Goal: Task Accomplishment & Management: Manage account settings

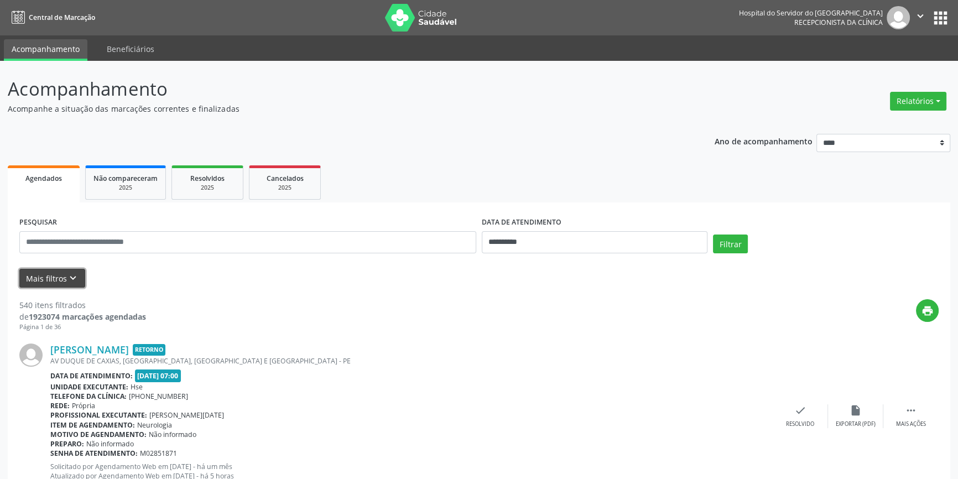
click at [70, 273] on icon "keyboard_arrow_down" at bounding box center [73, 278] width 12 height 12
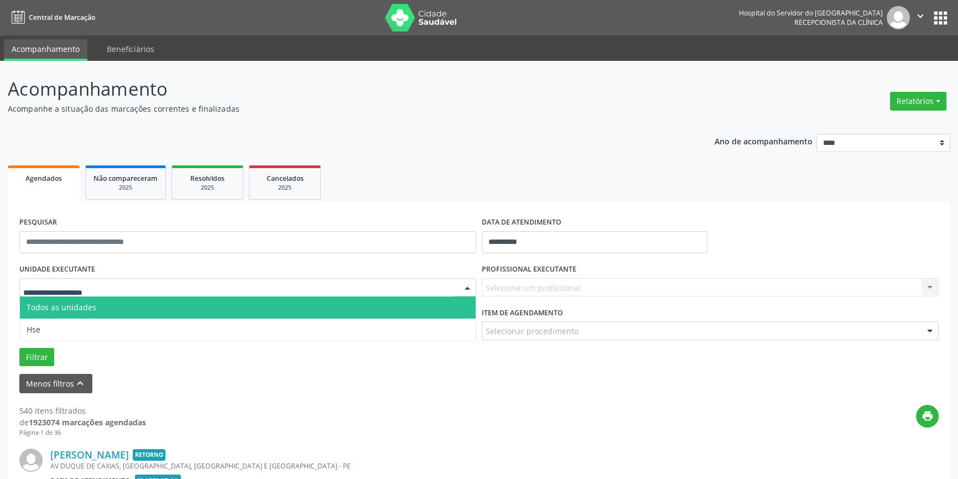
click at [119, 289] on div at bounding box center [247, 287] width 457 height 19
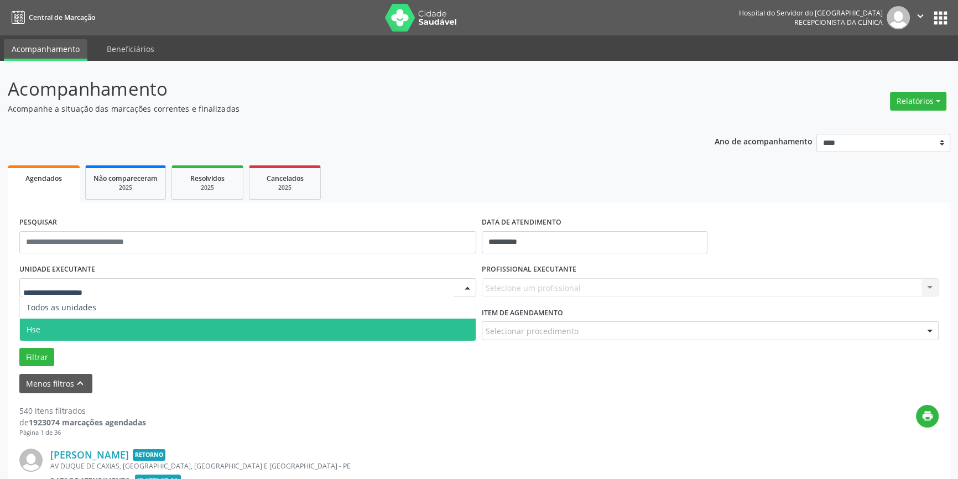
drag, startPoint x: 131, startPoint y: 321, endPoint x: 147, endPoint y: 316, distance: 17.3
click at [136, 319] on span "Hse" at bounding box center [248, 330] width 456 height 22
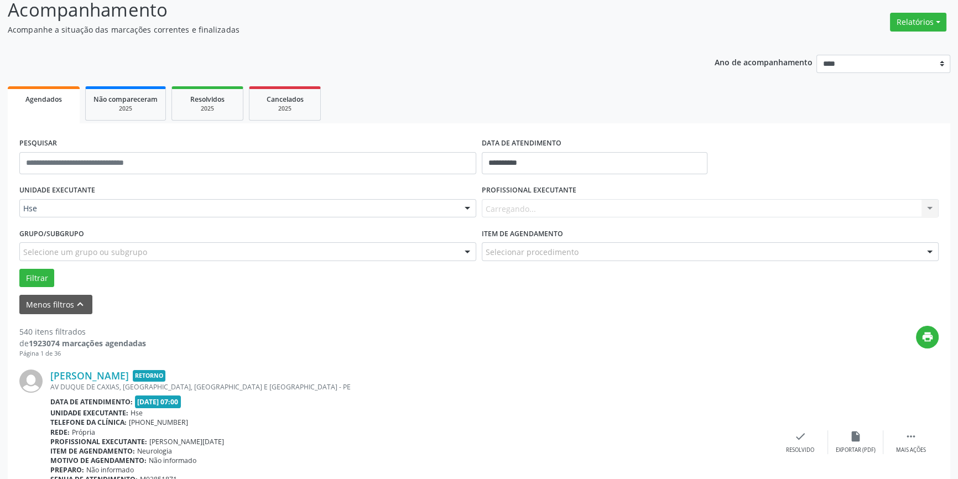
scroll to position [201, 0]
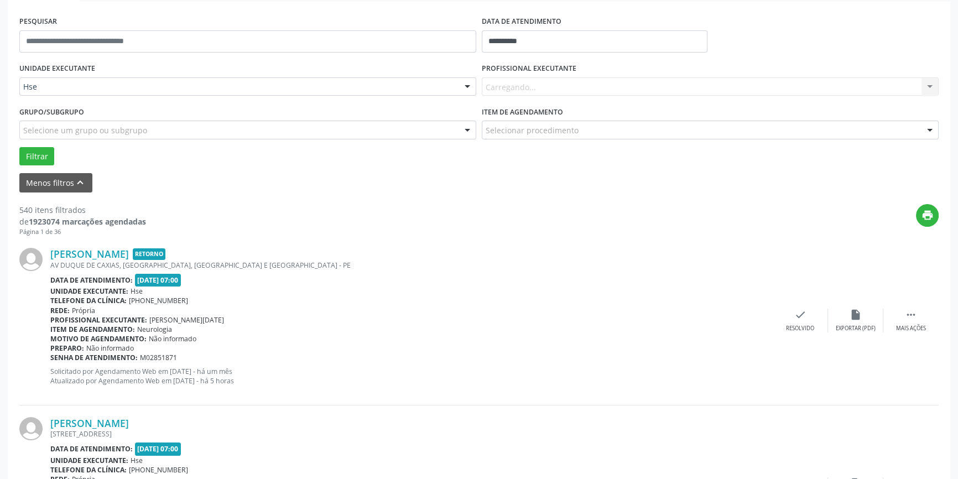
drag, startPoint x: 576, startPoint y: 89, endPoint x: 563, endPoint y: 113, distance: 28.0
click at [576, 89] on div "Carregando... Nenhum resultado encontrado para: " " Não há nenhuma opção para s…" at bounding box center [710, 86] width 457 height 19
click at [545, 95] on div "PROFISSIONAL EXECUTANTE Todos os profissionais Todos os profissionais [PERSON_N…" at bounding box center [710, 81] width 462 height 43
click at [542, 94] on div "Todos os profissionais" at bounding box center [710, 86] width 457 height 19
click at [42, 147] on button "Filtrar" at bounding box center [36, 156] width 35 height 19
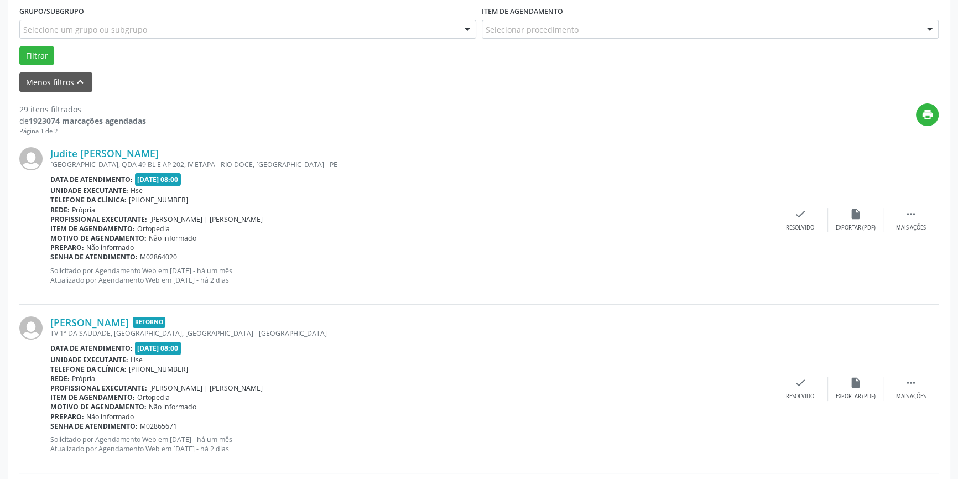
scroll to position [2539, 0]
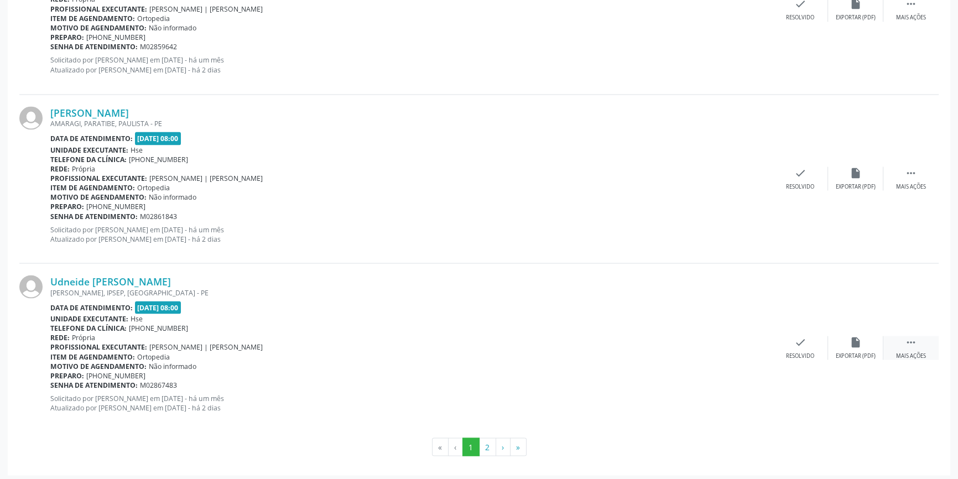
click at [900, 352] on div "Mais ações" at bounding box center [911, 356] width 30 height 8
click at [864, 346] on div "alarm_off Não compareceu" at bounding box center [855, 348] width 55 height 24
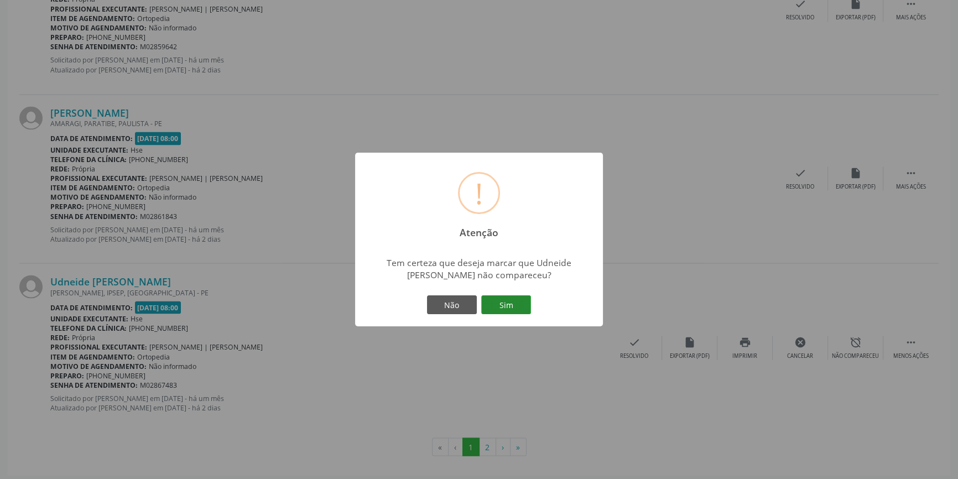
click at [513, 306] on button "Sim" at bounding box center [506, 304] width 50 height 19
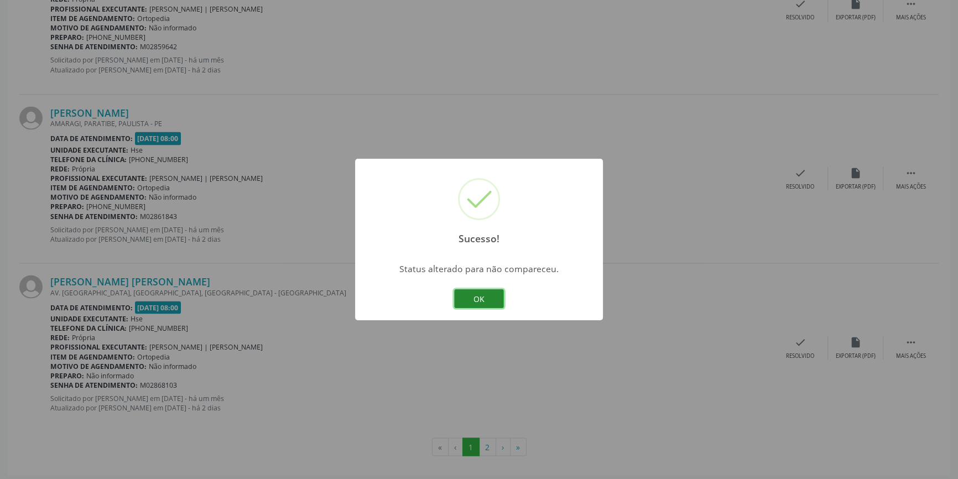
drag, startPoint x: 471, startPoint y: 302, endPoint x: 478, endPoint y: 302, distance: 7.2
click at [474, 302] on button "OK" at bounding box center [479, 298] width 50 height 19
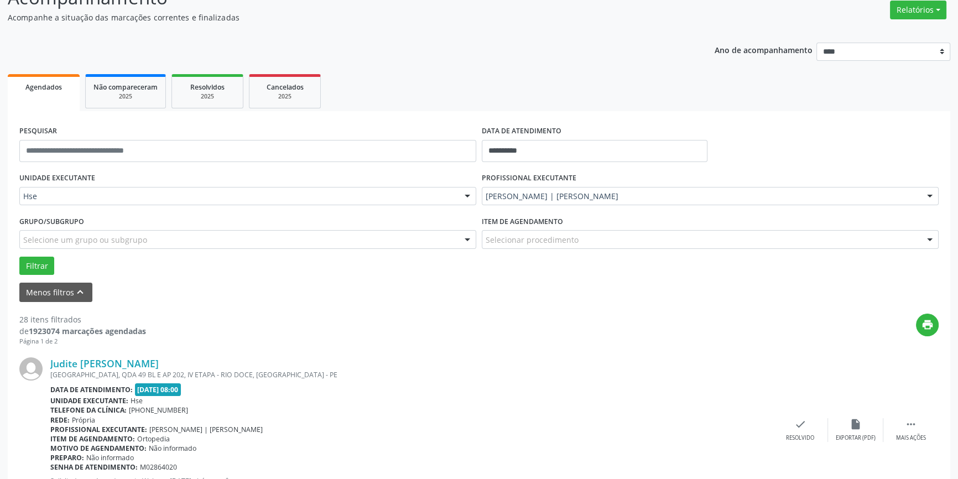
scroll to position [2072, 0]
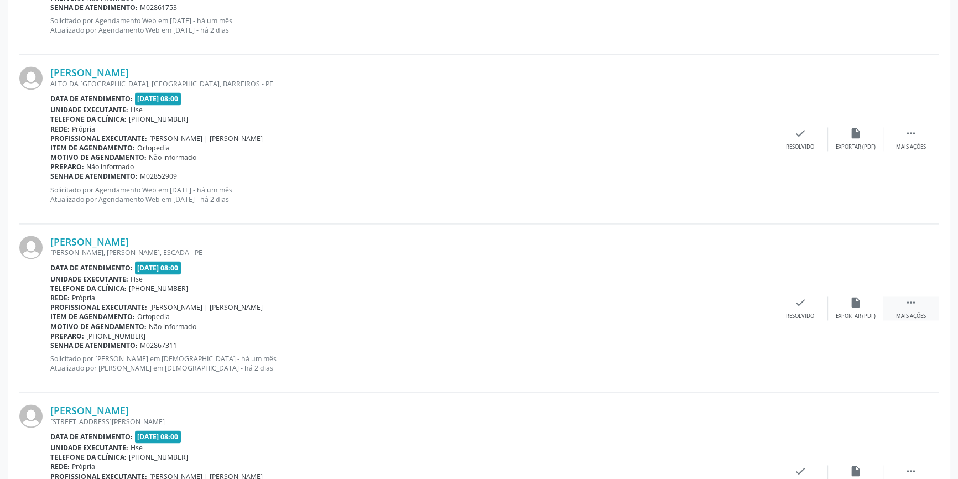
click at [907, 302] on icon "" at bounding box center [911, 303] width 12 height 12
click at [862, 306] on div "alarm_off Não compareceu" at bounding box center [855, 309] width 55 height 24
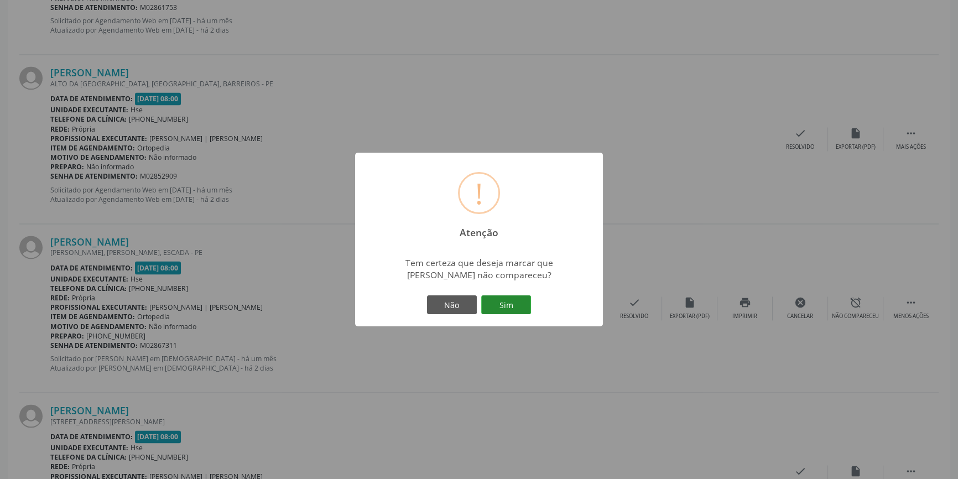
click at [500, 308] on button "Sim" at bounding box center [506, 304] width 50 height 19
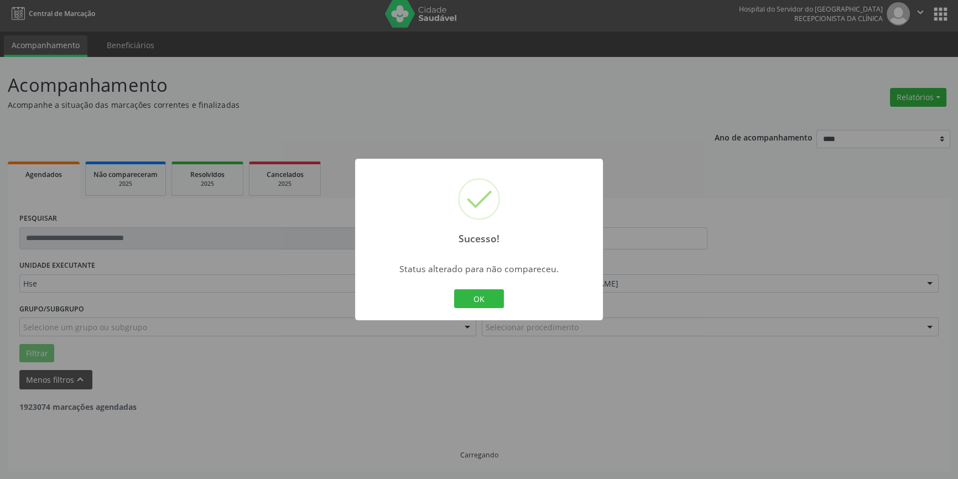
scroll to position [3, 0]
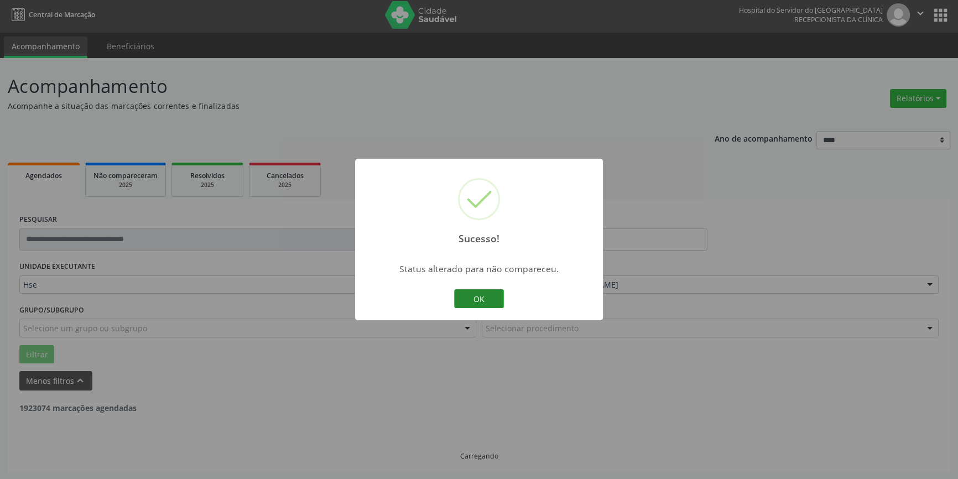
click at [474, 293] on button "OK" at bounding box center [479, 298] width 50 height 19
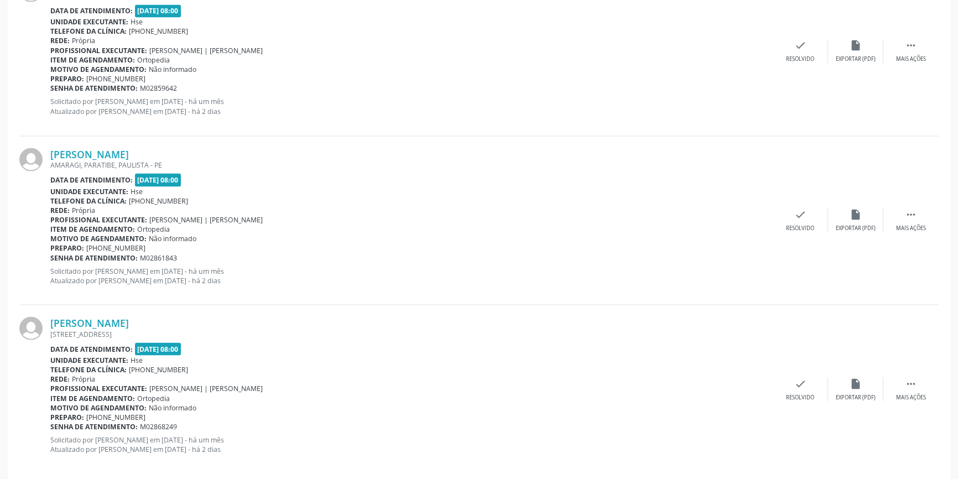
scroll to position [2539, 0]
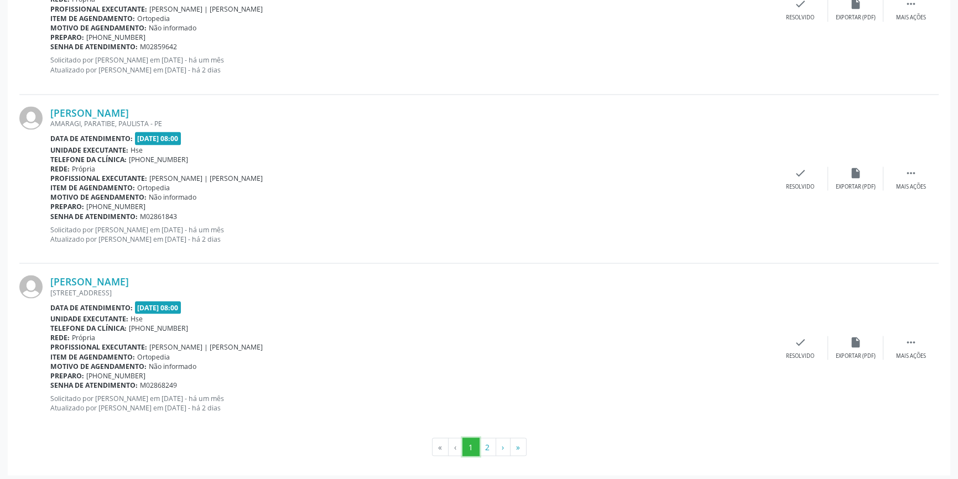
click at [478, 443] on button "1" at bounding box center [470, 447] width 17 height 19
click at [482, 443] on button "2" at bounding box center [487, 447] width 17 height 19
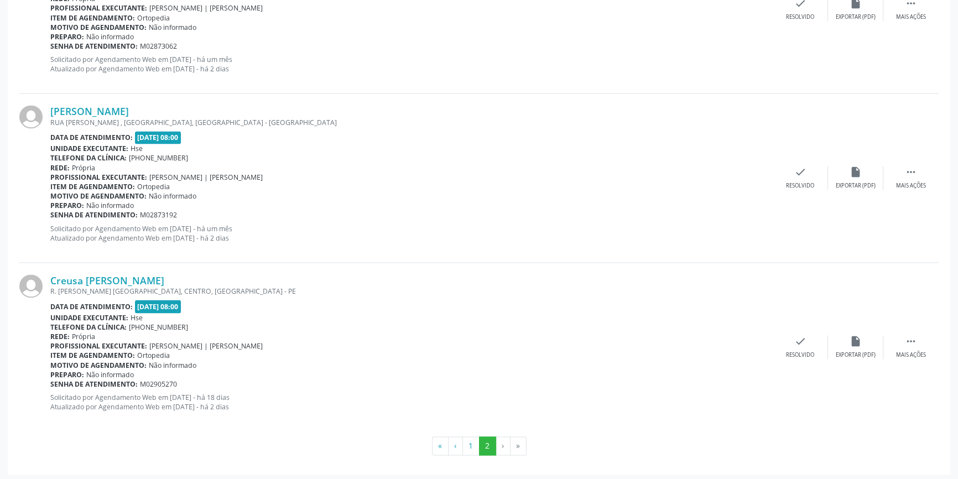
scroll to position [1059, 0]
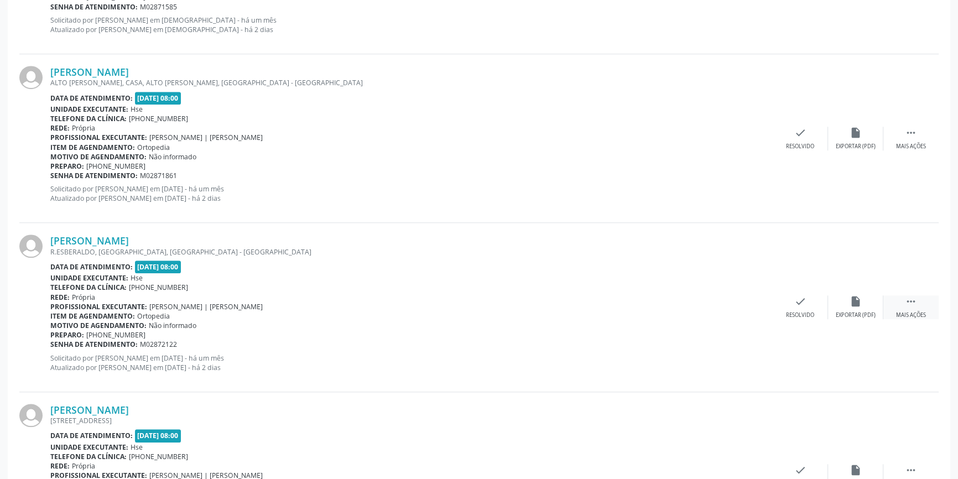
click at [901, 304] on div " Mais ações" at bounding box center [910, 307] width 55 height 24
click at [843, 311] on div "Não compareceu" at bounding box center [855, 315] width 47 height 8
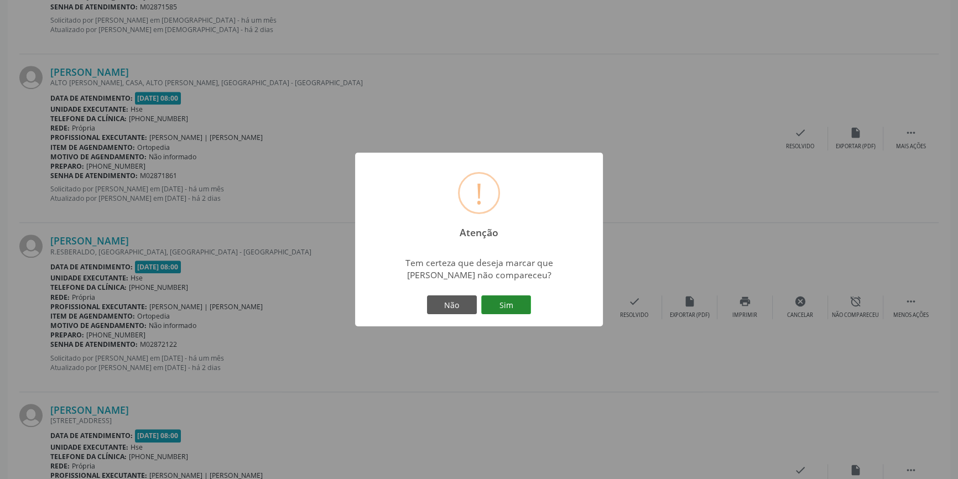
click at [514, 308] on button "Sim" at bounding box center [506, 304] width 50 height 19
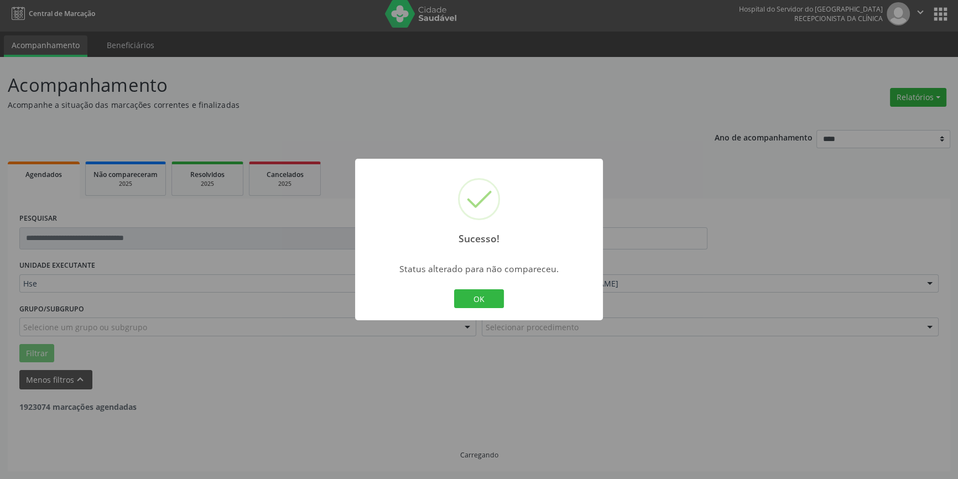
scroll to position [3, 0]
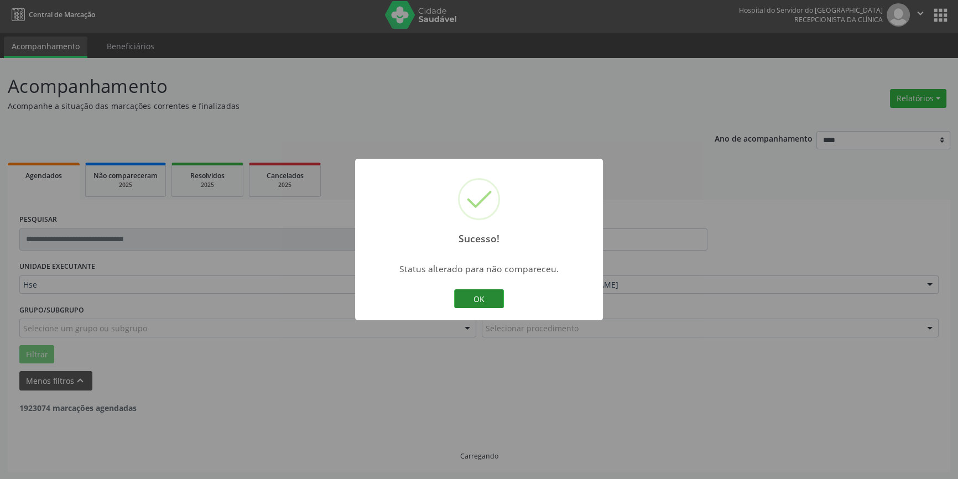
click at [466, 295] on button "OK" at bounding box center [479, 298] width 50 height 19
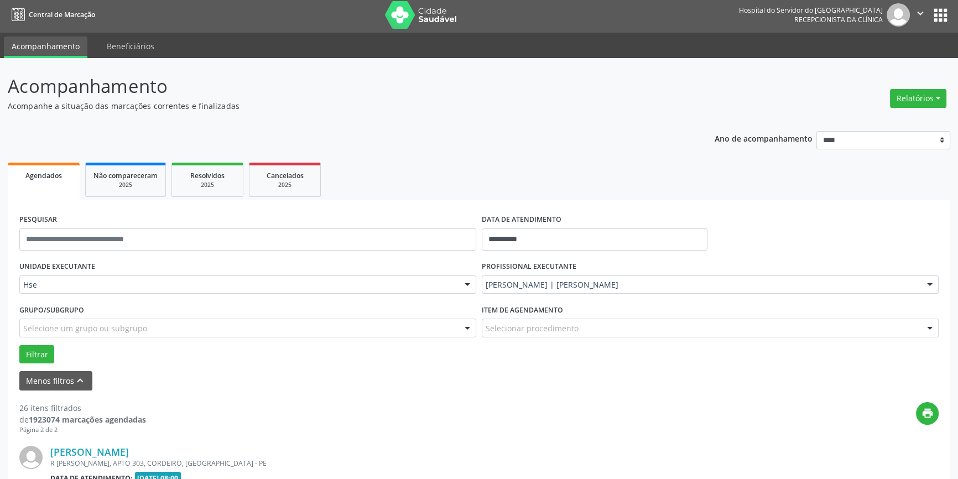
scroll to position [1396, 0]
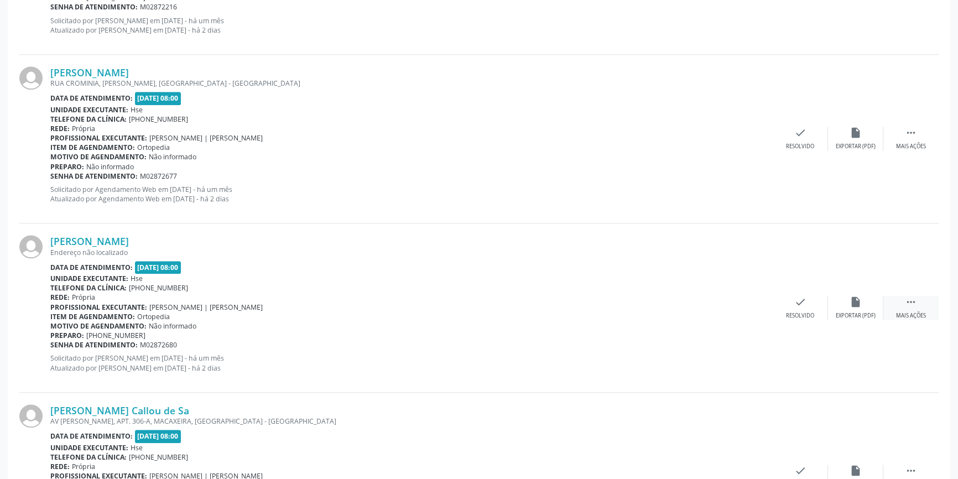
click at [914, 305] on icon "" at bounding box center [911, 302] width 12 height 12
click at [857, 306] on div "alarm_off Não compareceu" at bounding box center [855, 308] width 55 height 24
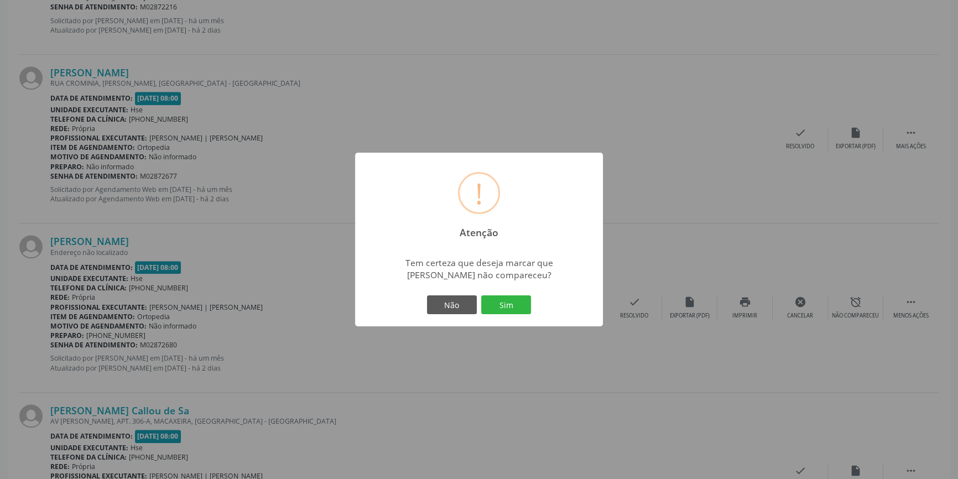
drag, startPoint x: 517, startPoint y: 300, endPoint x: 533, endPoint y: 294, distance: 17.0
click at [518, 300] on button "Sim" at bounding box center [506, 304] width 50 height 19
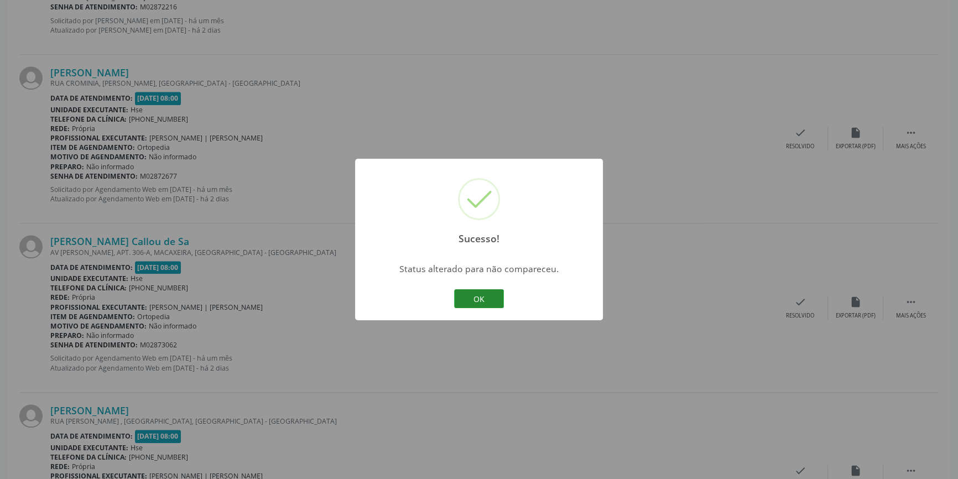
click at [479, 303] on button "OK" at bounding box center [479, 298] width 50 height 19
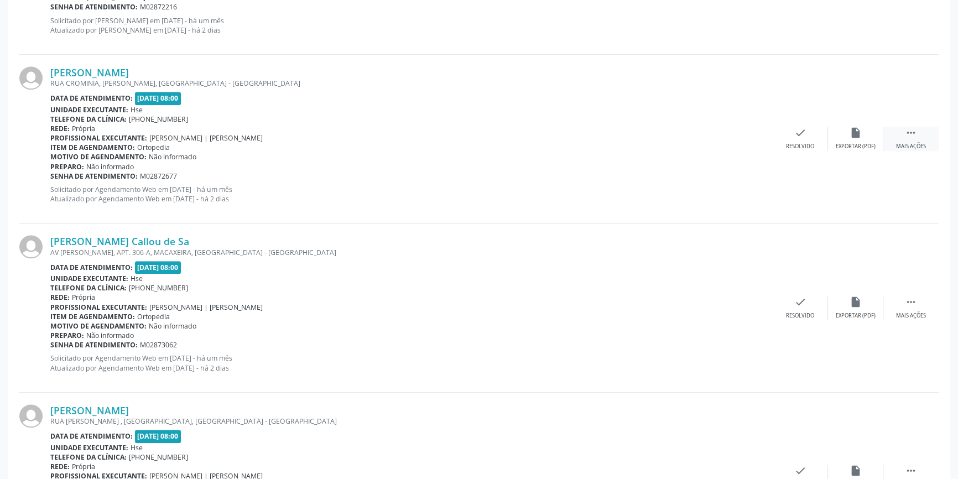
click at [921, 133] on div " Mais ações" at bounding box center [910, 139] width 55 height 24
click at [852, 148] on div "Não compareceu" at bounding box center [855, 147] width 47 height 8
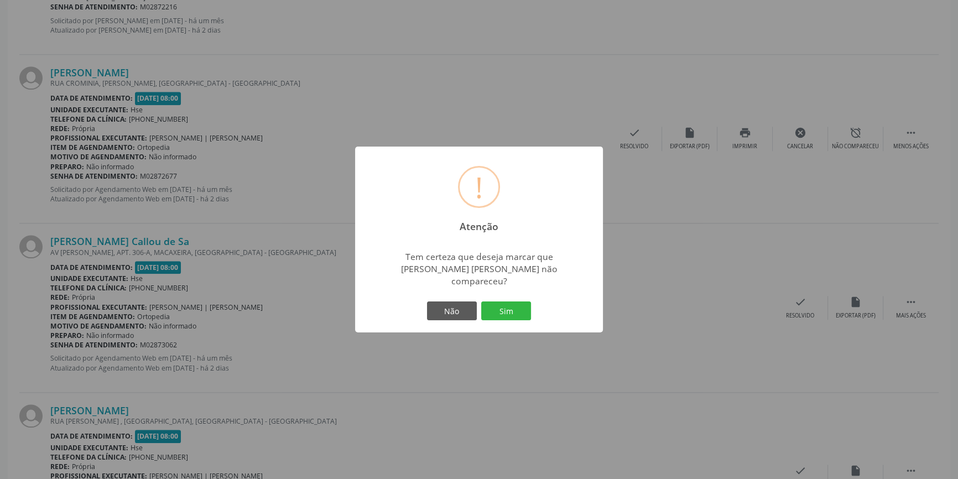
click at [852, 145] on div "! Atenção × Tem certeza que deseja marcar que [PERSON_NAME] [PERSON_NAME] não c…" at bounding box center [479, 239] width 958 height 479
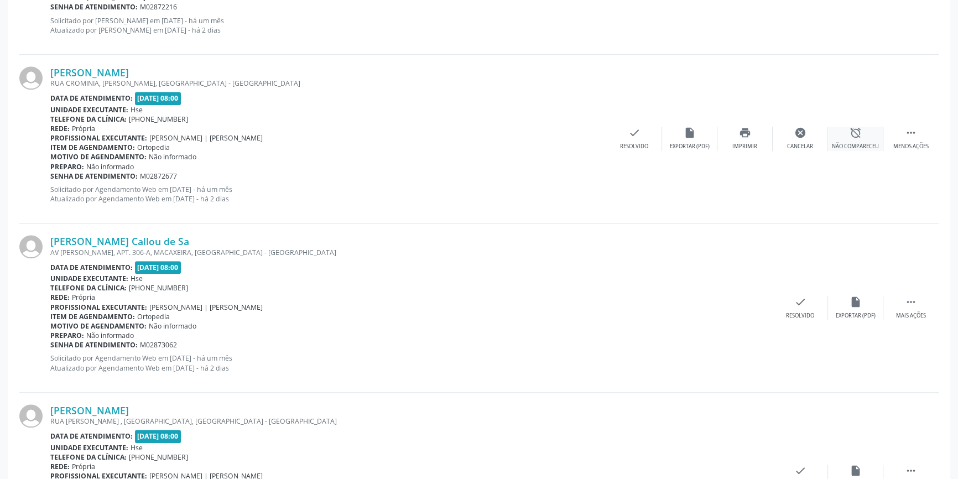
click at [853, 138] on div "alarm_off Não compareceu" at bounding box center [855, 139] width 55 height 24
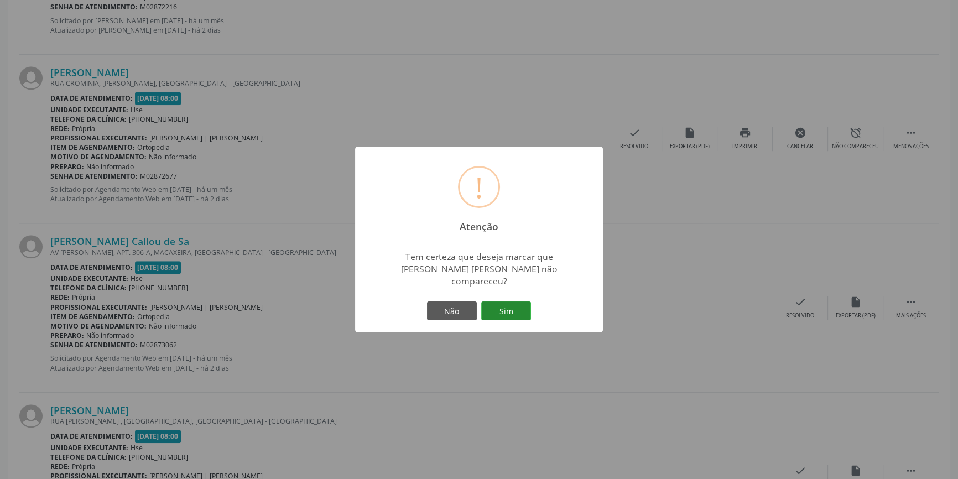
click at [514, 302] on button "Sim" at bounding box center [506, 311] width 50 height 19
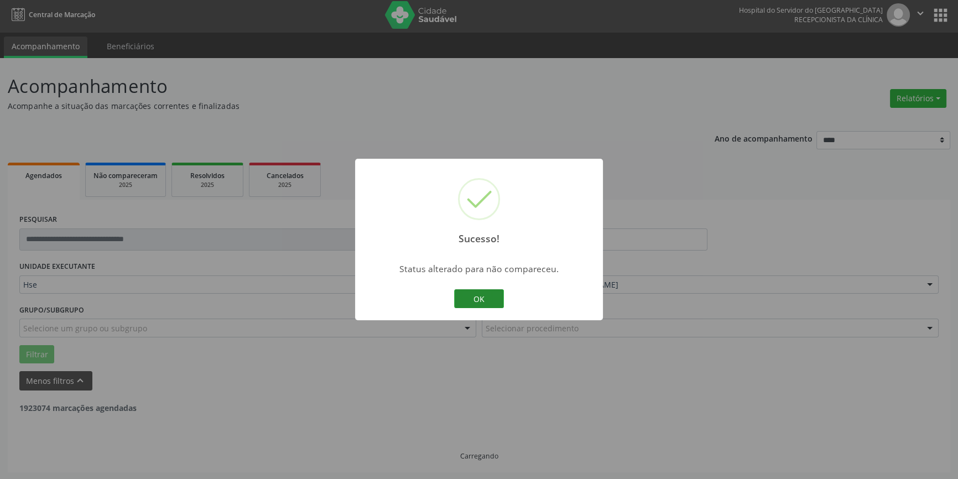
click at [464, 292] on button "OK" at bounding box center [479, 298] width 50 height 19
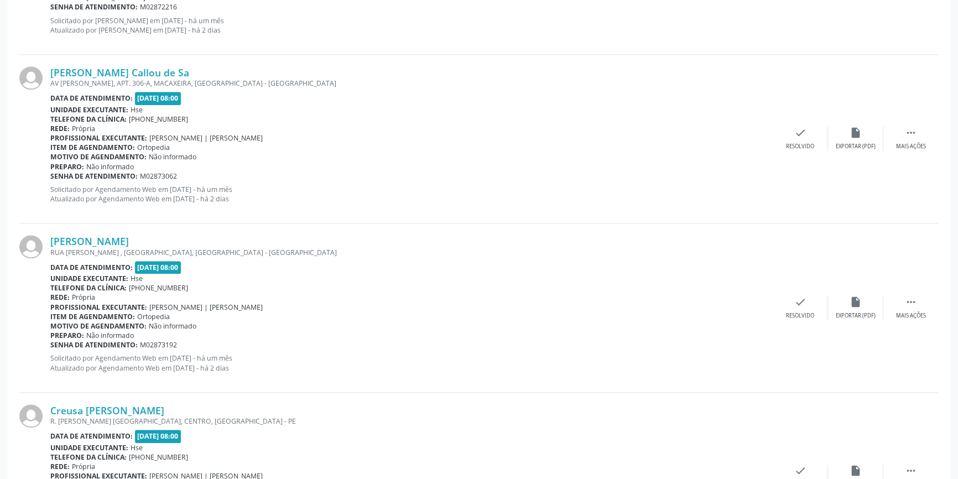
scroll to position [384, 0]
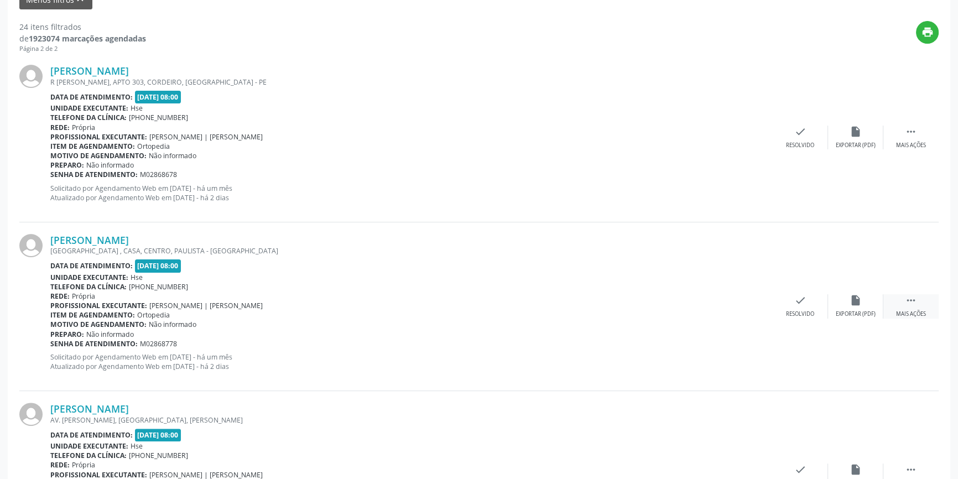
click at [921, 294] on div " Mais ações" at bounding box center [910, 306] width 55 height 24
click at [859, 310] on div "Não compareceu" at bounding box center [855, 314] width 47 height 8
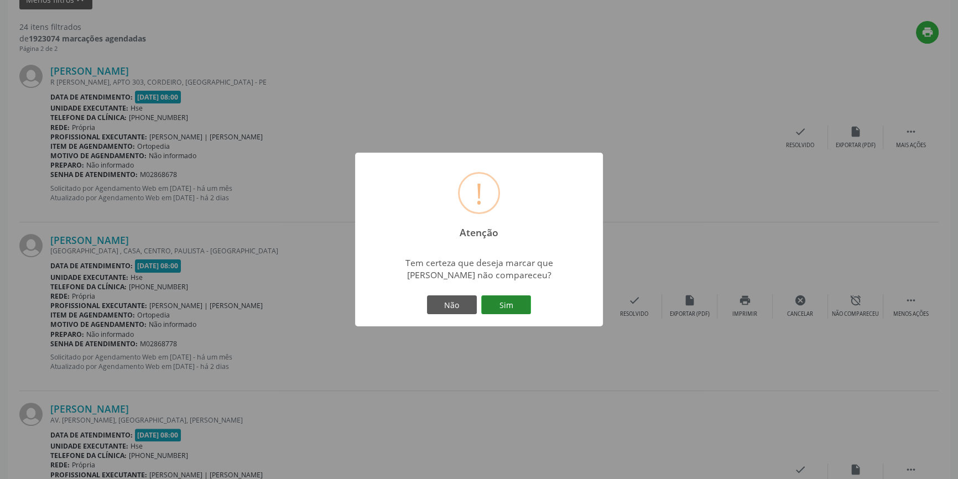
click at [514, 302] on button "Sim" at bounding box center [506, 304] width 50 height 19
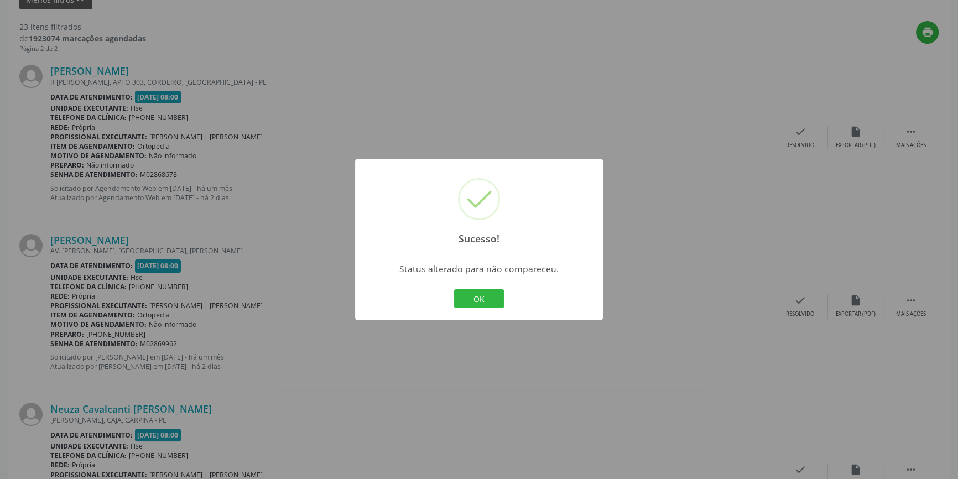
click at [481, 309] on div "OK Cancel" at bounding box center [479, 298] width 55 height 23
click at [481, 305] on button "OK" at bounding box center [479, 298] width 50 height 19
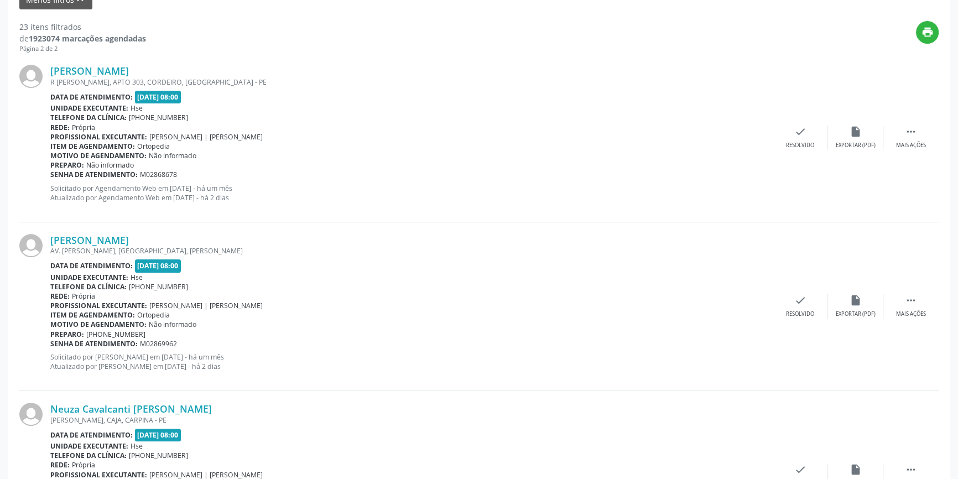
drag, startPoint x: 832, startPoint y: 115, endPoint x: 774, endPoint y: 123, distance: 58.1
click at [830, 115] on div "[PERSON_NAME] [STREET_ADDRESS][PERSON_NAME] Data de atendimento: [DATE] 08:00 U…" at bounding box center [478, 137] width 919 height 169
click at [785, 132] on div "check Resolvido" at bounding box center [800, 138] width 55 height 24
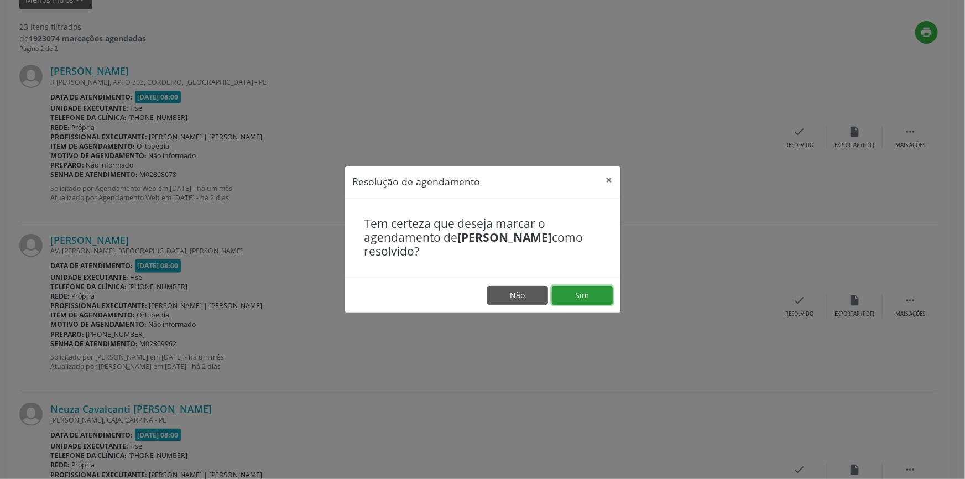
click at [577, 293] on button "Sim" at bounding box center [582, 295] width 61 height 19
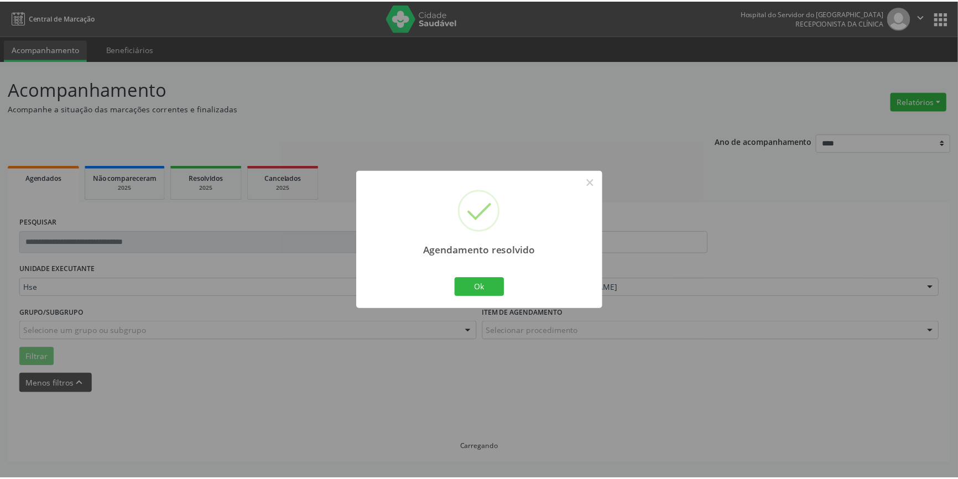
scroll to position [0, 0]
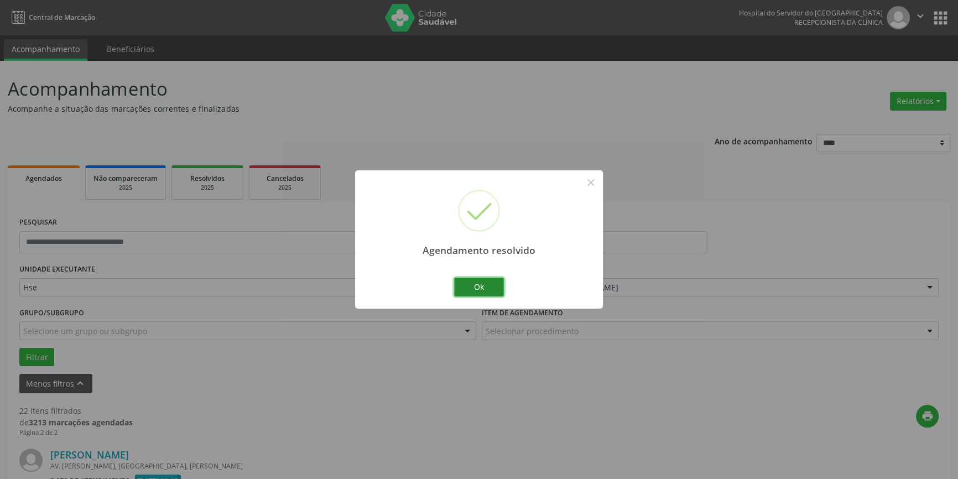
click at [476, 288] on button "Ok" at bounding box center [479, 287] width 50 height 19
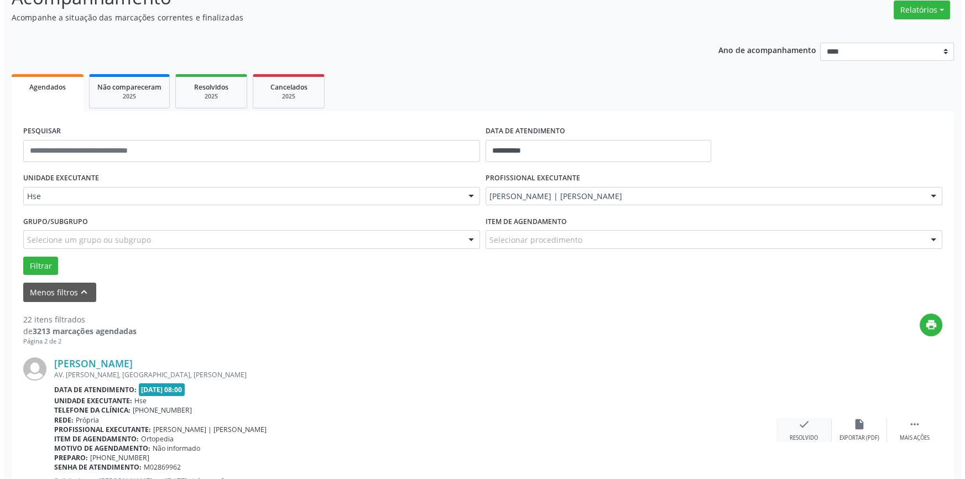
scroll to position [251, 0]
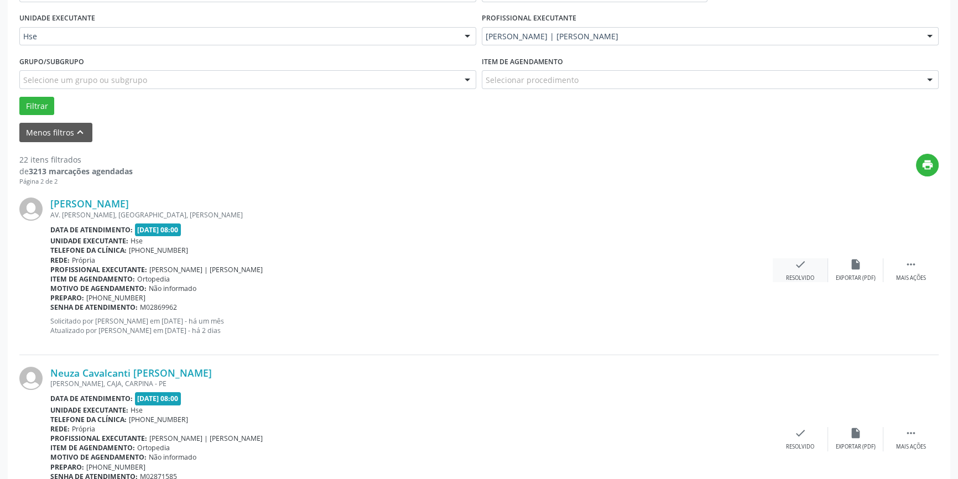
click at [794, 268] on icon "check" at bounding box center [800, 264] width 12 height 12
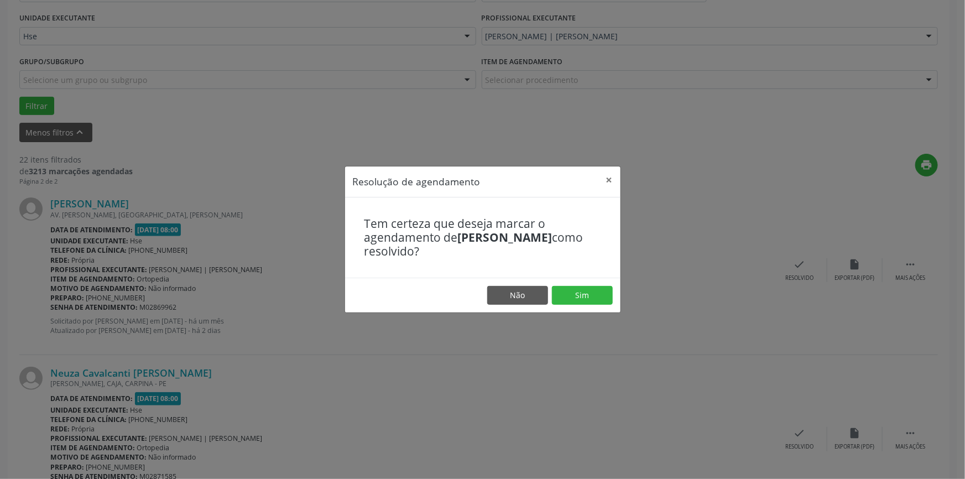
click at [586, 282] on footer "Não Sim" at bounding box center [483, 295] width 276 height 35
drag, startPoint x: 586, startPoint y: 288, endPoint x: 670, endPoint y: 310, distance: 87.0
click at [586, 288] on button "Sim" at bounding box center [582, 295] width 61 height 19
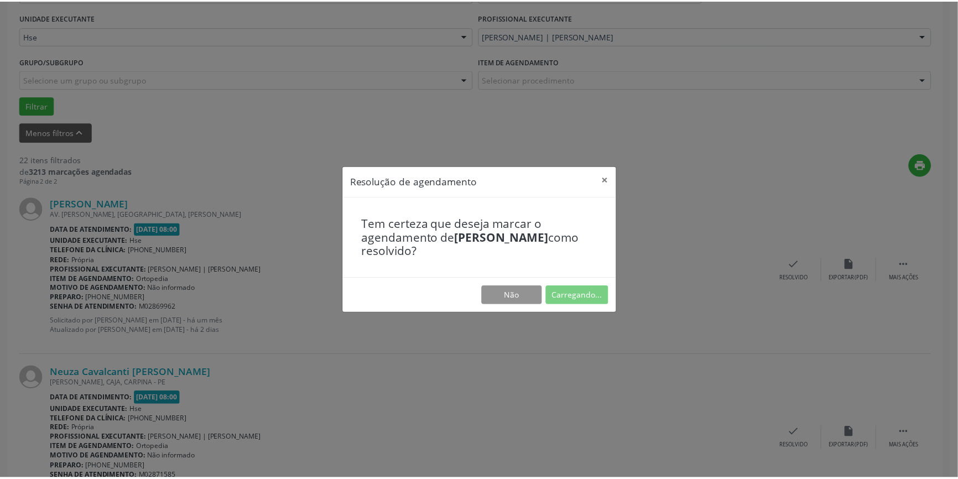
scroll to position [0, 0]
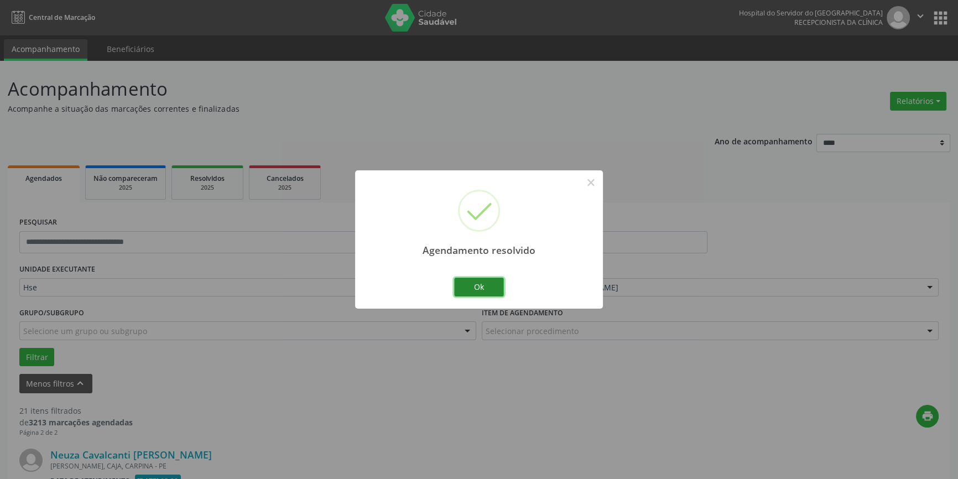
click at [495, 284] on button "Ok" at bounding box center [479, 287] width 50 height 19
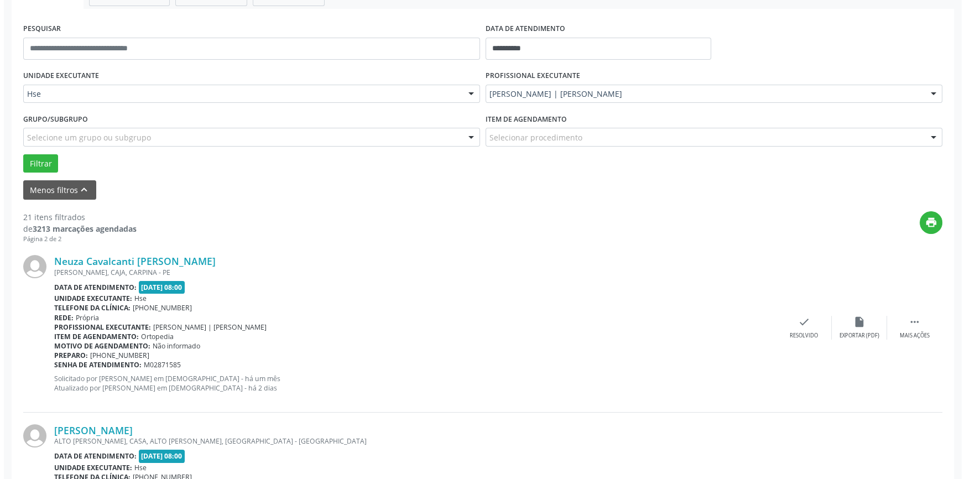
scroll to position [201, 0]
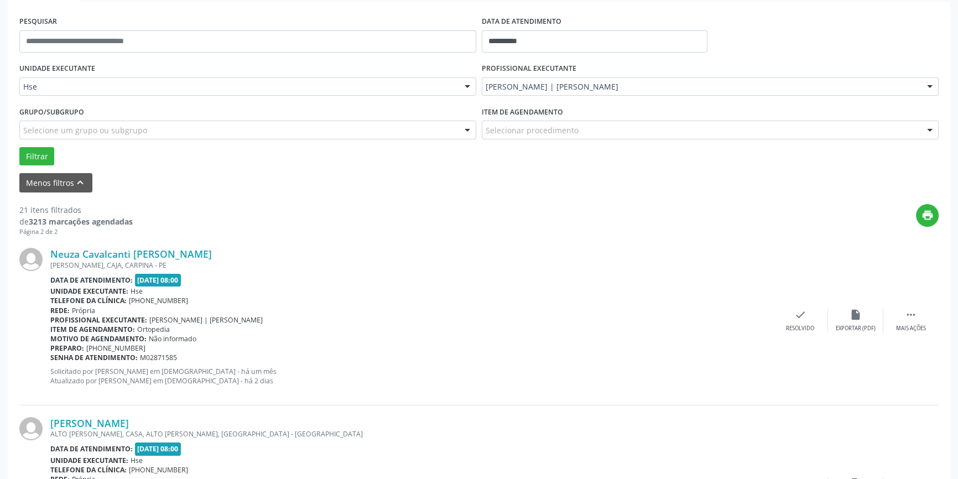
click at [802, 307] on div "Neuza Cavalcanti [PERSON_NAME] [PERSON_NAME], CAJA, CARPINA - PE Data de atendi…" at bounding box center [478, 320] width 919 height 169
click at [794, 315] on icon "check" at bounding box center [800, 315] width 12 height 12
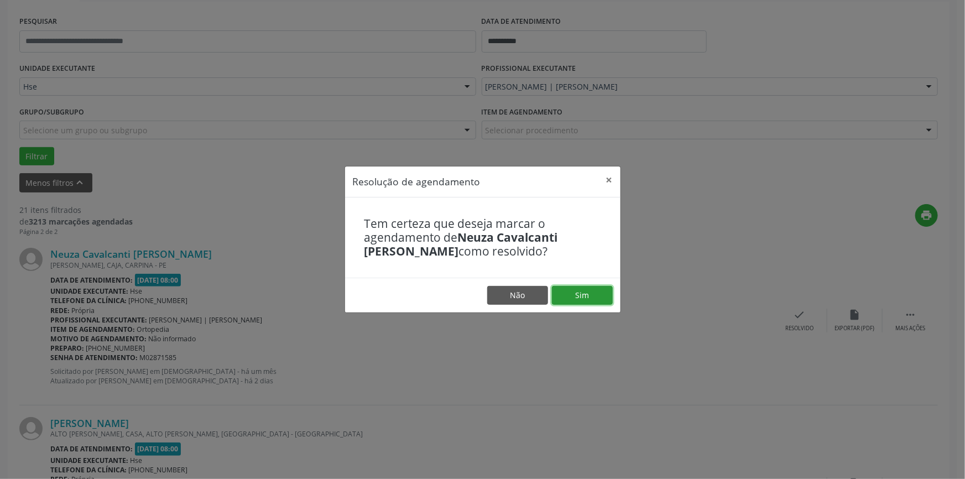
click at [590, 293] on button "Sim" at bounding box center [582, 295] width 61 height 19
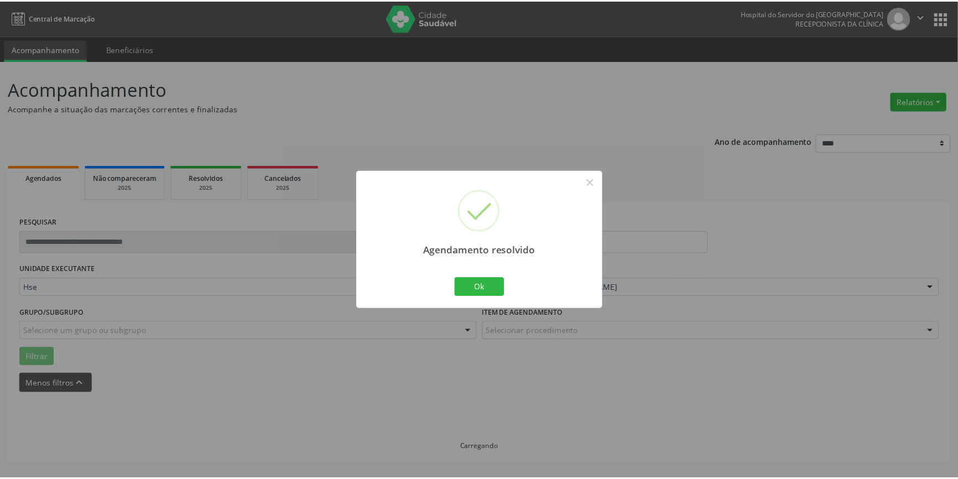
scroll to position [0, 0]
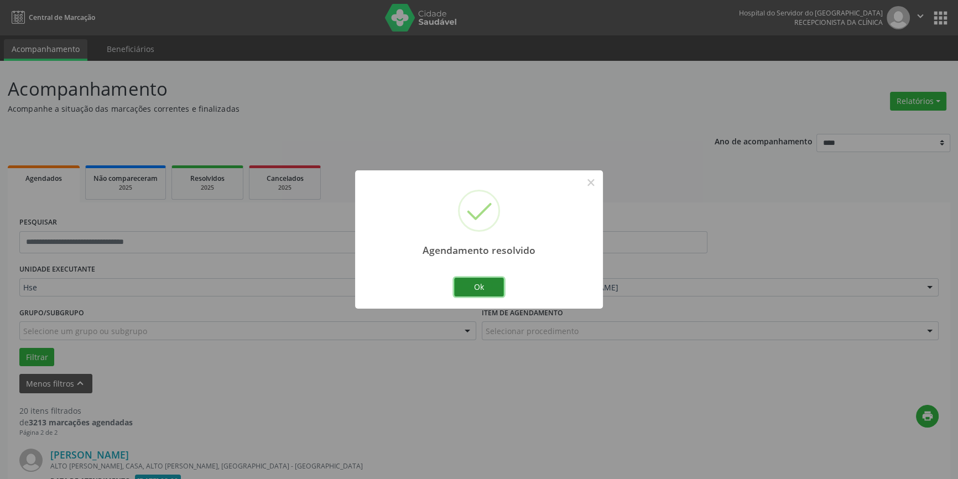
click at [479, 287] on button "Ok" at bounding box center [479, 287] width 50 height 19
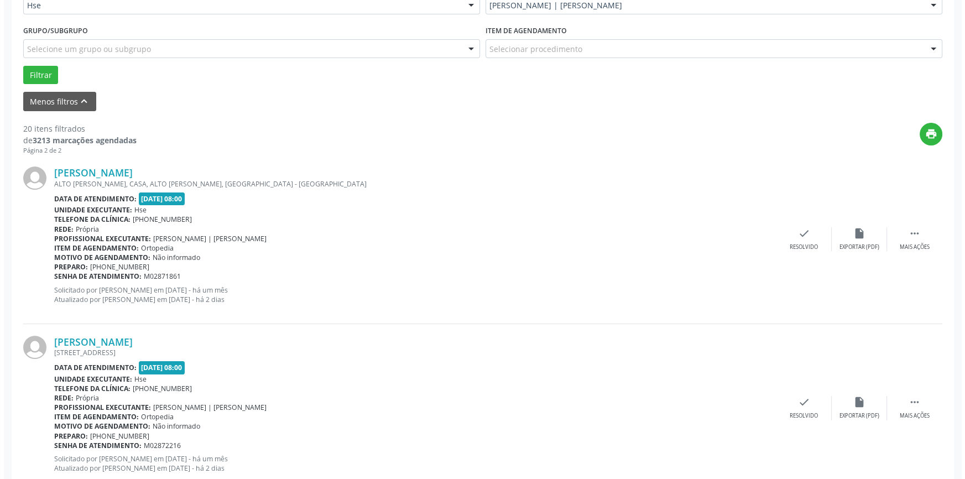
scroll to position [302, 0]
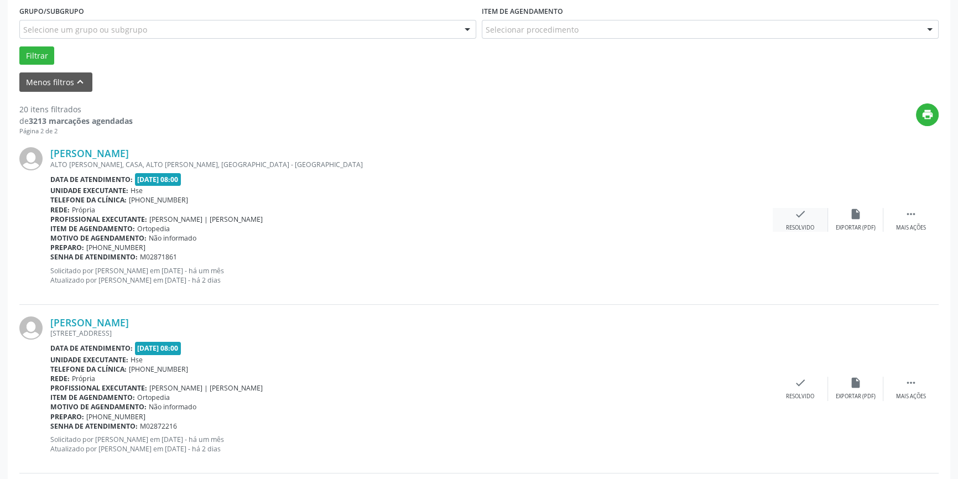
click at [813, 220] on div "check Resolvido" at bounding box center [800, 220] width 55 height 24
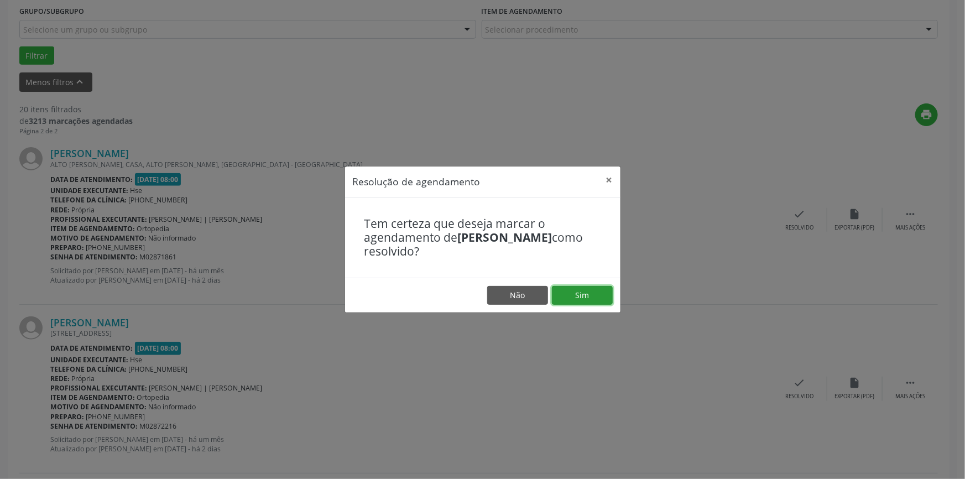
click at [589, 298] on button "Sim" at bounding box center [582, 295] width 61 height 19
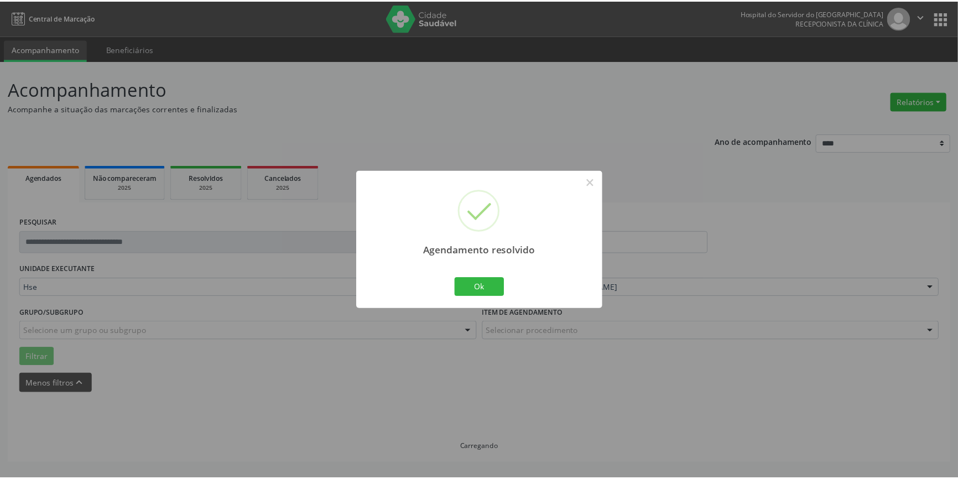
scroll to position [0, 0]
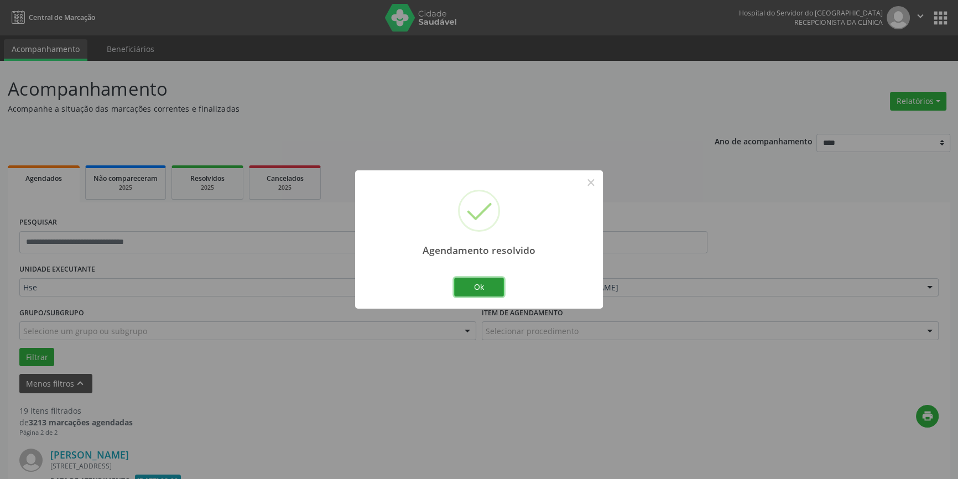
drag, startPoint x: 480, startPoint y: 279, endPoint x: 548, endPoint y: 268, distance: 68.9
click at [481, 280] on button "Ok" at bounding box center [479, 287] width 50 height 19
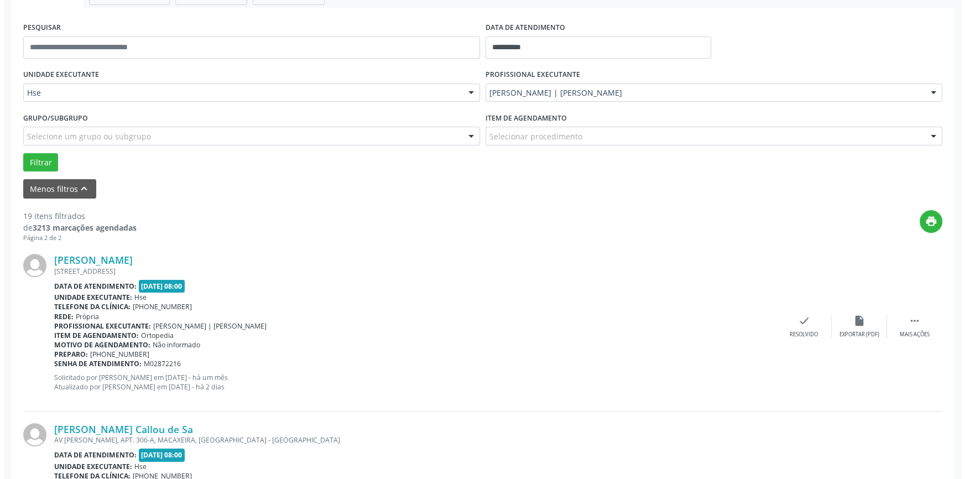
scroll to position [251, 0]
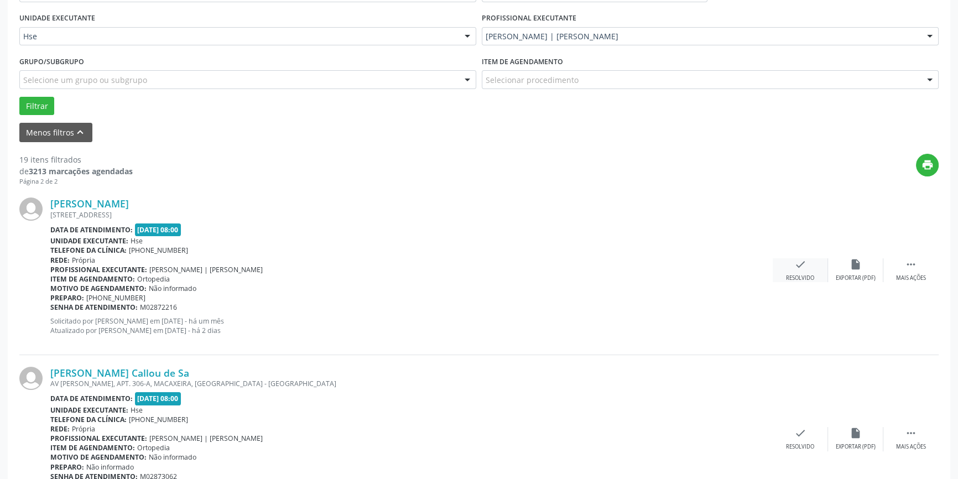
click at [790, 265] on div "check Resolvido" at bounding box center [800, 270] width 55 height 24
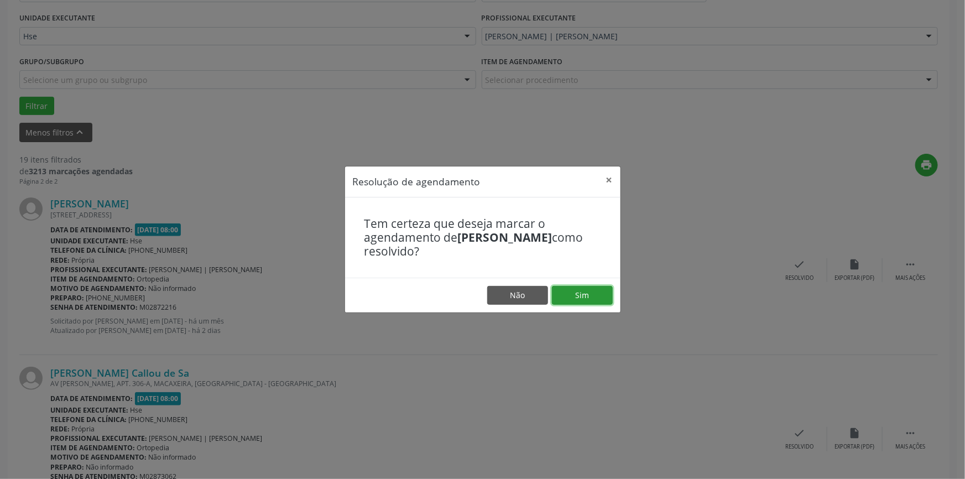
click at [579, 299] on button "Sim" at bounding box center [582, 295] width 61 height 19
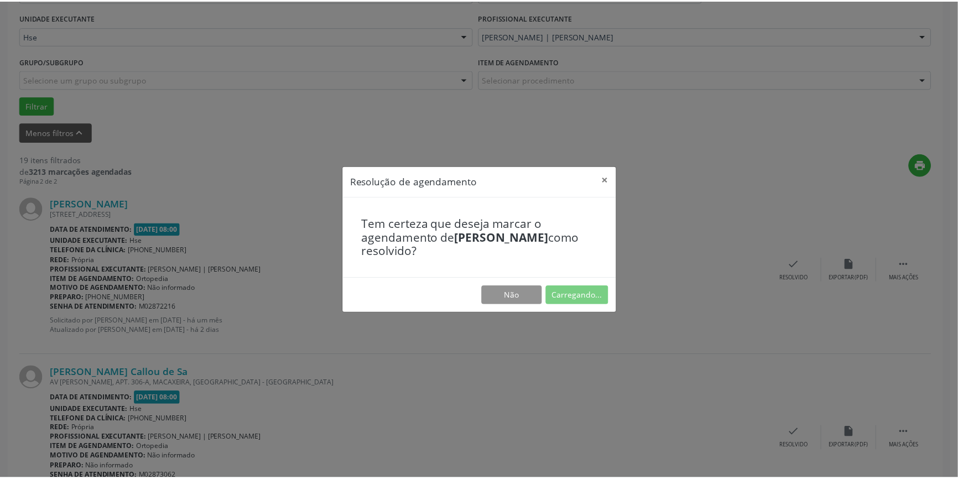
scroll to position [0, 0]
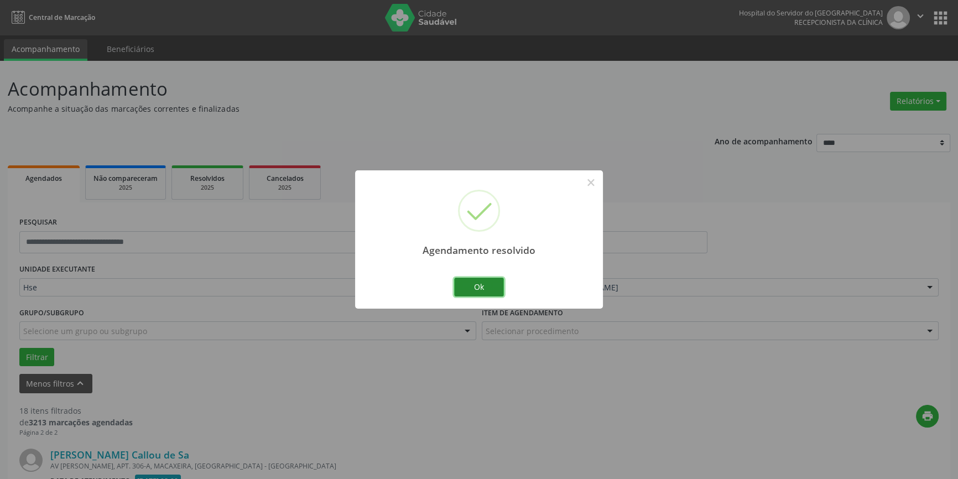
click at [479, 285] on button "Ok" at bounding box center [479, 287] width 50 height 19
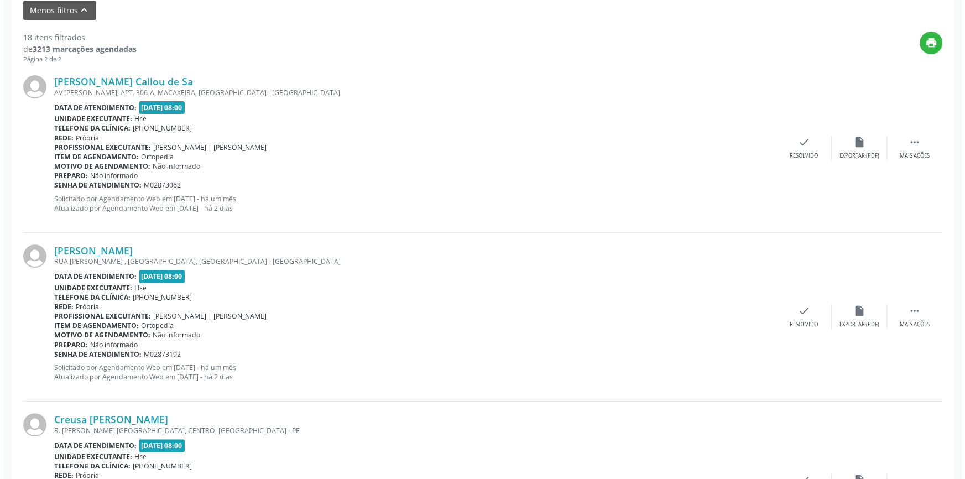
scroll to position [402, 0]
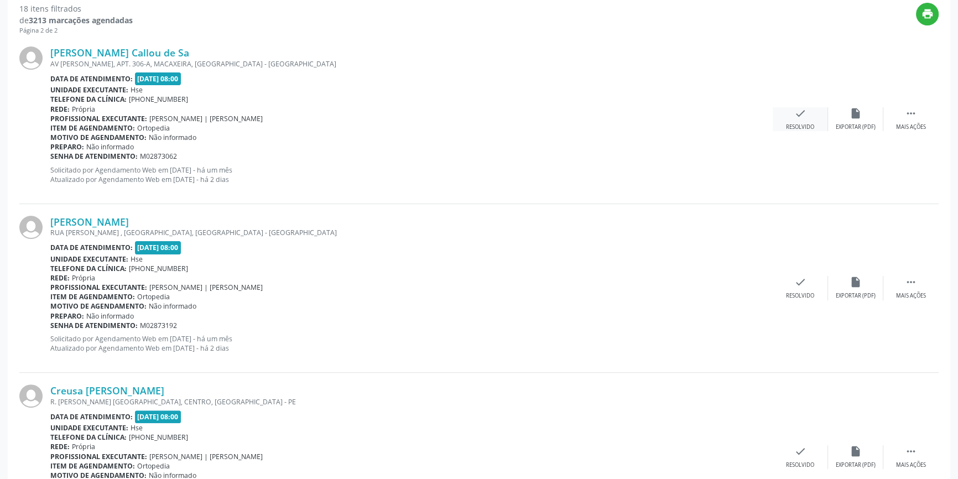
click at [799, 123] on div "Resolvido" at bounding box center [800, 127] width 28 height 8
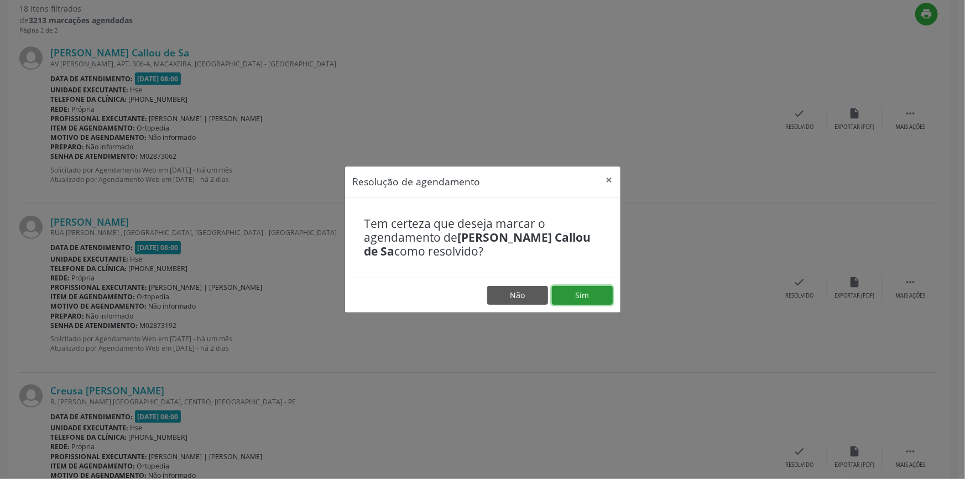
click at [589, 304] on button "Sim" at bounding box center [582, 295] width 61 height 19
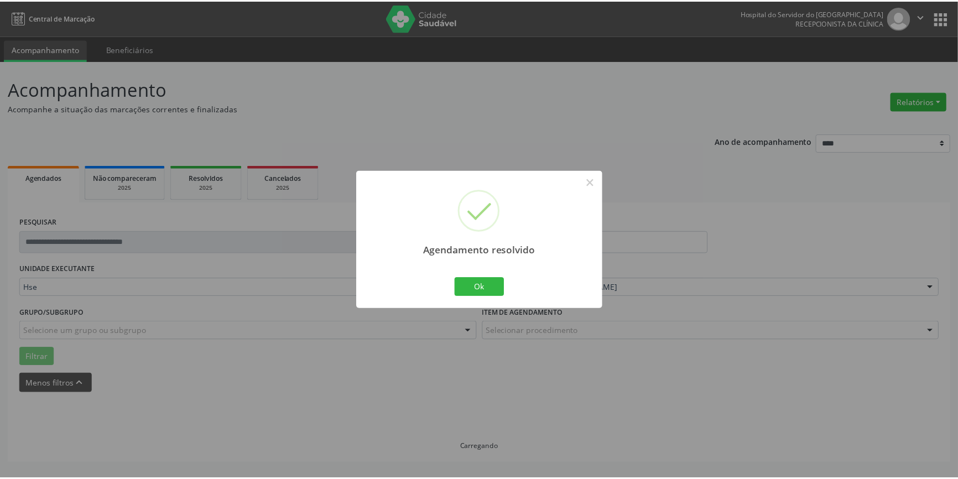
scroll to position [0, 0]
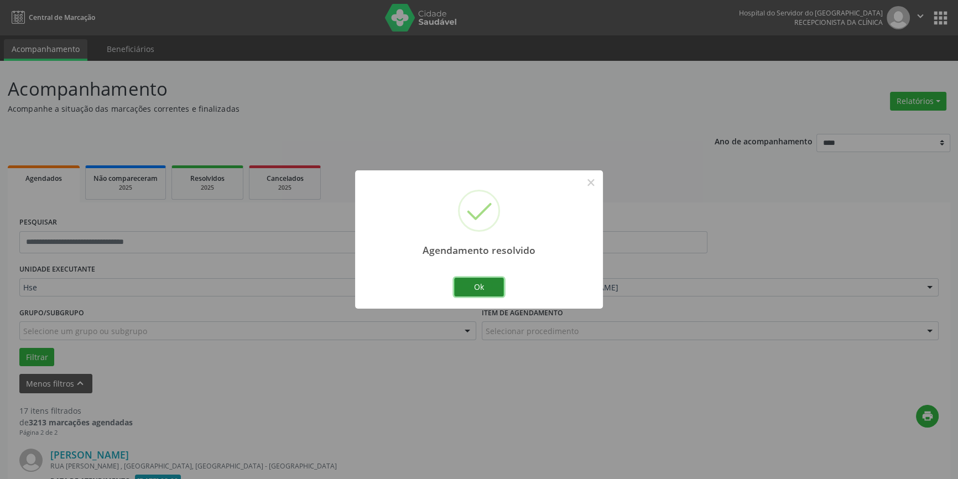
click at [499, 287] on button "Ok" at bounding box center [479, 287] width 50 height 19
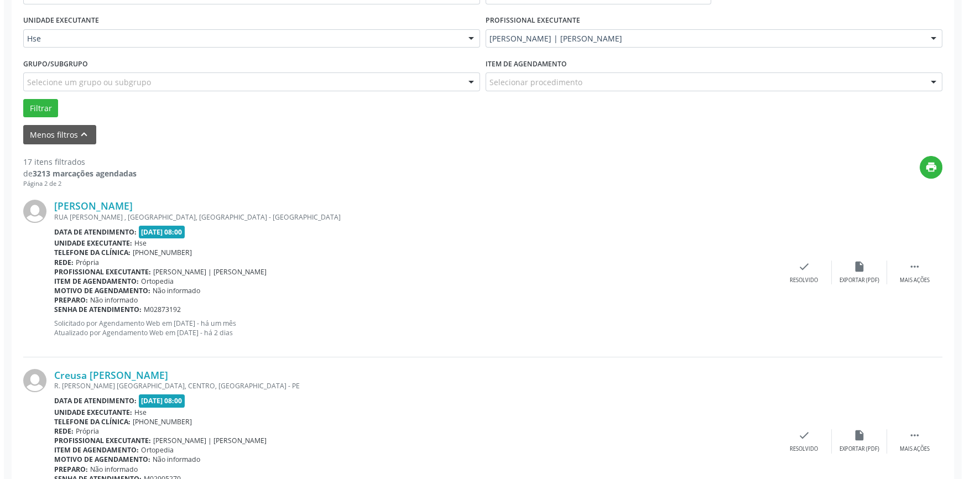
scroll to position [251, 0]
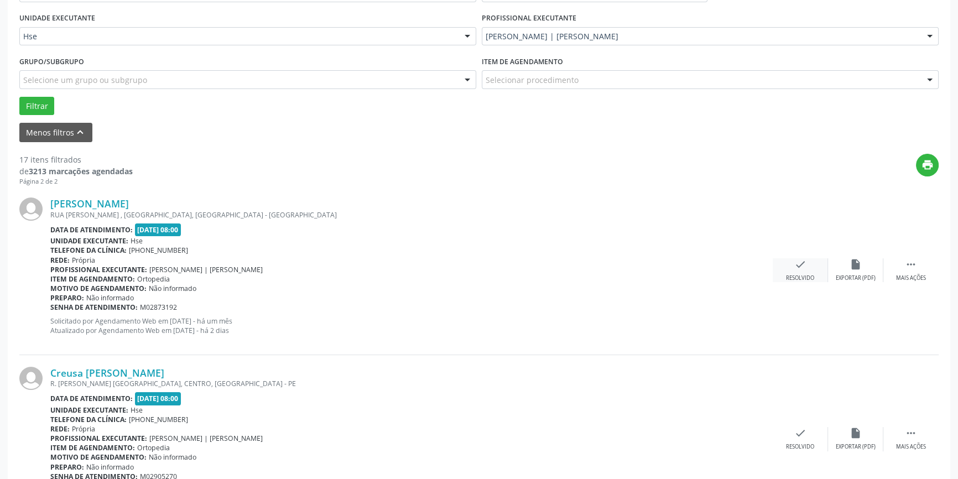
click at [802, 263] on icon "check" at bounding box center [800, 264] width 12 height 12
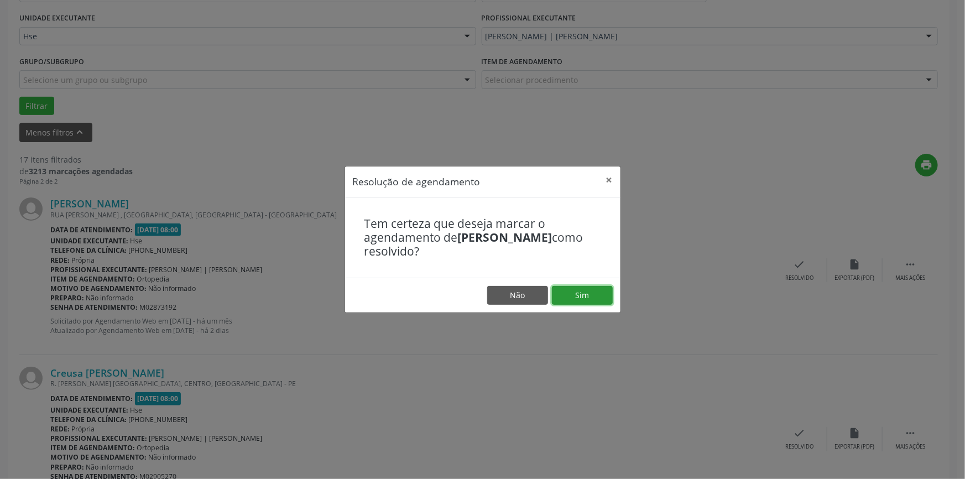
click at [589, 300] on button "Sim" at bounding box center [582, 295] width 61 height 19
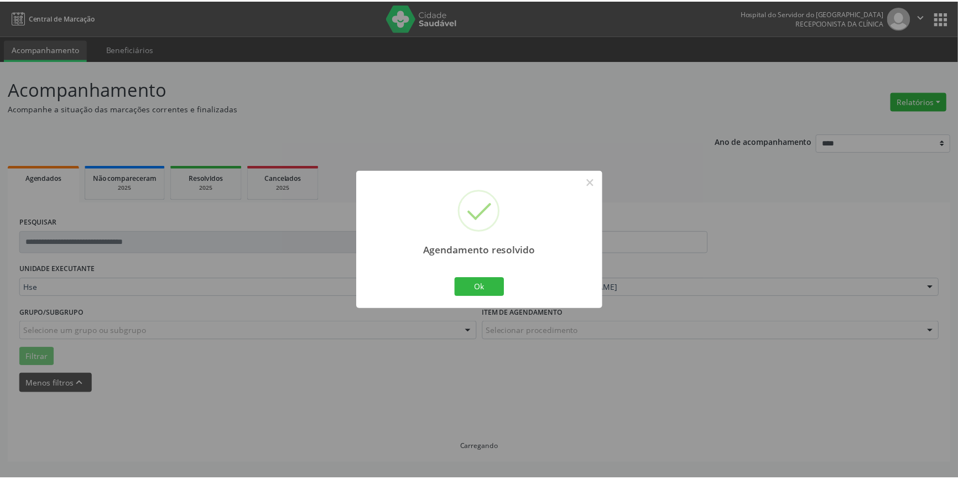
scroll to position [0, 0]
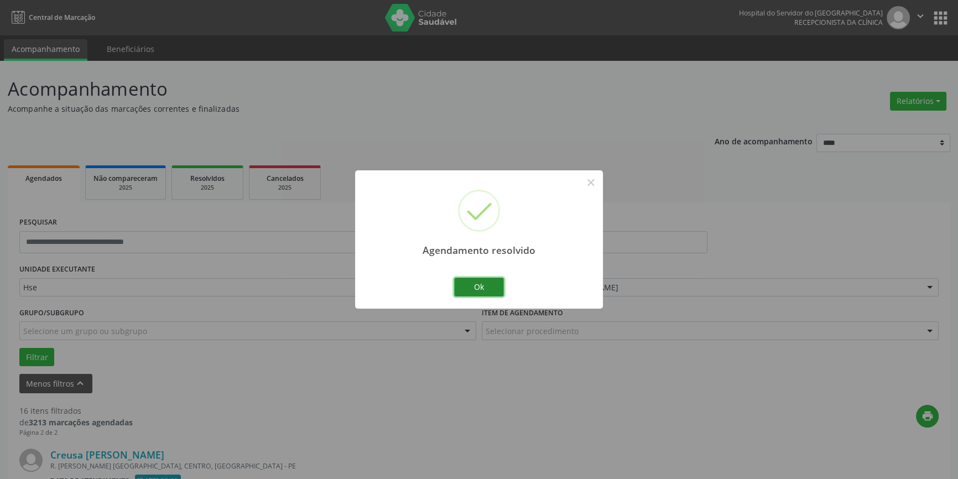
drag, startPoint x: 481, startPoint y: 292, endPoint x: 494, endPoint y: 291, distance: 12.8
click at [483, 293] on button "Ok" at bounding box center [479, 287] width 50 height 19
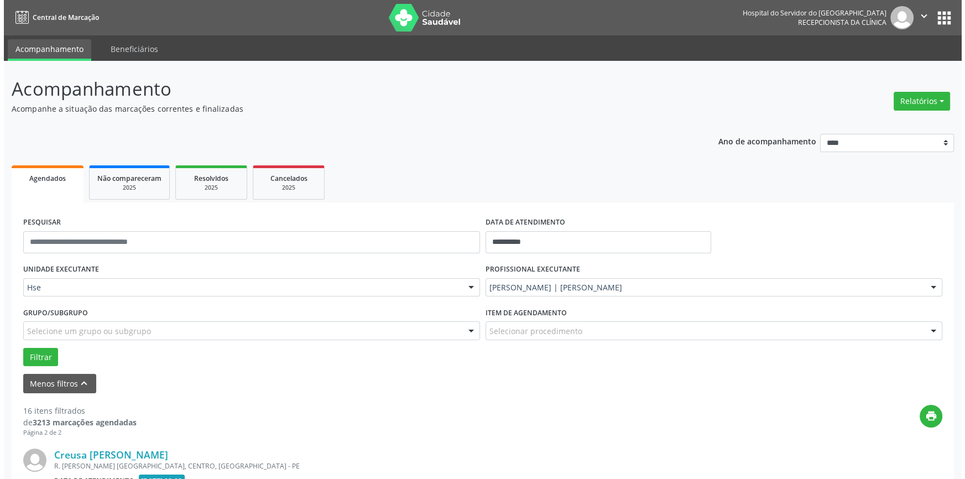
scroll to position [177, 0]
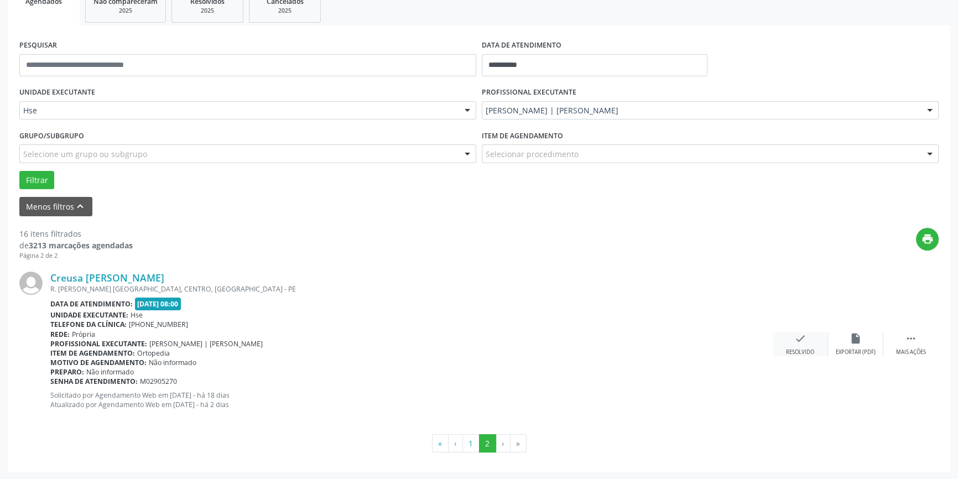
click at [807, 337] on div "check Resolvido" at bounding box center [800, 344] width 55 height 24
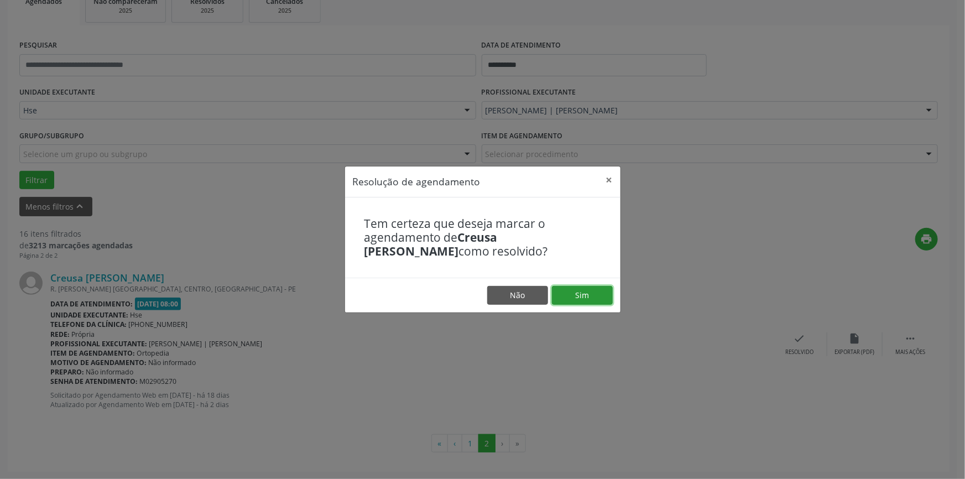
click at [599, 294] on button "Sim" at bounding box center [582, 295] width 61 height 19
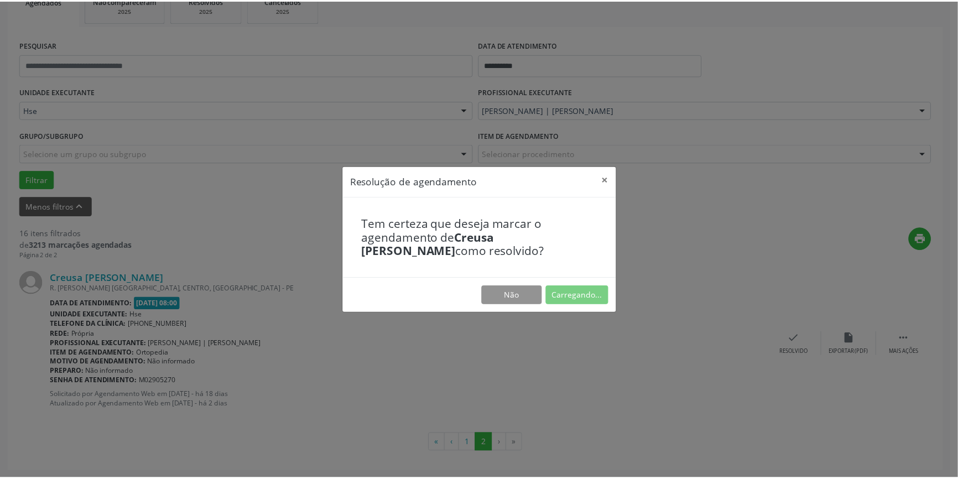
scroll to position [0, 0]
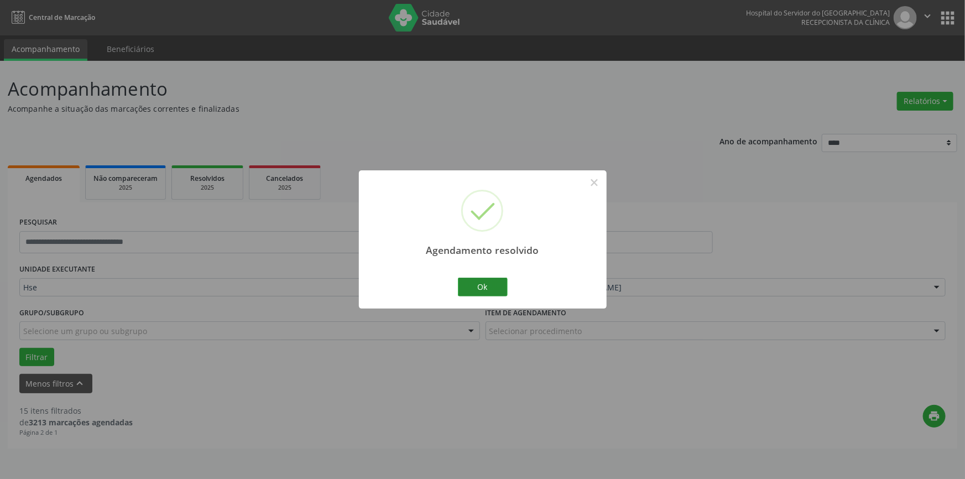
click at [482, 277] on div "Ok Cancel" at bounding box center [482, 287] width 55 height 23
click at [475, 279] on button "Ok" at bounding box center [483, 287] width 50 height 19
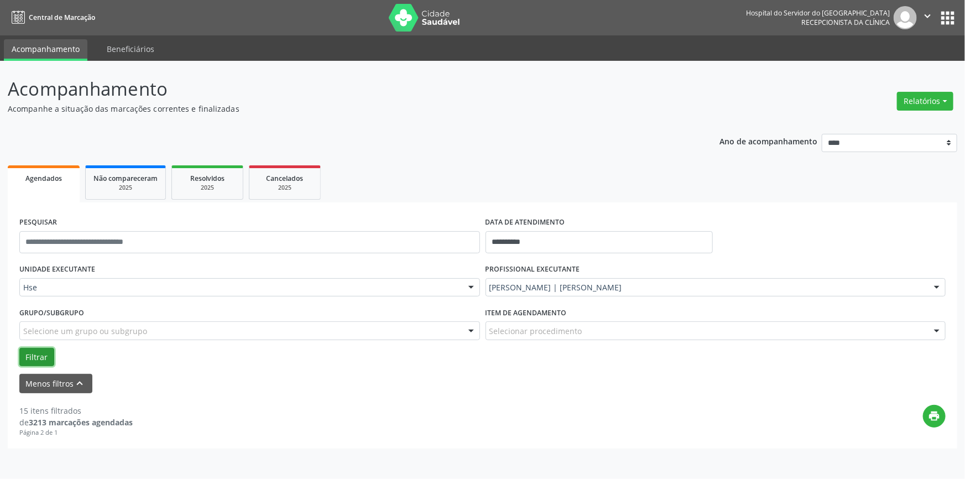
click at [44, 354] on button "Filtrar" at bounding box center [36, 357] width 35 height 19
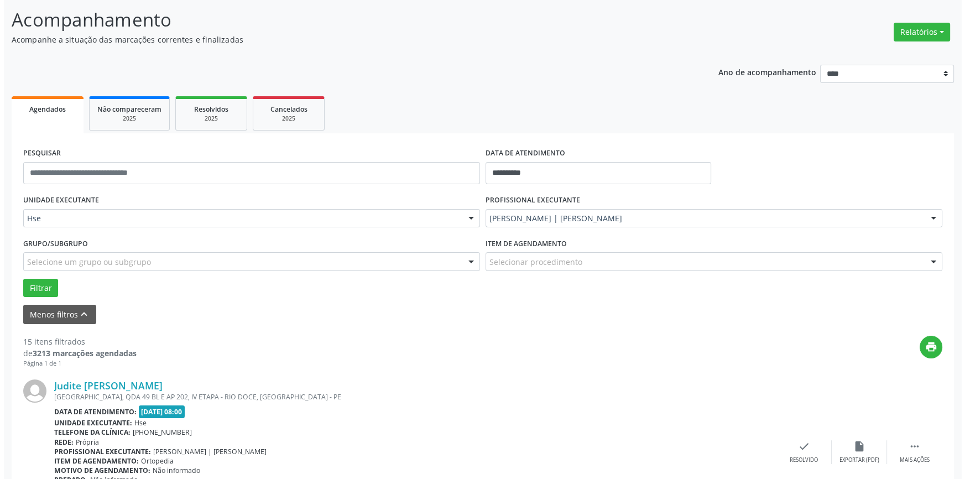
scroll to position [204, 0]
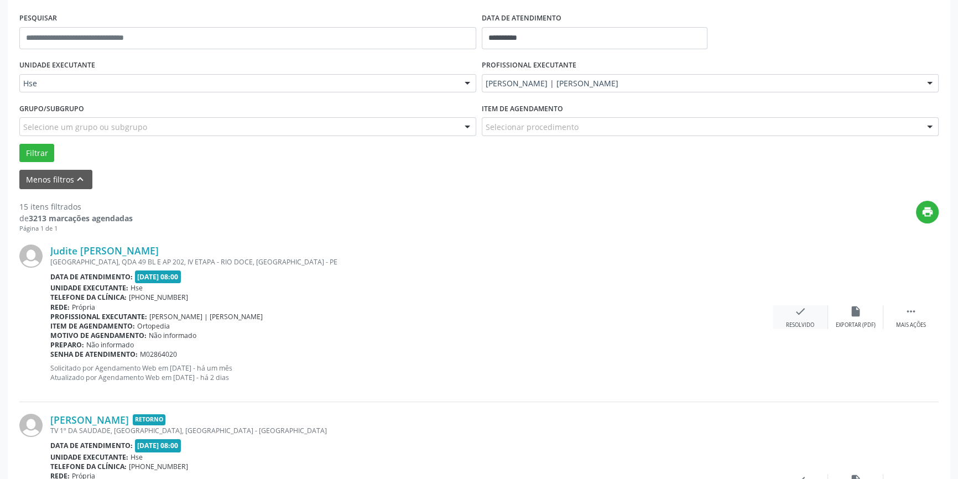
click at [792, 317] on div "check Resolvido" at bounding box center [800, 317] width 55 height 24
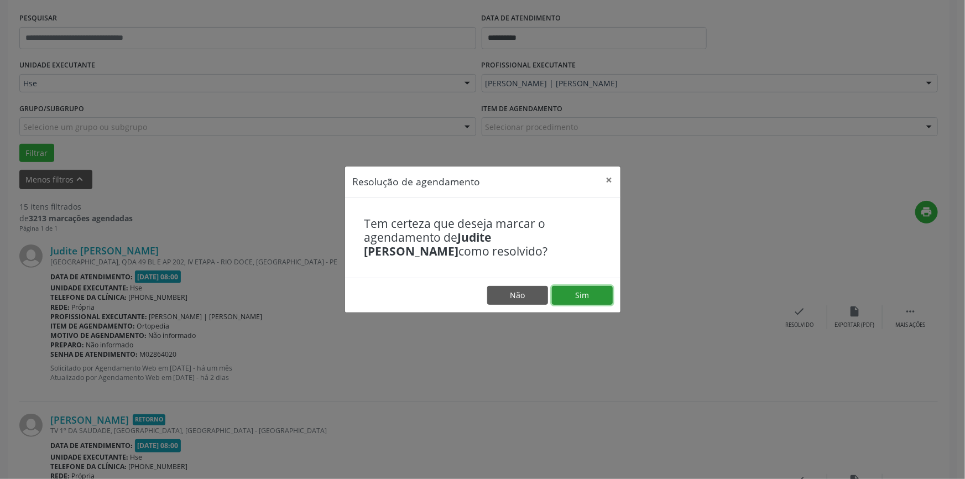
click at [598, 290] on button "Sim" at bounding box center [582, 295] width 61 height 19
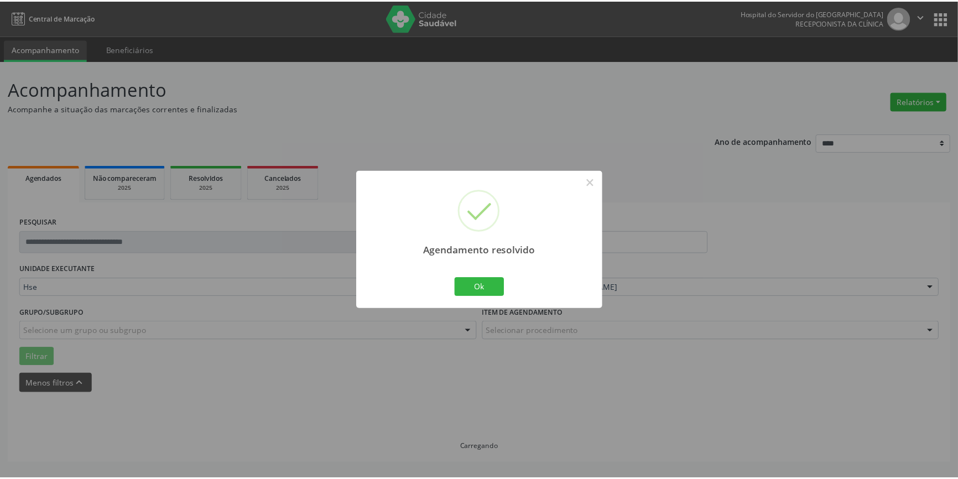
scroll to position [0, 0]
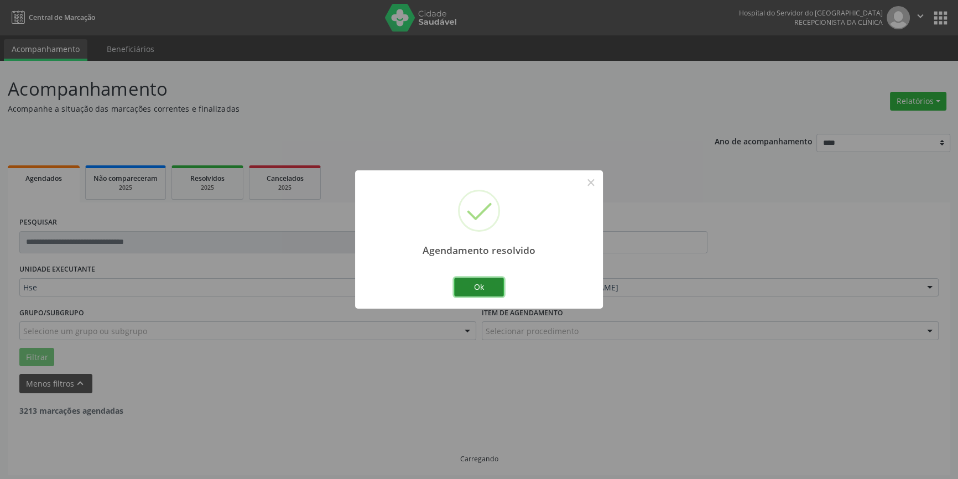
click at [476, 287] on button "Ok" at bounding box center [479, 287] width 50 height 19
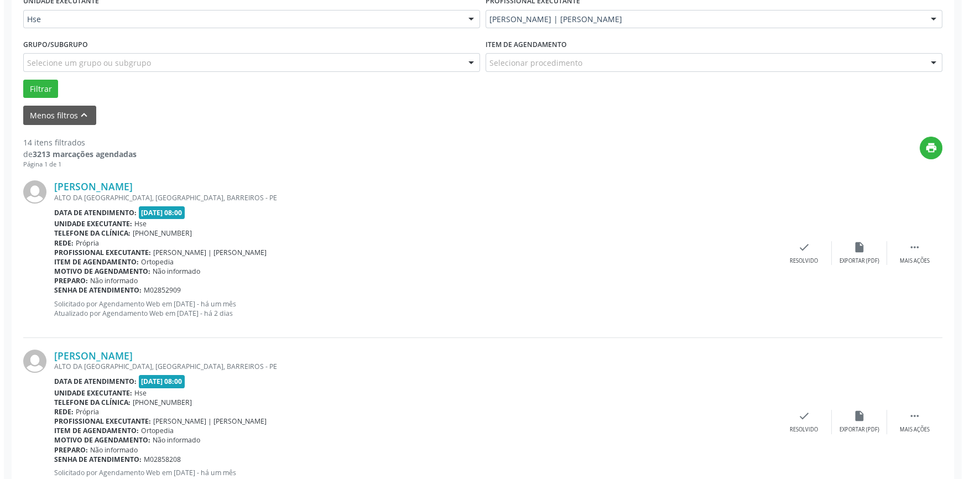
scroll to position [352, 0]
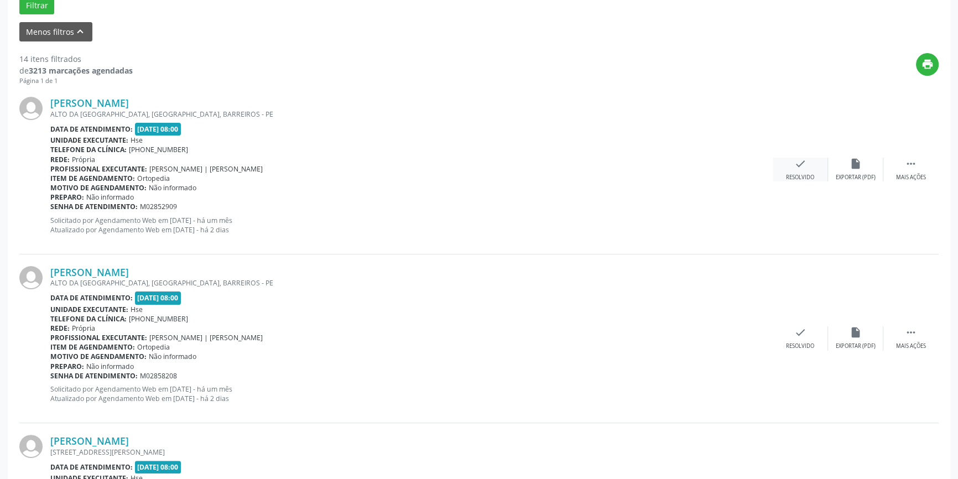
click at [788, 163] on div "check Resolvido" at bounding box center [800, 170] width 55 height 24
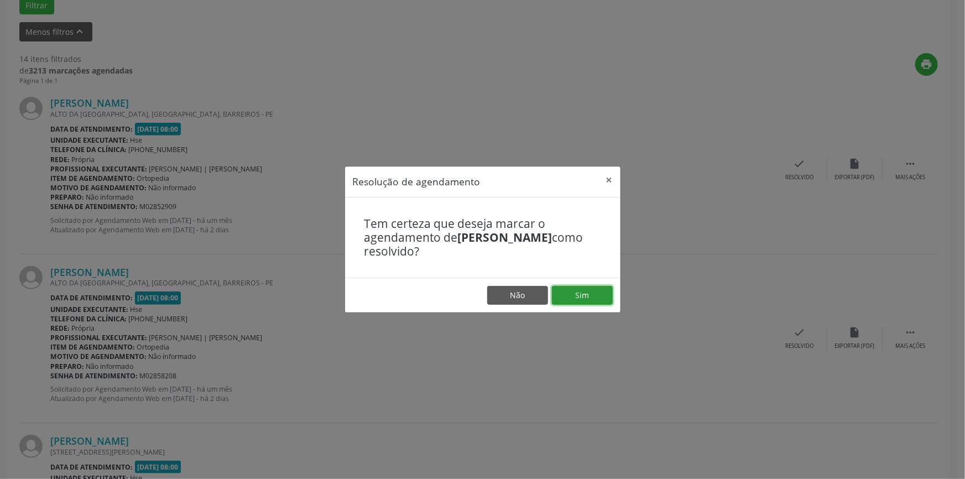
drag, startPoint x: 577, startPoint y: 294, endPoint x: 584, endPoint y: 295, distance: 7.3
click at [580, 295] on button "Sim" at bounding box center [582, 295] width 61 height 19
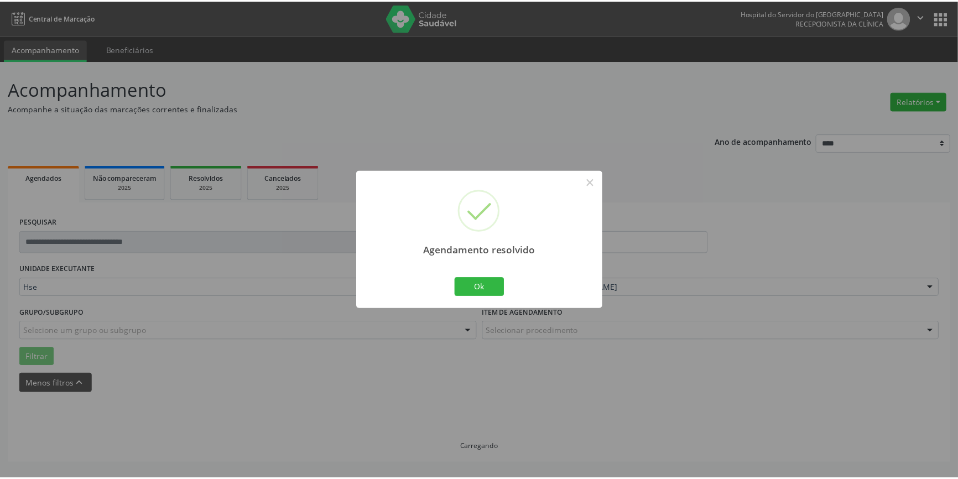
scroll to position [0, 0]
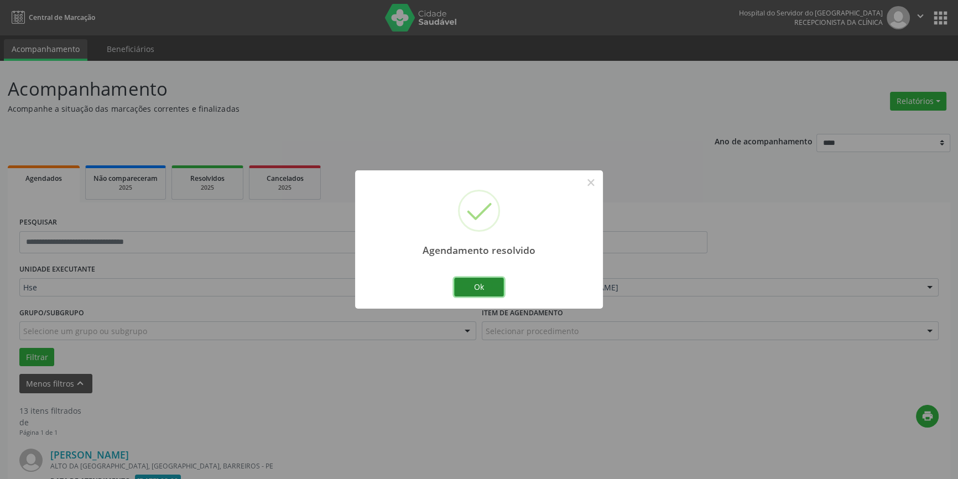
drag, startPoint x: 467, startPoint y: 286, endPoint x: 477, endPoint y: 284, distance: 10.2
click at [470, 286] on button "Ok" at bounding box center [479, 287] width 50 height 19
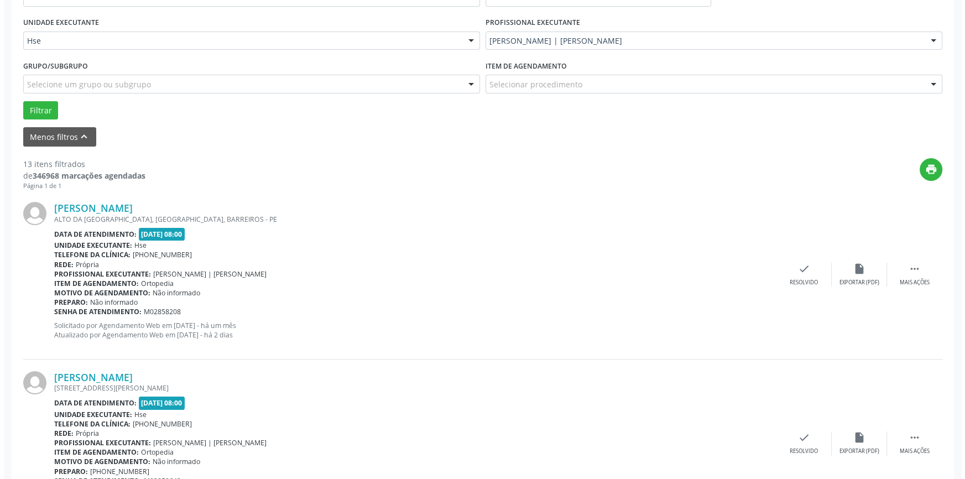
scroll to position [251, 0]
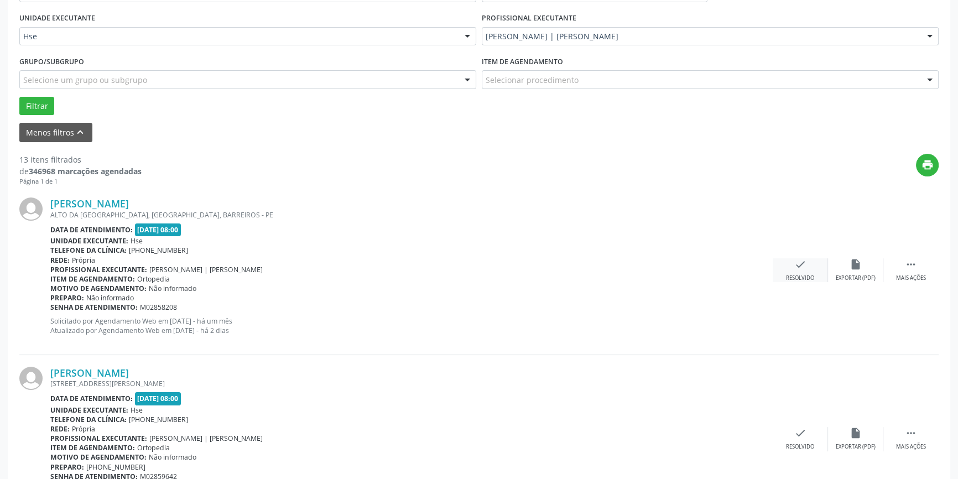
click at [784, 266] on div "check Resolvido" at bounding box center [800, 270] width 55 height 24
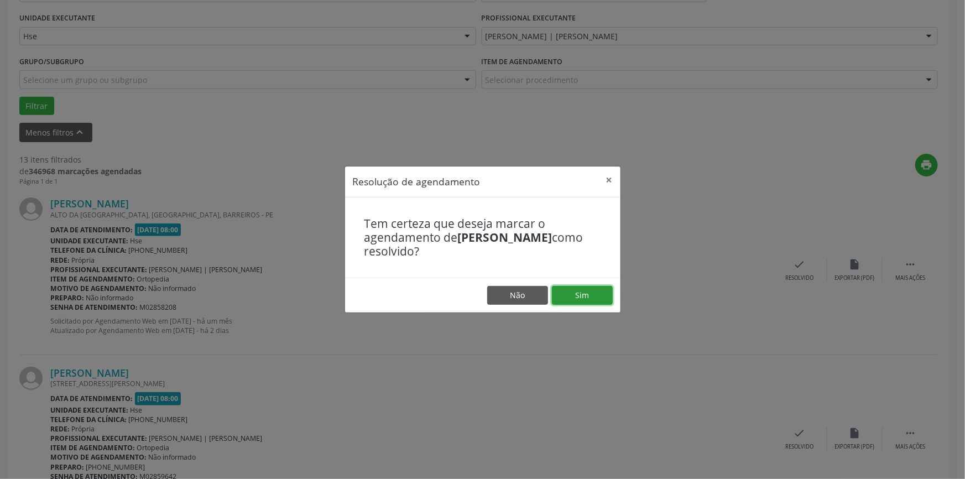
click at [596, 288] on button "Sim" at bounding box center [582, 295] width 61 height 19
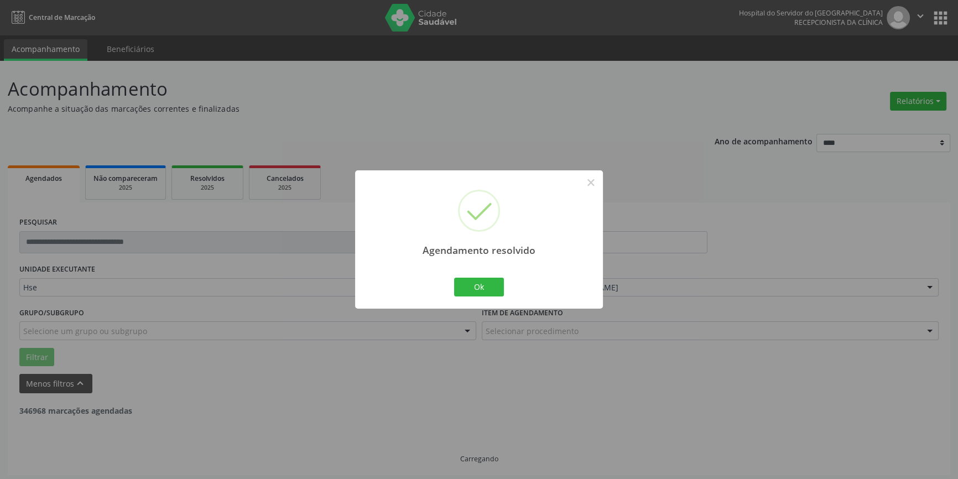
scroll to position [0, 0]
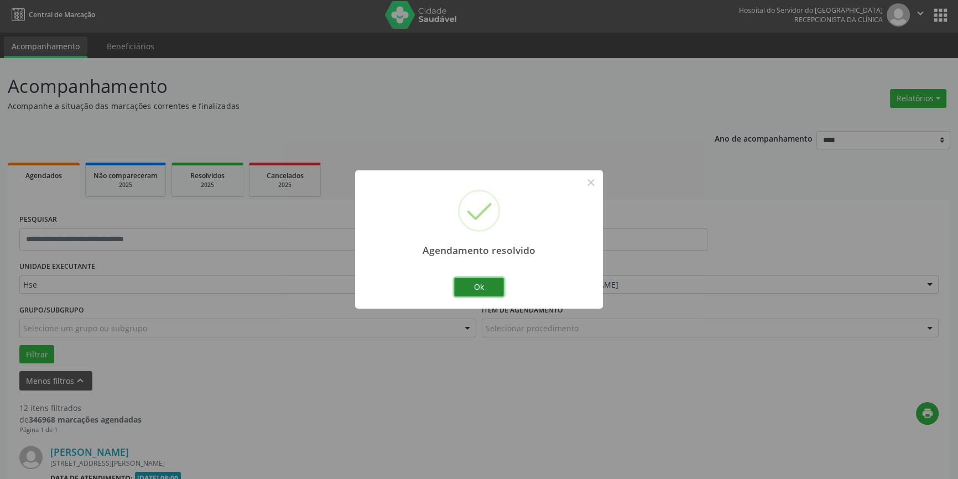
drag, startPoint x: 479, startPoint y: 288, endPoint x: 488, endPoint y: 288, distance: 9.4
click at [482, 288] on button "Ok" at bounding box center [479, 287] width 50 height 19
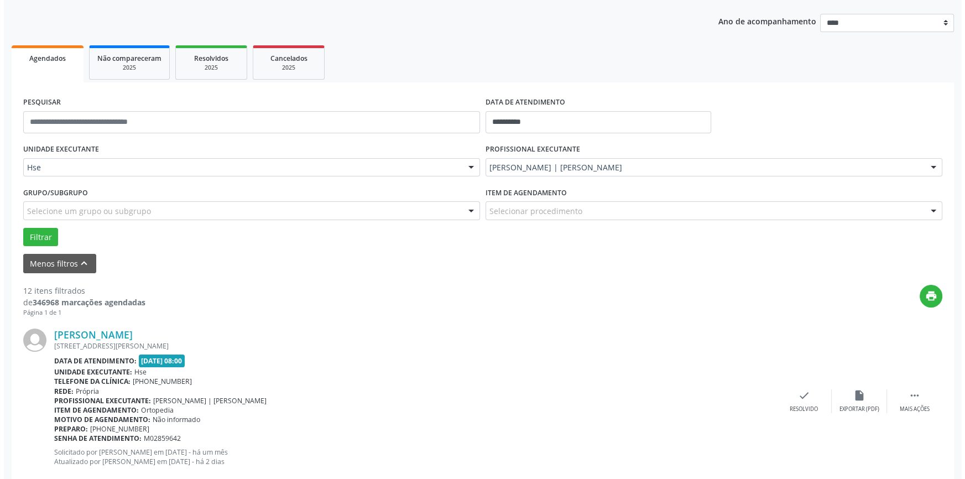
scroll to position [355, 0]
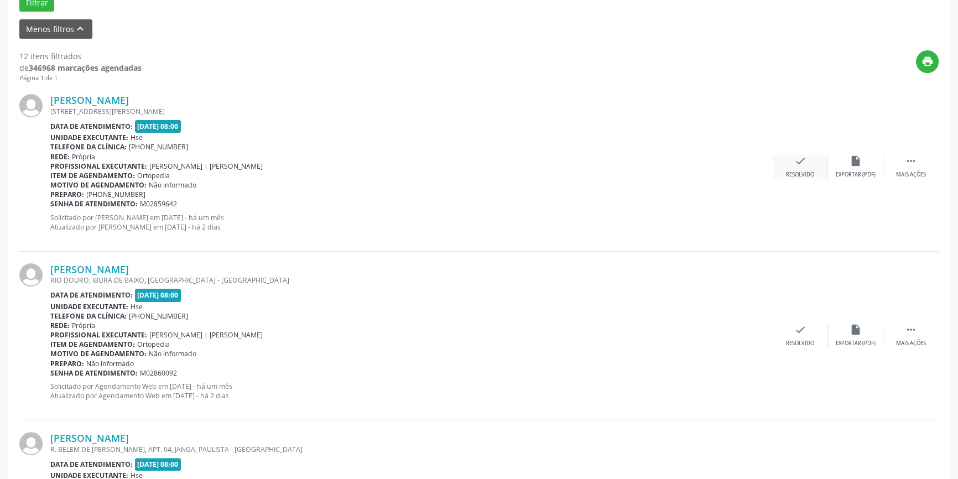
click at [789, 168] on div "check Resolvido" at bounding box center [800, 167] width 55 height 24
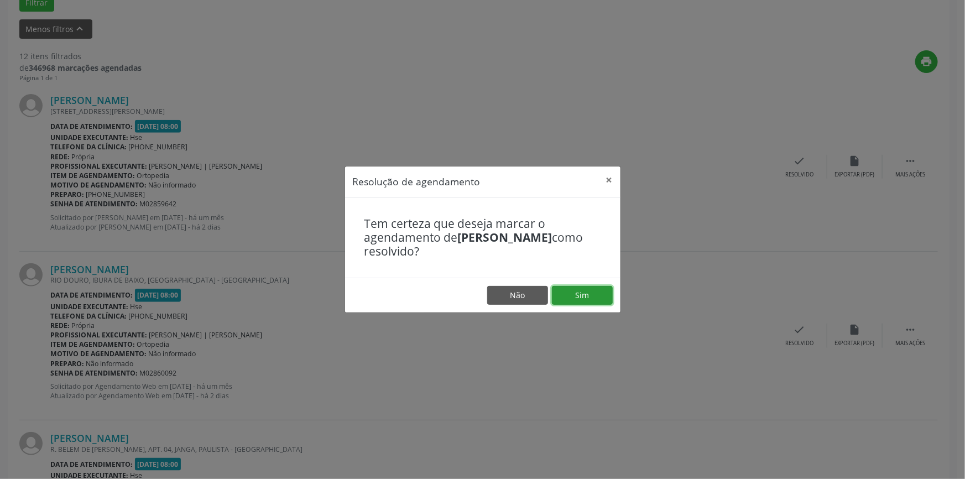
drag, startPoint x: 592, startPoint y: 292, endPoint x: 598, endPoint y: 292, distance: 6.1
click at [592, 293] on button "Sim" at bounding box center [582, 295] width 61 height 19
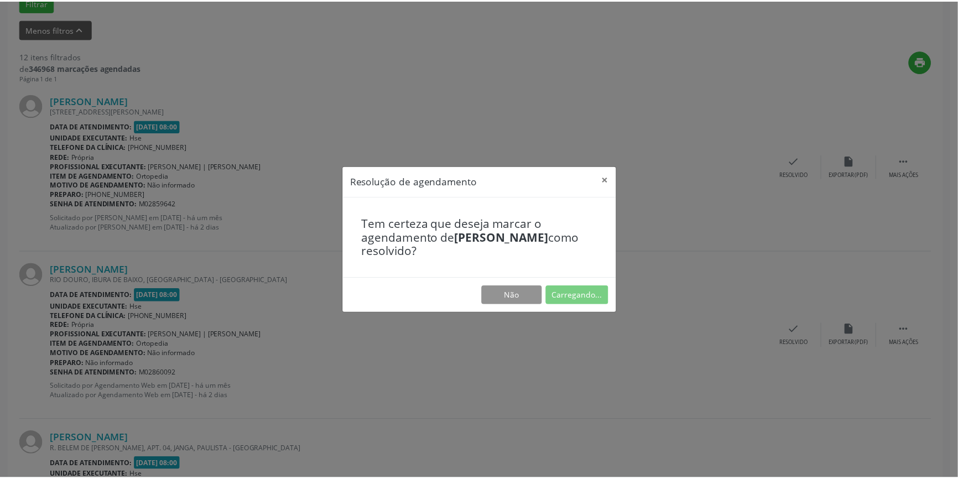
scroll to position [0, 0]
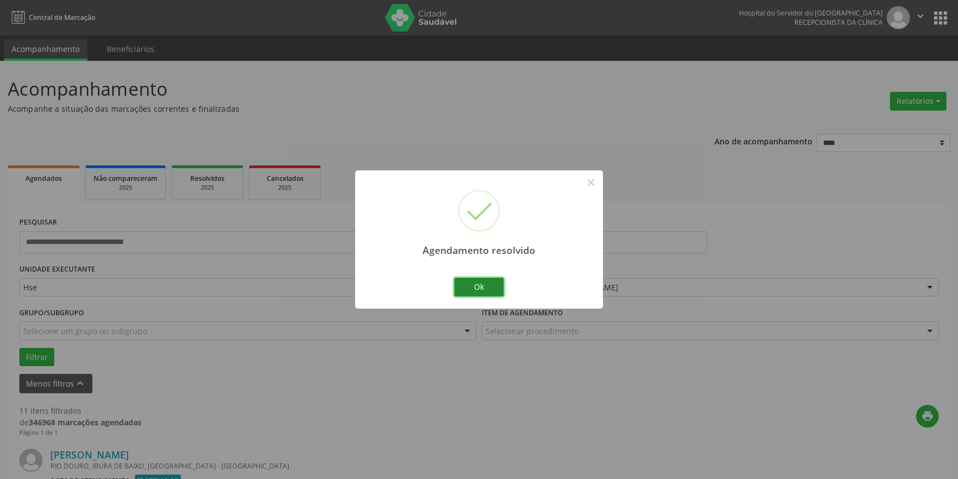
click at [493, 293] on button "Ok" at bounding box center [479, 287] width 50 height 19
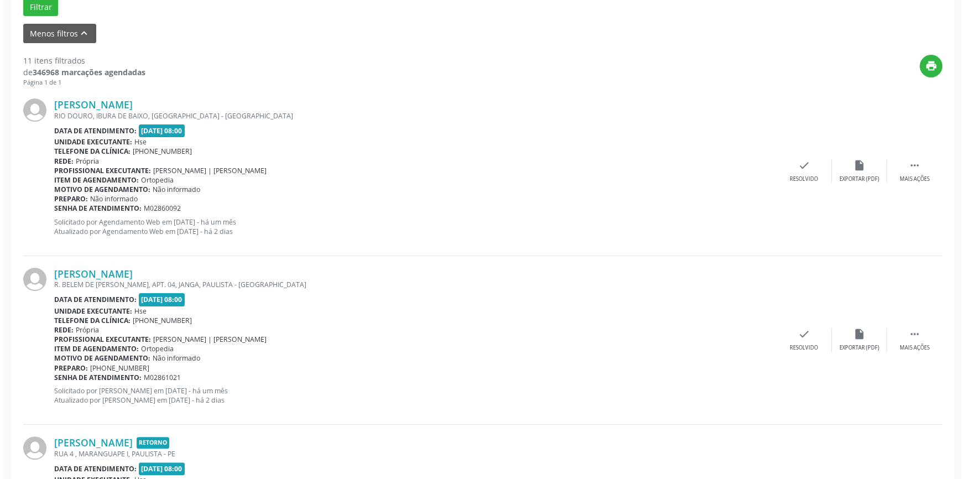
scroll to position [352, 0]
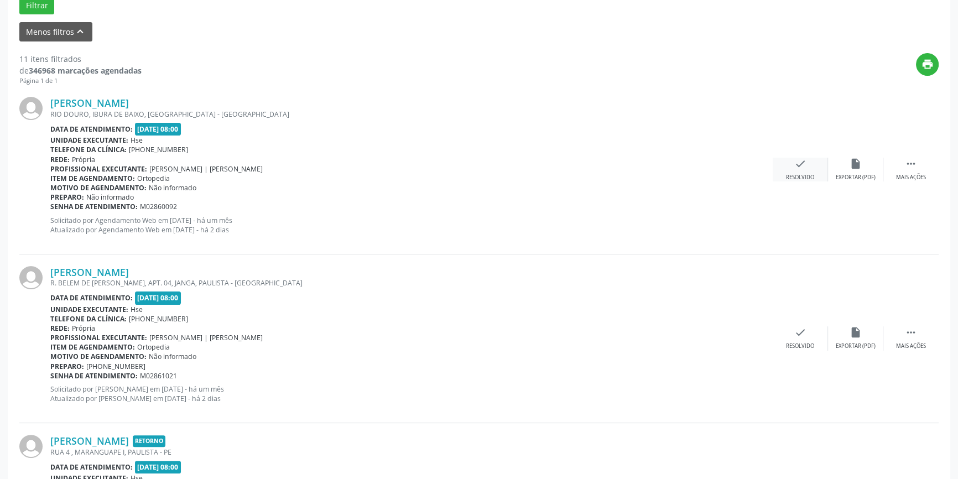
click at [803, 178] on div "Resolvido" at bounding box center [800, 178] width 28 height 8
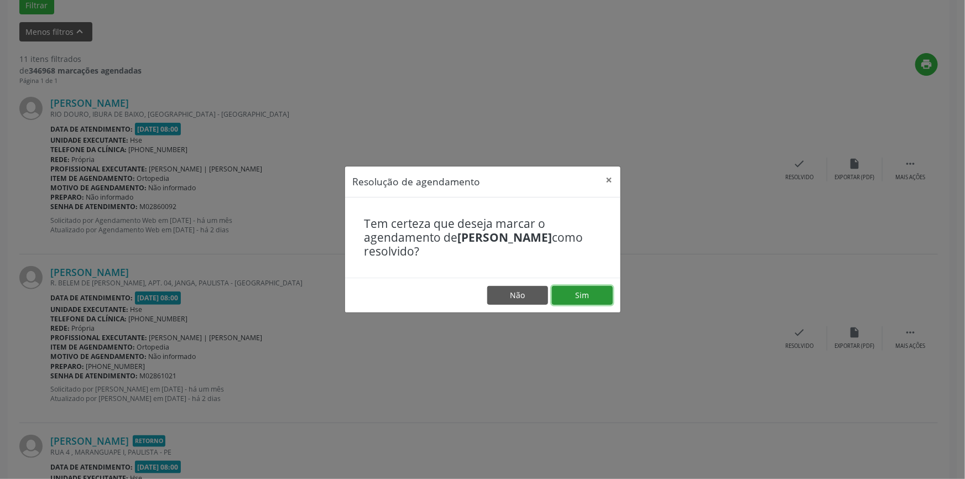
drag, startPoint x: 593, startPoint y: 299, endPoint x: 623, endPoint y: 280, distance: 35.0
click at [595, 299] on button "Sim" at bounding box center [582, 295] width 61 height 19
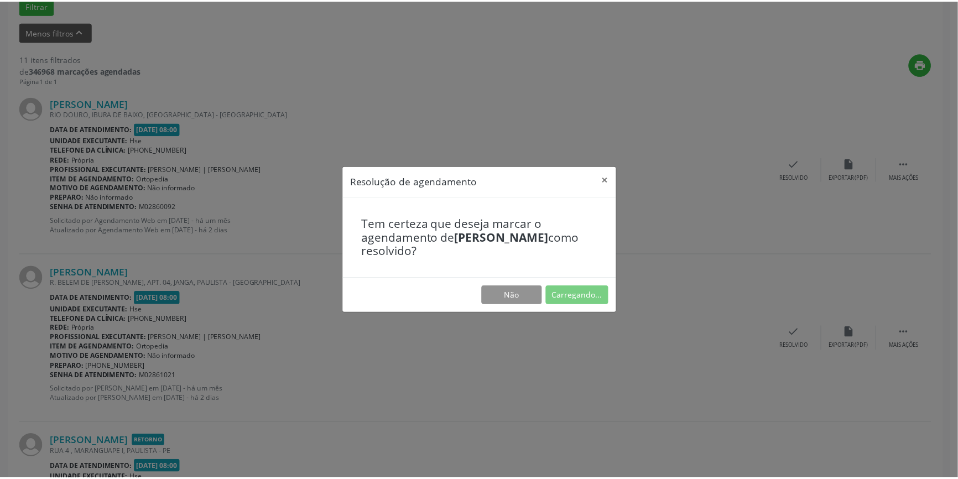
scroll to position [0, 0]
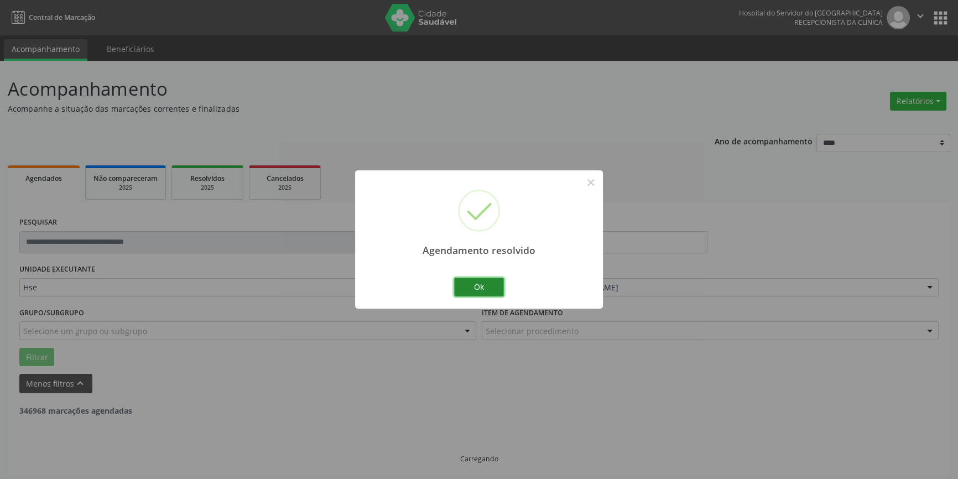
click at [493, 290] on button "Ok" at bounding box center [479, 287] width 50 height 19
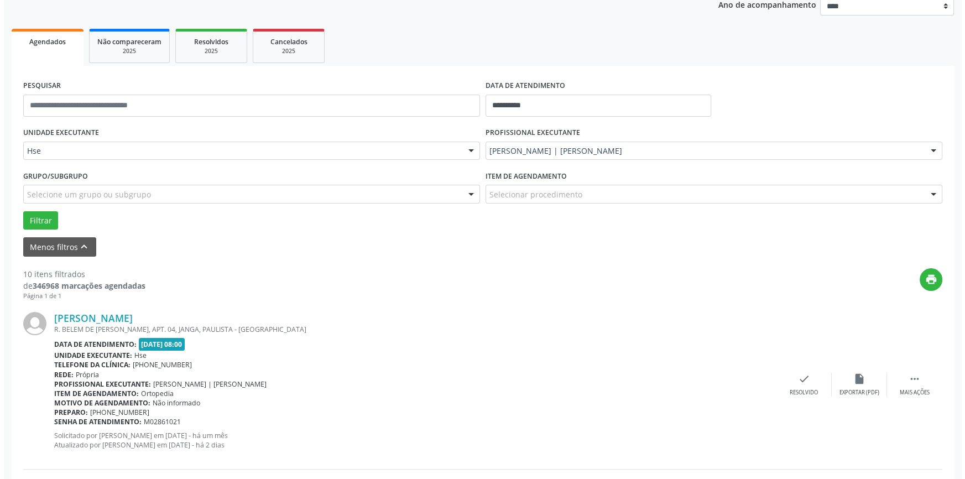
scroll to position [302, 0]
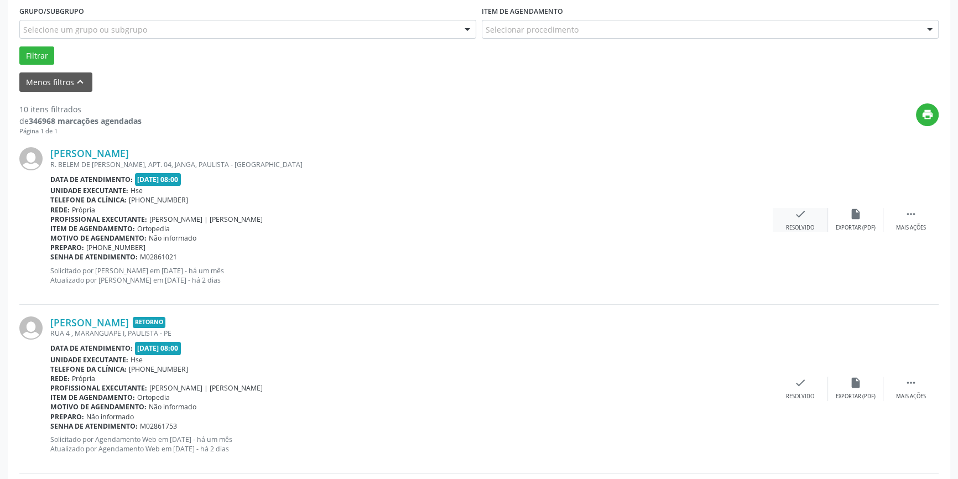
click at [794, 213] on icon "check" at bounding box center [800, 214] width 12 height 12
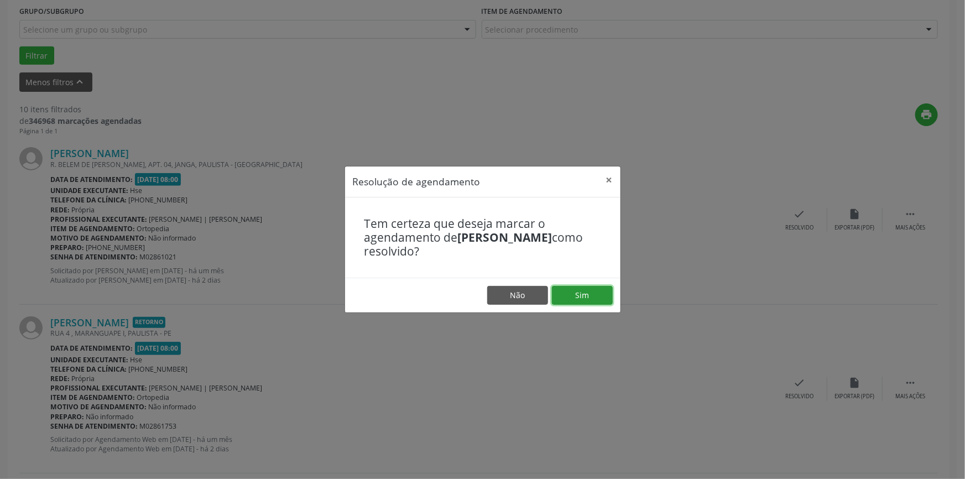
click at [607, 294] on button "Sim" at bounding box center [582, 295] width 61 height 19
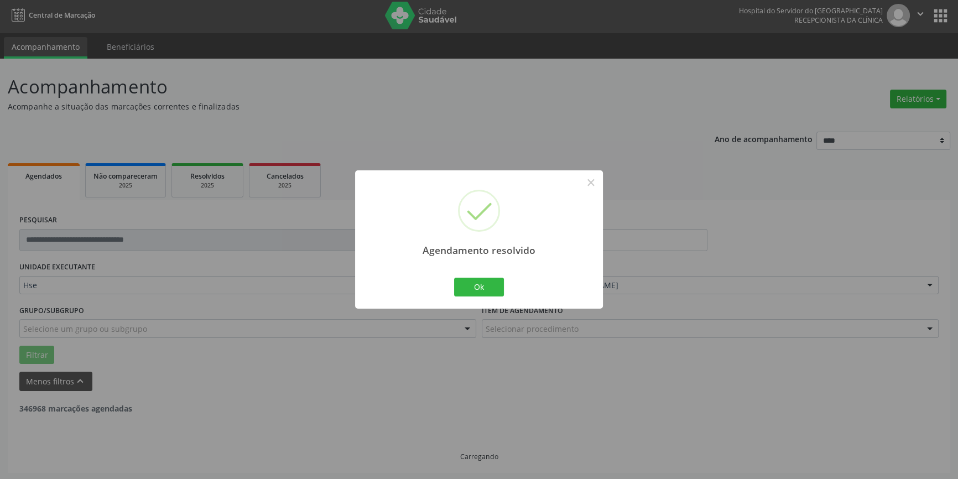
scroll to position [3, 0]
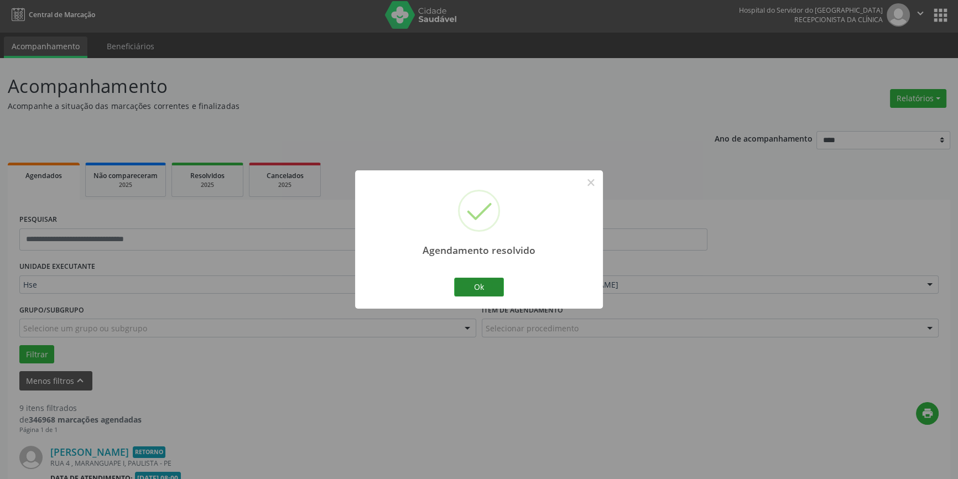
drag, startPoint x: 443, startPoint y: 300, endPoint x: 492, endPoint y: 291, distance: 50.1
click at [444, 300] on div "Agendamento resolvido × Ok Cancel" at bounding box center [479, 239] width 248 height 138
click at [496, 290] on button "Ok" at bounding box center [479, 287] width 50 height 19
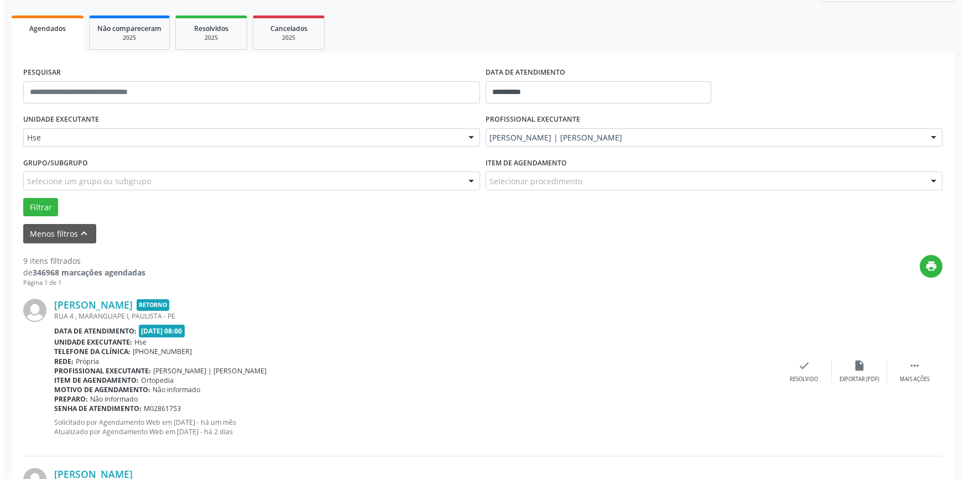
scroll to position [304, 0]
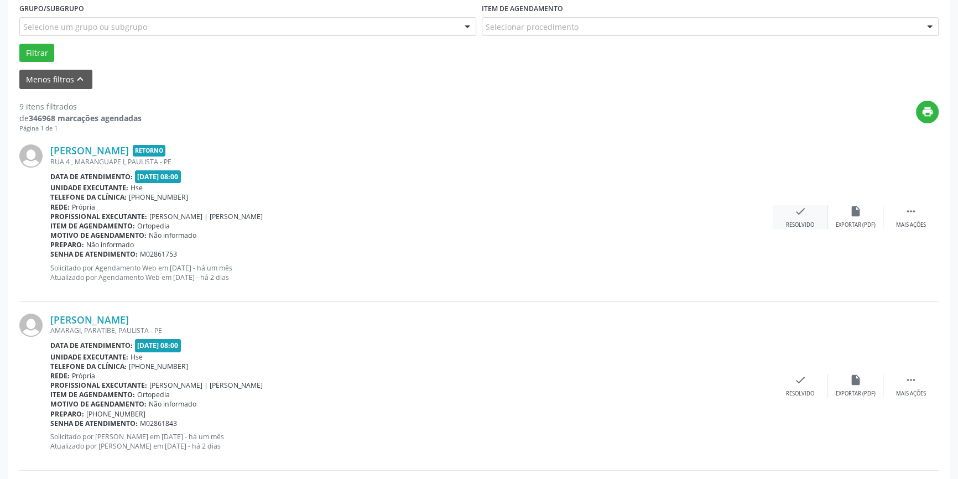
click at [814, 208] on div "check Resolvido" at bounding box center [800, 217] width 55 height 24
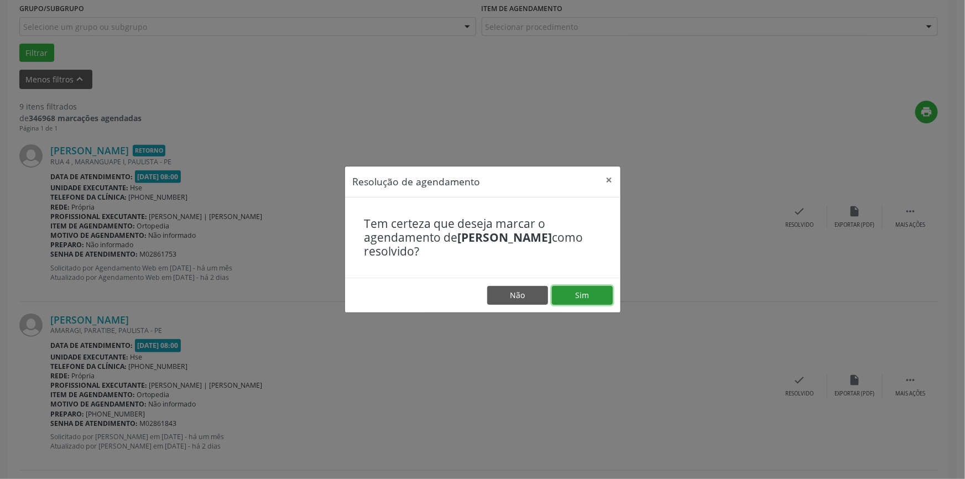
click at [578, 292] on button "Sim" at bounding box center [582, 295] width 61 height 19
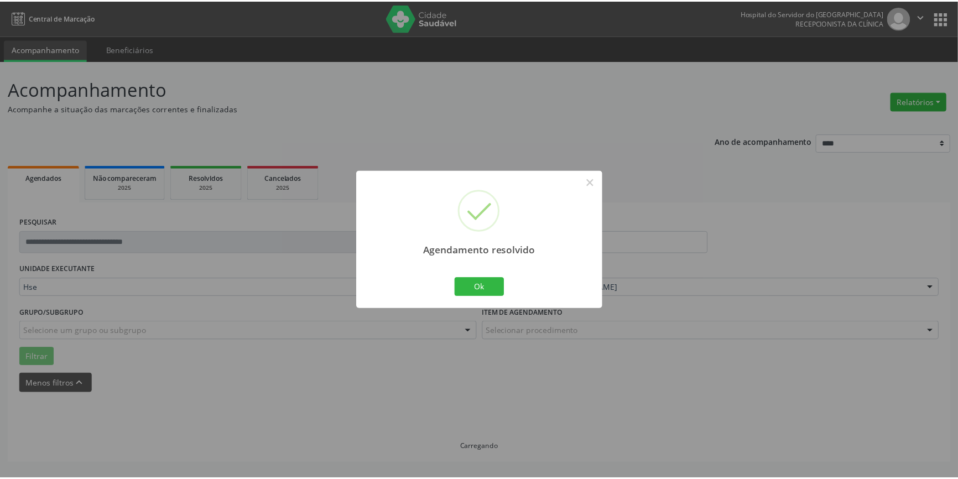
scroll to position [0, 0]
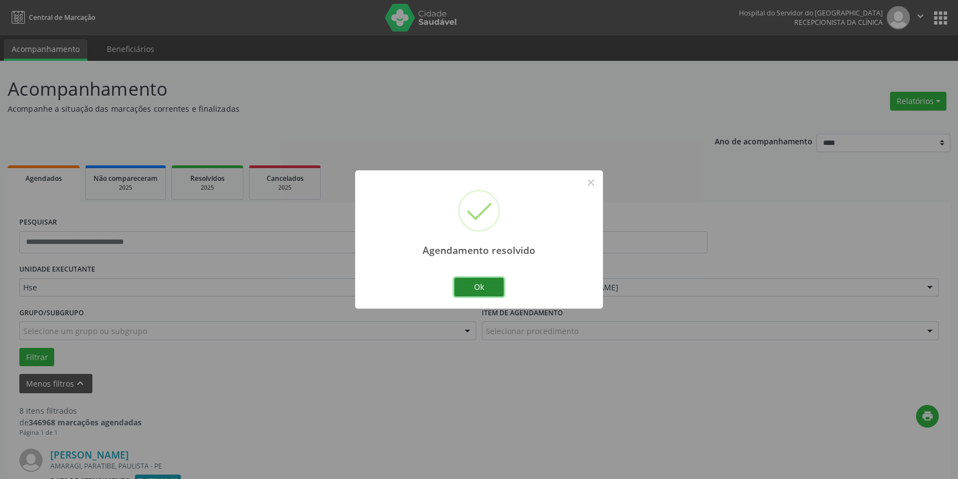
drag, startPoint x: 467, startPoint y: 284, endPoint x: 474, endPoint y: 283, distance: 6.7
click at [471, 284] on button "Ok" at bounding box center [479, 287] width 50 height 19
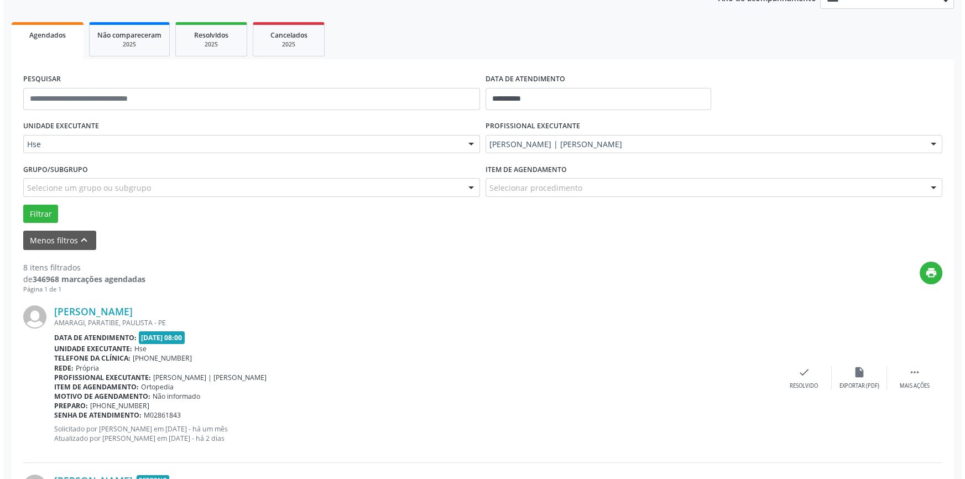
scroll to position [352, 0]
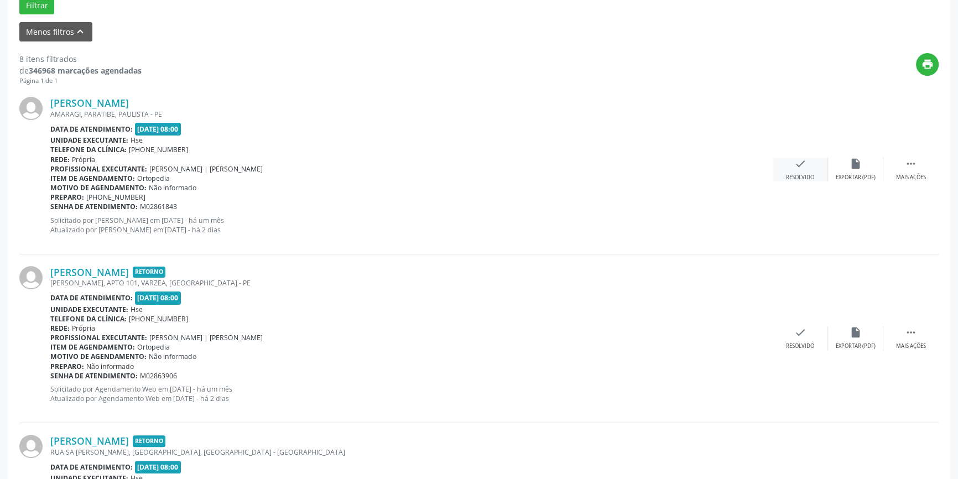
click at [813, 167] on div "check Resolvido" at bounding box center [800, 170] width 55 height 24
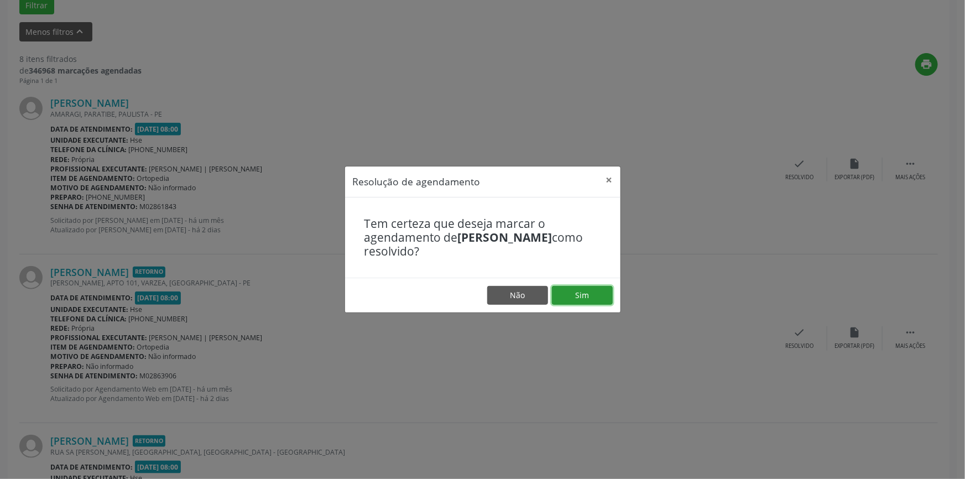
click at [607, 295] on button "Sim" at bounding box center [582, 295] width 61 height 19
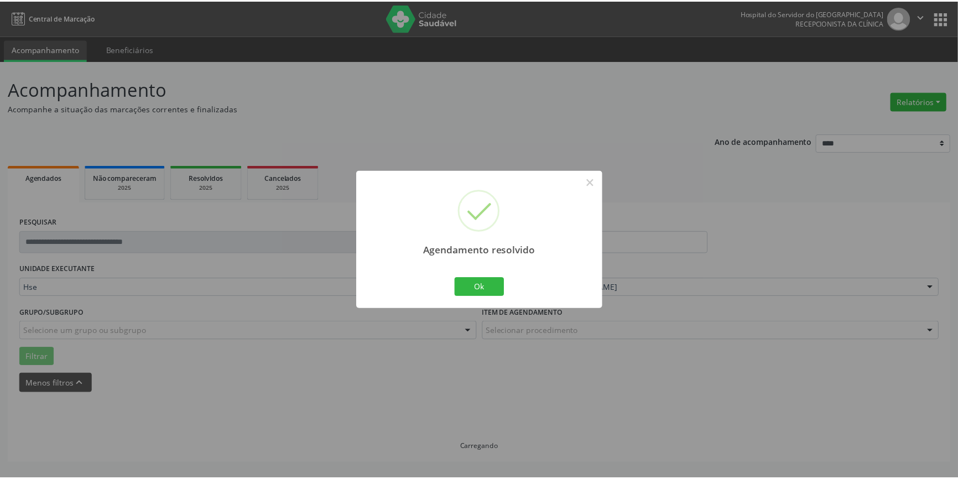
scroll to position [0, 0]
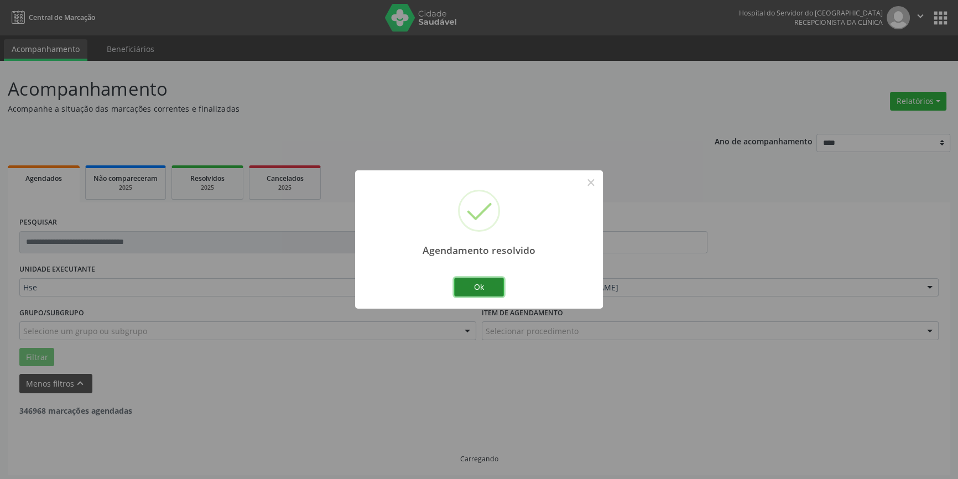
click at [500, 288] on button "Ok" at bounding box center [479, 287] width 50 height 19
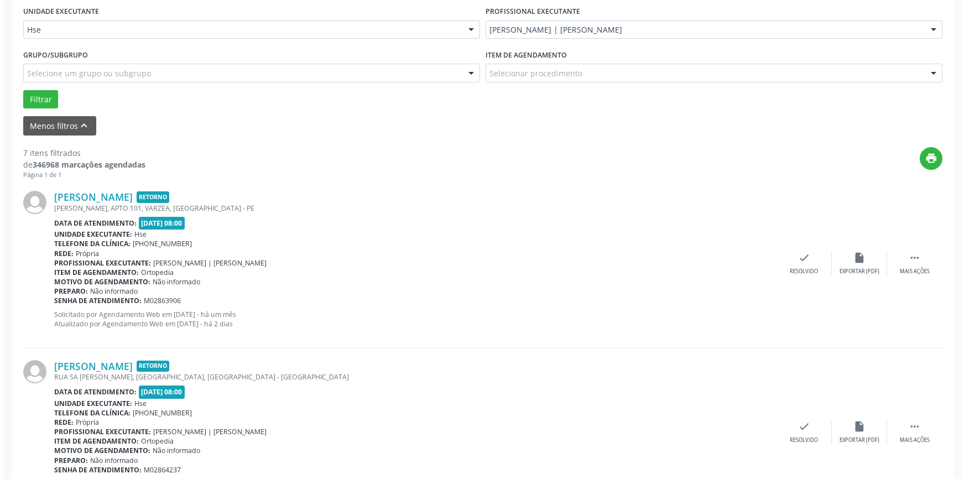
scroll to position [352, 0]
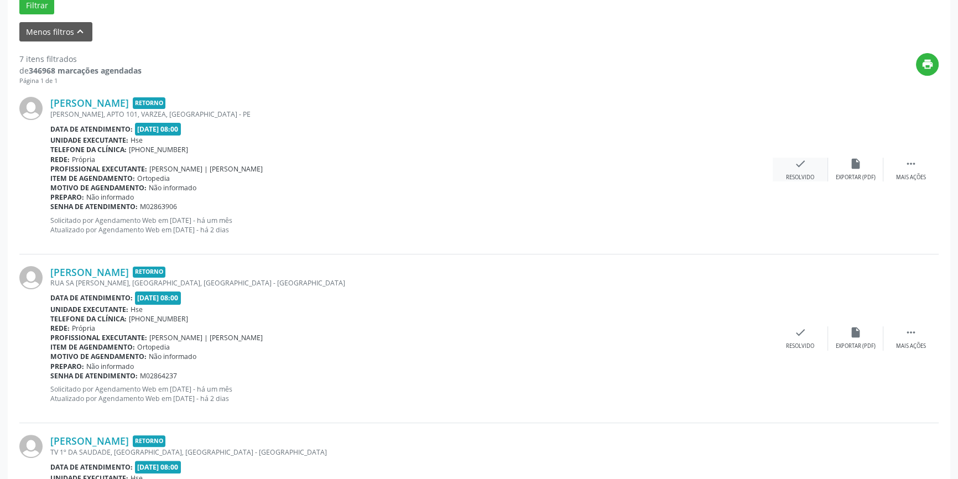
click at [797, 165] on icon "check" at bounding box center [800, 164] width 12 height 12
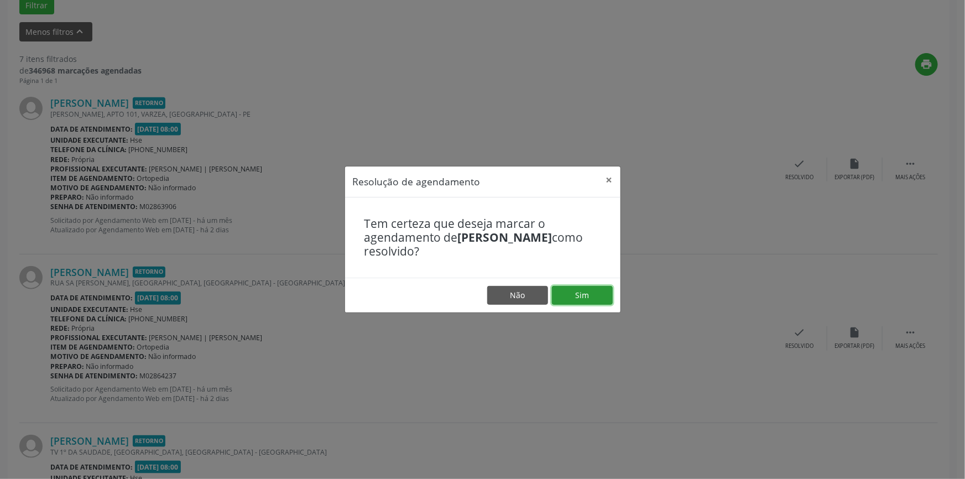
drag, startPoint x: 596, startPoint y: 299, endPoint x: 625, endPoint y: 300, distance: 28.8
click at [596, 299] on button "Sim" at bounding box center [582, 295] width 61 height 19
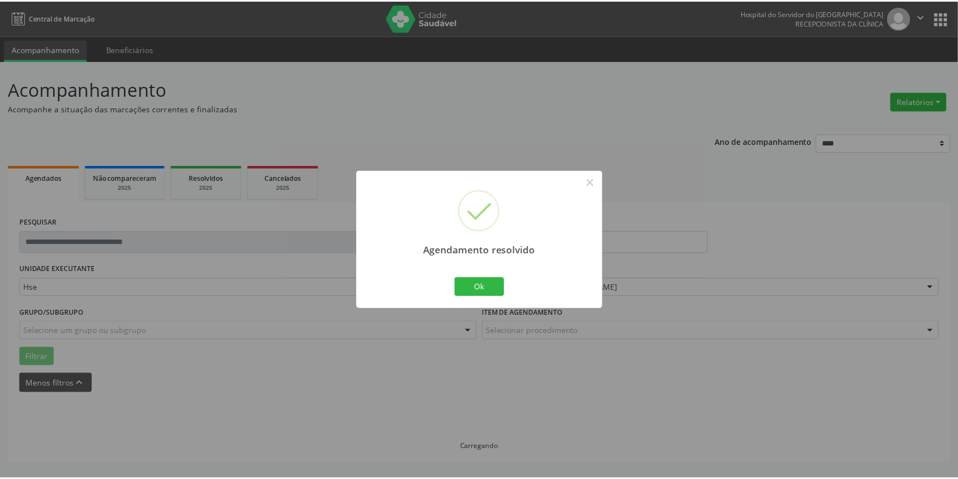
scroll to position [0, 0]
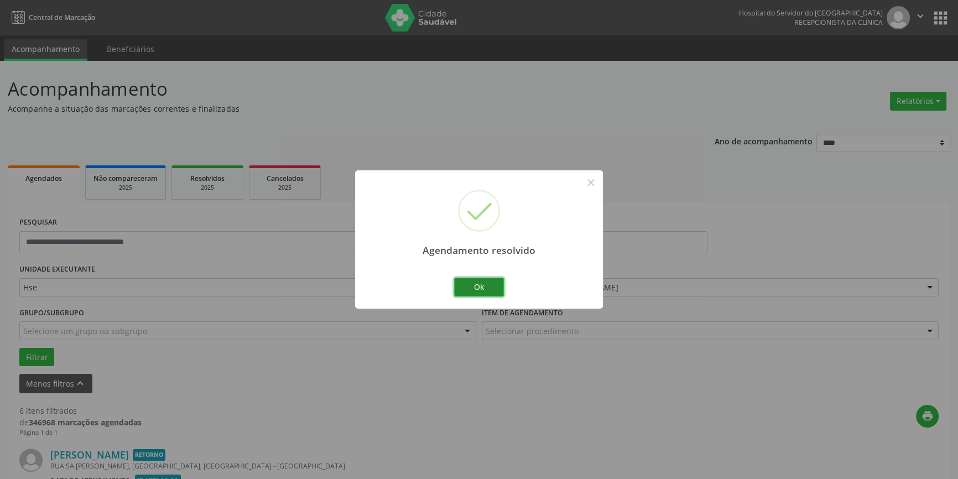
click at [488, 281] on button "Ok" at bounding box center [479, 287] width 50 height 19
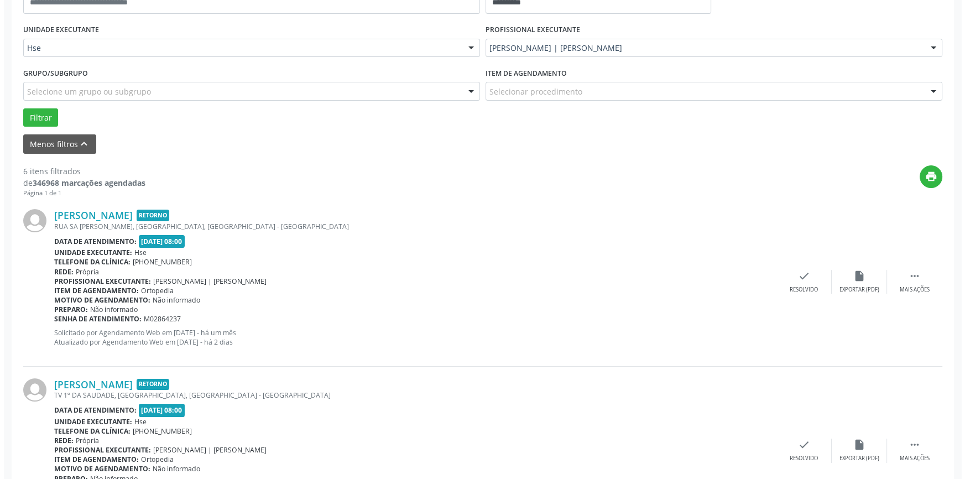
scroll to position [302, 0]
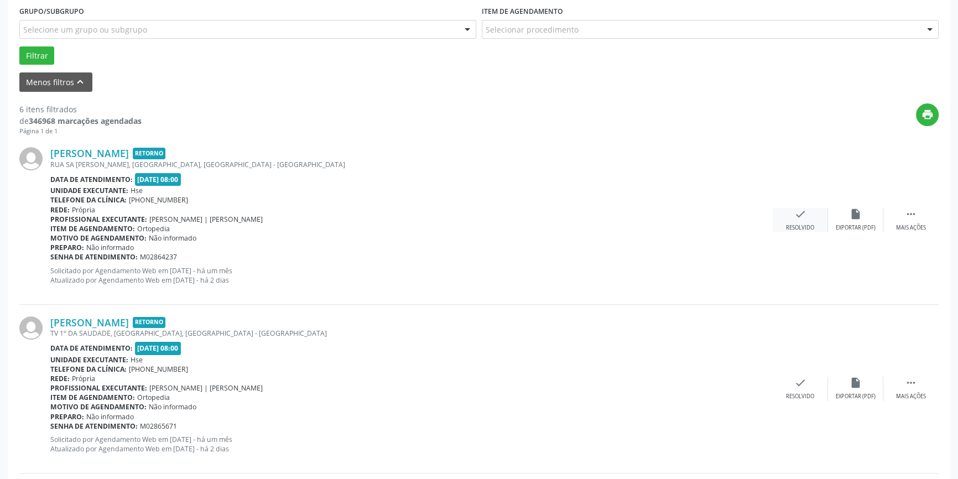
click at [786, 221] on div "check Resolvido" at bounding box center [800, 220] width 55 height 24
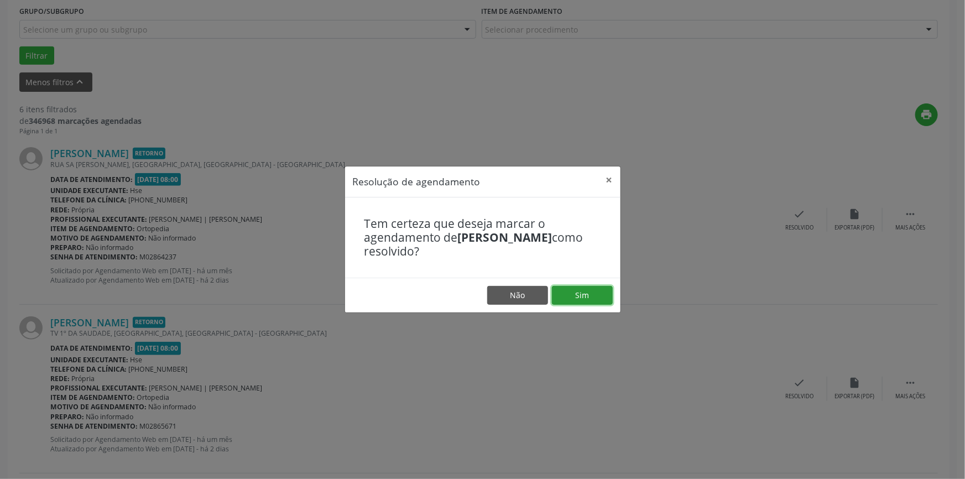
click at [568, 299] on button "Sim" at bounding box center [582, 295] width 61 height 19
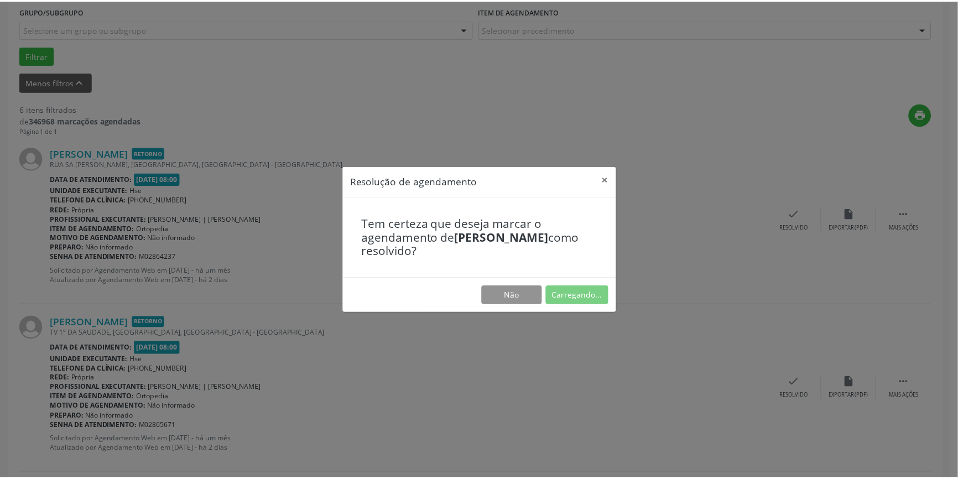
scroll to position [0, 0]
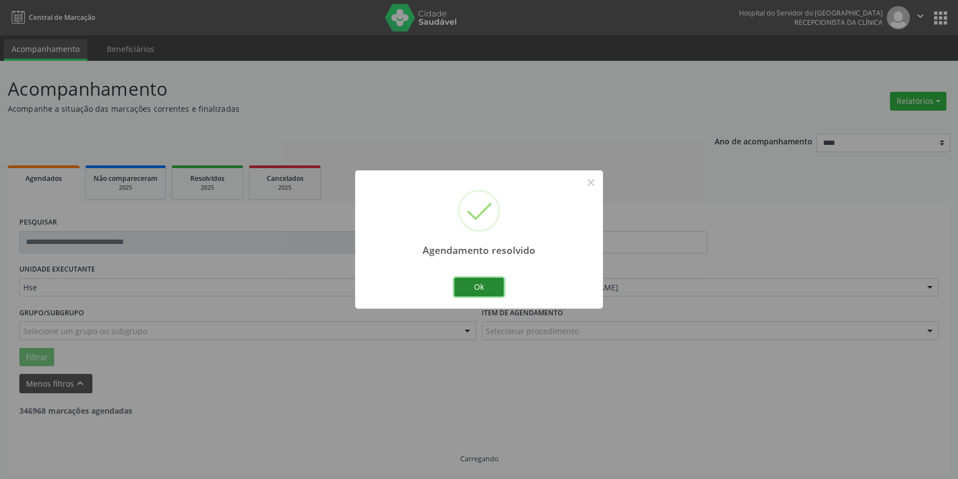
click at [493, 291] on button "Ok" at bounding box center [479, 287] width 50 height 19
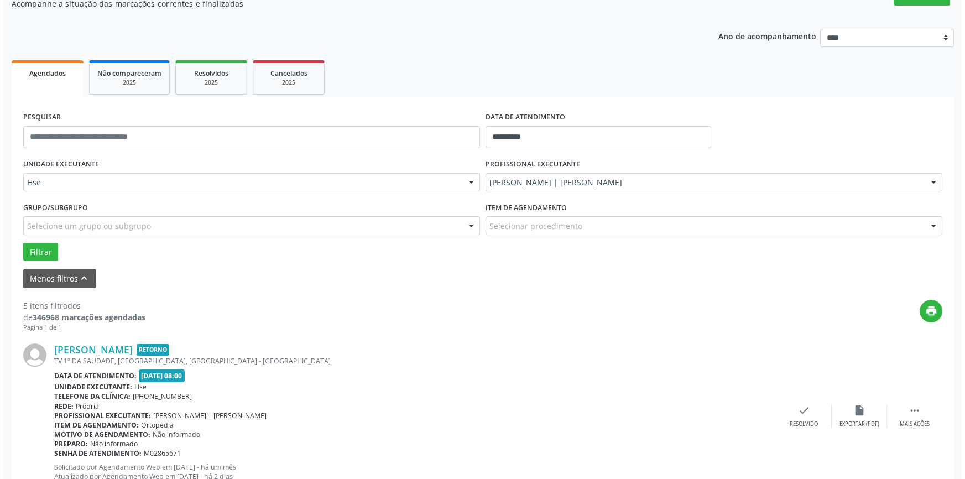
scroll to position [302, 0]
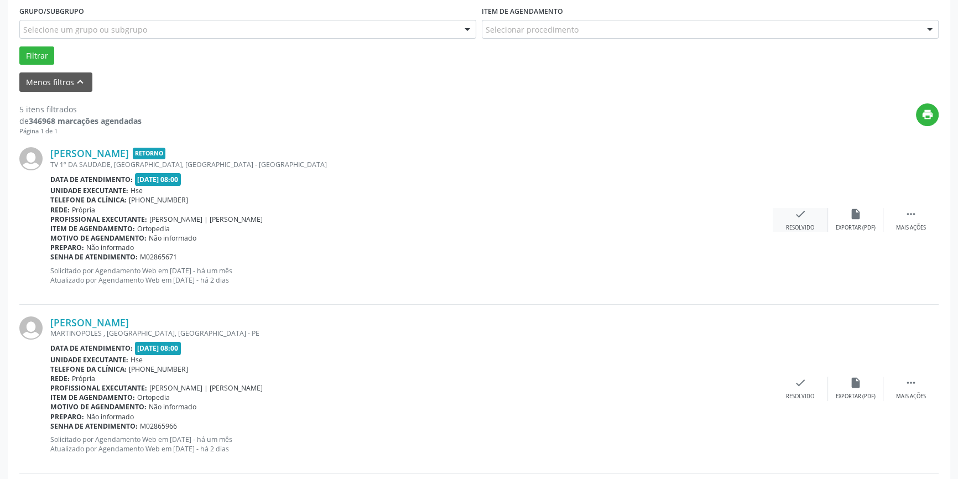
click at [791, 216] on div "check Resolvido" at bounding box center [800, 220] width 55 height 24
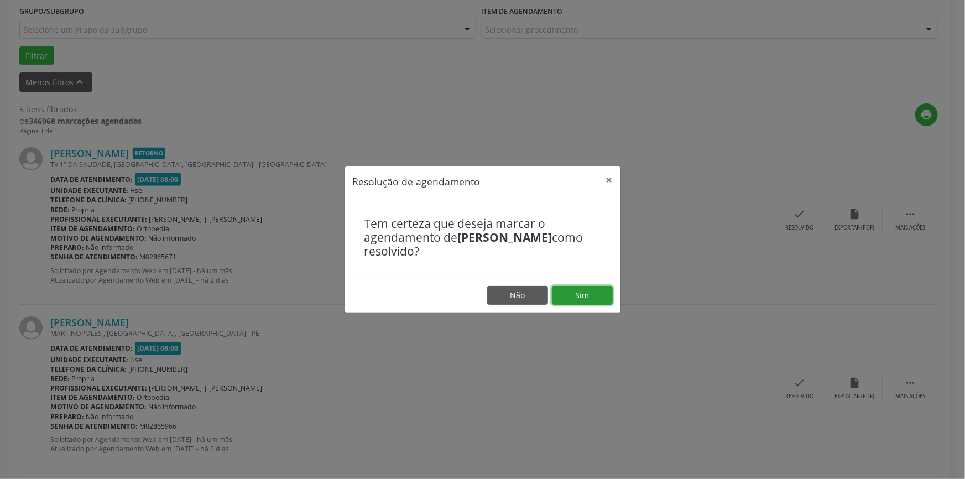
click at [580, 295] on button "Sim" at bounding box center [582, 295] width 61 height 19
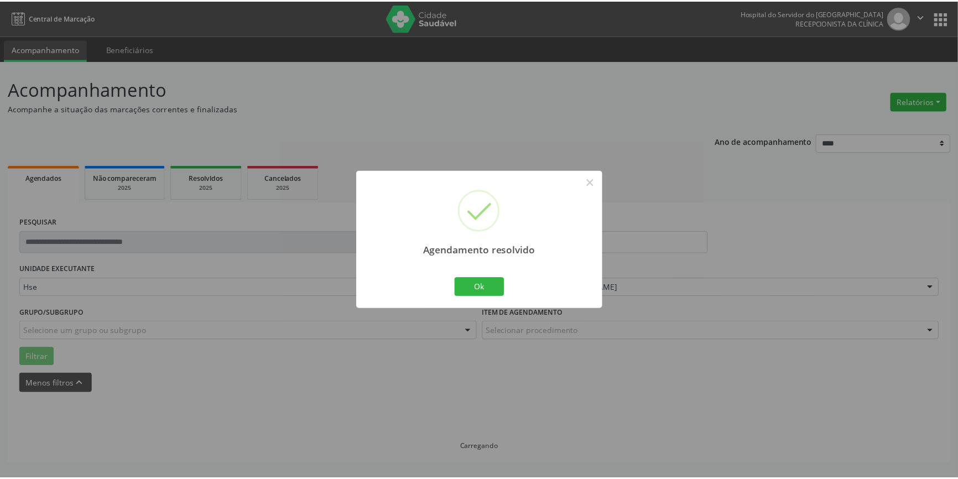
scroll to position [0, 0]
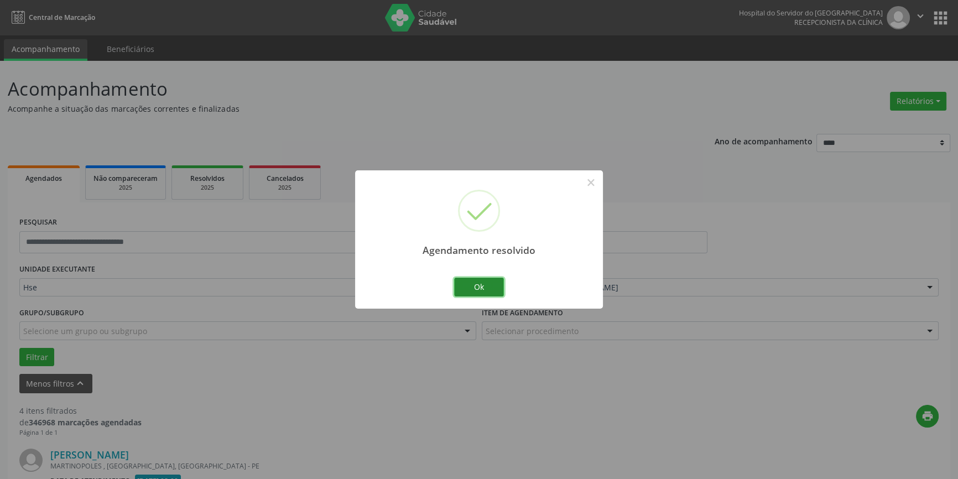
click at [480, 288] on button "Ok" at bounding box center [479, 287] width 50 height 19
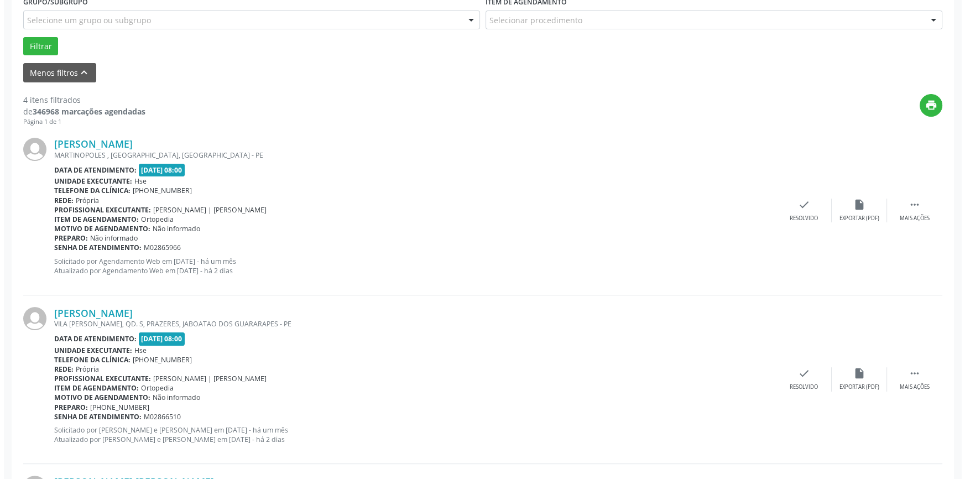
scroll to position [352, 0]
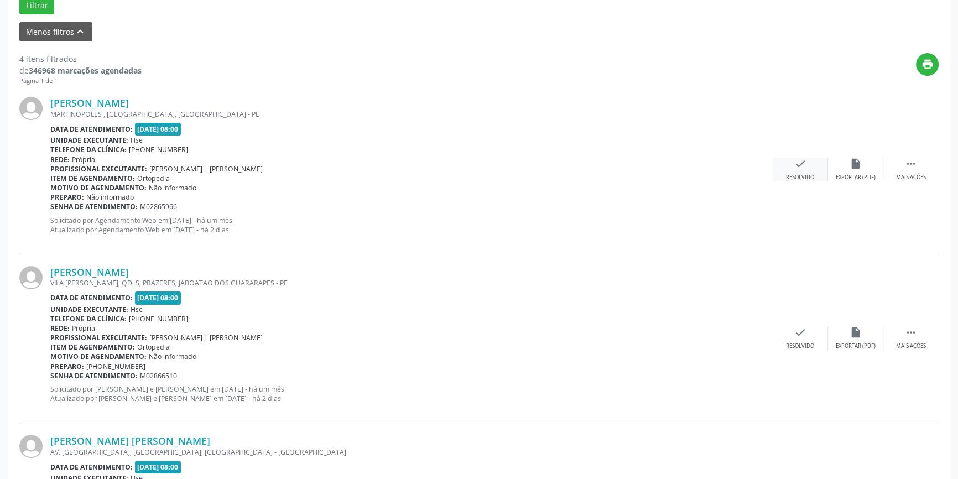
click at [788, 174] on div "Resolvido" at bounding box center [800, 178] width 28 height 8
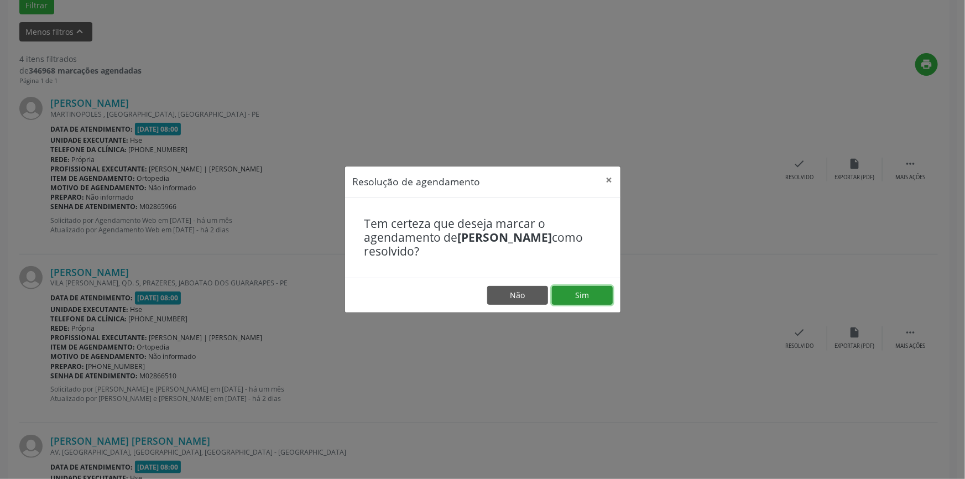
click at [584, 292] on button "Sim" at bounding box center [582, 295] width 61 height 19
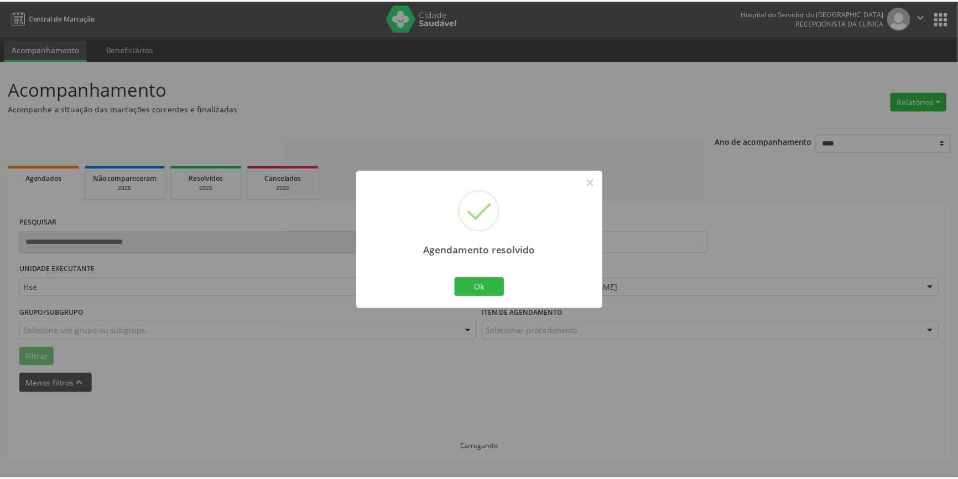
scroll to position [0, 0]
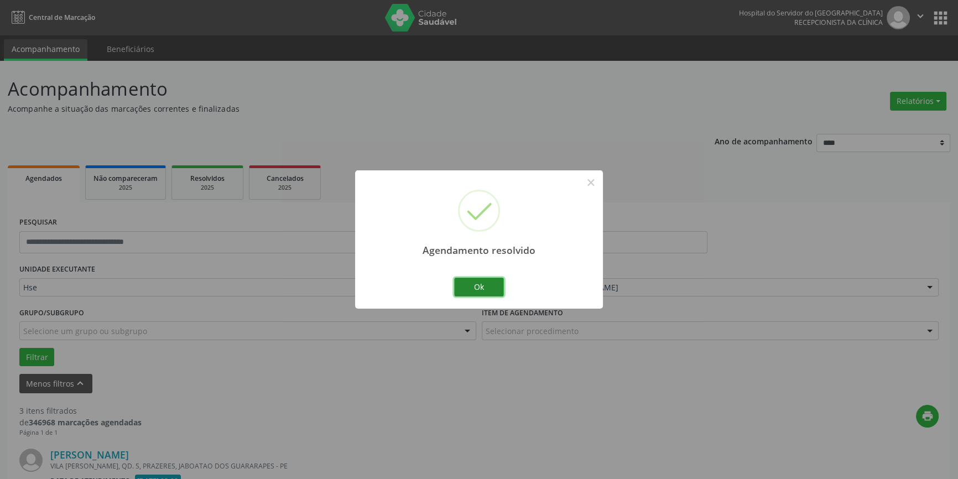
click at [479, 287] on button "Ok" at bounding box center [479, 287] width 50 height 19
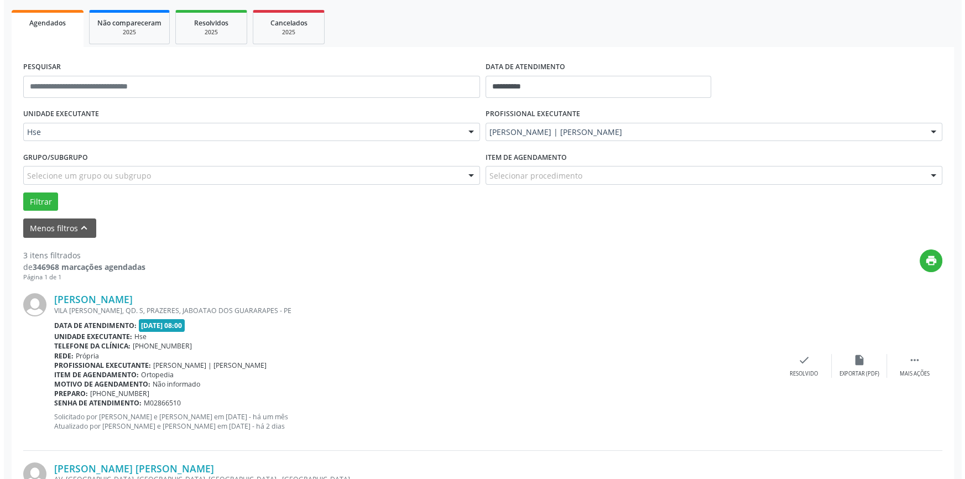
scroll to position [302, 0]
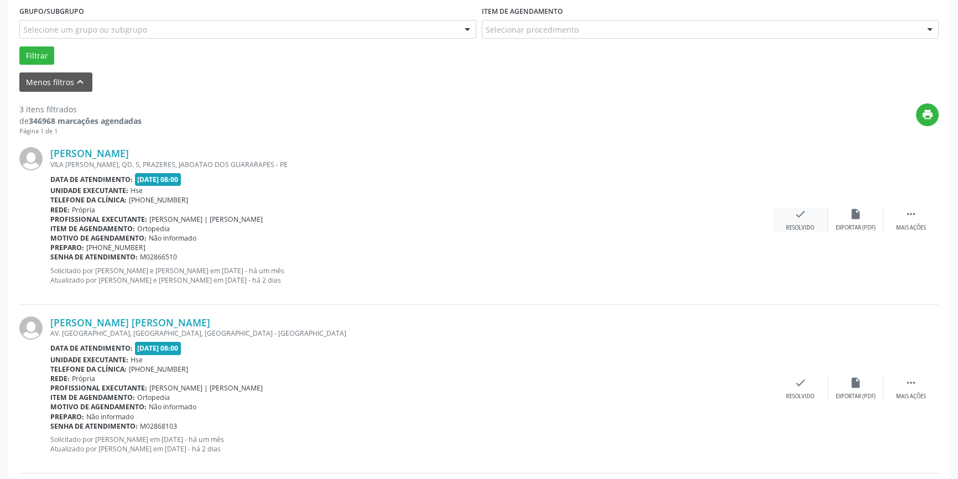
click at [789, 211] on div "check Resolvido" at bounding box center [800, 220] width 55 height 24
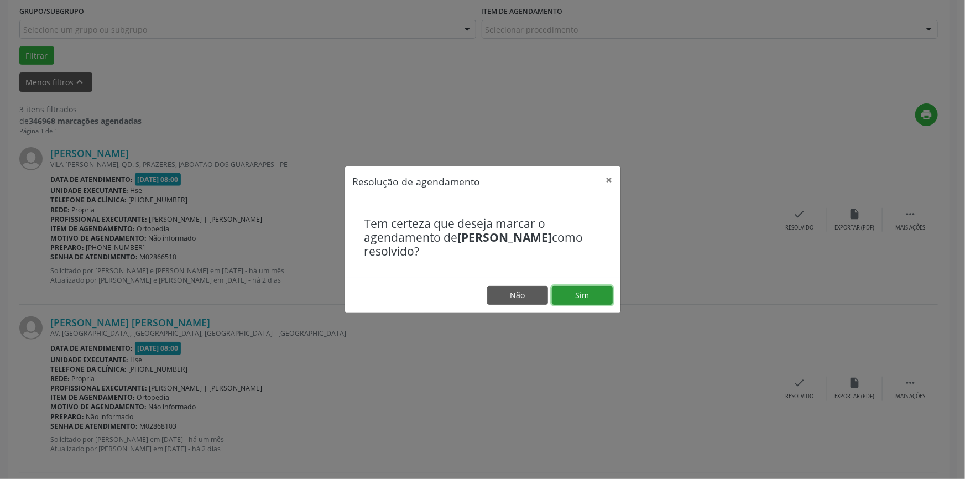
click at [584, 298] on button "Sim" at bounding box center [582, 295] width 61 height 19
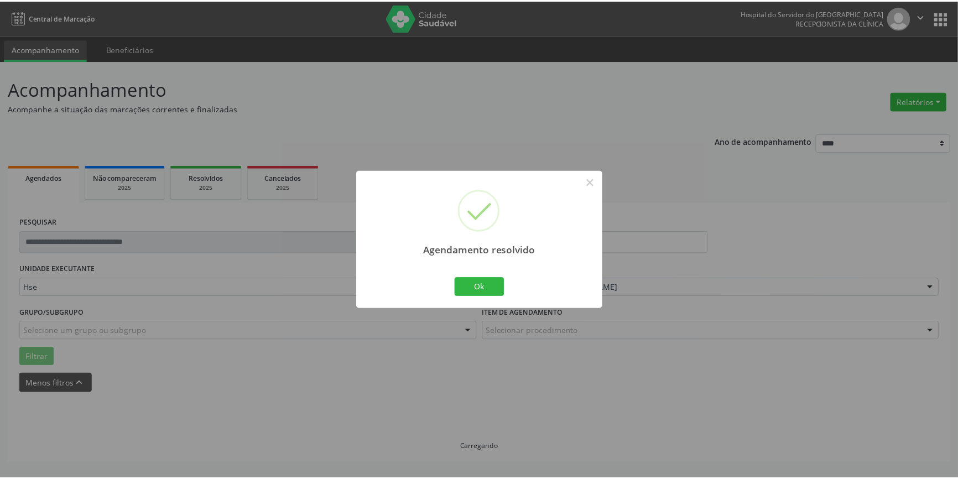
scroll to position [0, 0]
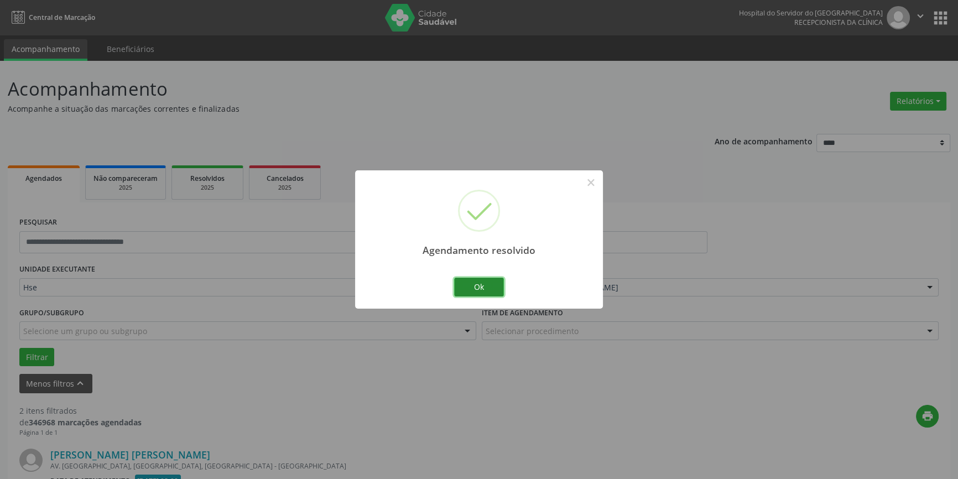
click at [485, 279] on button "Ok" at bounding box center [479, 287] width 50 height 19
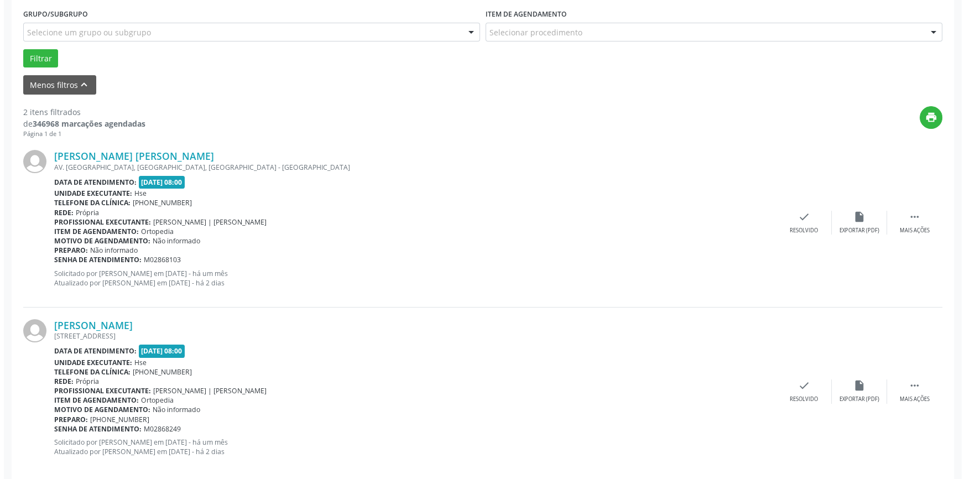
scroll to position [302, 0]
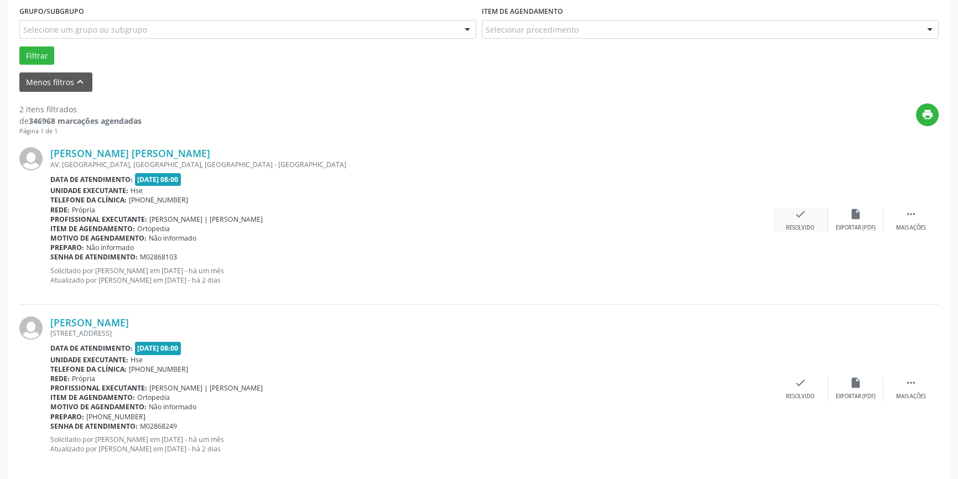
click at [785, 211] on div "check Resolvido" at bounding box center [800, 220] width 55 height 24
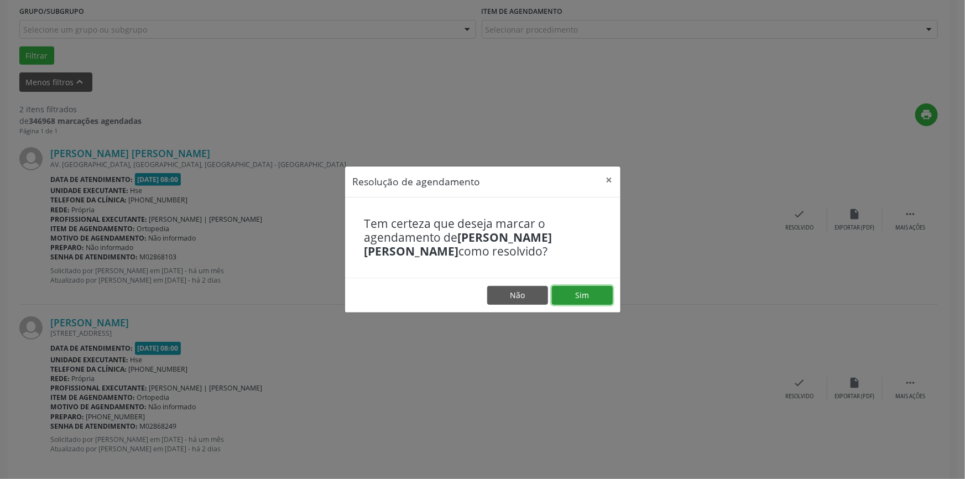
click at [589, 289] on button "Sim" at bounding box center [582, 295] width 61 height 19
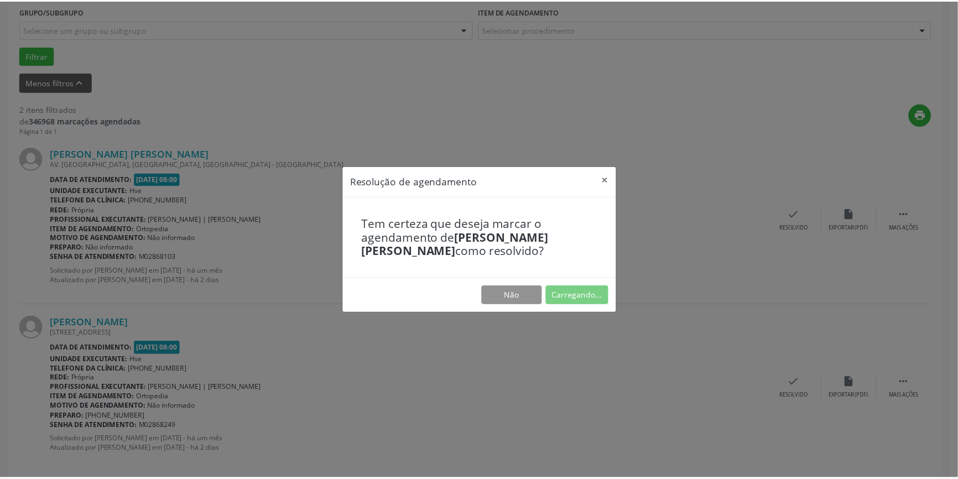
scroll to position [0, 0]
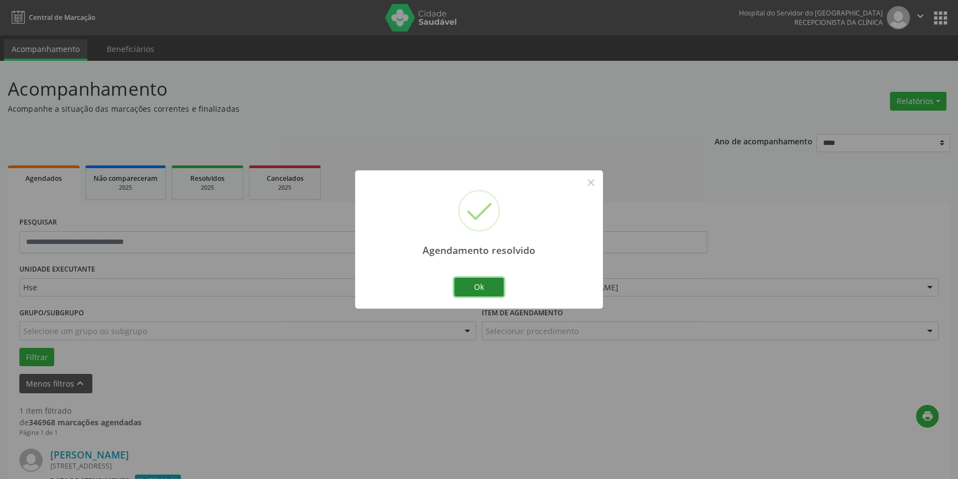
click at [466, 290] on button "Ok" at bounding box center [479, 287] width 50 height 19
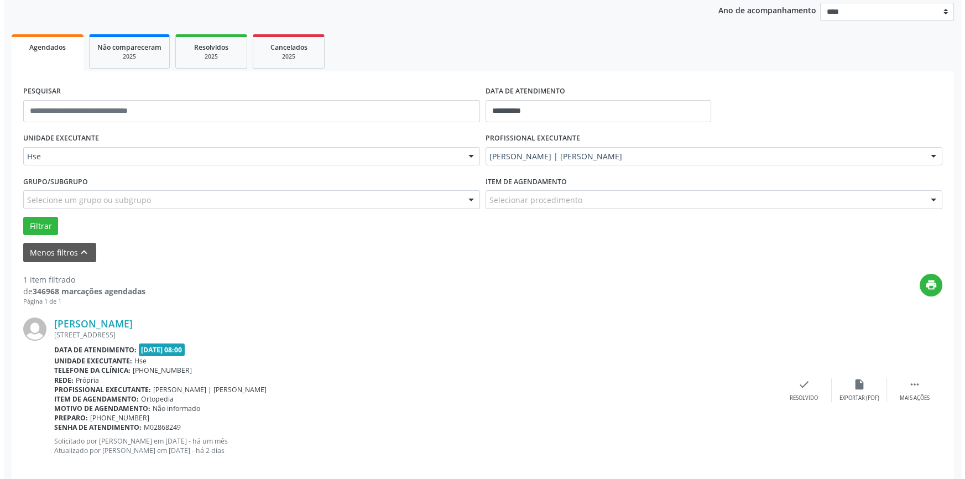
scroll to position [145, 0]
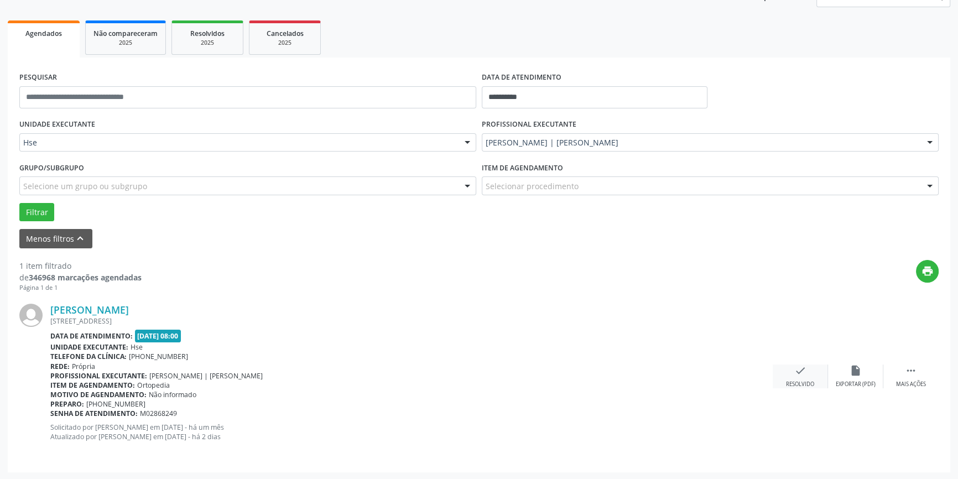
click at [784, 376] on div "check Resolvido" at bounding box center [800, 377] width 55 height 24
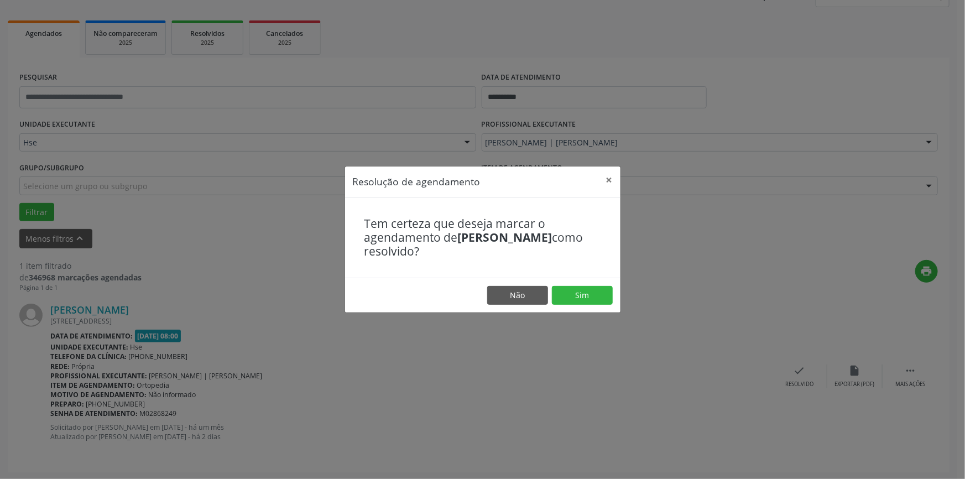
click at [579, 283] on footer "Não Sim" at bounding box center [483, 295] width 276 height 35
click at [582, 299] on button "Sim" at bounding box center [582, 295] width 61 height 19
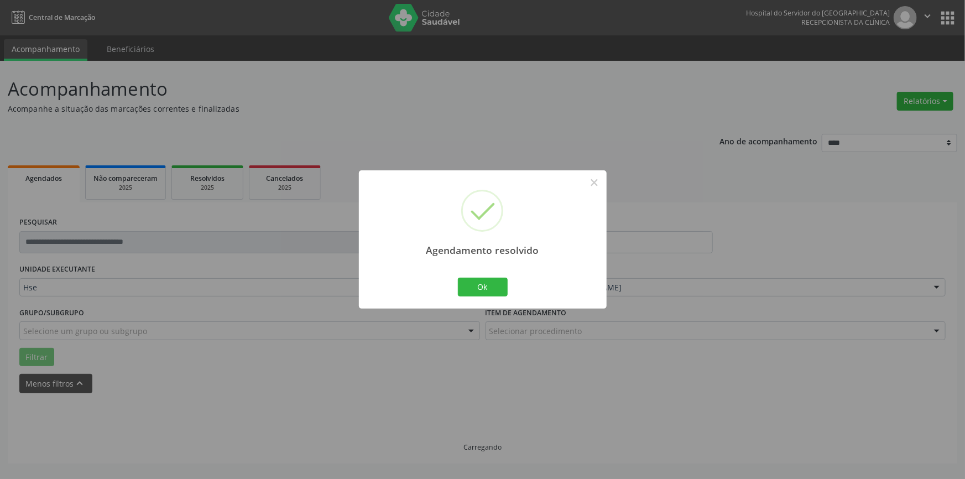
scroll to position [0, 0]
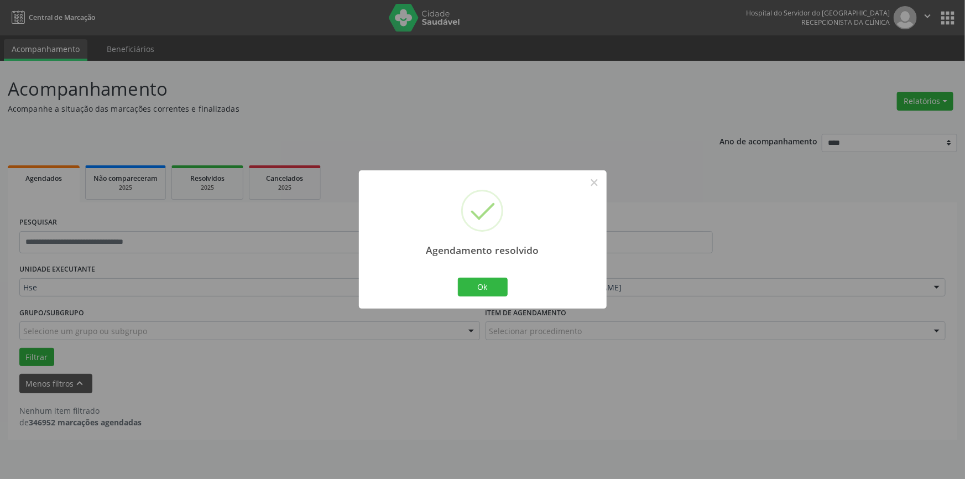
click at [472, 300] on div "Agendamento resolvido × Ok Cancel" at bounding box center [483, 239] width 248 height 138
click at [484, 286] on button "Ok" at bounding box center [483, 287] width 50 height 19
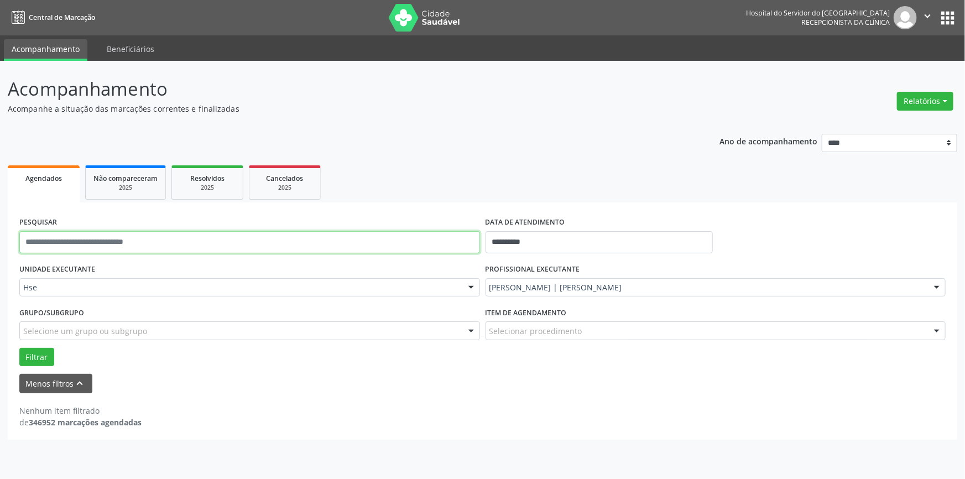
click at [293, 243] on input "text" at bounding box center [249, 242] width 461 height 22
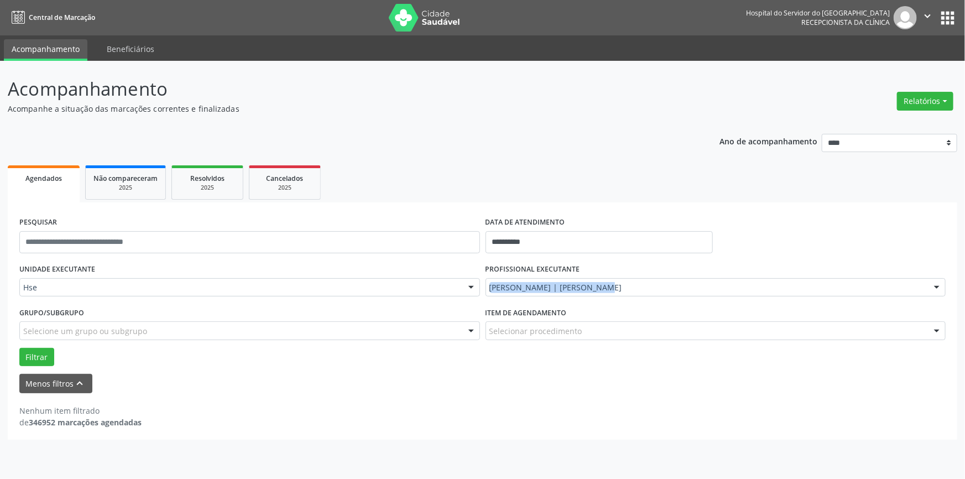
drag, startPoint x: 633, startPoint y: 276, endPoint x: 631, endPoint y: 289, distance: 12.9
click at [631, 289] on div "PROFISSIONAL EXECUTANTE [PERSON_NAME] | [PERSON_NAME] Todos os profissionais [P…" at bounding box center [716, 282] width 466 height 43
click at [939, 281] on div at bounding box center [937, 288] width 17 height 19
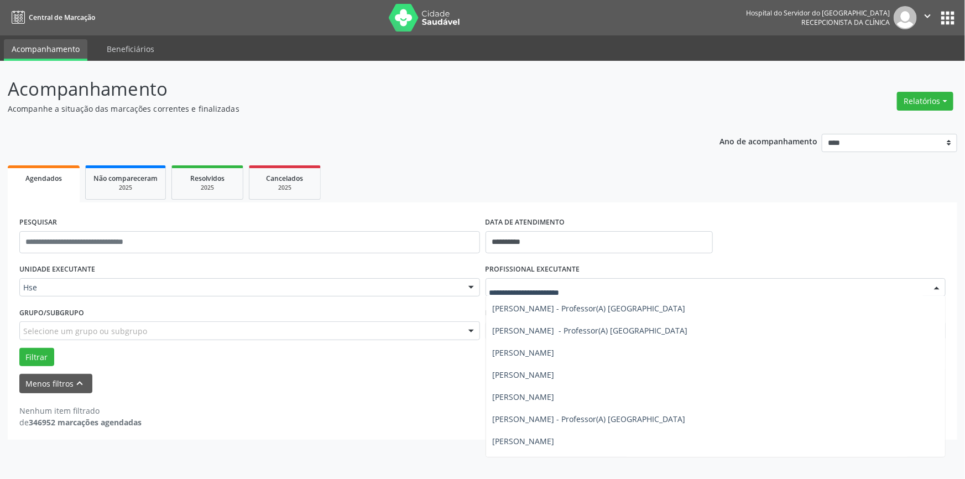
scroll to position [4023, 0]
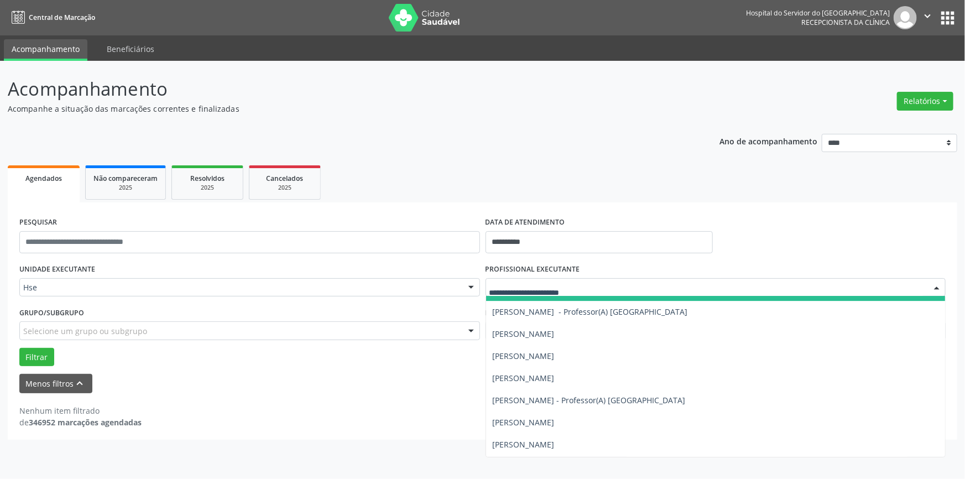
type input "*"
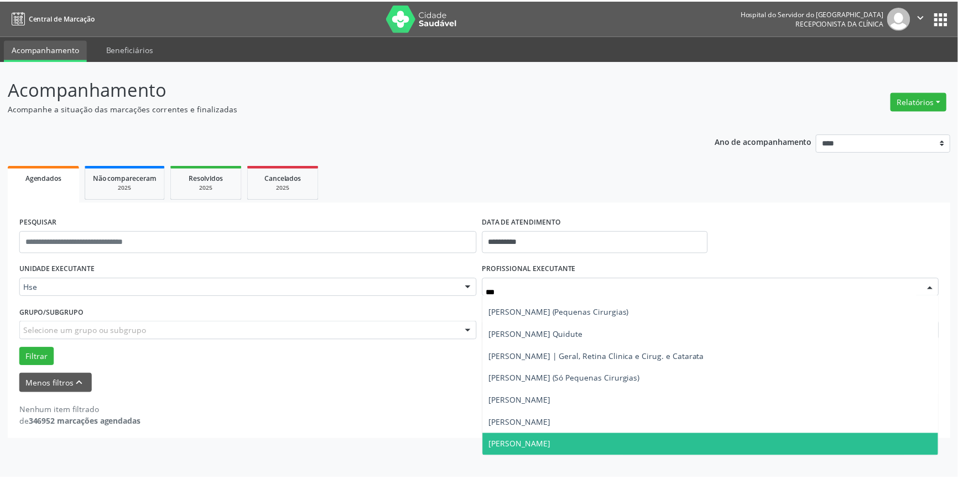
scroll to position [0, 0]
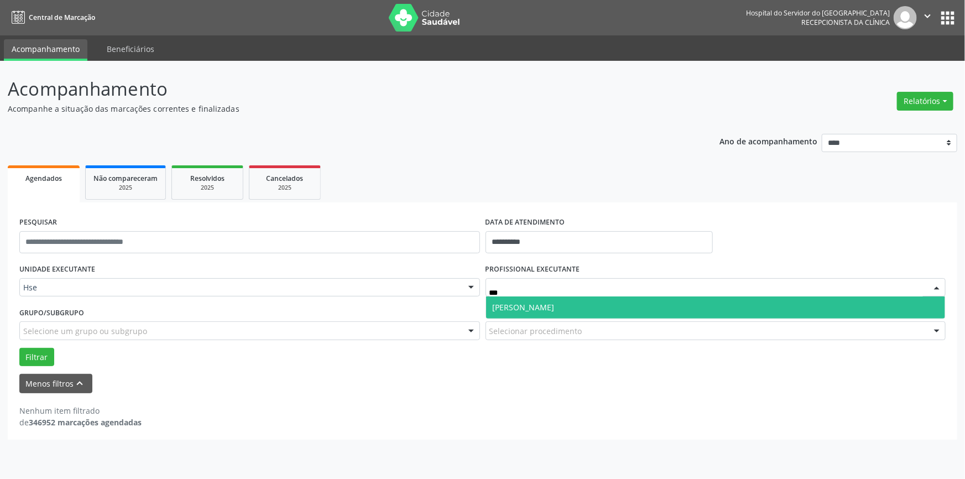
click at [639, 307] on span "[PERSON_NAME]" at bounding box center [716, 308] width 460 height 22
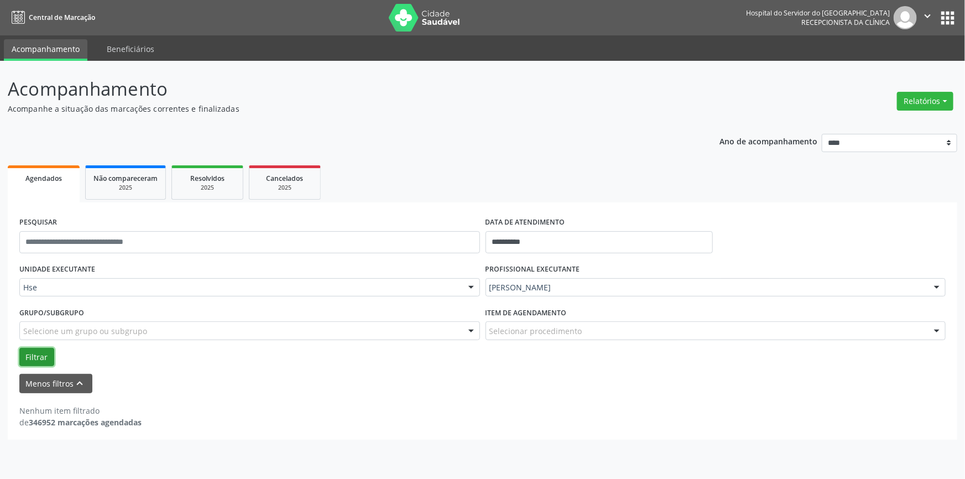
click at [35, 360] on button "Filtrar" at bounding box center [36, 357] width 35 height 19
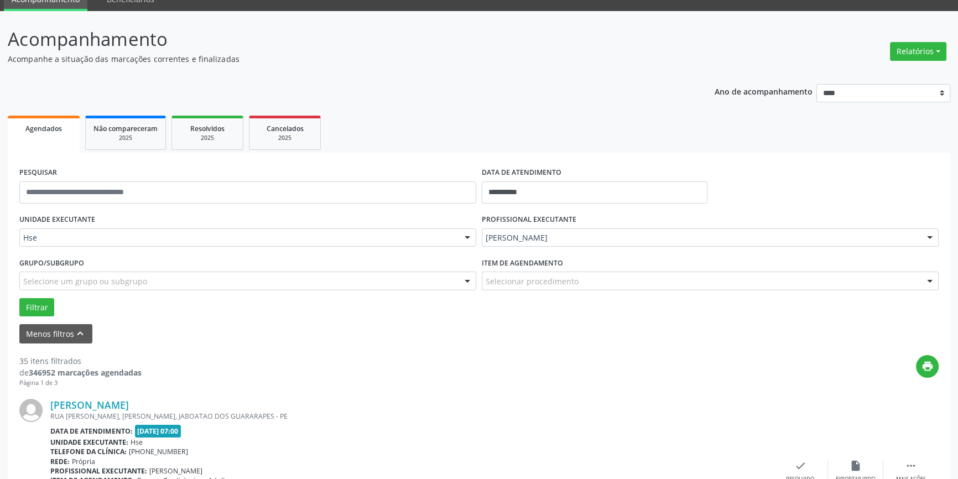
drag, startPoint x: 231, startPoint y: 460, endPoint x: 213, endPoint y: 447, distance: 22.1
click at [220, 457] on div "[PERSON_NAME] [GEOGRAPHIC_DATA][PERSON_NAME], [GEOGRAPHIC_DATA], JABOATAO DOS G…" at bounding box center [411, 471] width 722 height 145
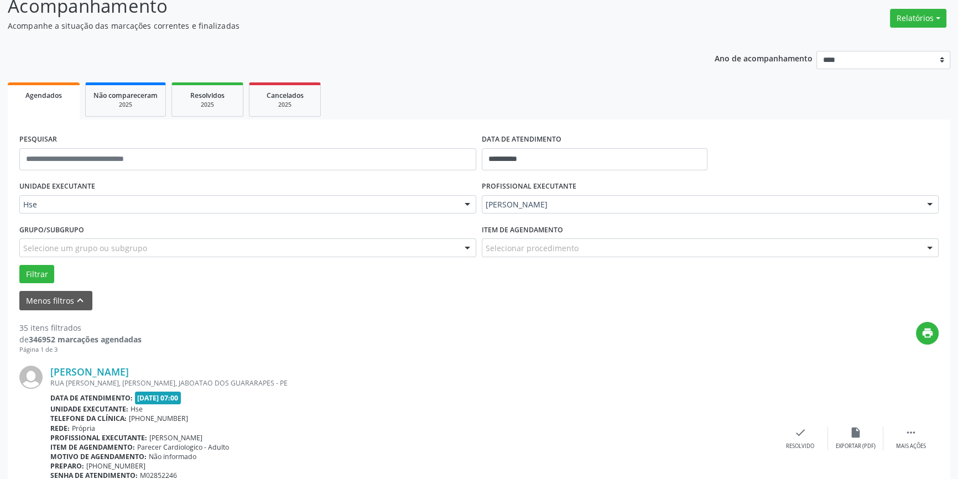
scroll to position [100, 0]
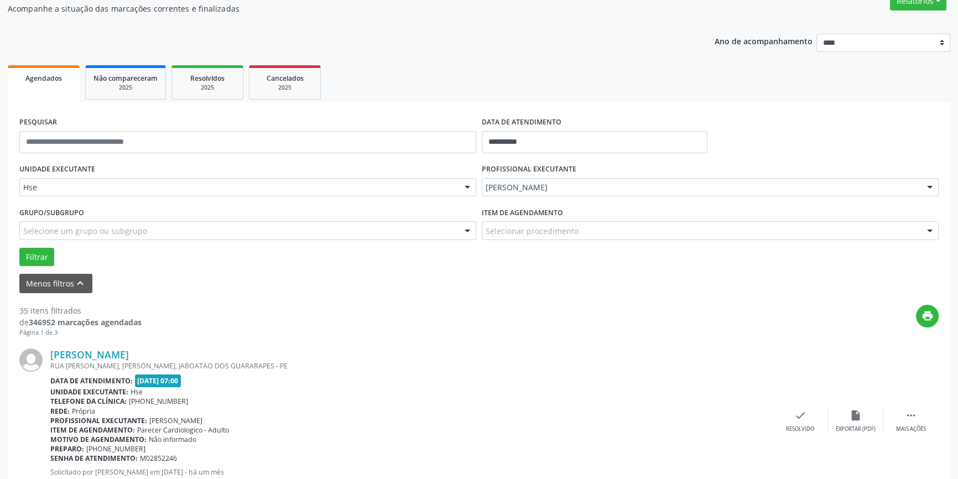
click at [469, 337] on div "[PERSON_NAME] [GEOGRAPHIC_DATA][PERSON_NAME], [GEOGRAPHIC_DATA], JABOATAO DOS G…" at bounding box center [478, 421] width 919 height 169
click at [923, 430] on div "Mais ações" at bounding box center [911, 429] width 30 height 8
click at [577, 306] on div "print" at bounding box center [540, 321] width 797 height 33
click at [481, 314] on div "print" at bounding box center [540, 321] width 797 height 33
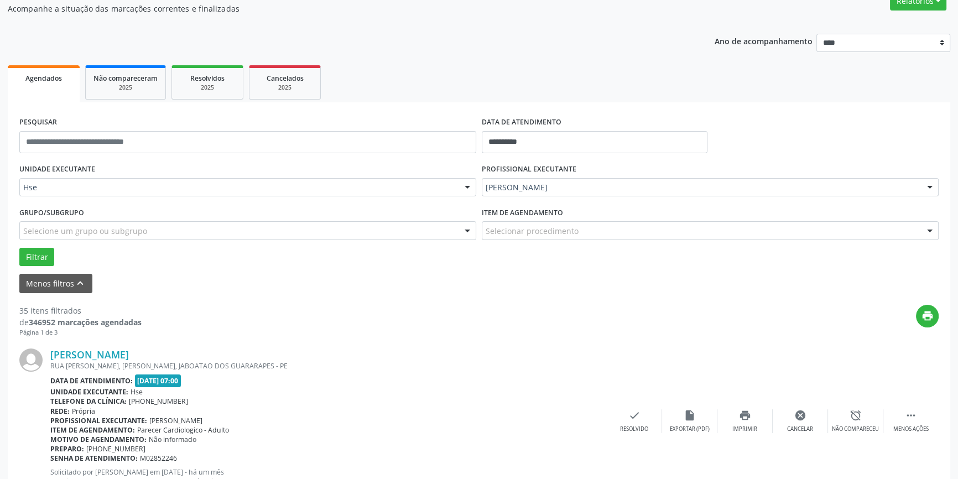
click at [482, 315] on div "print" at bounding box center [540, 321] width 797 height 33
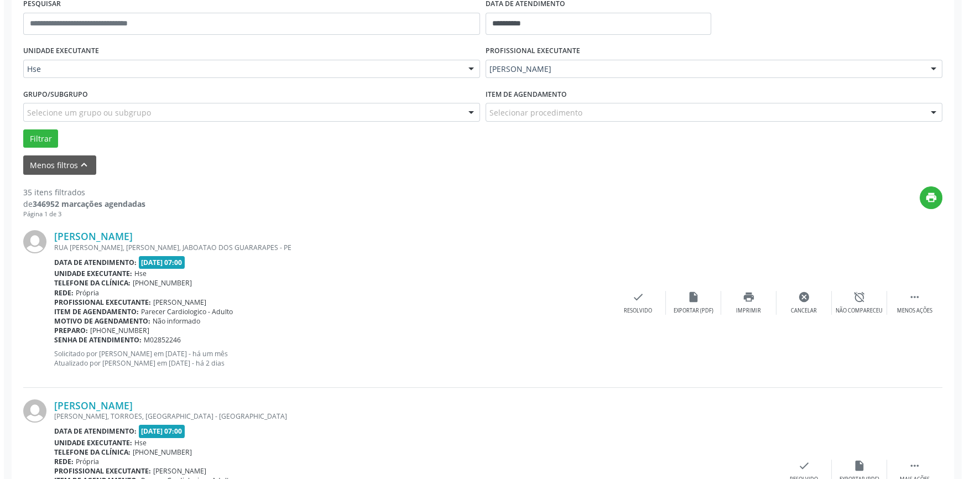
scroll to position [201, 0]
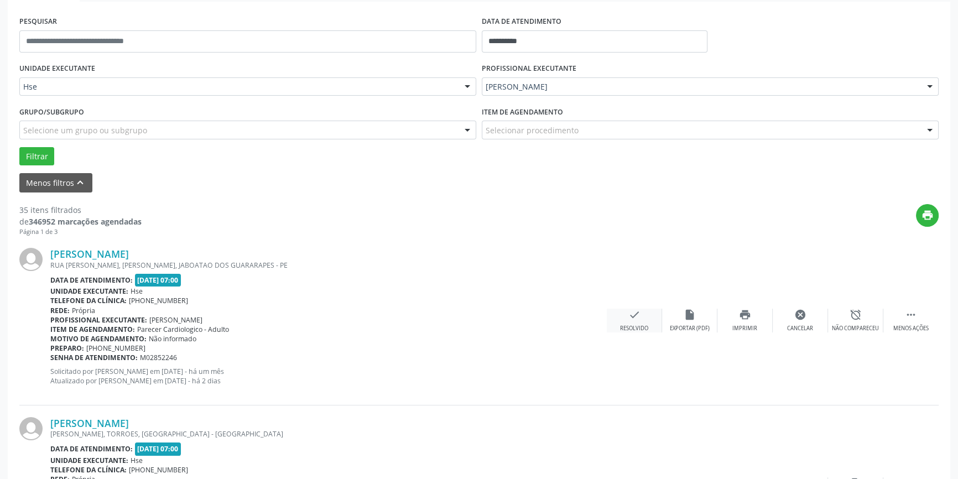
click at [647, 325] on div "Resolvido" at bounding box center [634, 329] width 28 height 8
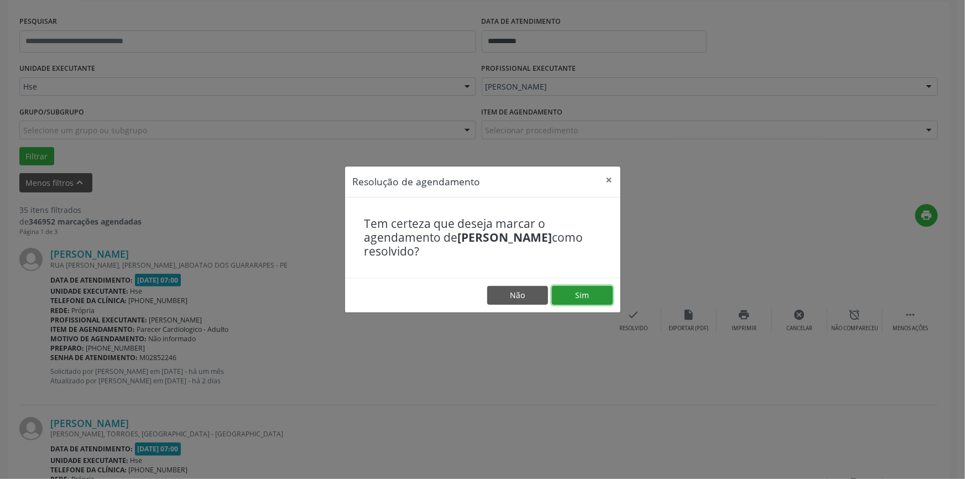
click at [592, 289] on button "Sim" at bounding box center [582, 295] width 61 height 19
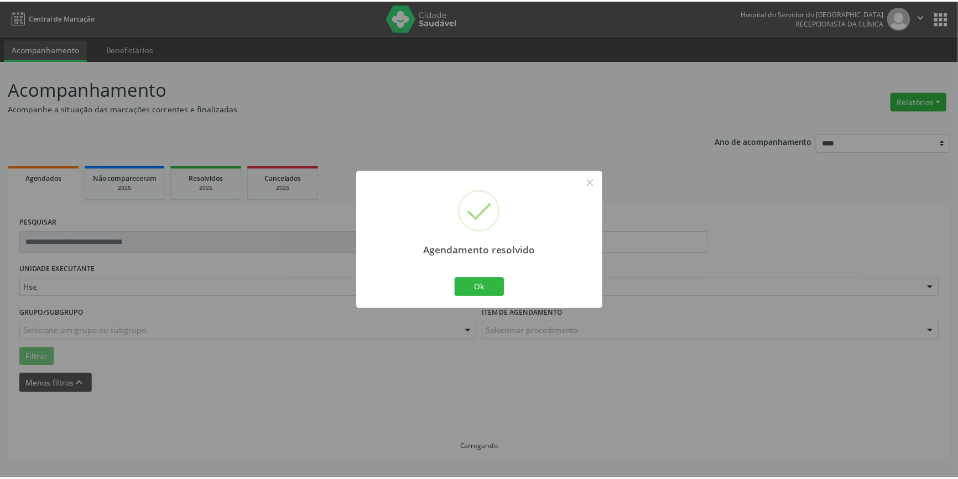
scroll to position [0, 0]
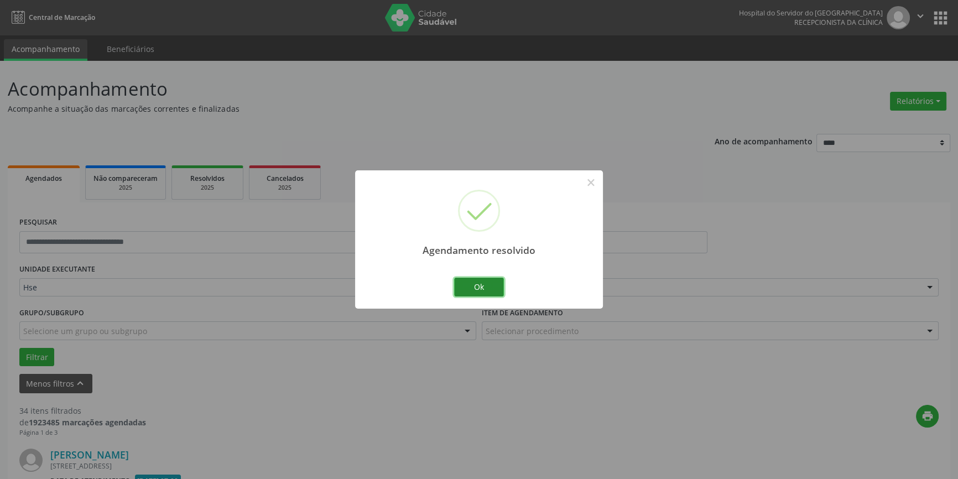
click at [476, 284] on button "Ok" at bounding box center [479, 287] width 50 height 19
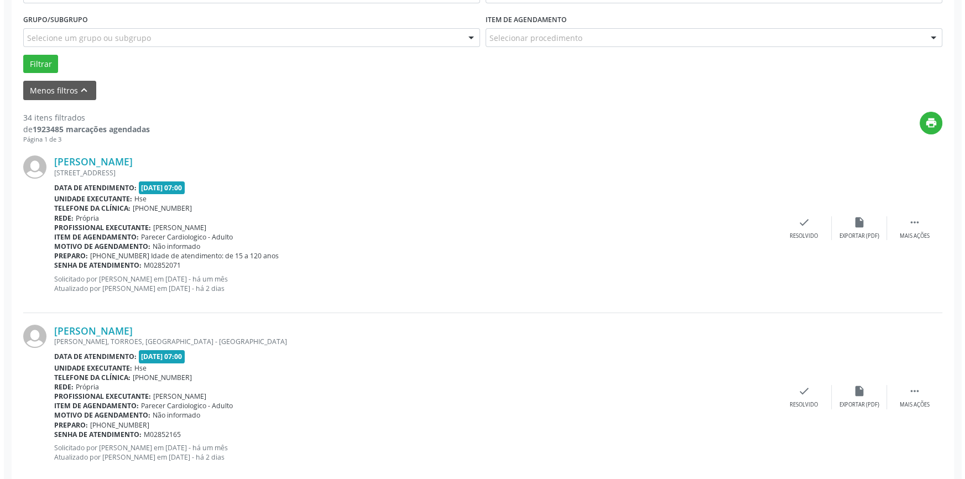
scroll to position [302, 0]
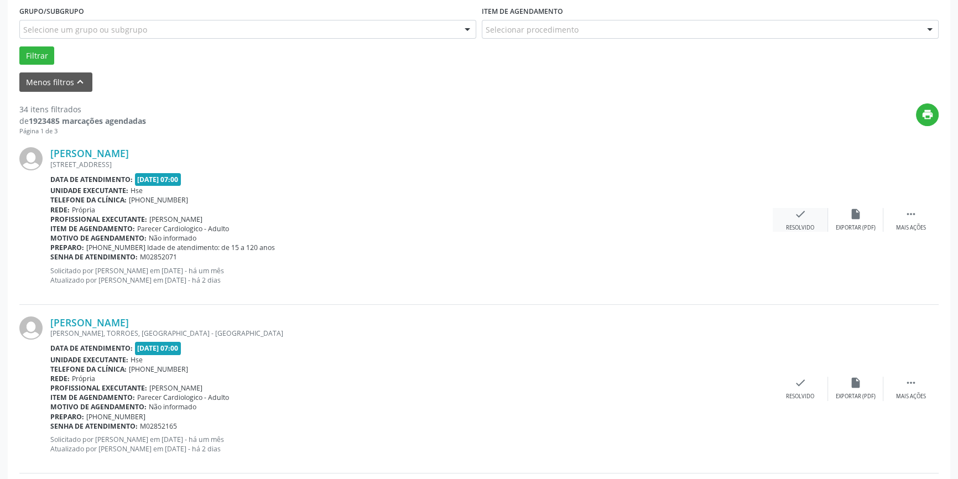
click at [802, 217] on icon "check" at bounding box center [800, 214] width 12 height 12
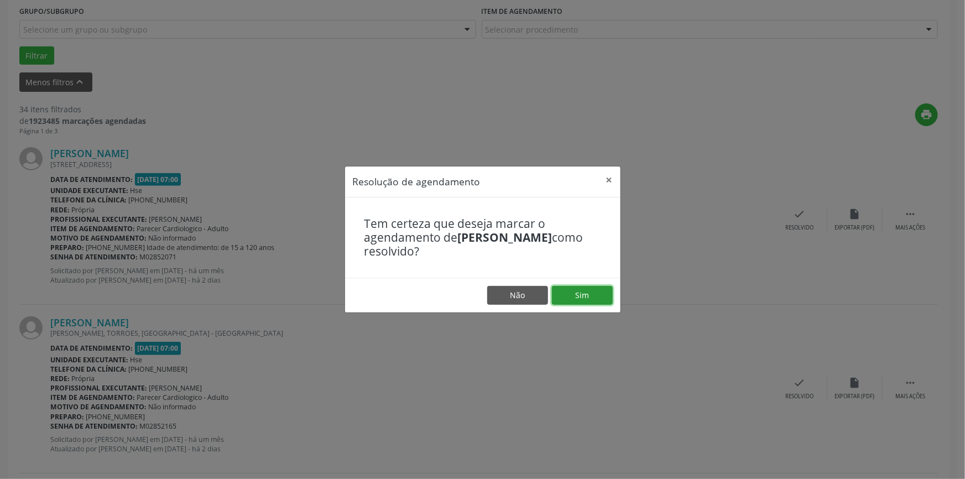
click at [586, 293] on button "Sim" at bounding box center [582, 295] width 61 height 19
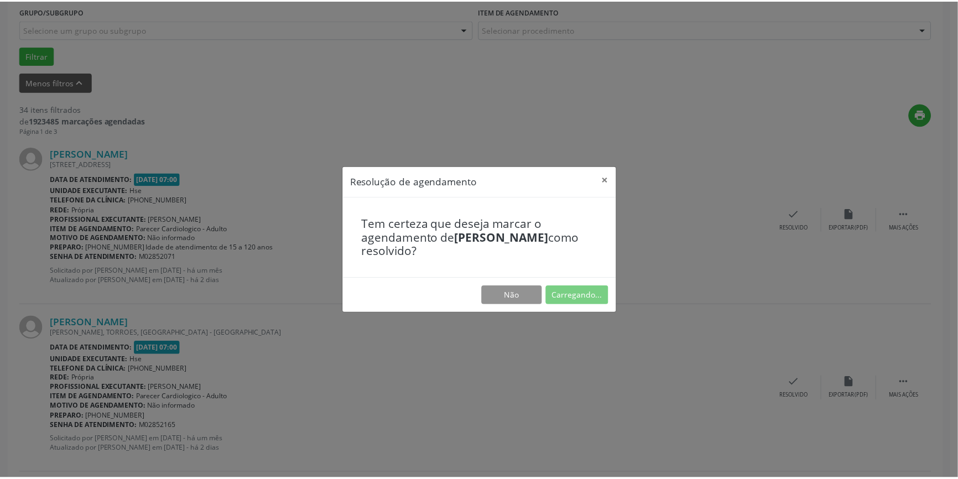
scroll to position [0, 0]
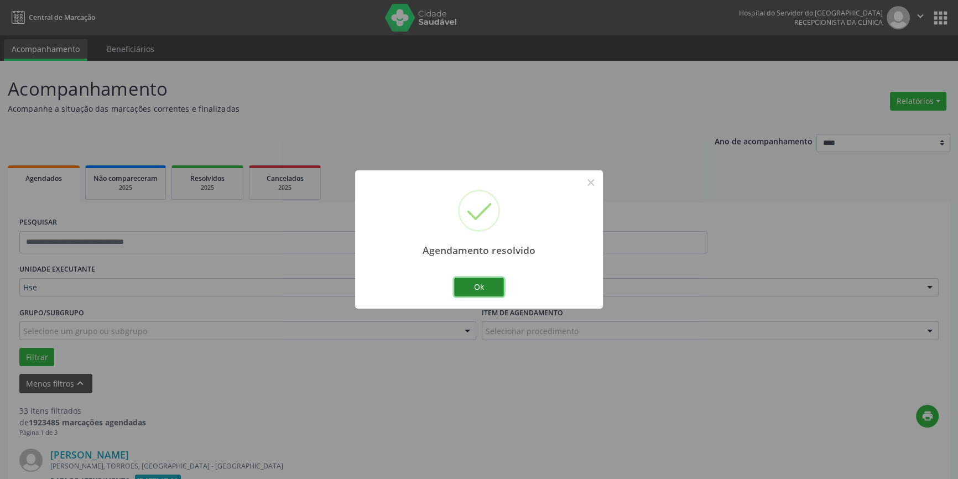
click at [485, 282] on button "Ok" at bounding box center [479, 287] width 50 height 19
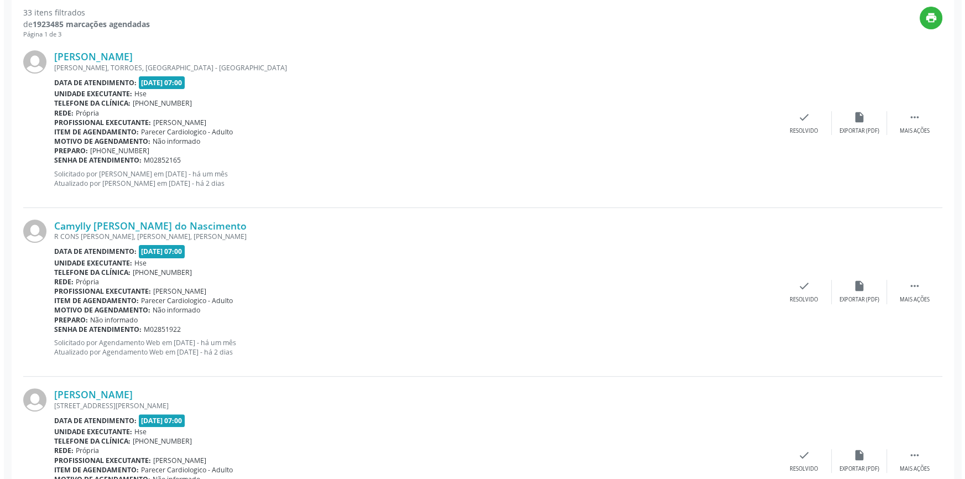
scroll to position [402, 0]
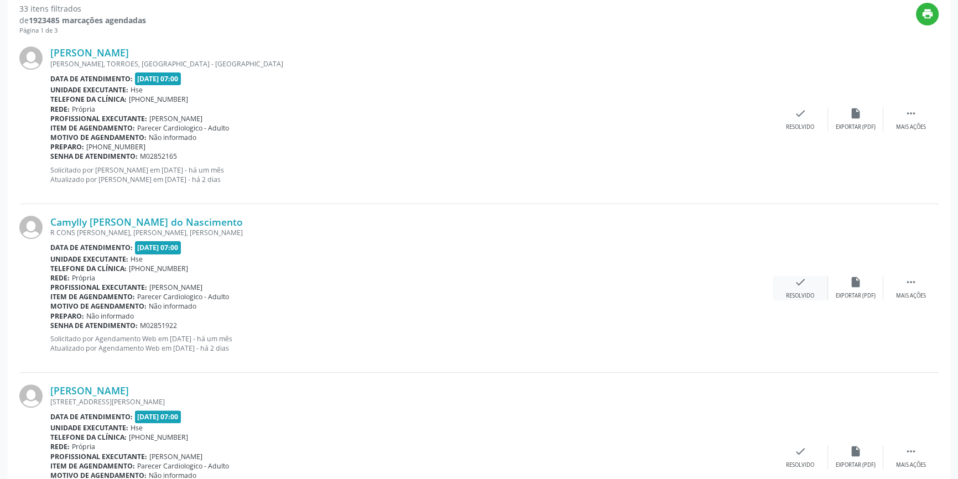
click at [807, 285] on div "check Resolvido" at bounding box center [800, 288] width 55 height 24
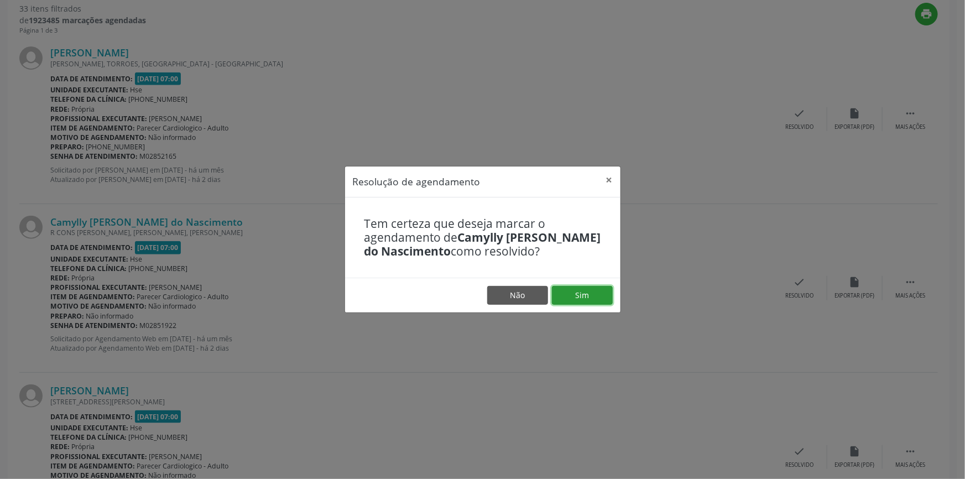
click at [580, 291] on button "Sim" at bounding box center [582, 295] width 61 height 19
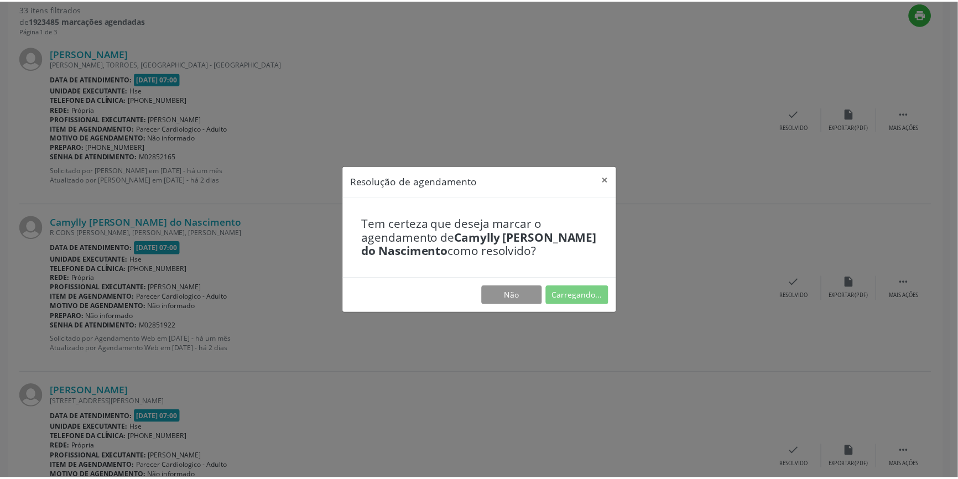
scroll to position [0, 0]
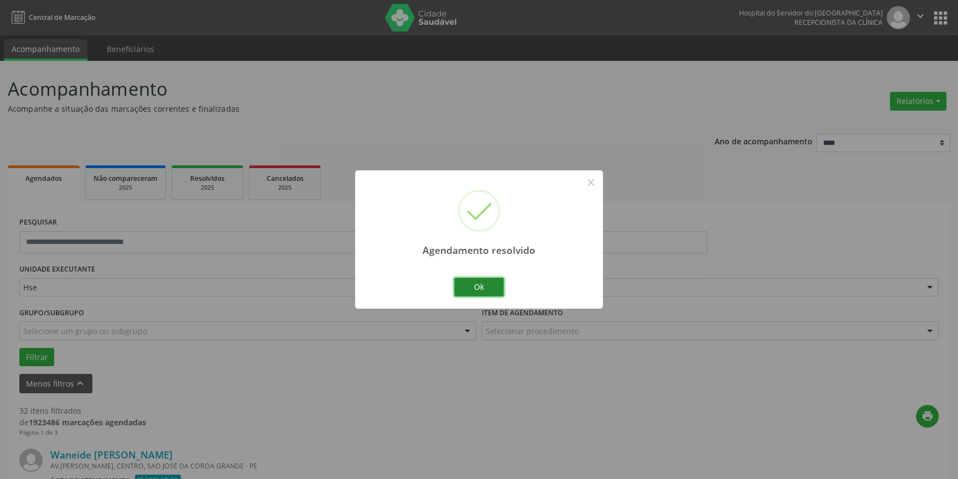
click at [485, 289] on button "Ok" at bounding box center [479, 287] width 50 height 19
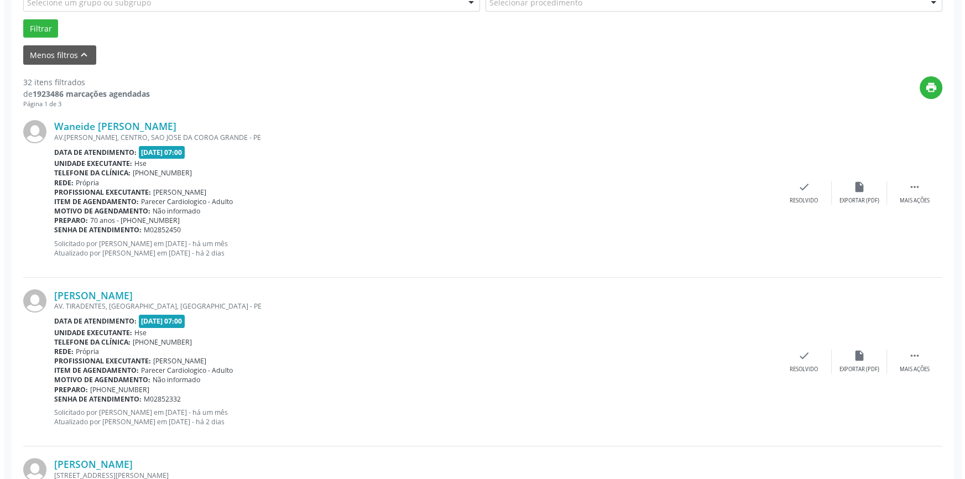
scroll to position [352, 0]
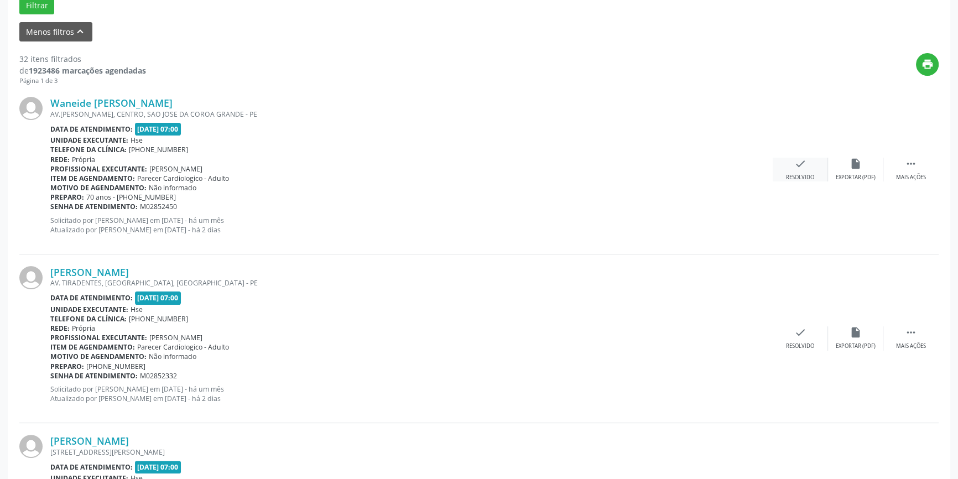
click at [802, 167] on icon "check" at bounding box center [800, 164] width 12 height 12
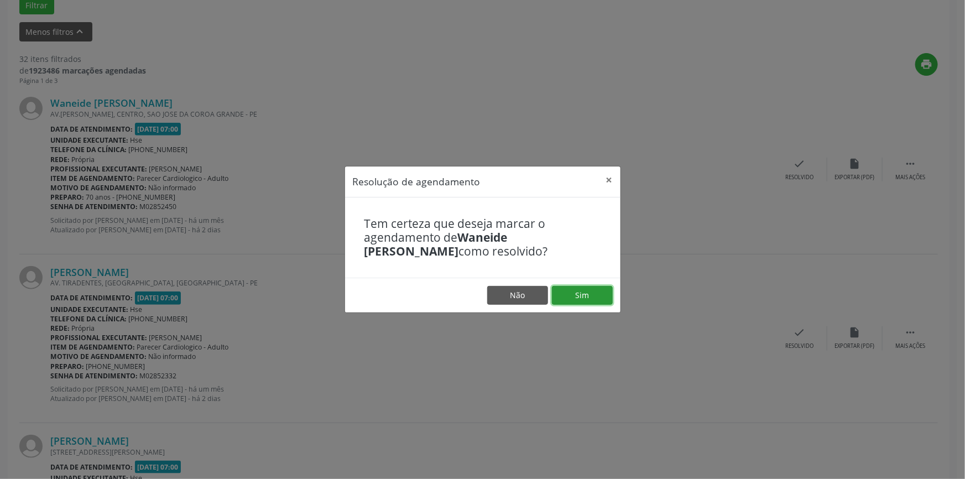
click at [578, 295] on button "Sim" at bounding box center [582, 295] width 61 height 19
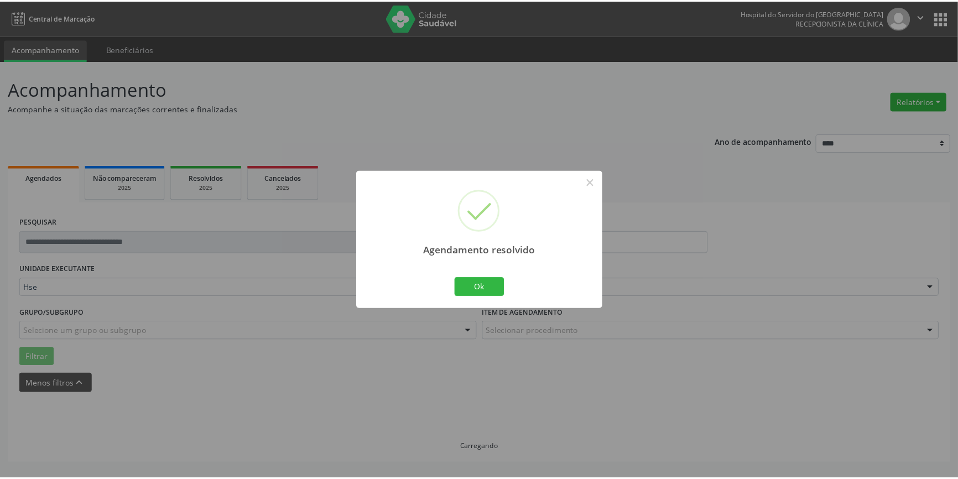
scroll to position [0, 0]
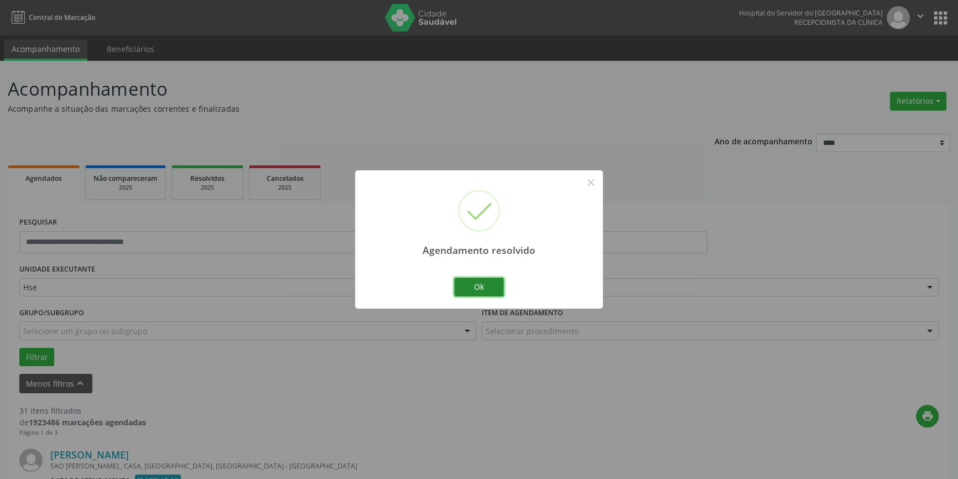
drag, startPoint x: 532, startPoint y: 339, endPoint x: 487, endPoint y: 287, distance: 68.3
click at [487, 287] on button "Ok" at bounding box center [479, 287] width 50 height 19
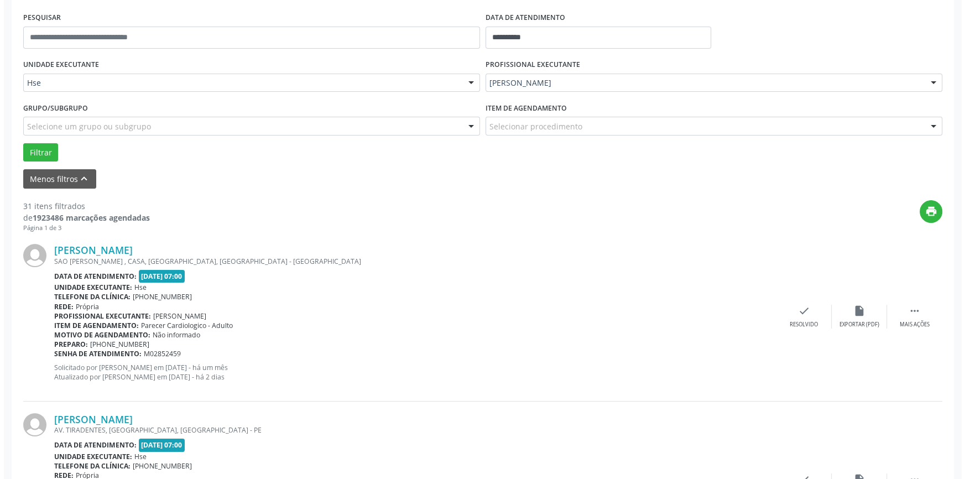
scroll to position [302, 0]
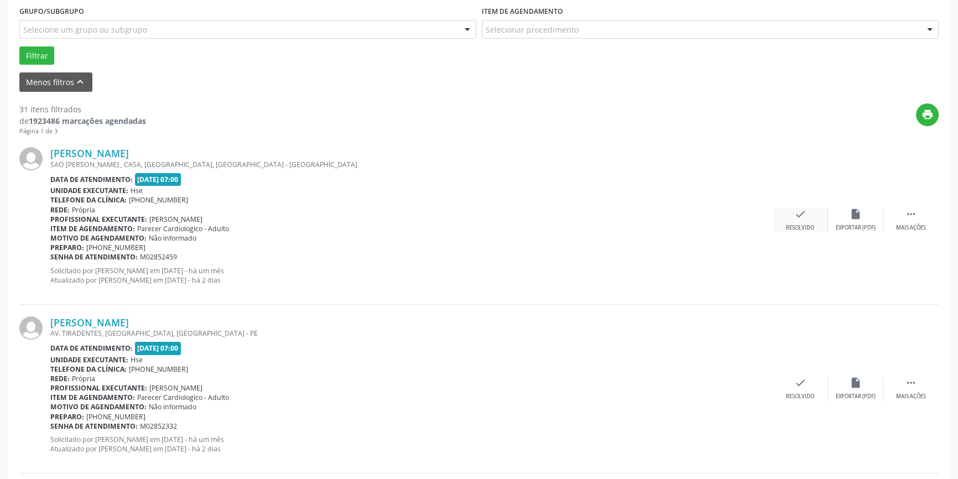
click at [805, 224] on div "Resolvido" at bounding box center [800, 228] width 28 height 8
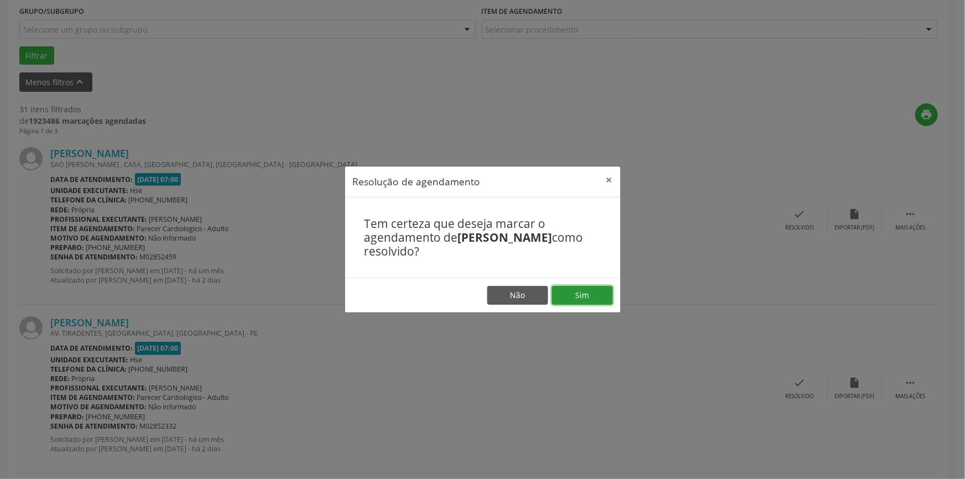
click at [574, 286] on button "Sim" at bounding box center [582, 295] width 61 height 19
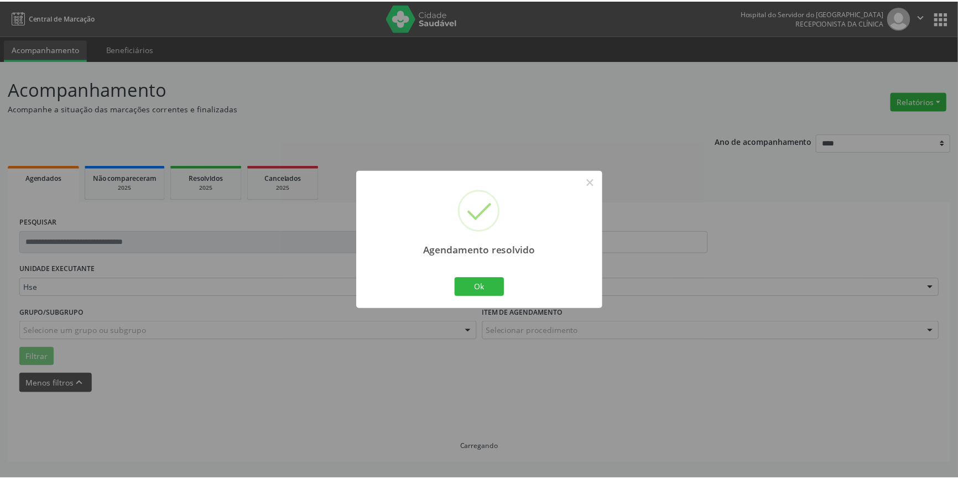
scroll to position [0, 0]
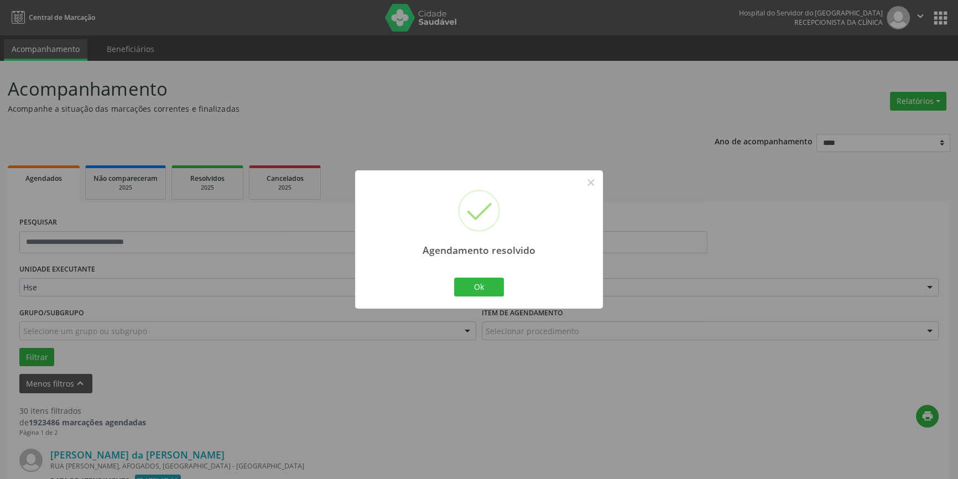
click at [477, 276] on div "Ok Cancel" at bounding box center [479, 287] width 55 height 23
click at [488, 290] on button "Ok" at bounding box center [479, 287] width 50 height 19
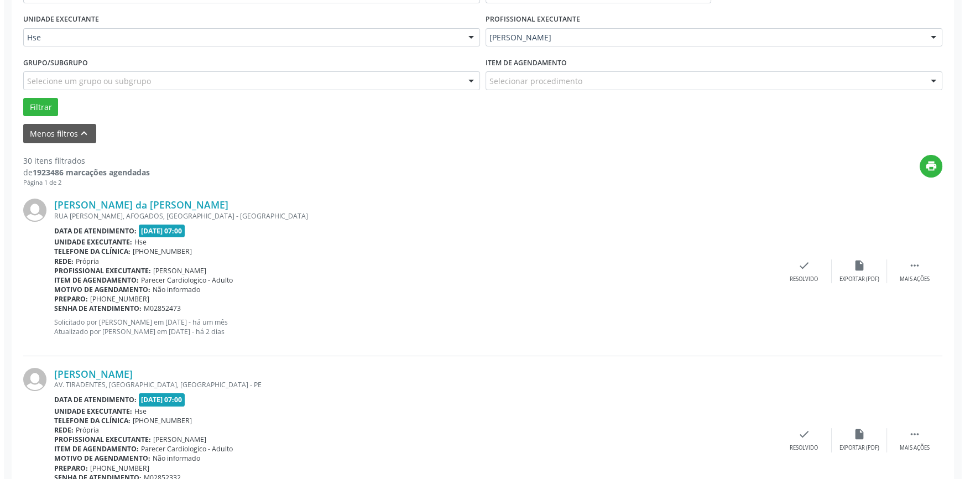
scroll to position [251, 0]
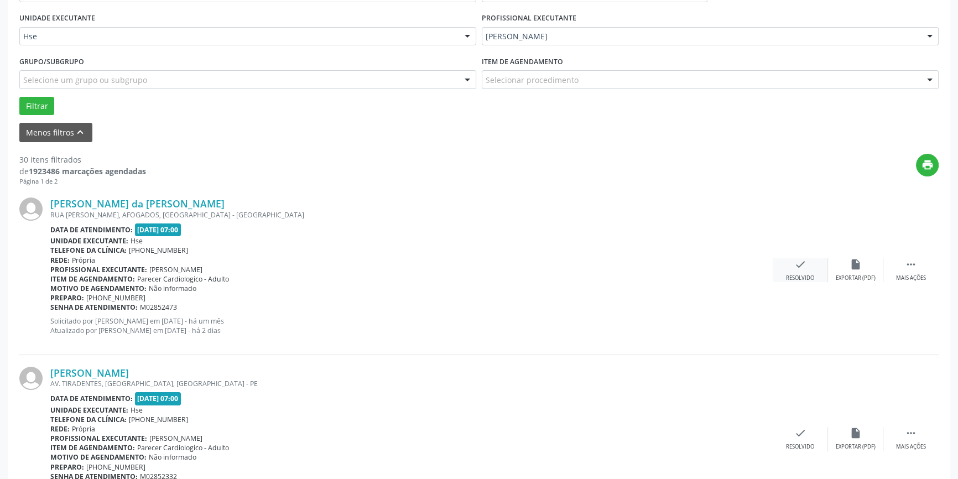
click at [796, 265] on icon "check" at bounding box center [800, 264] width 12 height 12
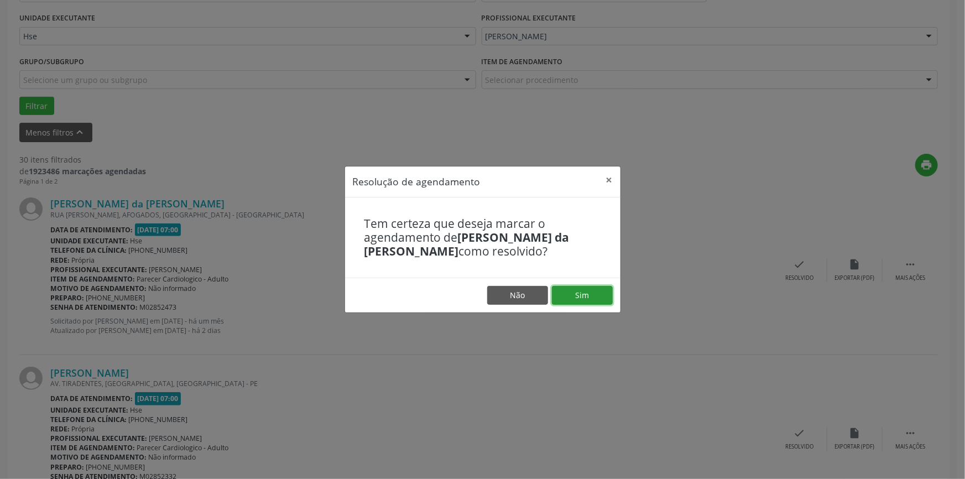
click at [575, 297] on button "Sim" at bounding box center [582, 295] width 61 height 19
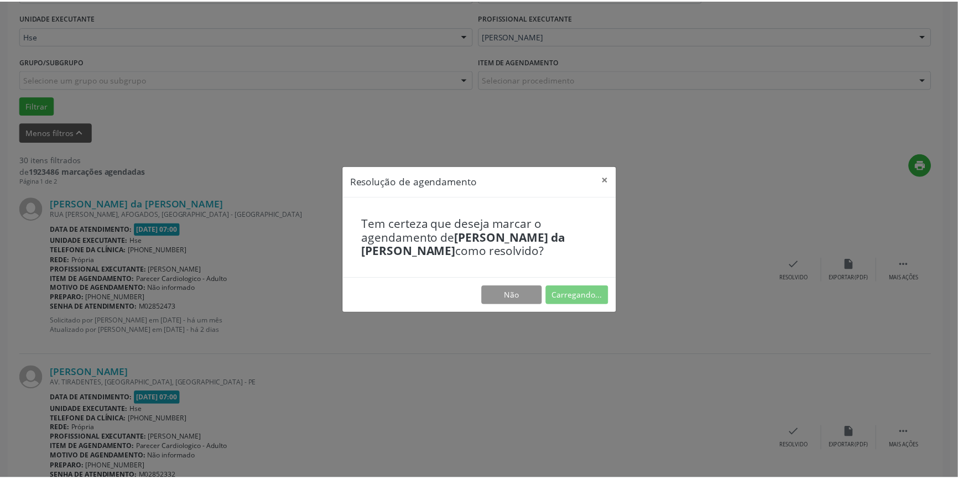
scroll to position [0, 0]
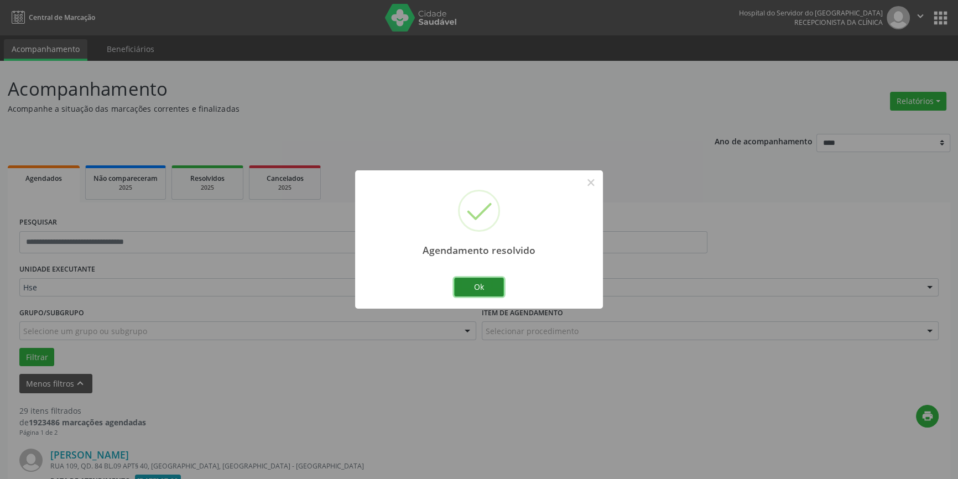
click at [479, 289] on button "Ok" at bounding box center [479, 287] width 50 height 19
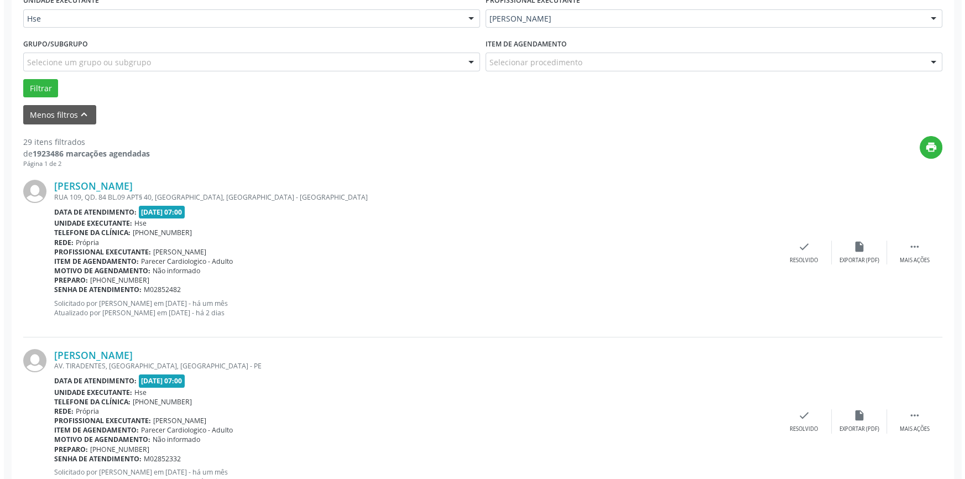
scroll to position [251, 0]
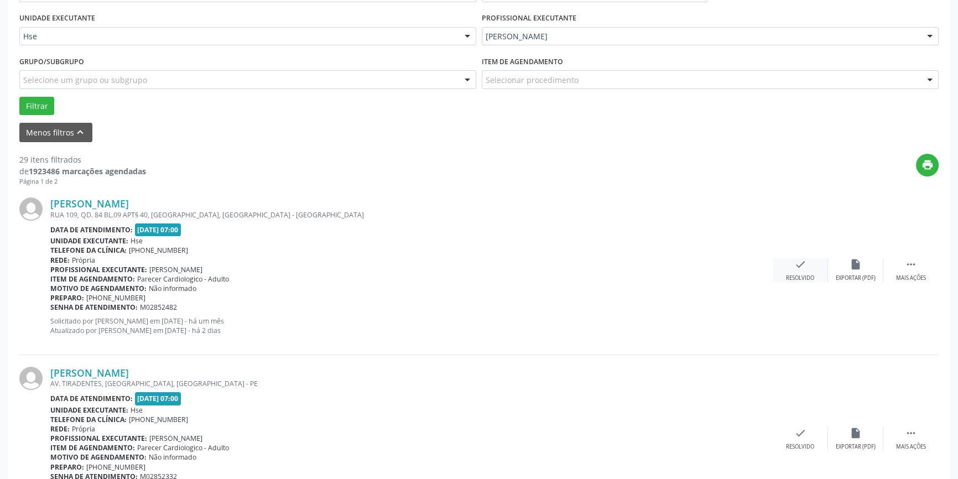
click at [797, 269] on icon "check" at bounding box center [800, 264] width 12 height 12
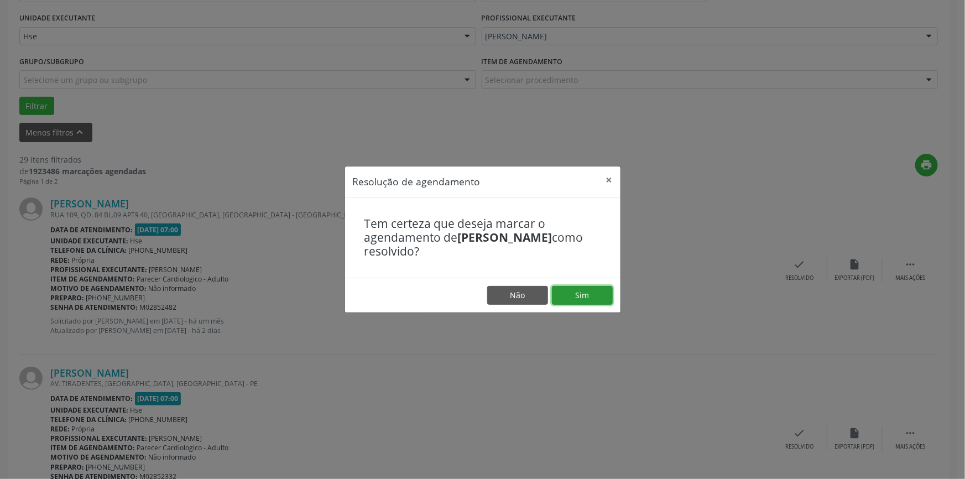
click at [571, 293] on button "Sim" at bounding box center [582, 295] width 61 height 19
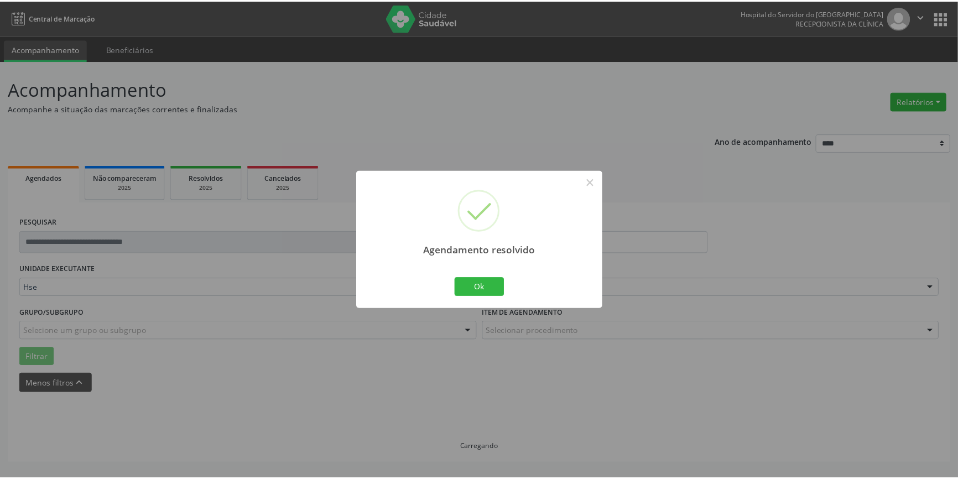
scroll to position [0, 0]
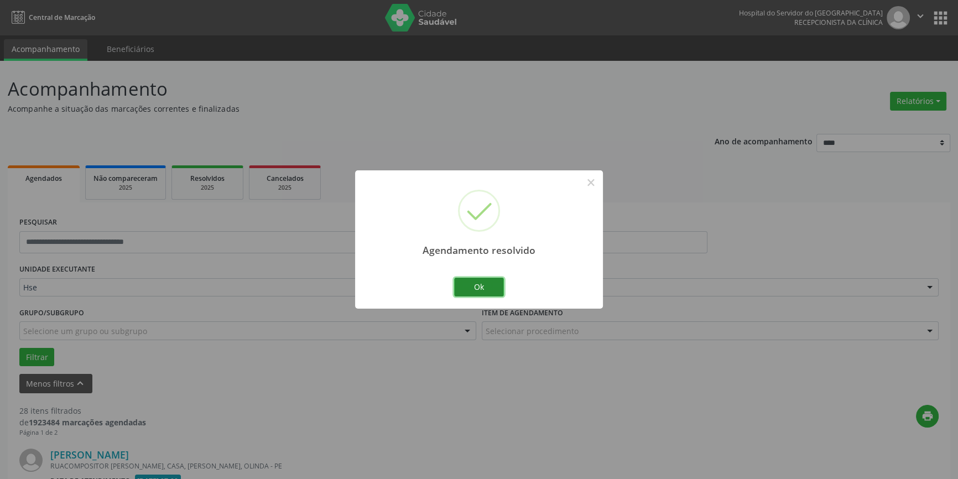
click at [483, 282] on button "Ok" at bounding box center [479, 287] width 50 height 19
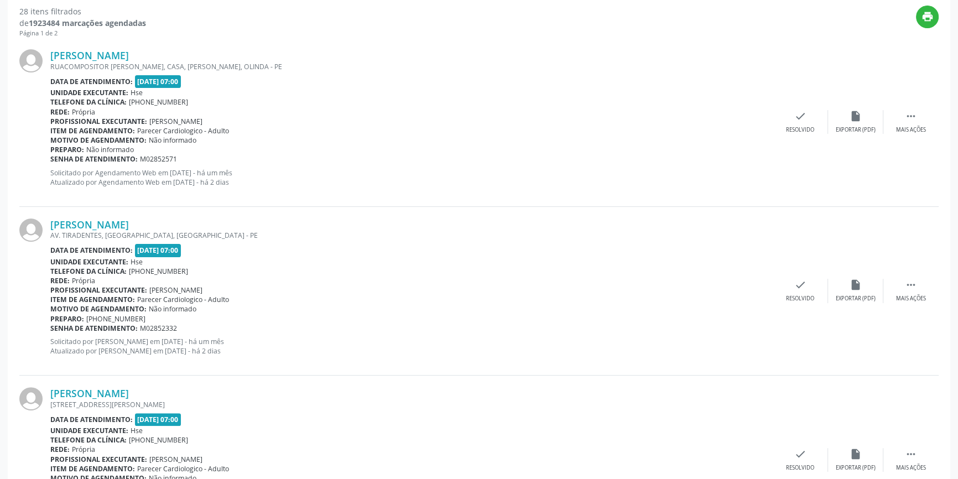
scroll to position [402, 0]
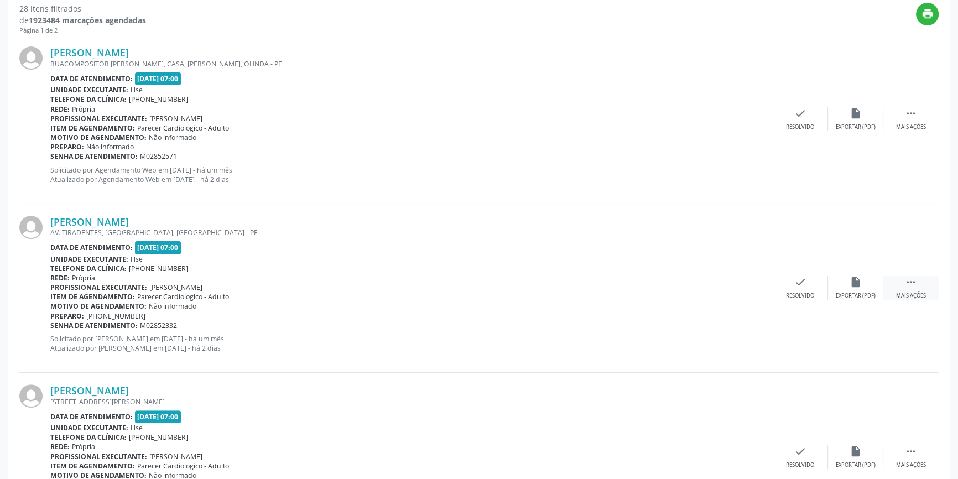
click at [909, 284] on icon "" at bounding box center [911, 282] width 12 height 12
click at [856, 283] on icon "alarm_off" at bounding box center [856, 282] width 12 height 12
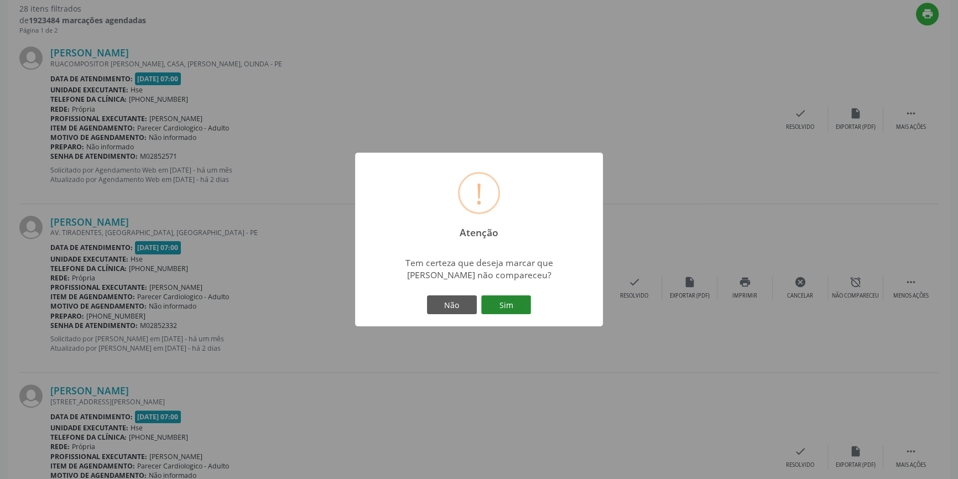
click at [510, 304] on button "Sim" at bounding box center [506, 304] width 50 height 19
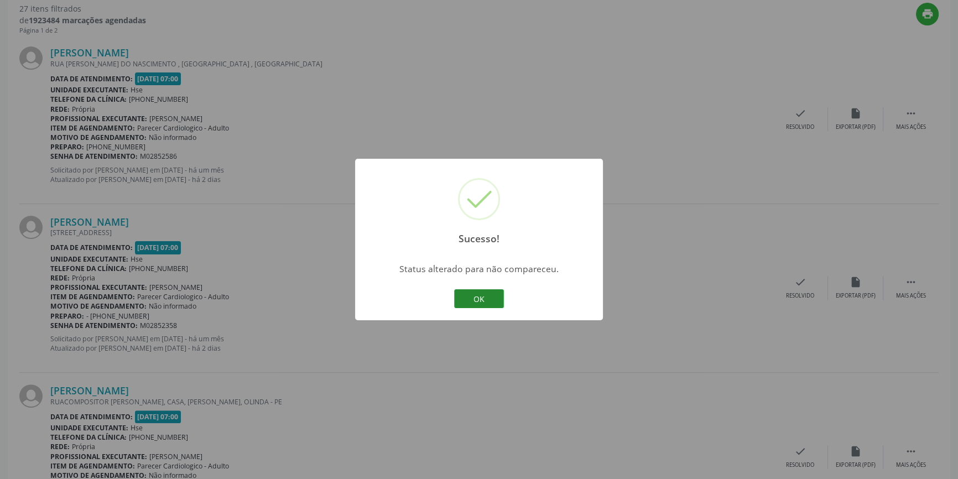
click at [484, 299] on button "OK" at bounding box center [479, 298] width 50 height 19
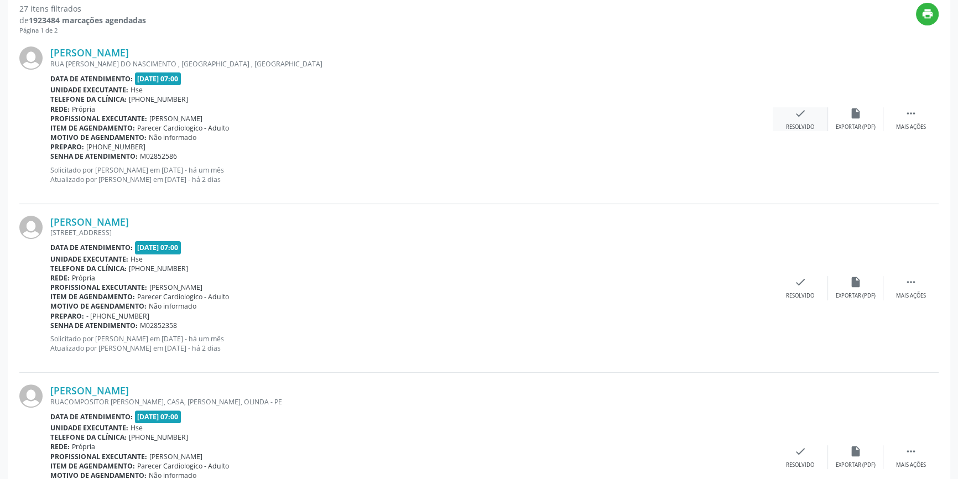
click at [802, 118] on icon "check" at bounding box center [800, 113] width 12 height 12
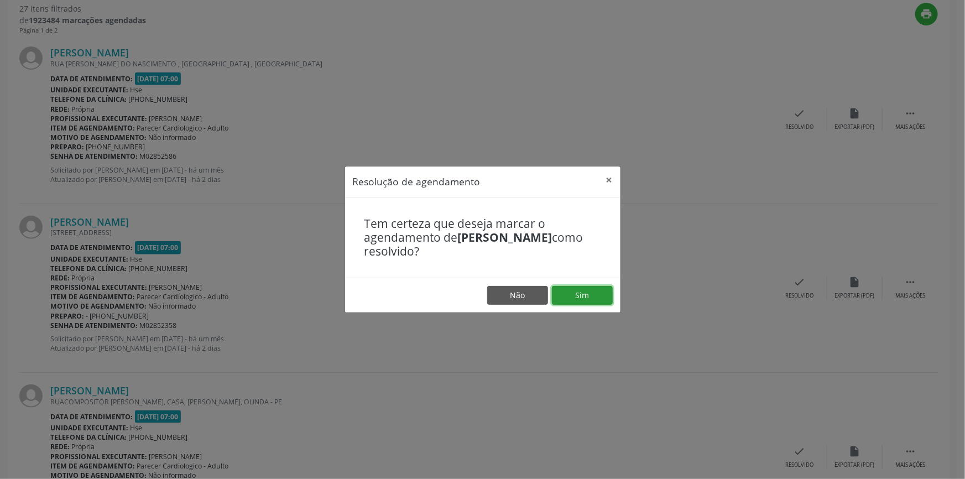
click at [583, 292] on button "Sim" at bounding box center [582, 295] width 61 height 19
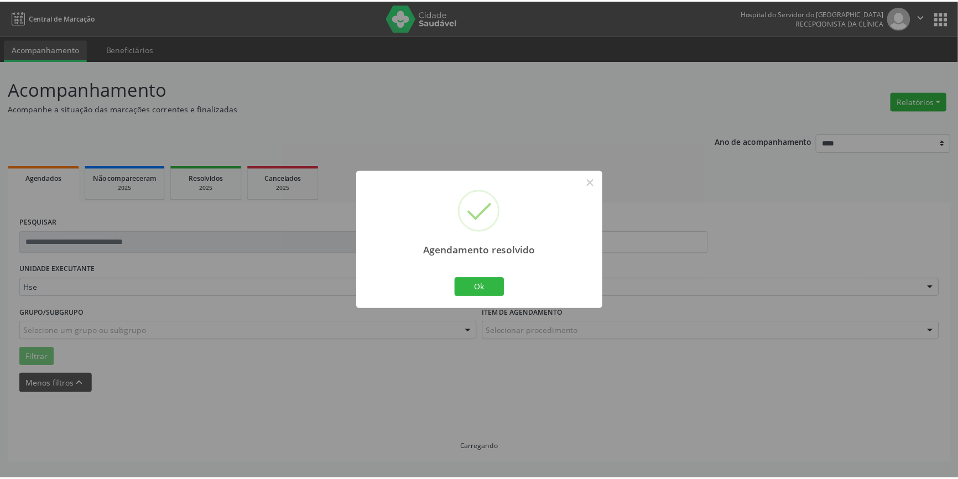
scroll to position [0, 0]
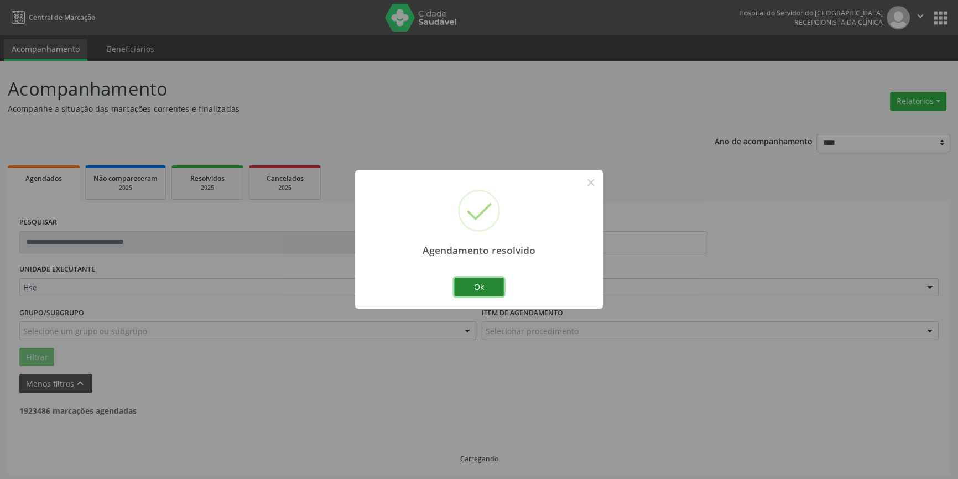
click at [479, 286] on button "Ok" at bounding box center [479, 287] width 50 height 19
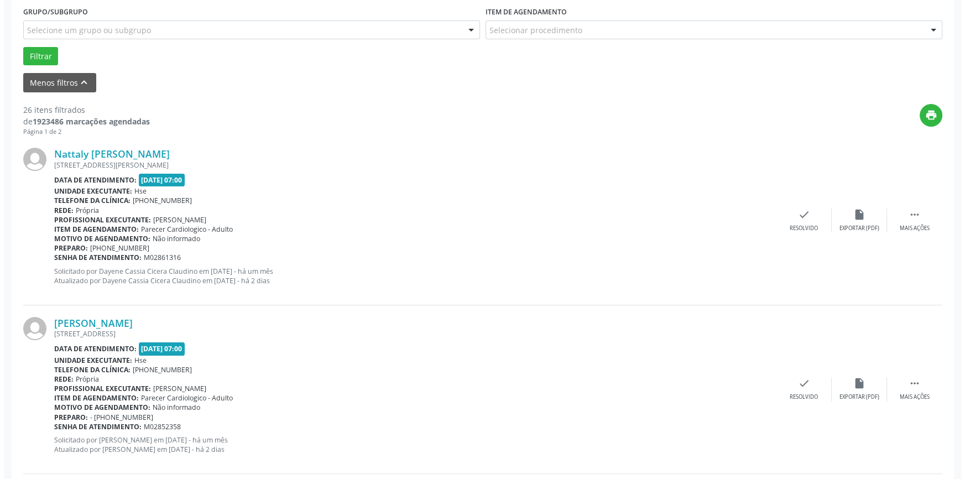
scroll to position [302, 0]
click at [803, 218] on icon "check" at bounding box center [800, 214] width 12 height 12
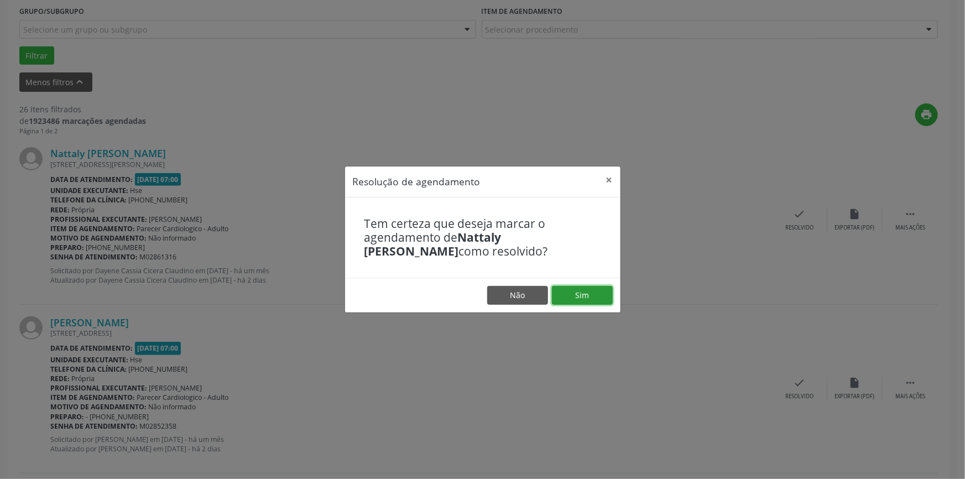
click at [595, 289] on button "Sim" at bounding box center [582, 295] width 61 height 19
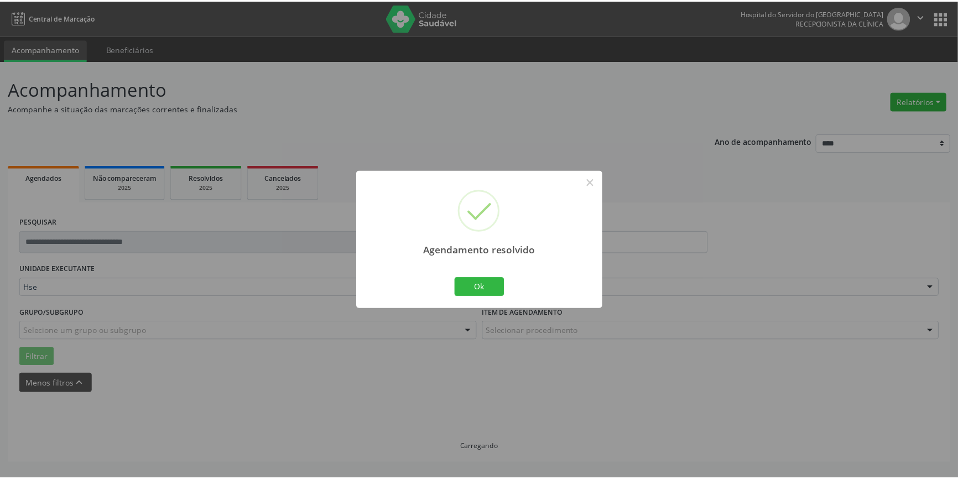
scroll to position [0, 0]
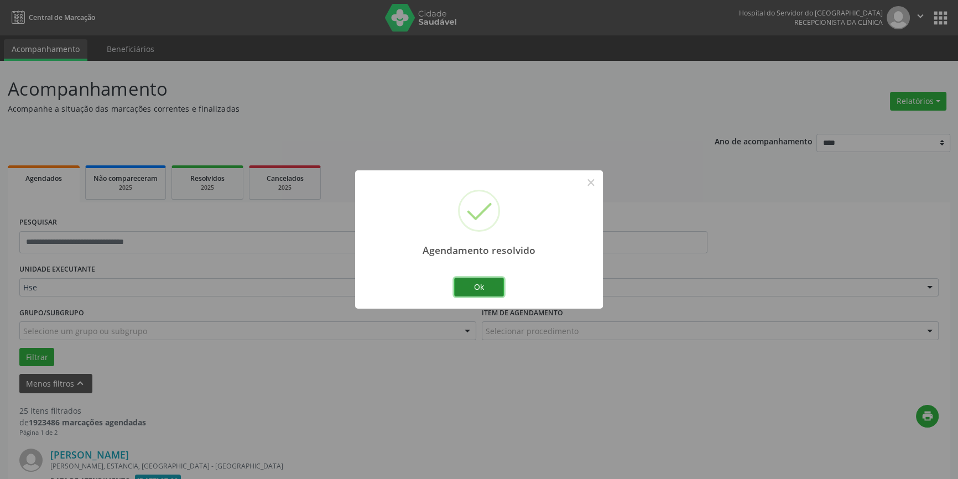
click at [475, 283] on button "Ok" at bounding box center [479, 287] width 50 height 19
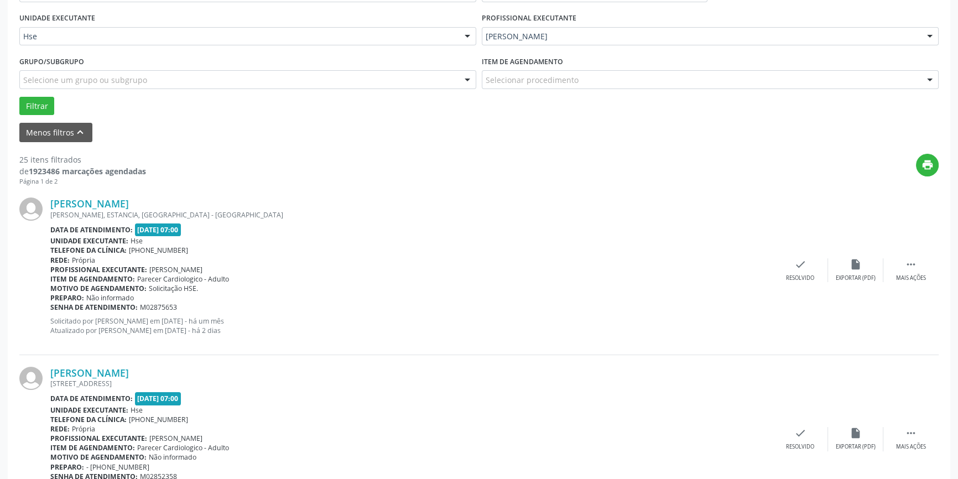
scroll to position [352, 0]
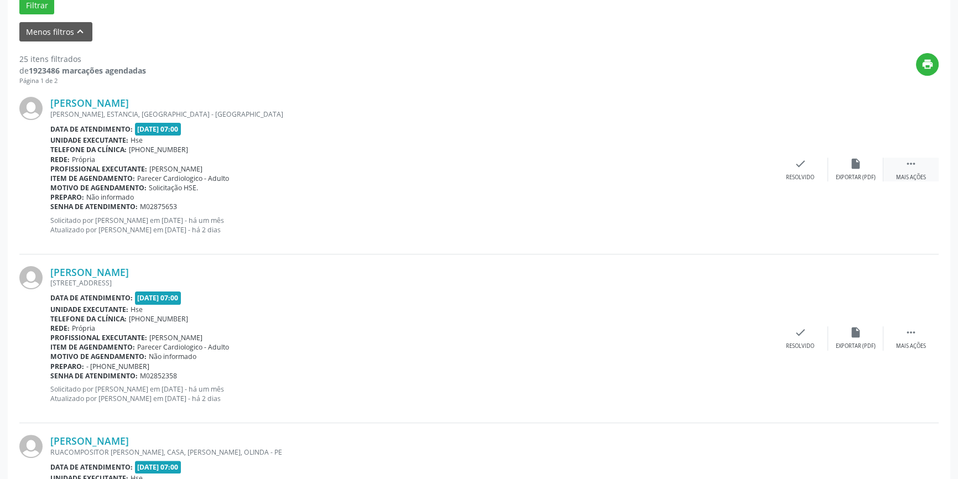
click at [913, 168] on icon "" at bounding box center [911, 164] width 12 height 12
click at [857, 167] on icon "alarm_off" at bounding box center [856, 164] width 12 height 12
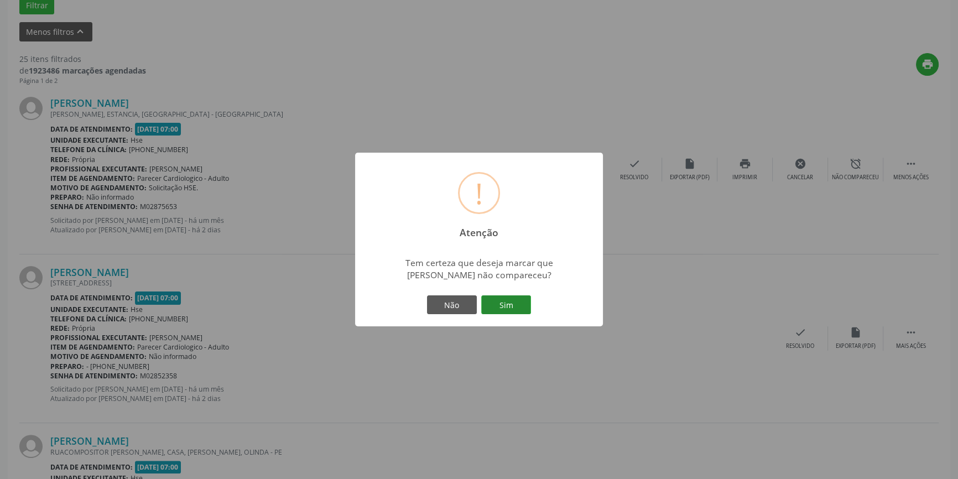
click at [515, 308] on button "Sim" at bounding box center [506, 304] width 50 height 19
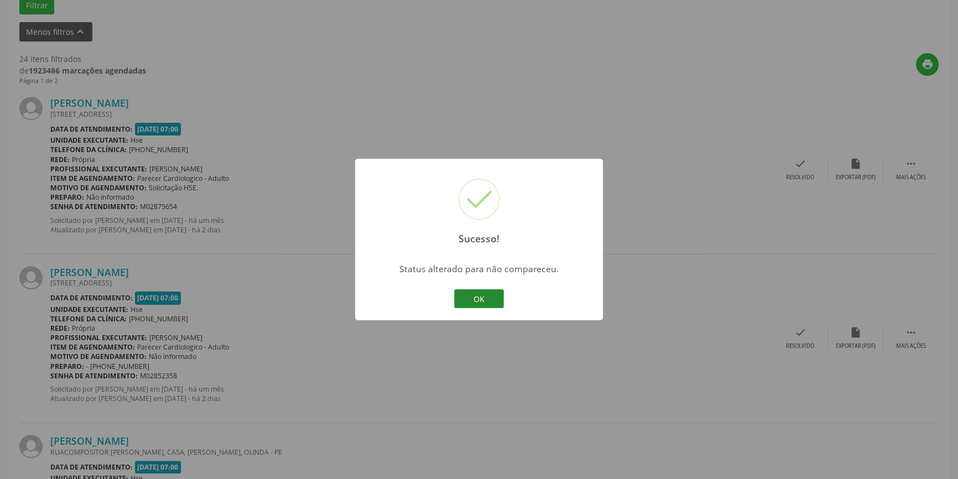
click at [482, 297] on button "OK" at bounding box center [479, 298] width 50 height 19
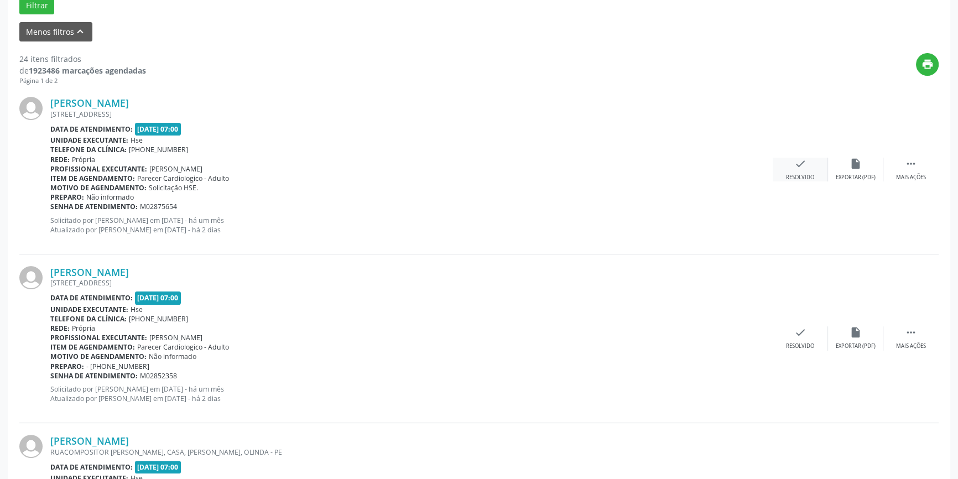
click at [803, 174] on div "Resolvido" at bounding box center [800, 178] width 28 height 8
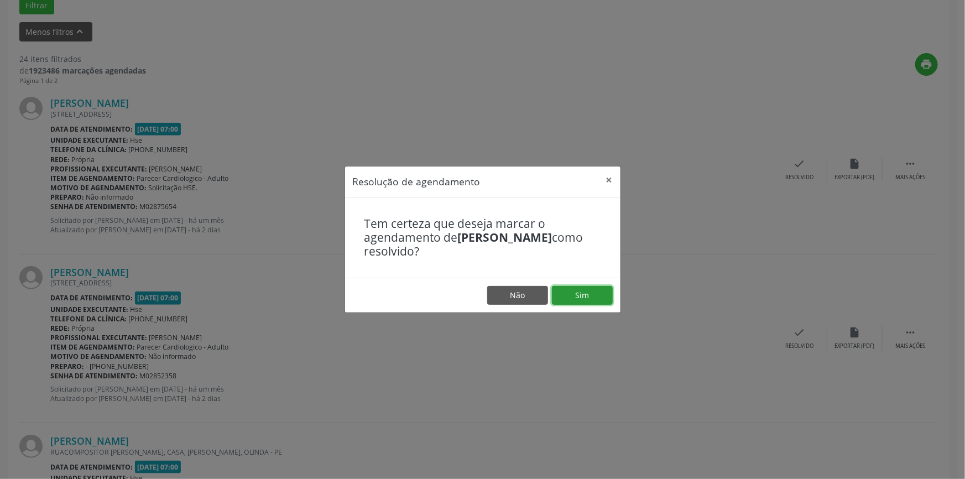
click at [576, 299] on button "Sim" at bounding box center [582, 295] width 61 height 19
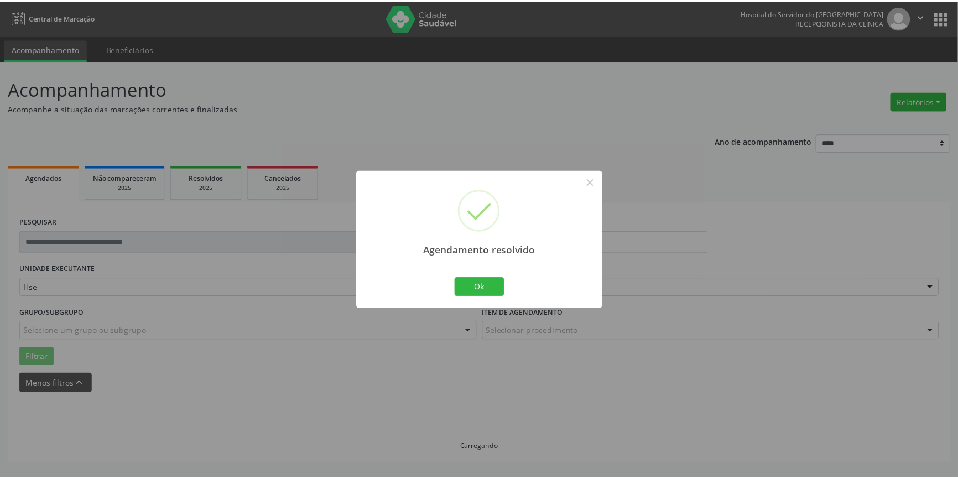
scroll to position [0, 0]
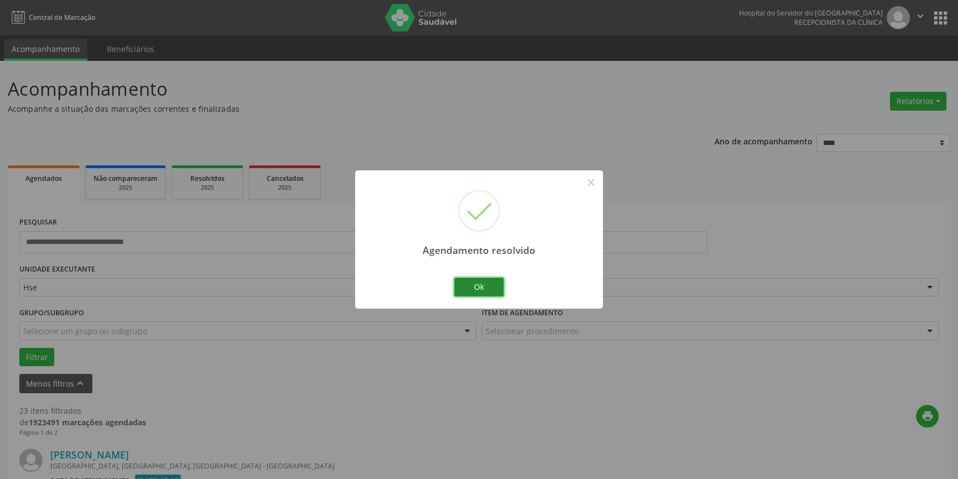
click at [477, 280] on button "Ok" at bounding box center [479, 287] width 50 height 19
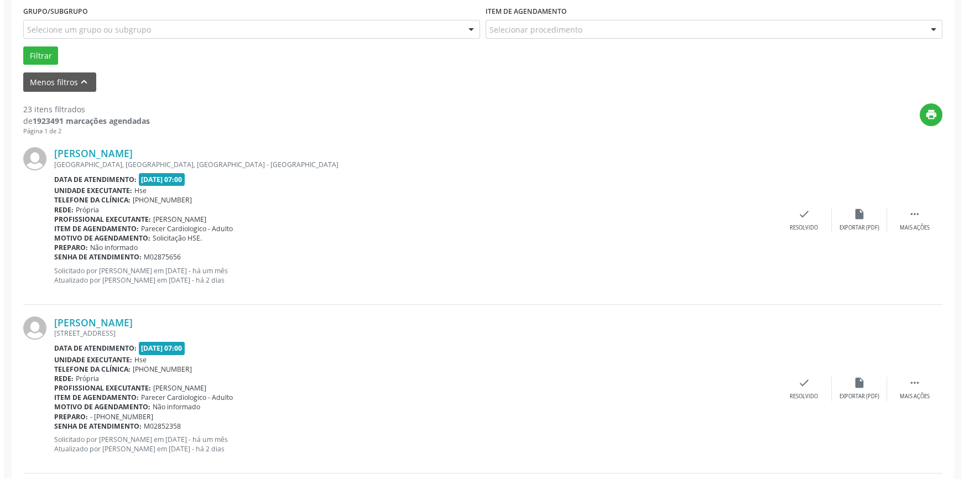
scroll to position [352, 0]
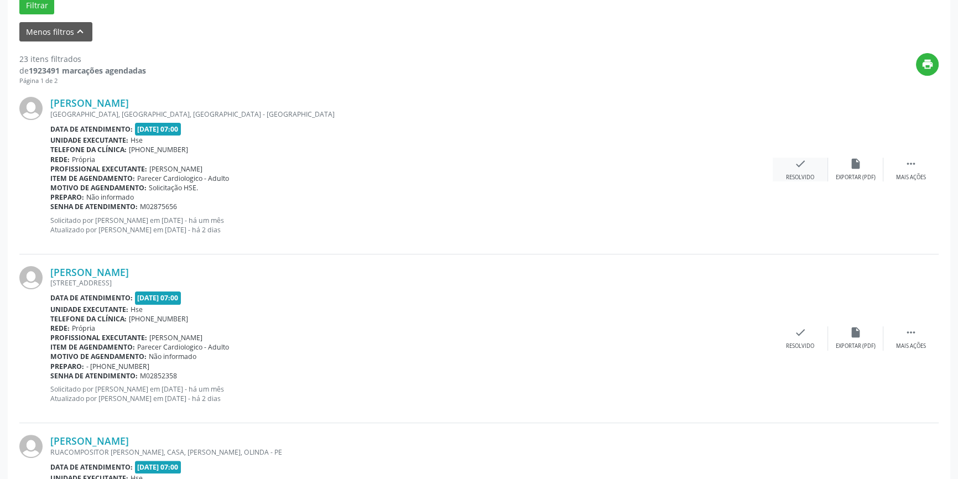
click at [801, 171] on div "check Resolvido" at bounding box center [800, 170] width 55 height 24
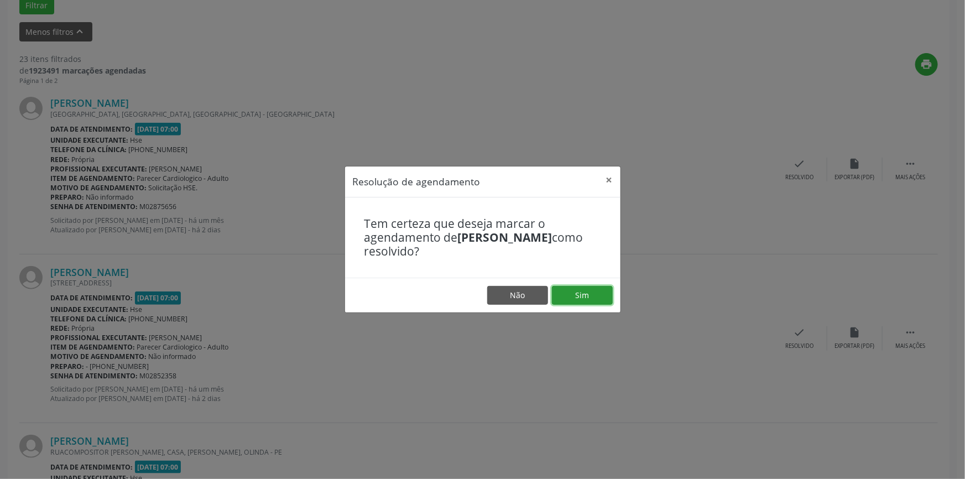
click at [588, 295] on button "Sim" at bounding box center [582, 295] width 61 height 19
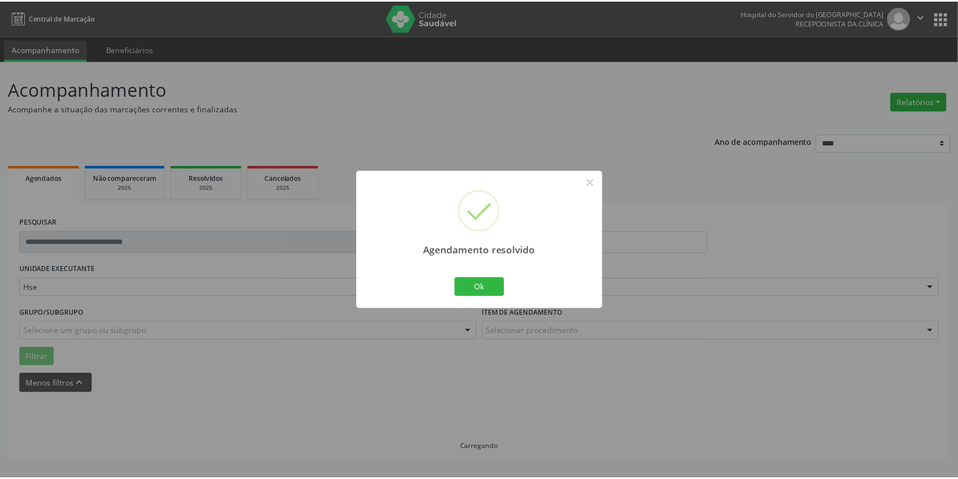
scroll to position [0, 0]
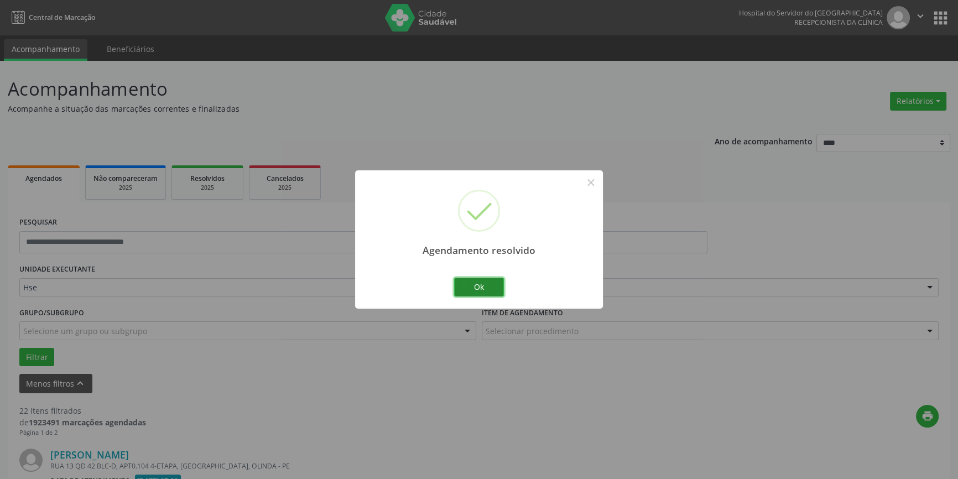
click at [476, 284] on button "Ok" at bounding box center [479, 287] width 50 height 19
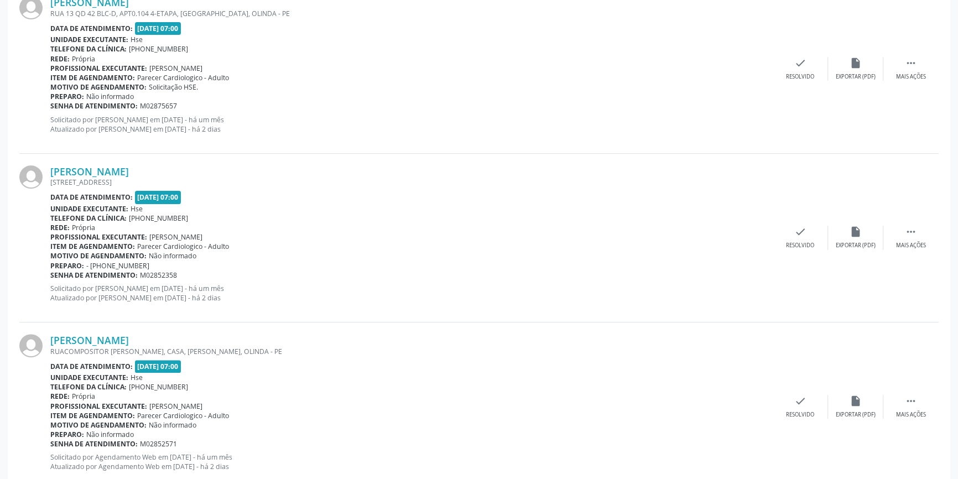
scroll to position [402, 0]
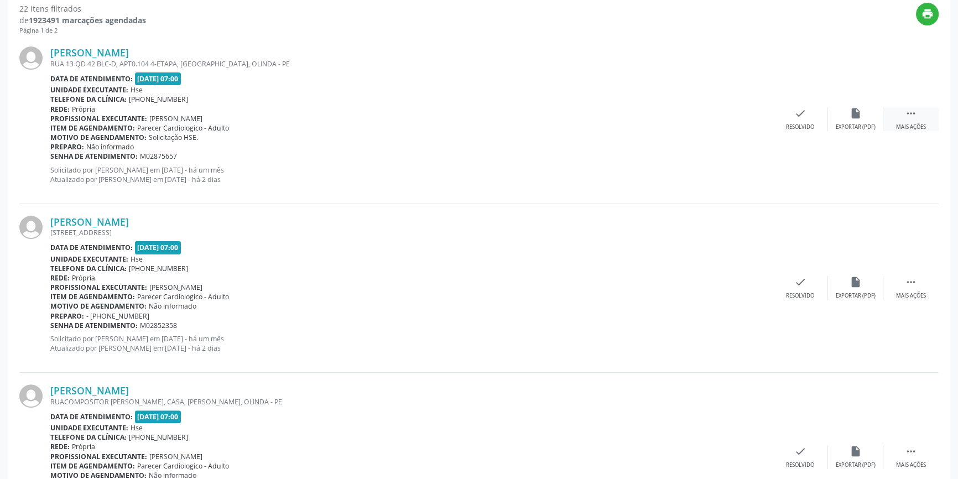
click at [916, 119] on div " Mais ações" at bounding box center [910, 119] width 55 height 24
click at [854, 121] on div "alarm_off Não compareceu" at bounding box center [855, 119] width 55 height 24
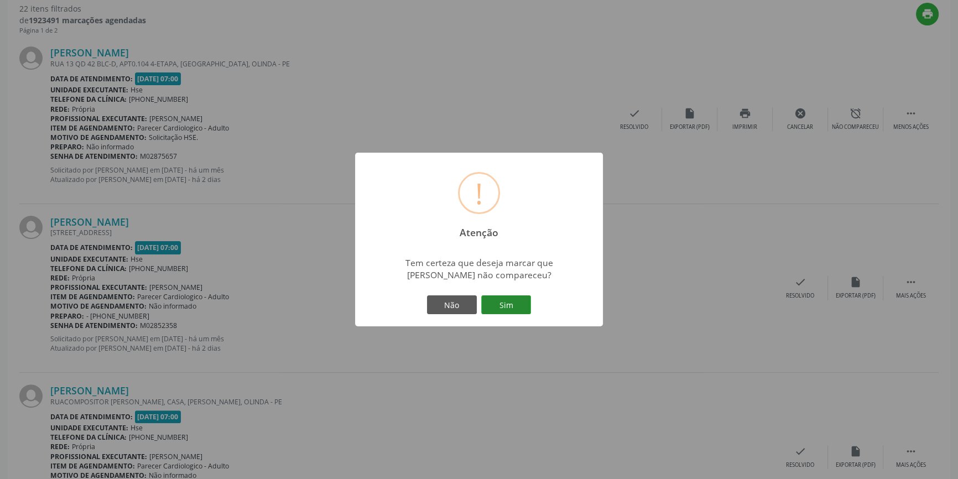
click at [507, 309] on button "Sim" at bounding box center [506, 304] width 50 height 19
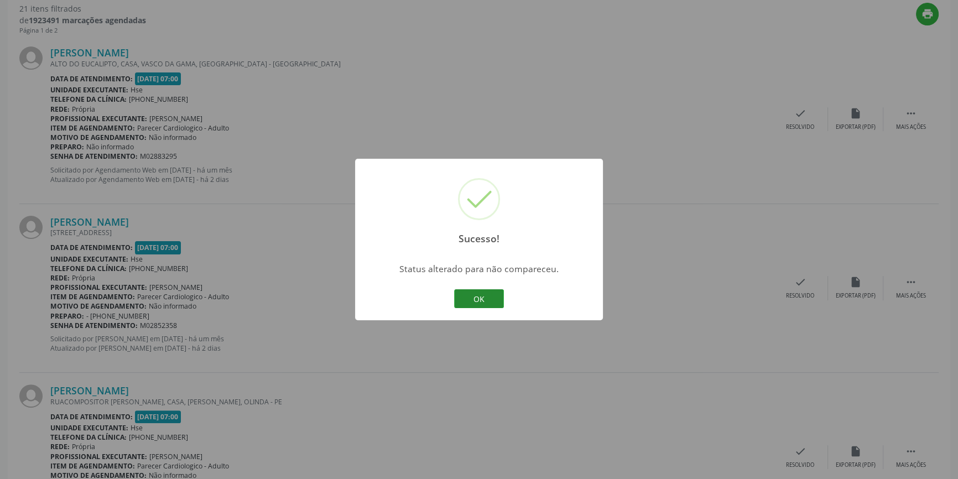
click at [484, 300] on button "OK" at bounding box center [479, 298] width 50 height 19
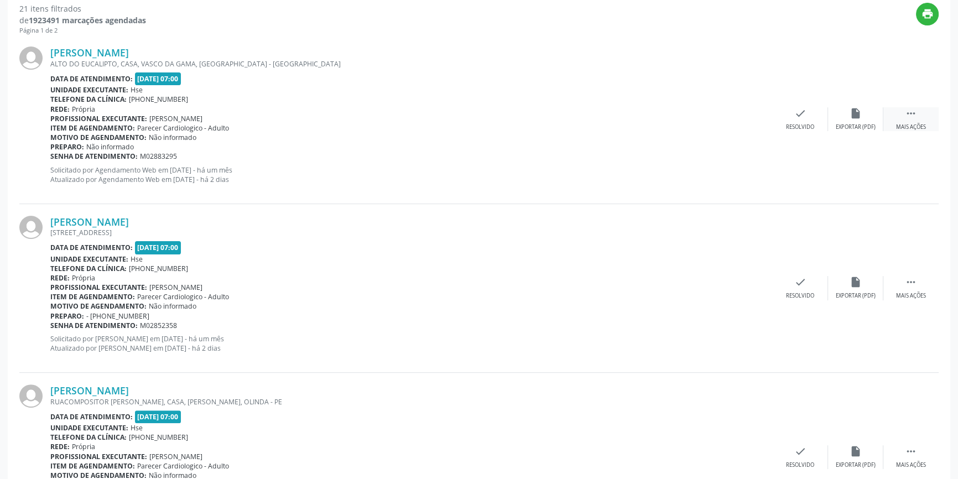
click at [911, 123] on div "Mais ações" at bounding box center [911, 127] width 30 height 8
click at [853, 119] on div "alarm_off Não compareceu" at bounding box center [855, 119] width 55 height 24
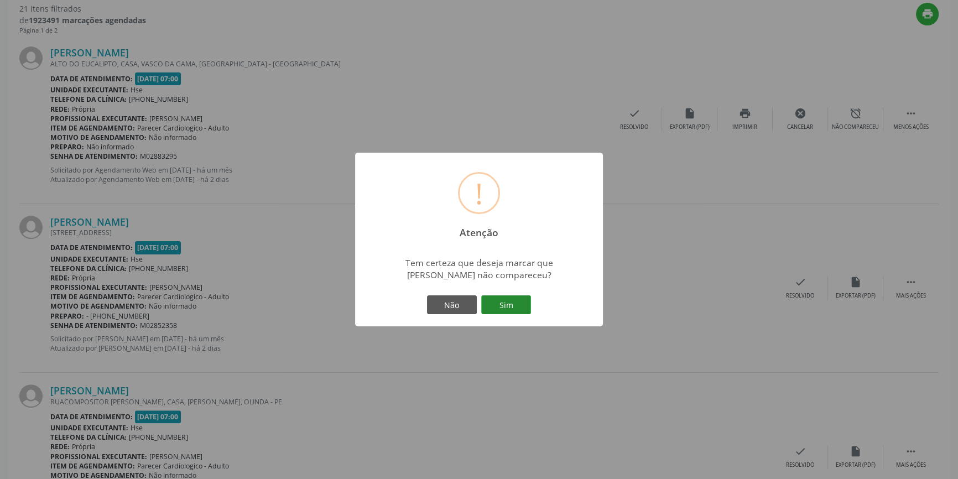
click at [510, 301] on button "Sim" at bounding box center [506, 304] width 50 height 19
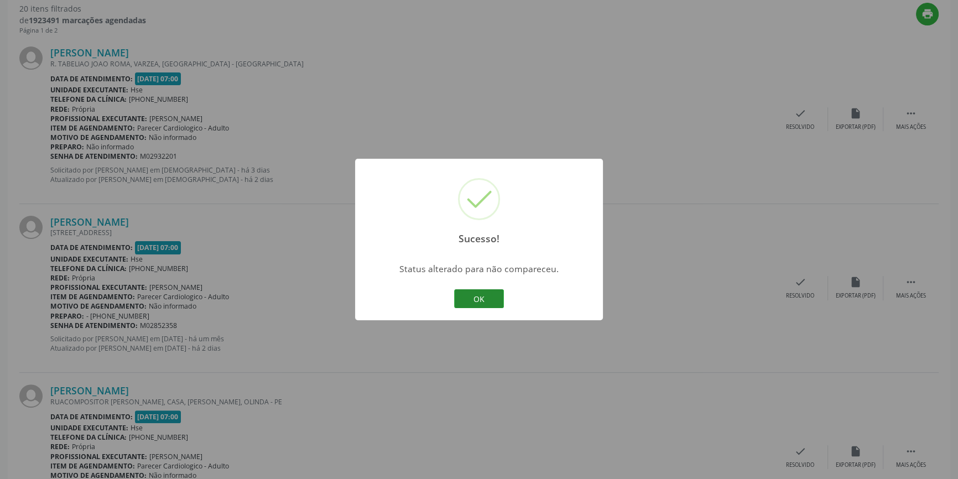
click at [485, 304] on button "OK" at bounding box center [479, 298] width 50 height 19
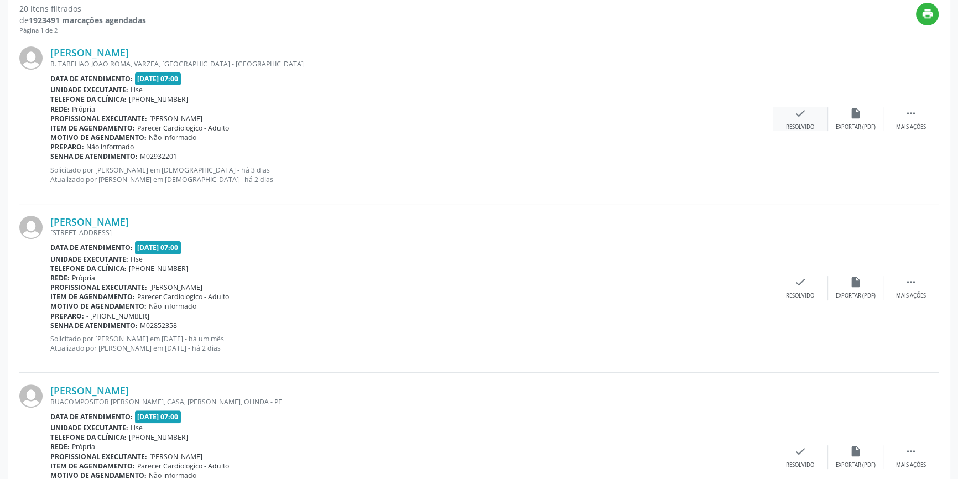
click at [802, 127] on div "Resolvido" at bounding box center [800, 127] width 28 height 8
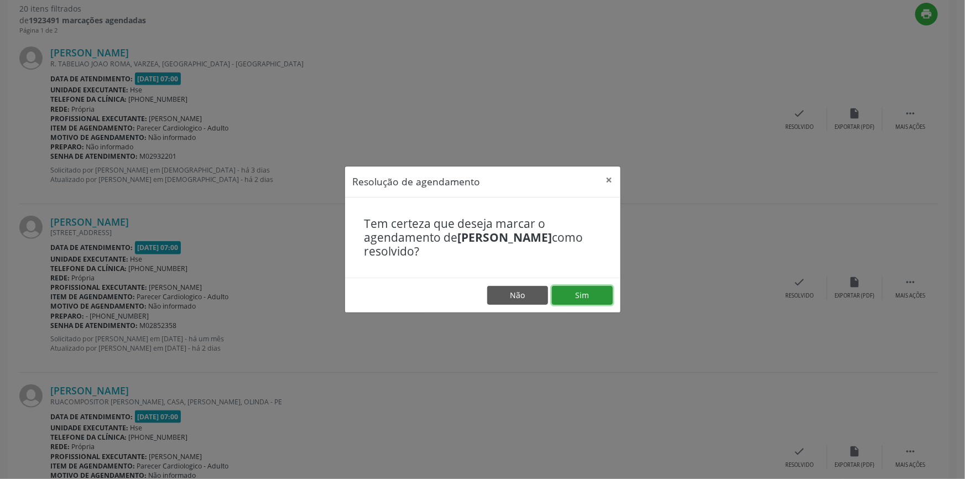
click at [586, 289] on button "Sim" at bounding box center [582, 295] width 61 height 19
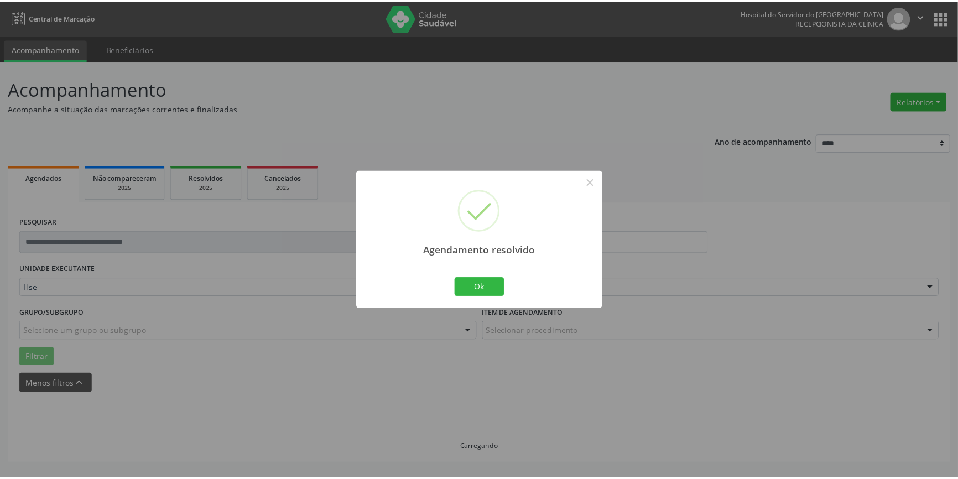
scroll to position [0, 0]
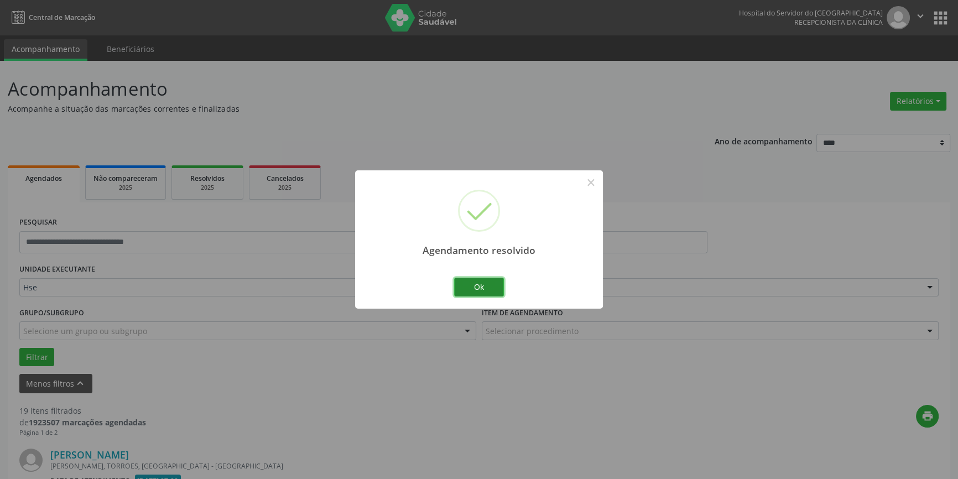
click at [477, 284] on button "Ok" at bounding box center [479, 287] width 50 height 19
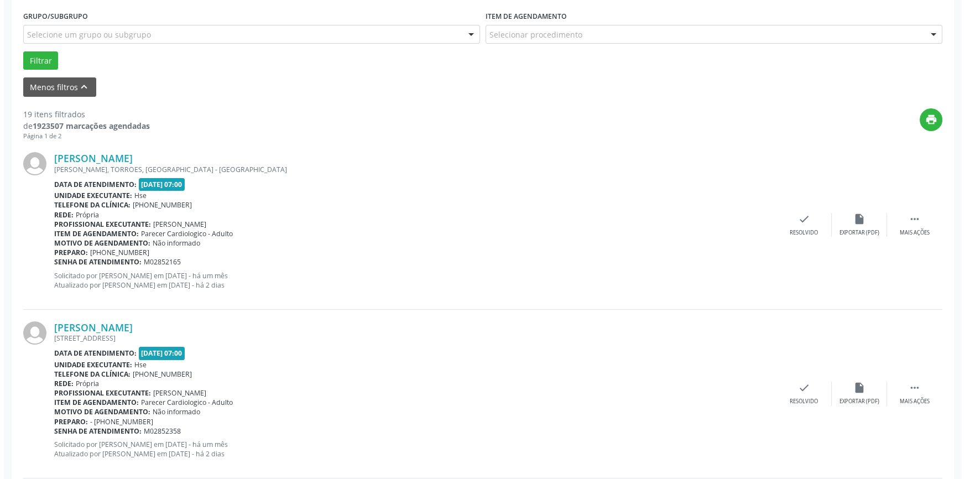
scroll to position [302, 0]
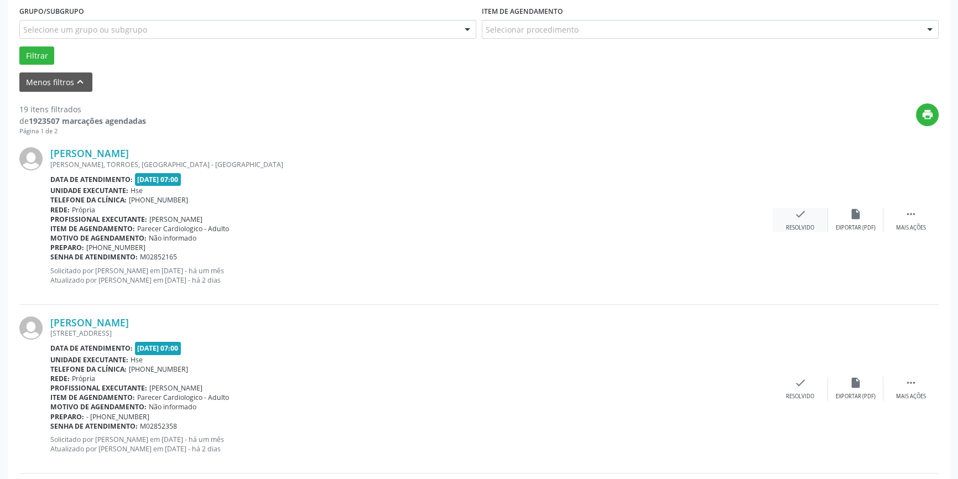
click at [794, 215] on icon "check" at bounding box center [800, 214] width 12 height 12
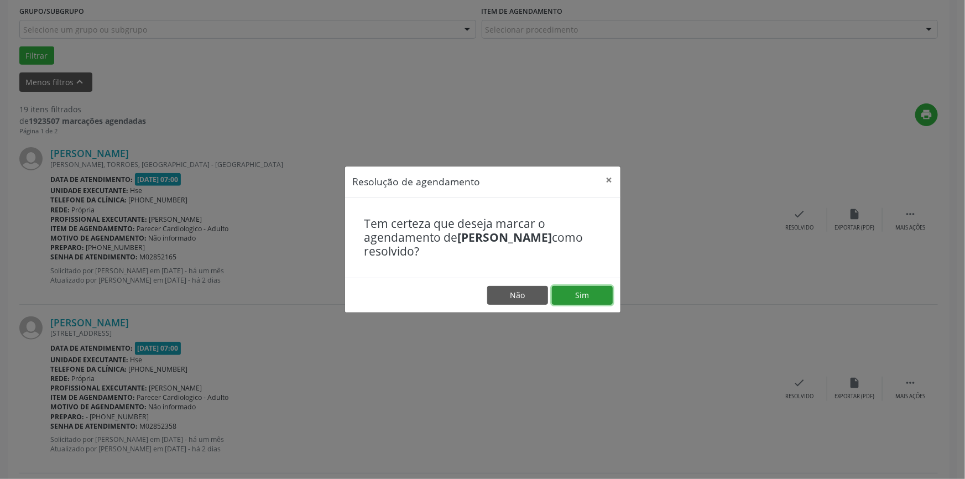
drag, startPoint x: 595, startPoint y: 293, endPoint x: 614, endPoint y: 295, distance: 19.0
click at [603, 292] on button "Sim" at bounding box center [582, 295] width 61 height 19
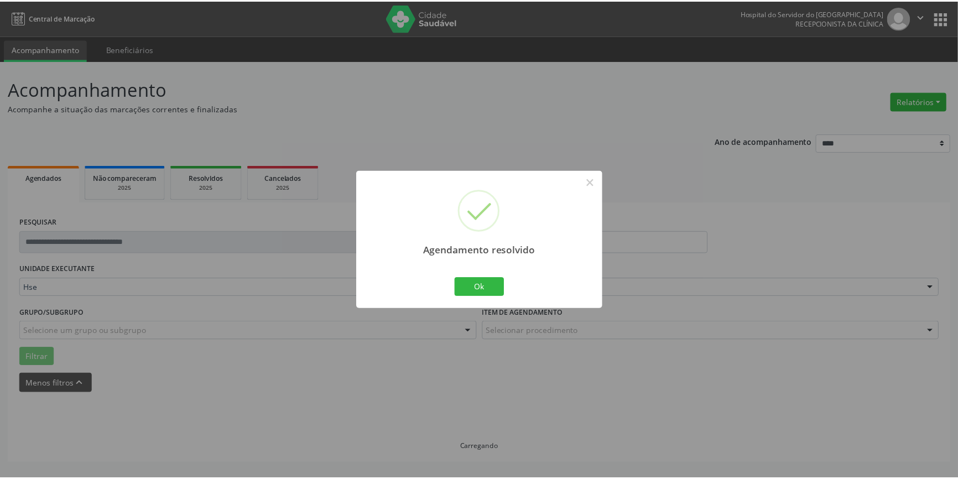
scroll to position [0, 0]
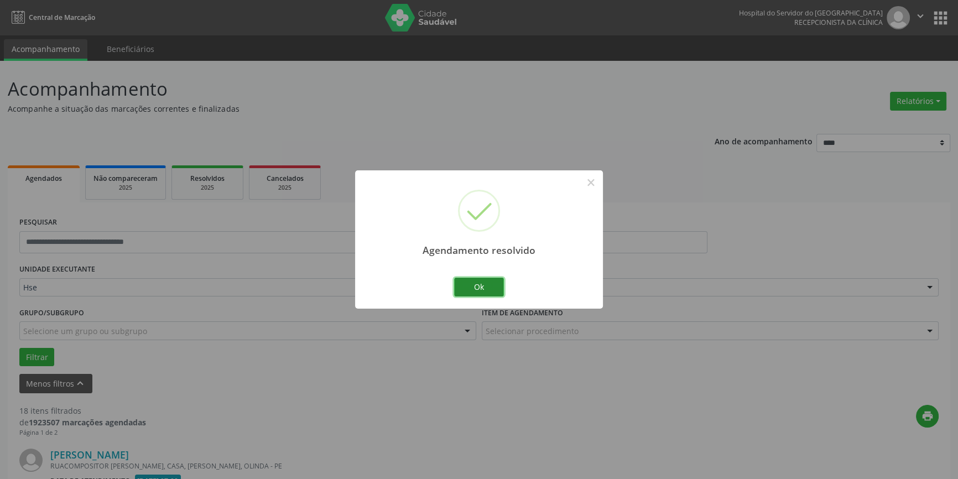
click at [480, 283] on button "Ok" at bounding box center [479, 287] width 50 height 19
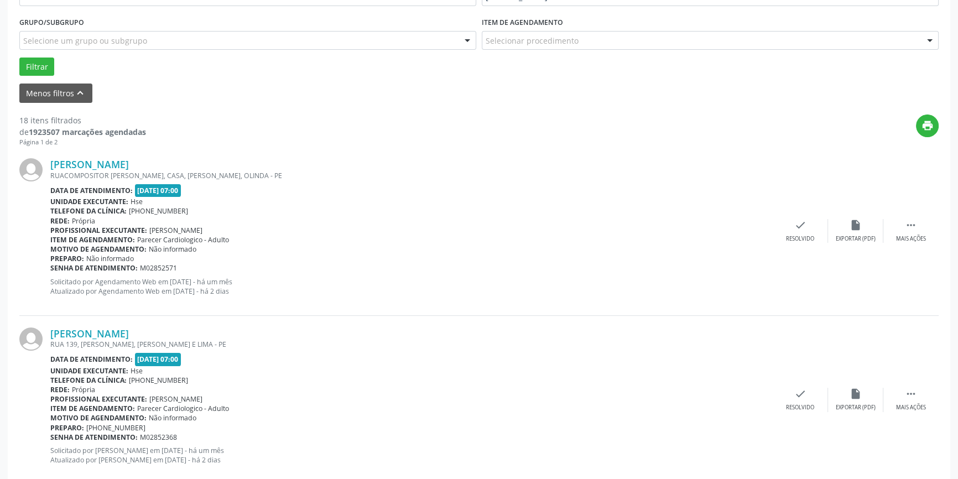
scroll to position [302, 0]
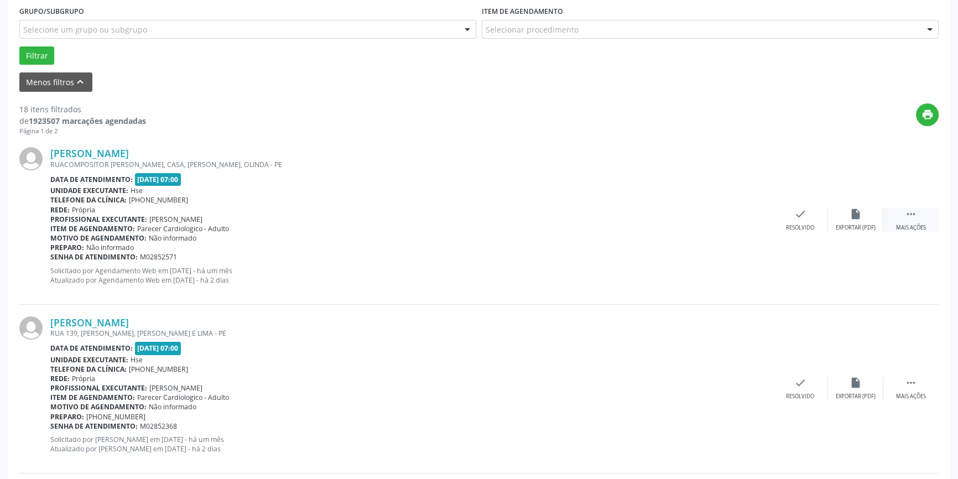
click at [916, 220] on div " Mais ações" at bounding box center [910, 220] width 55 height 24
click at [860, 213] on icon "alarm_off" at bounding box center [856, 214] width 12 height 12
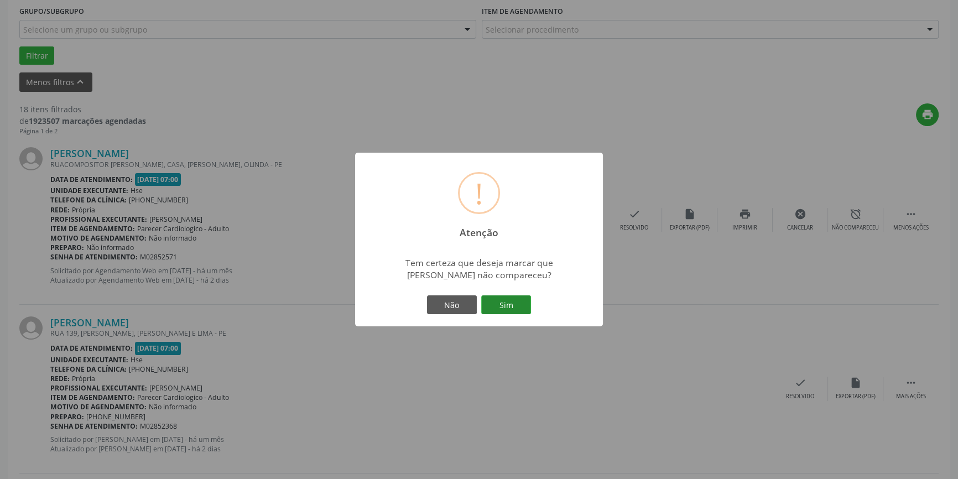
click at [510, 312] on button "Sim" at bounding box center [506, 304] width 50 height 19
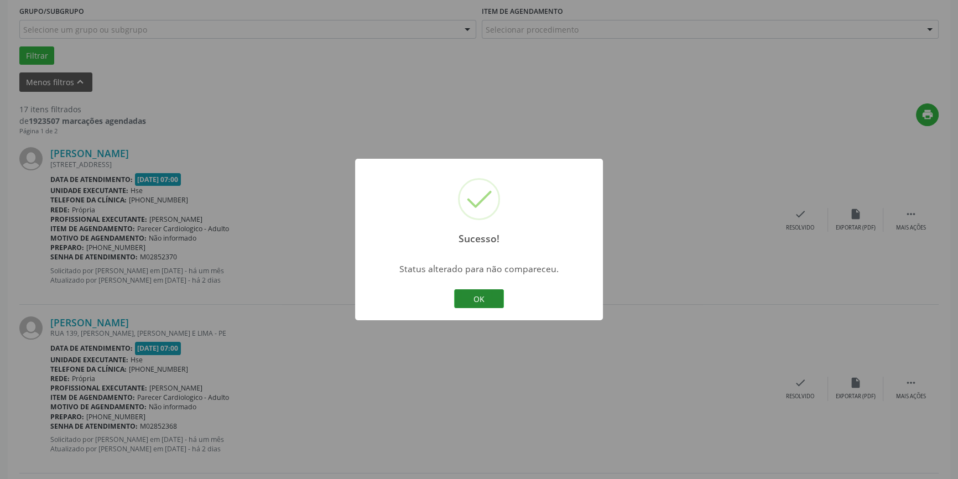
click at [486, 294] on button "OK" at bounding box center [479, 298] width 50 height 19
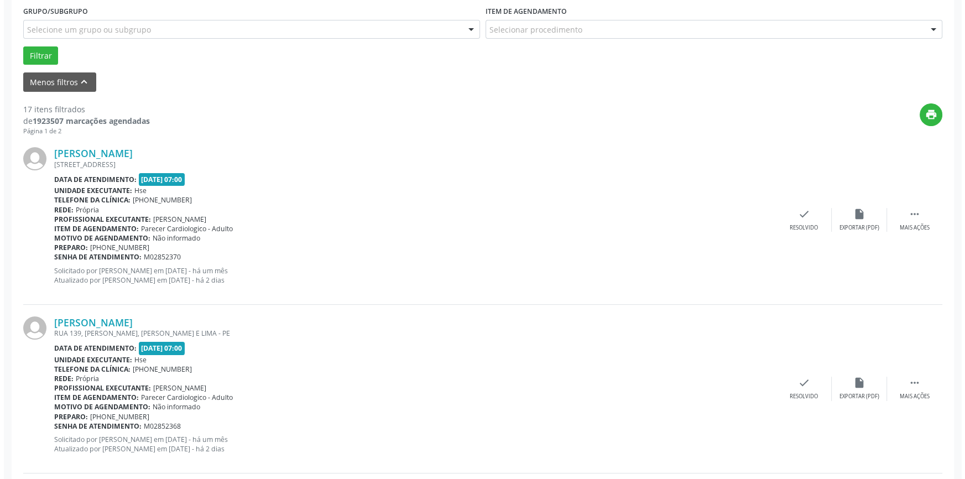
scroll to position [352, 0]
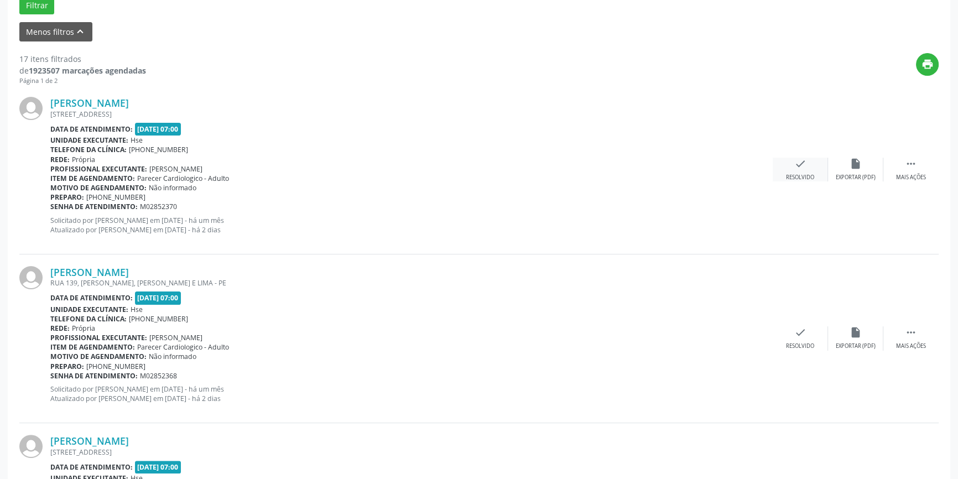
click at [815, 168] on div "check Resolvido" at bounding box center [800, 170] width 55 height 24
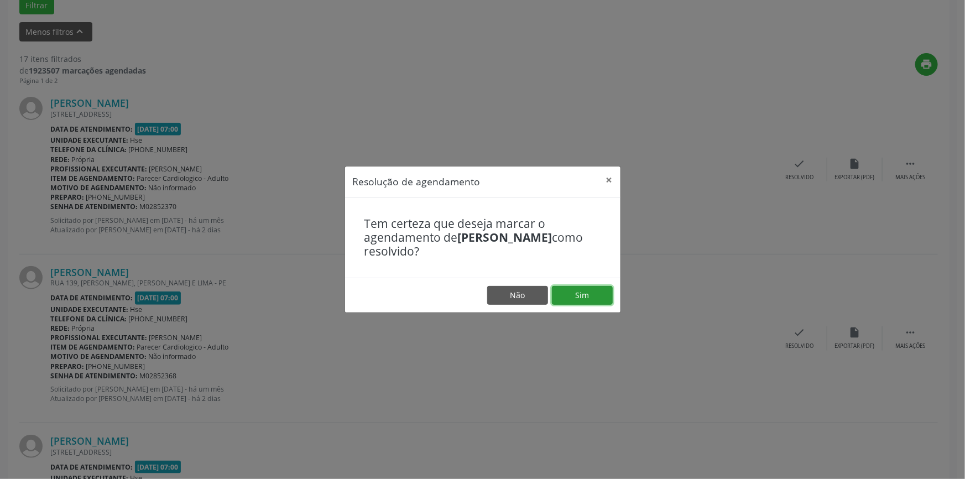
click at [597, 296] on button "Sim" at bounding box center [582, 295] width 61 height 19
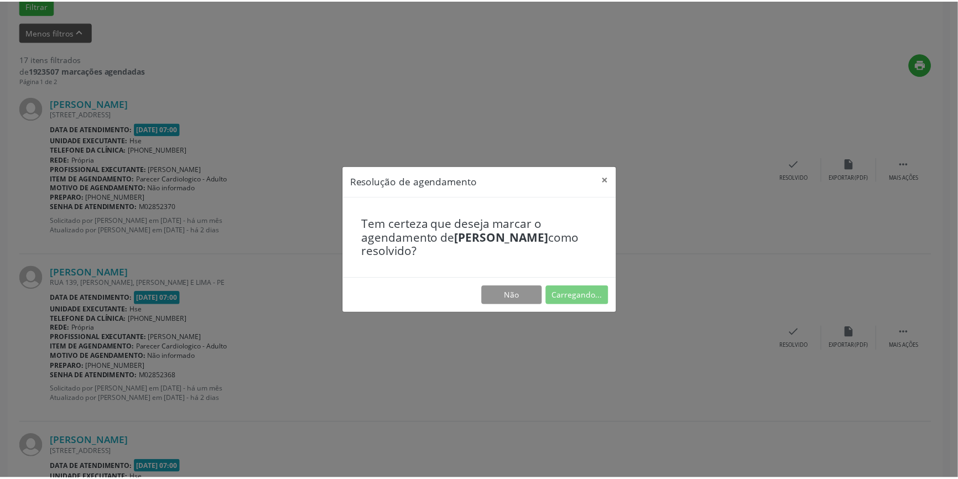
scroll to position [0, 0]
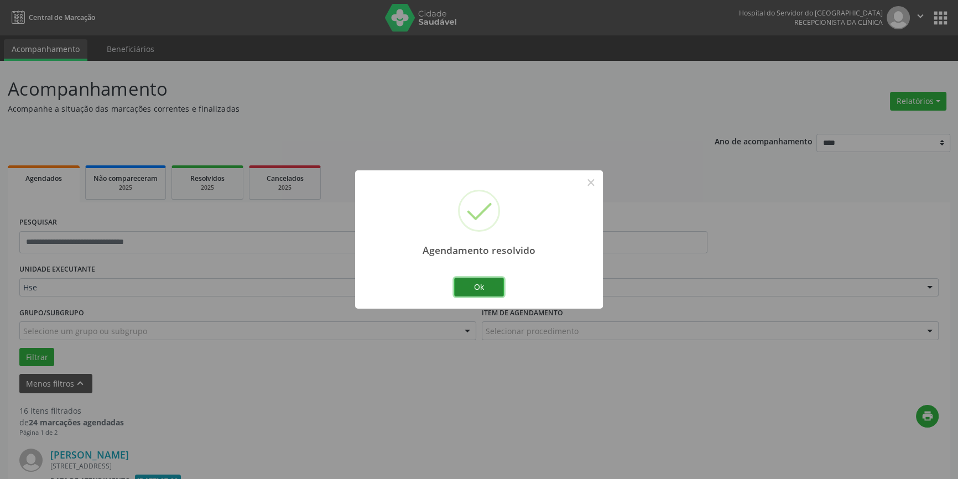
click at [474, 284] on button "Ok" at bounding box center [479, 287] width 50 height 19
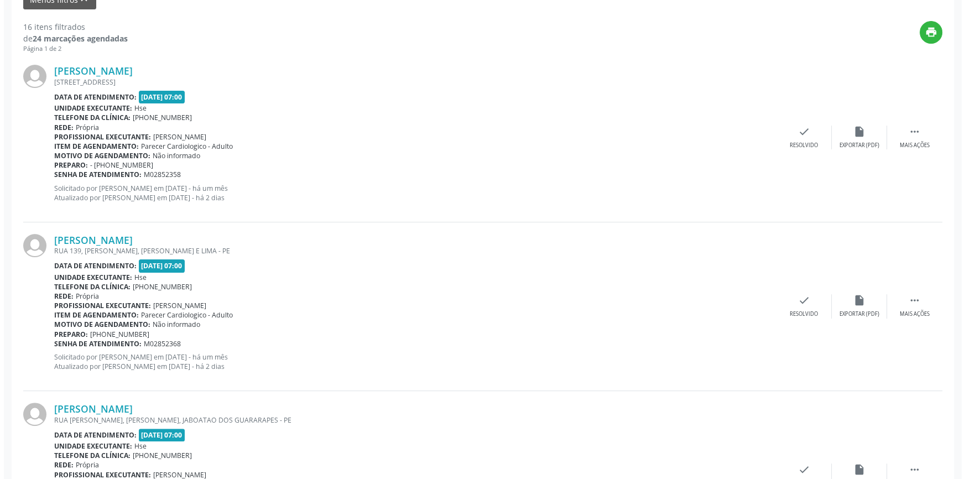
scroll to position [402, 0]
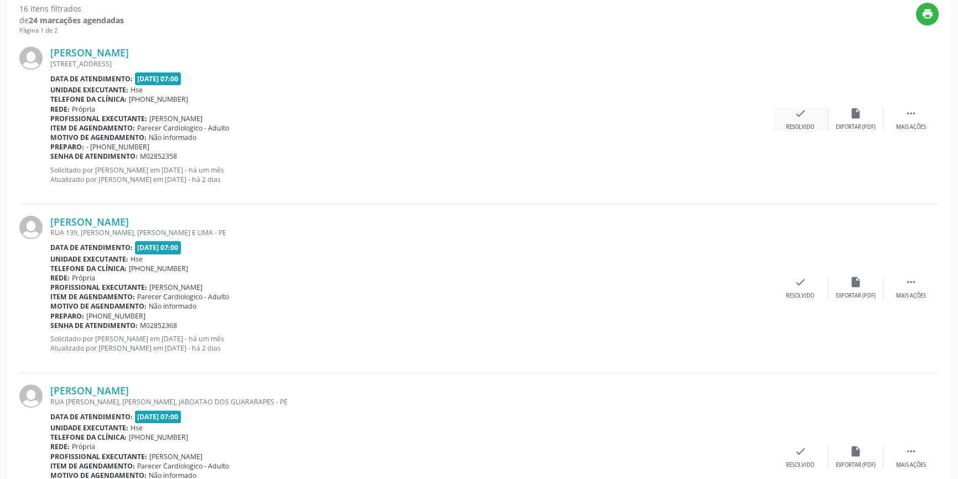
click at [807, 113] on div "check Resolvido" at bounding box center [800, 119] width 55 height 24
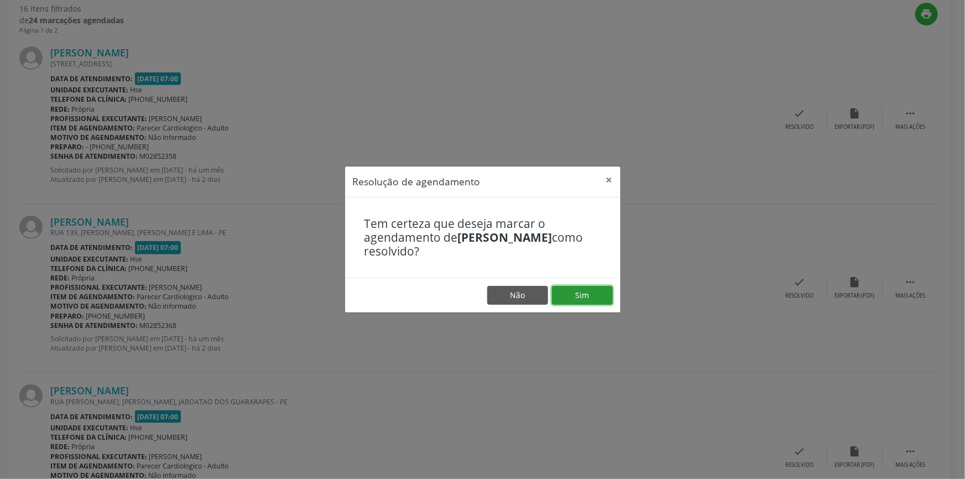
click at [583, 297] on button "Sim" at bounding box center [582, 295] width 61 height 19
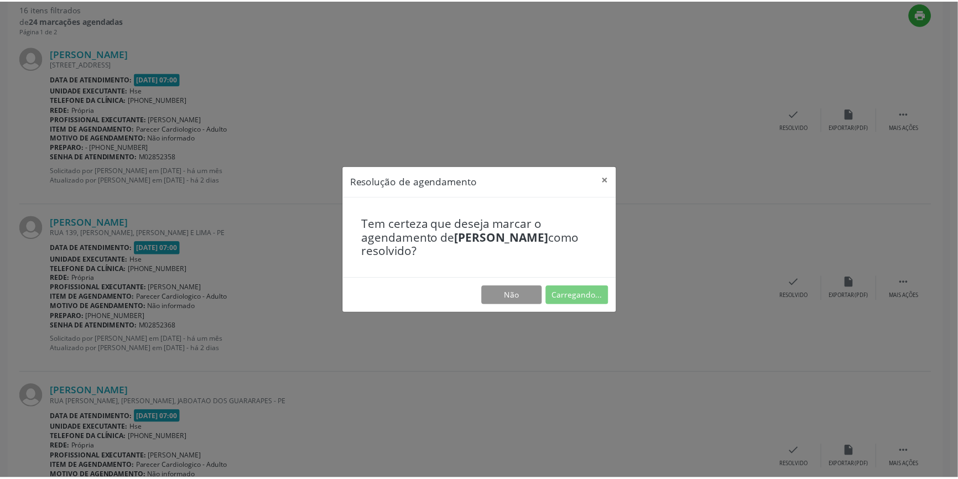
scroll to position [0, 0]
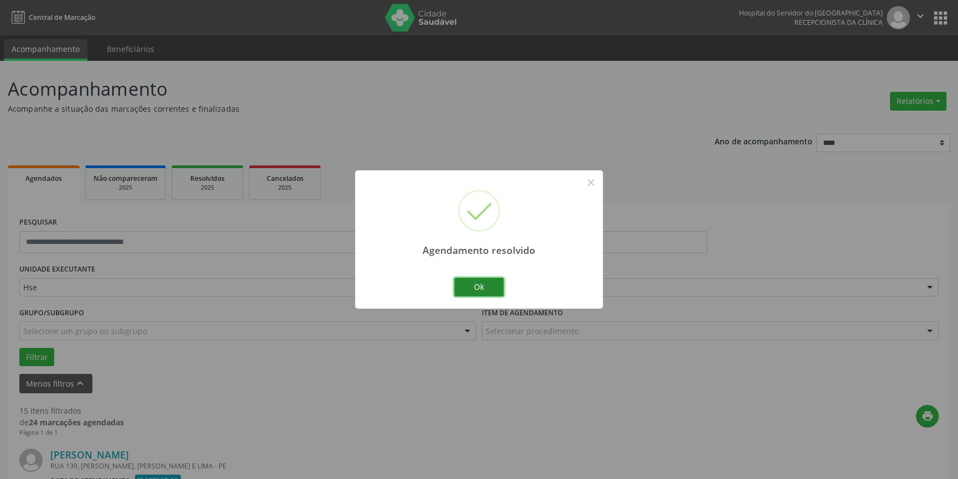
click at [484, 288] on button "Ok" at bounding box center [479, 287] width 50 height 19
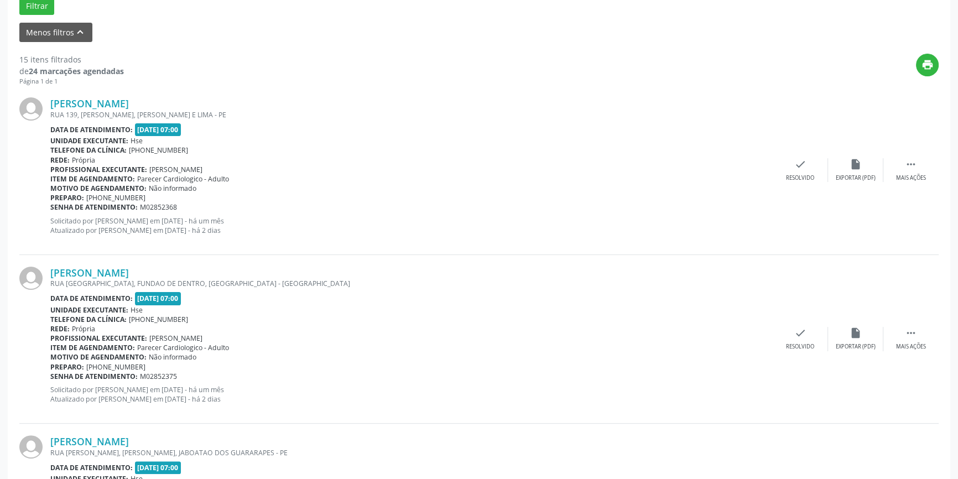
scroll to position [352, 0]
click at [918, 174] on div "Mais ações" at bounding box center [911, 178] width 30 height 8
click at [844, 171] on div "alarm_off Não compareceu" at bounding box center [855, 170] width 55 height 24
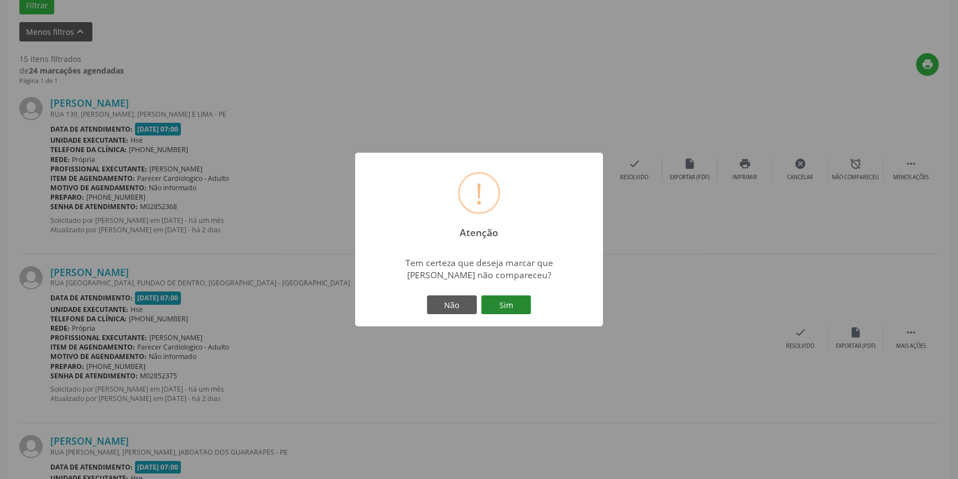
click at [498, 307] on button "Sim" at bounding box center [506, 304] width 50 height 19
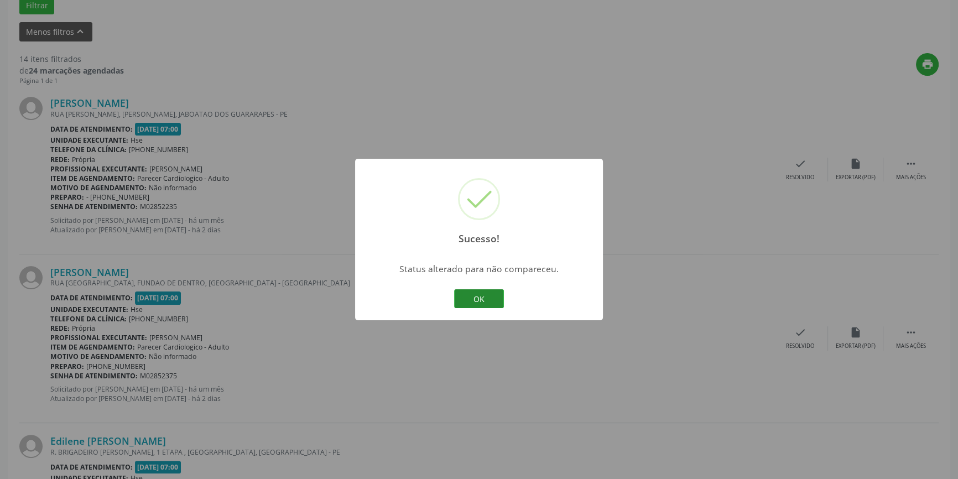
click at [486, 292] on button "OK" at bounding box center [479, 298] width 50 height 19
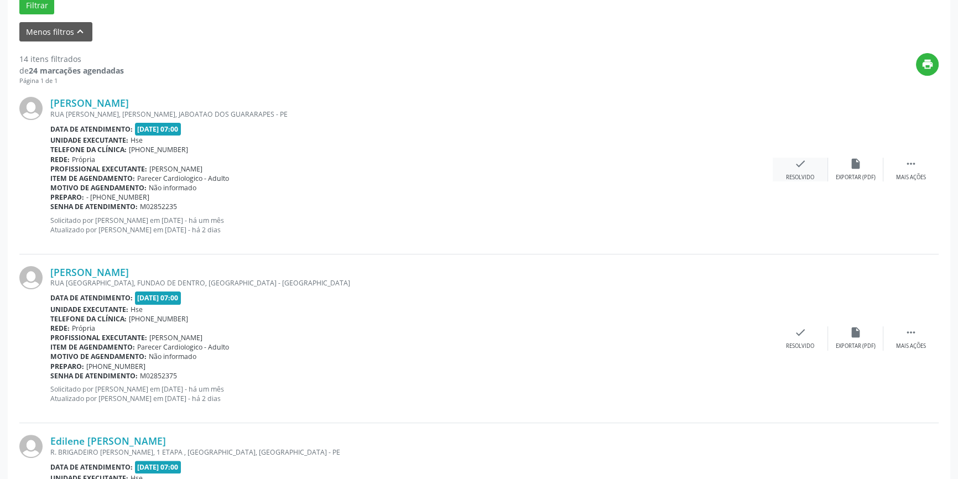
click at [805, 170] on div "check Resolvido" at bounding box center [800, 170] width 55 height 24
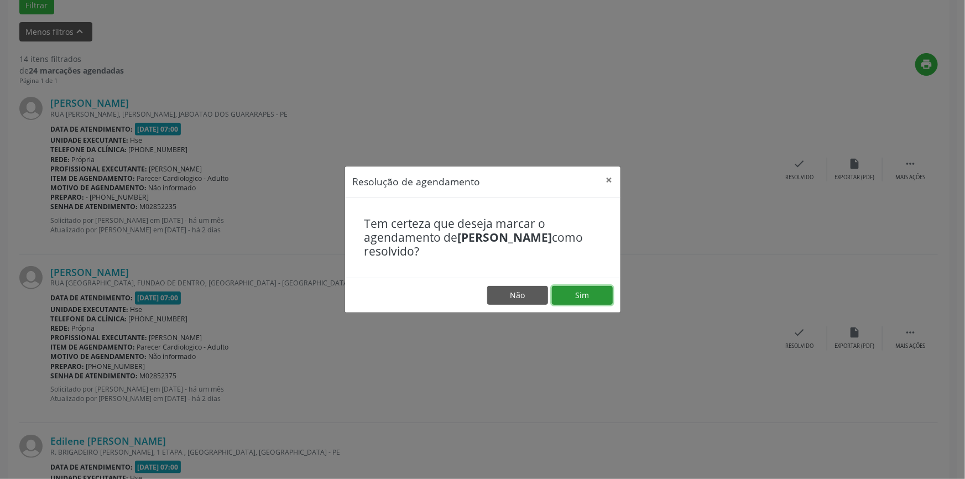
click at [600, 294] on button "Sim" at bounding box center [582, 295] width 61 height 19
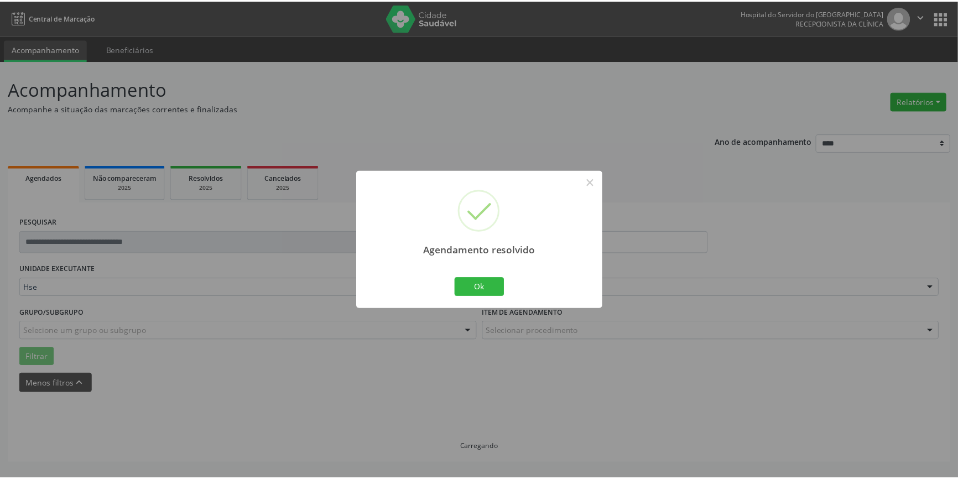
scroll to position [0, 0]
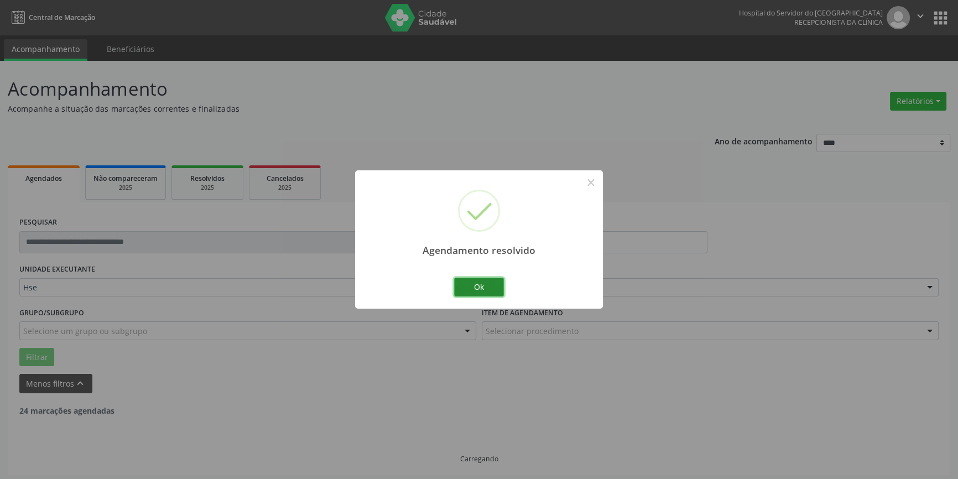
click at [481, 280] on button "Ok" at bounding box center [479, 287] width 50 height 19
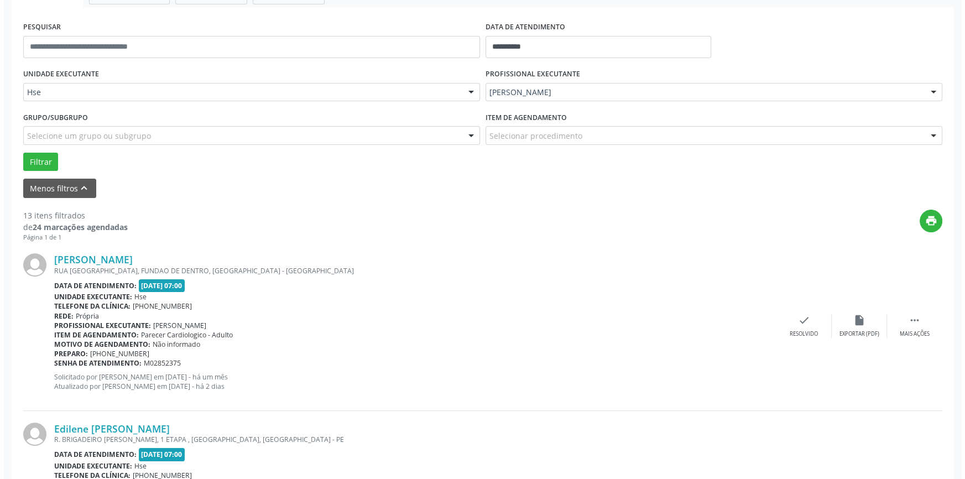
scroll to position [352, 0]
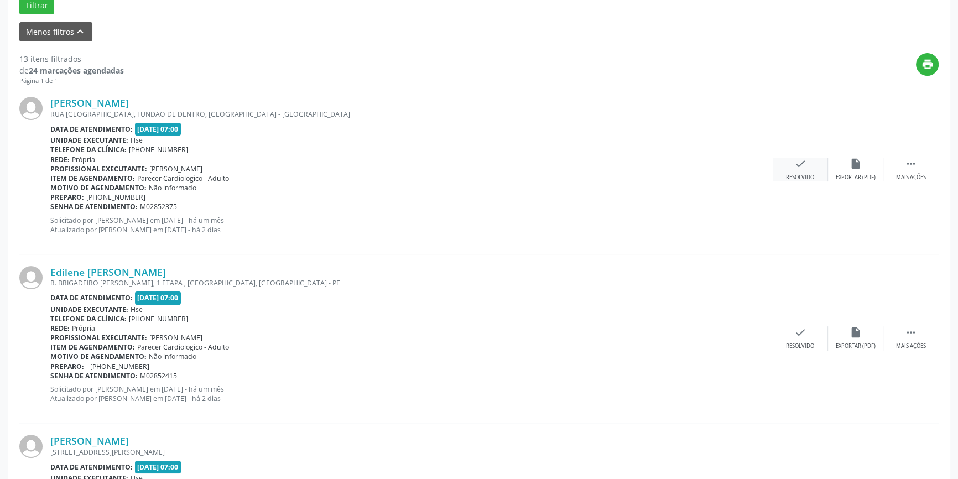
click at [808, 171] on div "check Resolvido" at bounding box center [800, 170] width 55 height 24
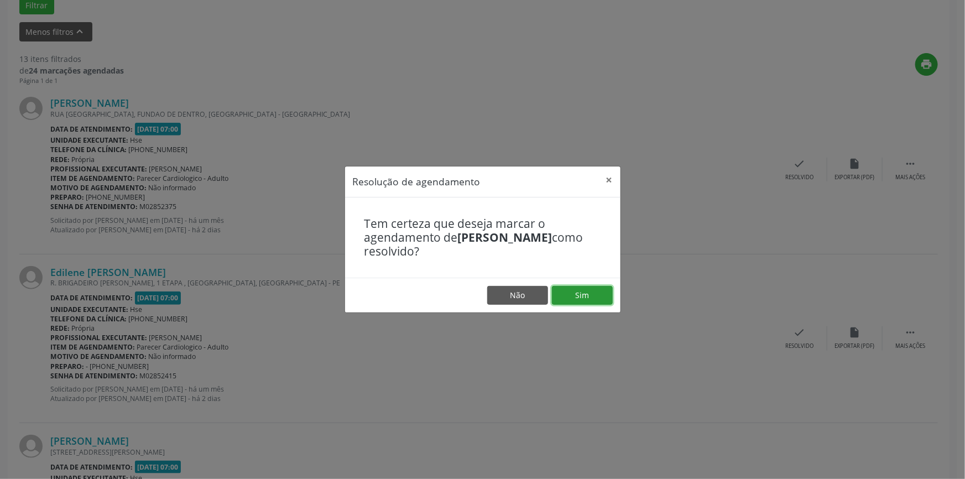
click at [586, 297] on button "Sim" at bounding box center [582, 295] width 61 height 19
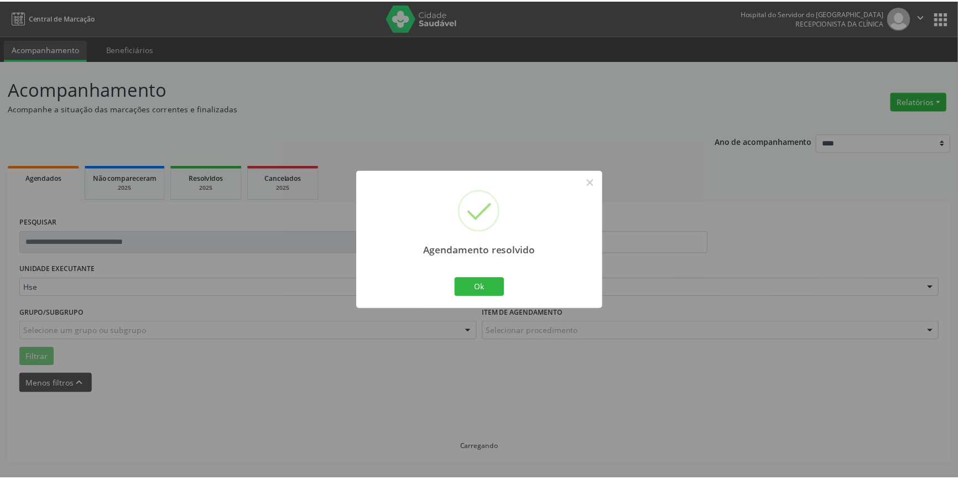
scroll to position [0, 0]
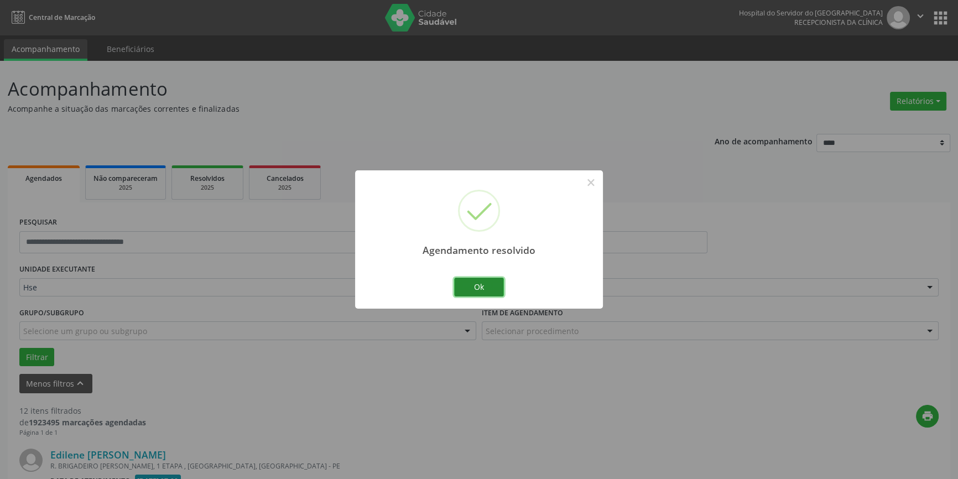
click at [474, 287] on button "Ok" at bounding box center [479, 287] width 50 height 19
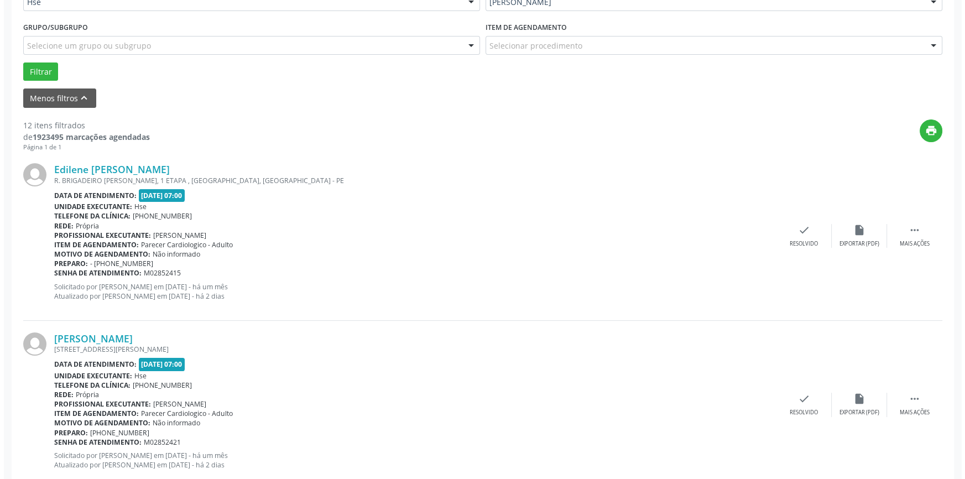
scroll to position [302, 0]
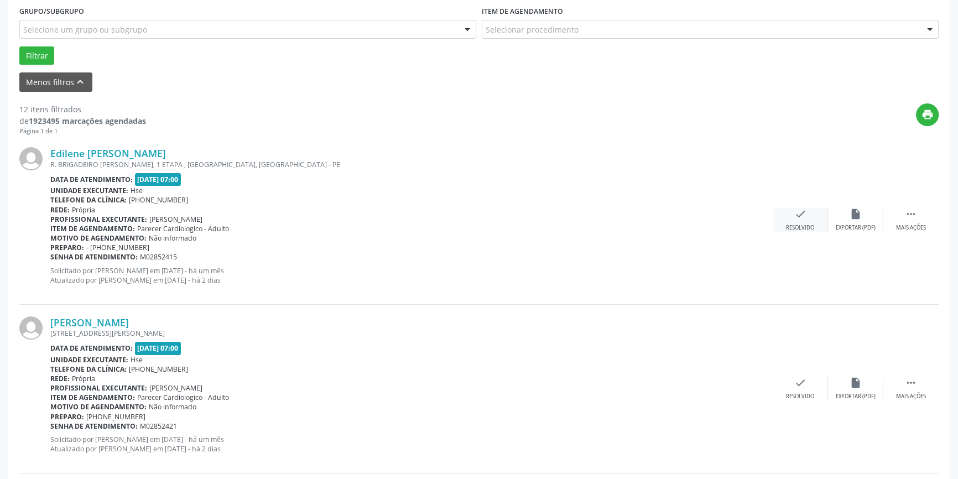
click at [803, 226] on div "Resolvido" at bounding box center [800, 228] width 28 height 8
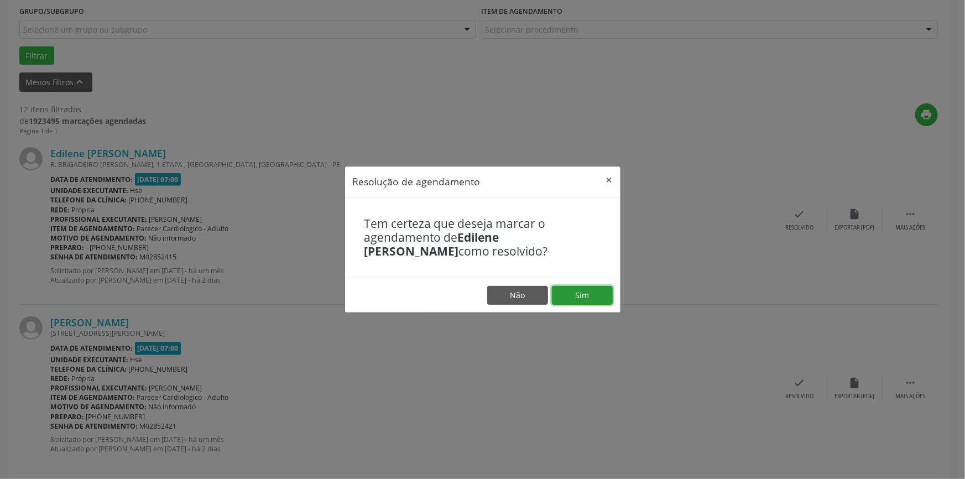
click at [582, 290] on button "Sim" at bounding box center [582, 295] width 61 height 19
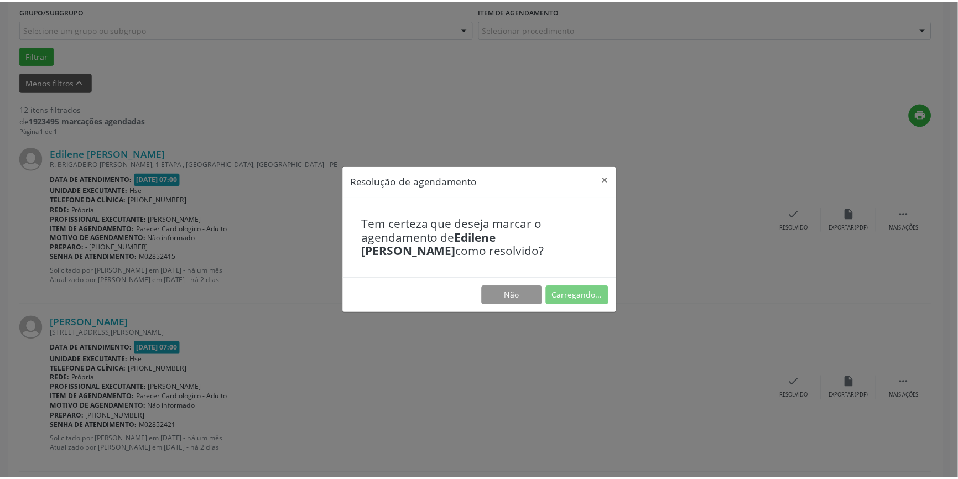
scroll to position [0, 0]
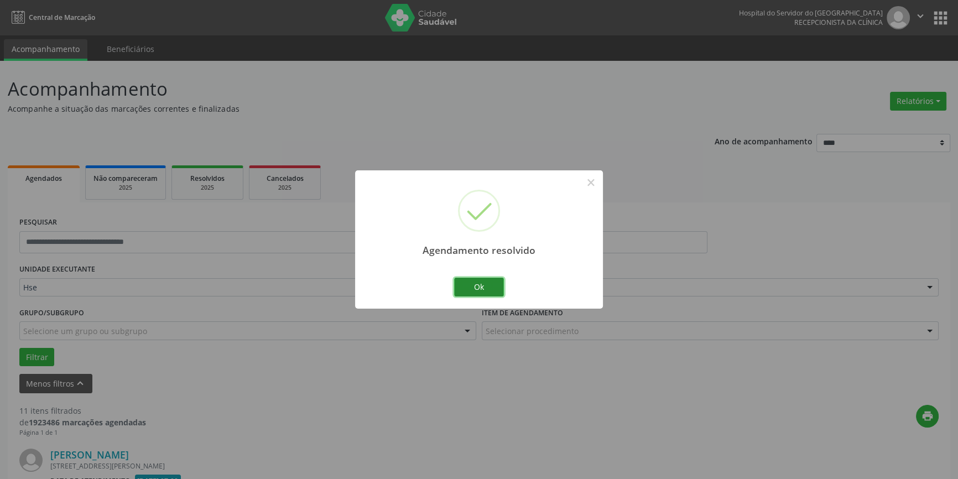
click at [479, 282] on button "Ok" at bounding box center [479, 287] width 50 height 19
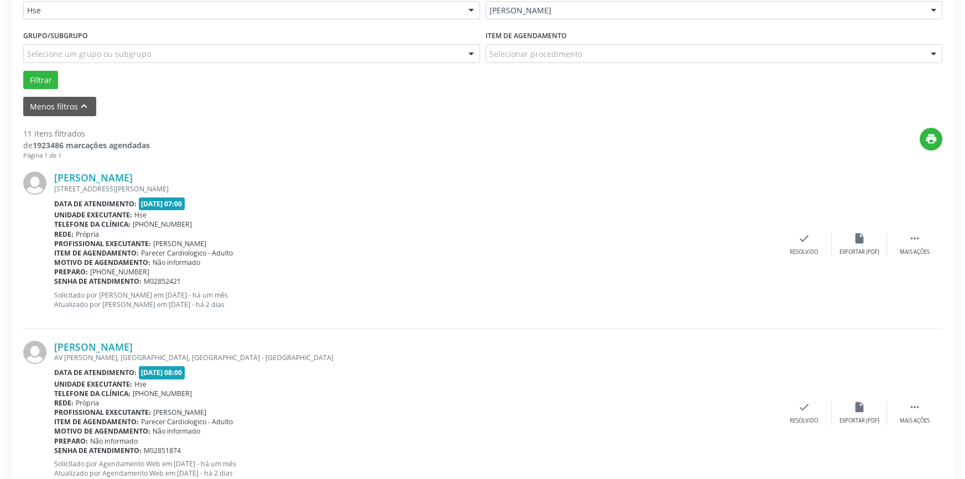
scroll to position [302, 0]
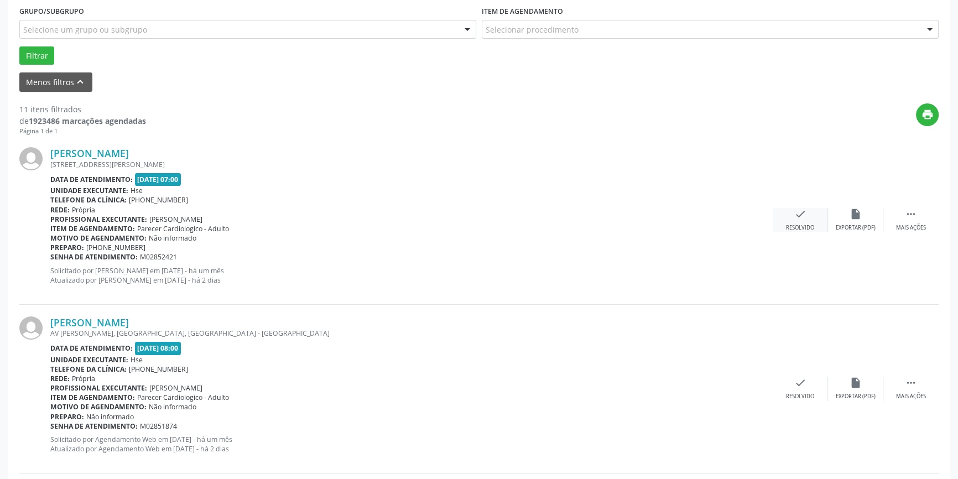
click at [813, 213] on div "check Resolvido" at bounding box center [800, 220] width 55 height 24
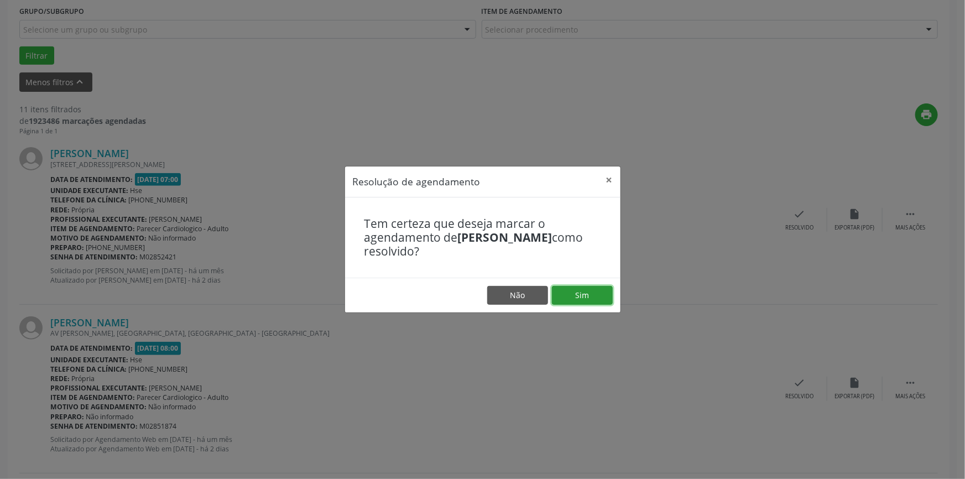
click at [574, 294] on button "Sim" at bounding box center [582, 295] width 61 height 19
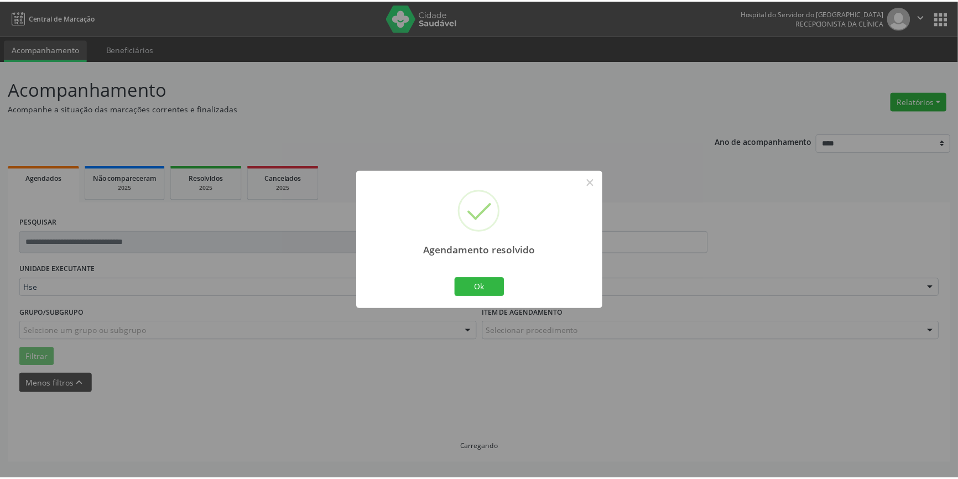
scroll to position [0, 0]
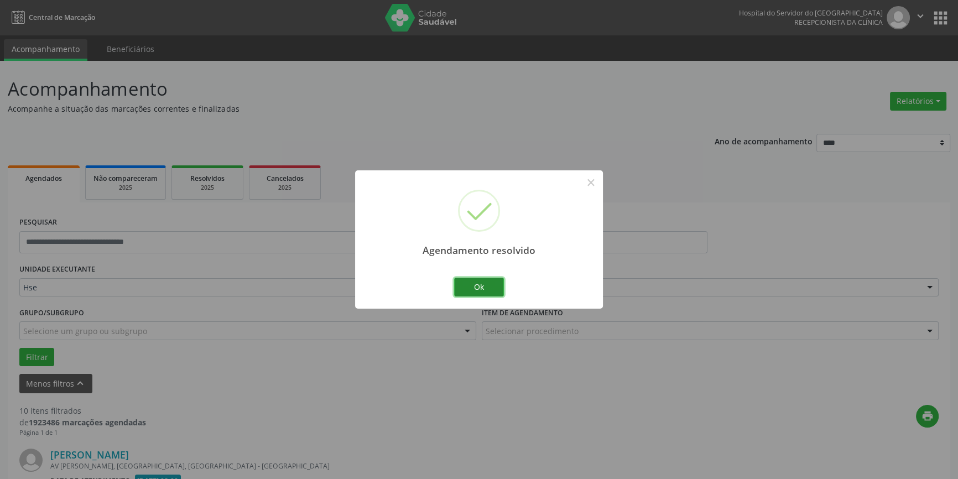
click at [490, 288] on button "Ok" at bounding box center [479, 287] width 50 height 19
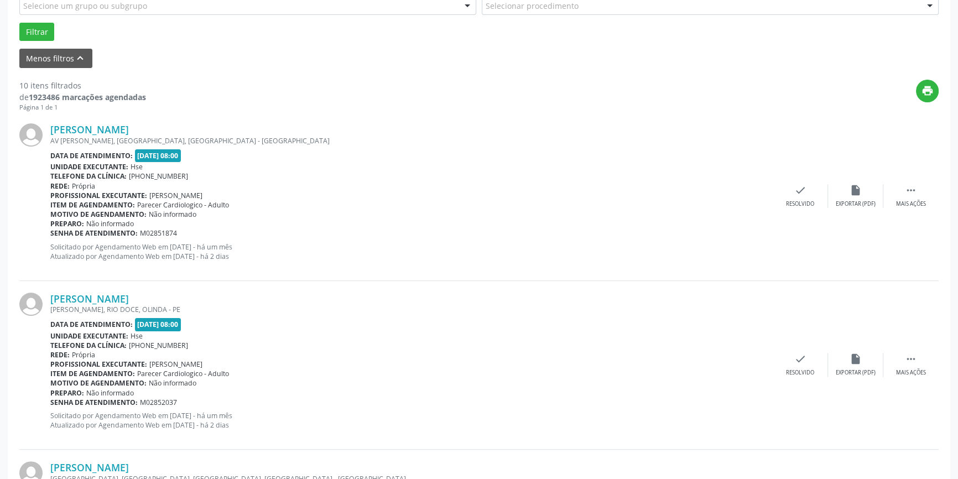
scroll to position [352, 0]
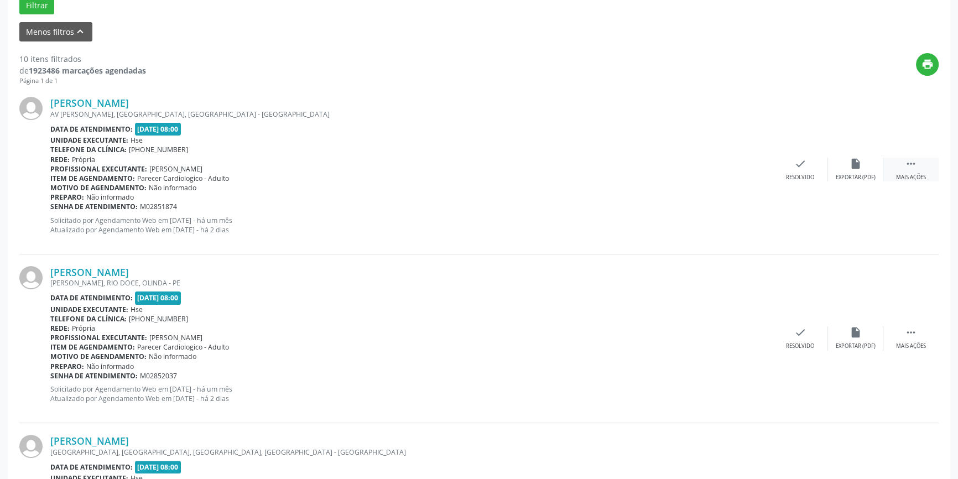
click at [917, 169] on div " Mais ações" at bounding box center [910, 170] width 55 height 24
click at [854, 169] on div "alarm_off Não compareceu" at bounding box center [855, 170] width 55 height 24
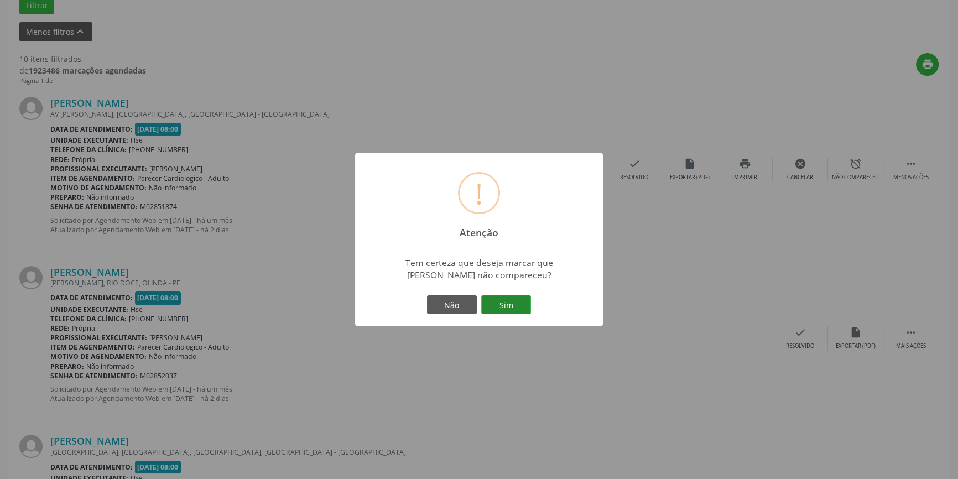
click at [497, 306] on button "Sim" at bounding box center [506, 304] width 50 height 19
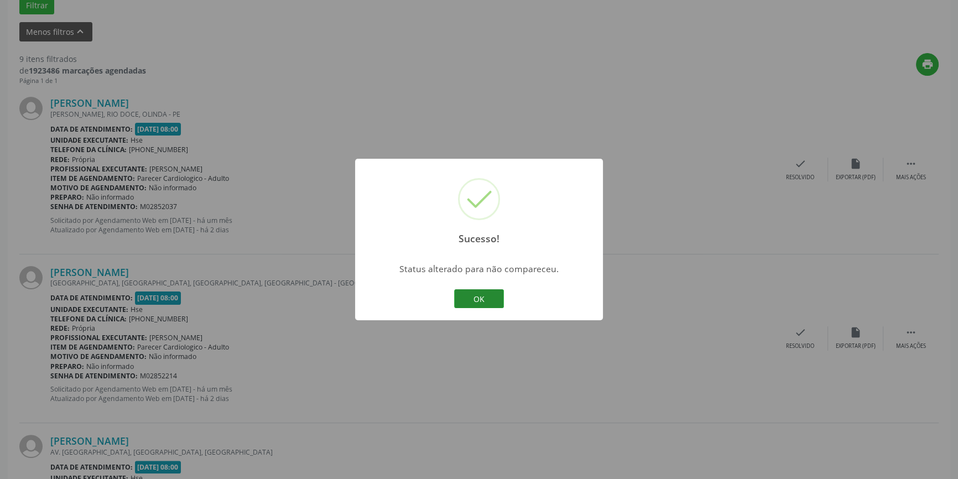
click at [481, 296] on button "OK" at bounding box center [479, 298] width 50 height 19
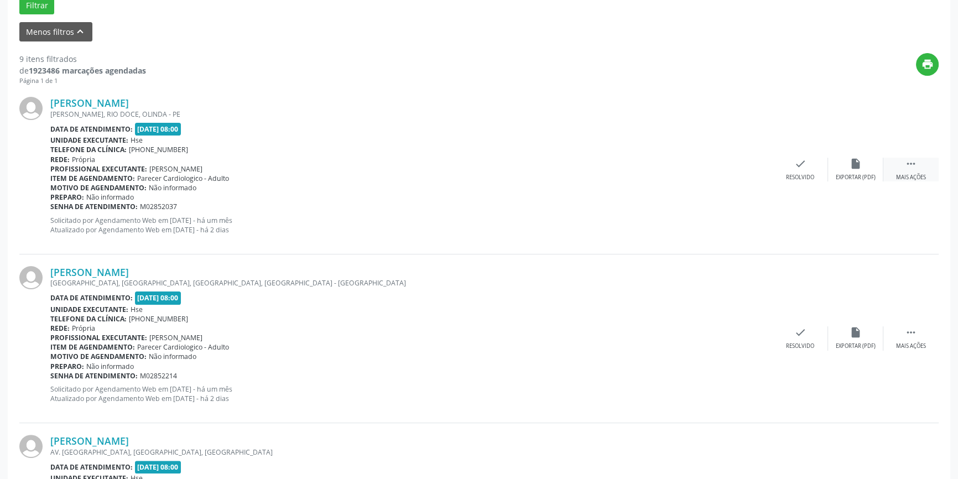
click at [906, 168] on icon "" at bounding box center [911, 164] width 12 height 12
drag, startPoint x: 891, startPoint y: 117, endPoint x: 880, endPoint y: 142, distance: 27.2
drag, startPoint x: 880, startPoint y: 142, endPoint x: 277, endPoint y: 363, distance: 642.0
click at [277, 363] on div "Preparo: Não informado" at bounding box center [411, 366] width 722 height 9
click at [855, 175] on div "Não compareceu" at bounding box center [855, 178] width 47 height 8
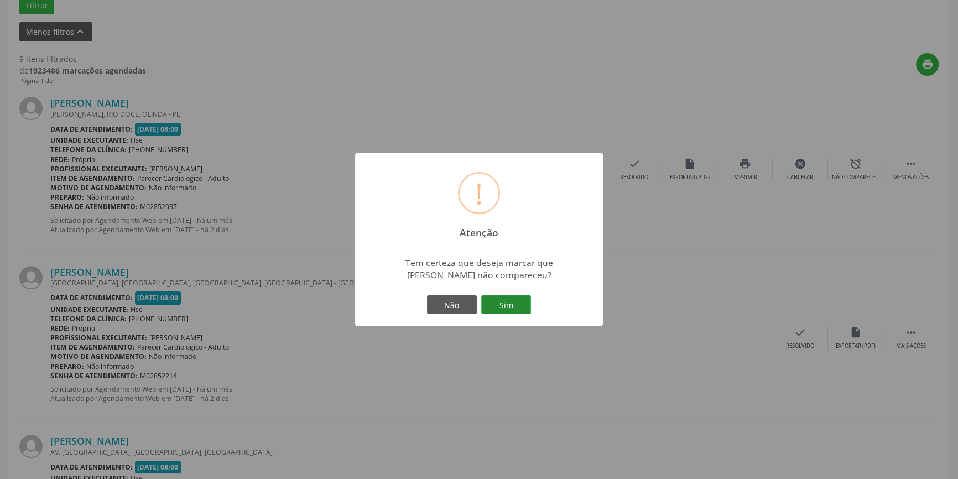
drag, startPoint x: 804, startPoint y: 208, endPoint x: 509, endPoint y: 307, distance: 311.6
click at [509, 307] on button "Sim" at bounding box center [506, 304] width 50 height 19
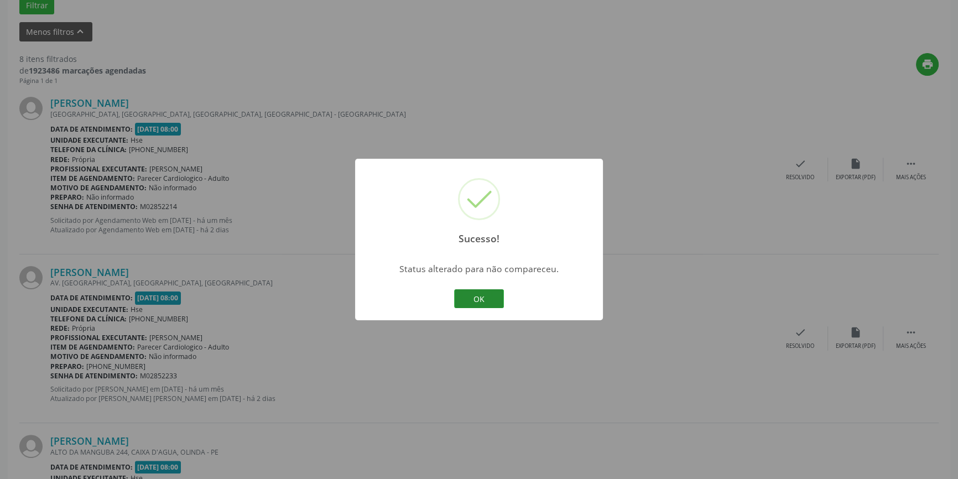
click at [486, 301] on button "OK" at bounding box center [479, 298] width 50 height 19
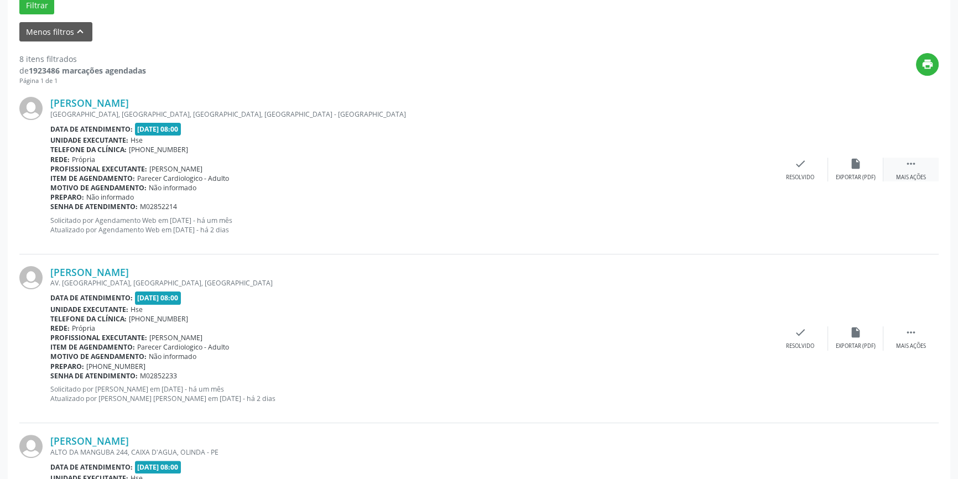
click at [921, 168] on div " Mais ações" at bounding box center [910, 170] width 55 height 24
click at [862, 174] on div "Não compareceu" at bounding box center [855, 178] width 47 height 8
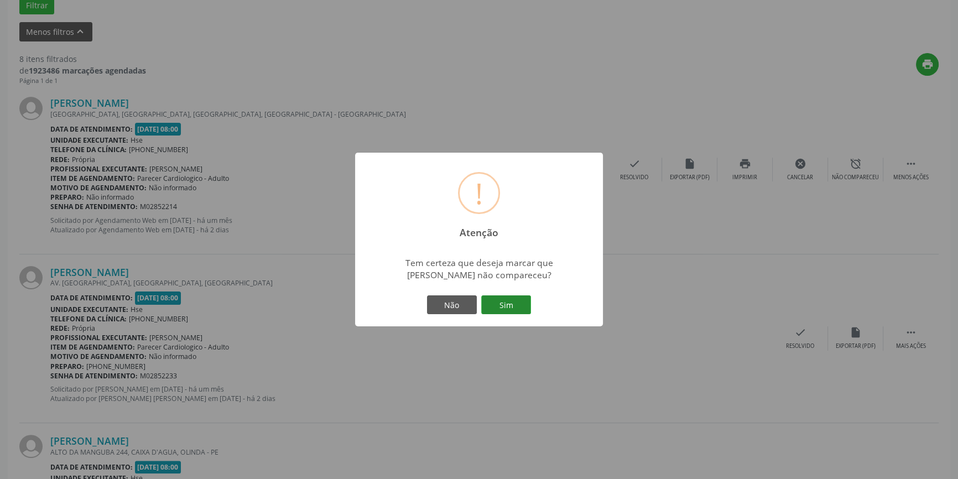
click at [516, 309] on button "Sim" at bounding box center [506, 304] width 50 height 19
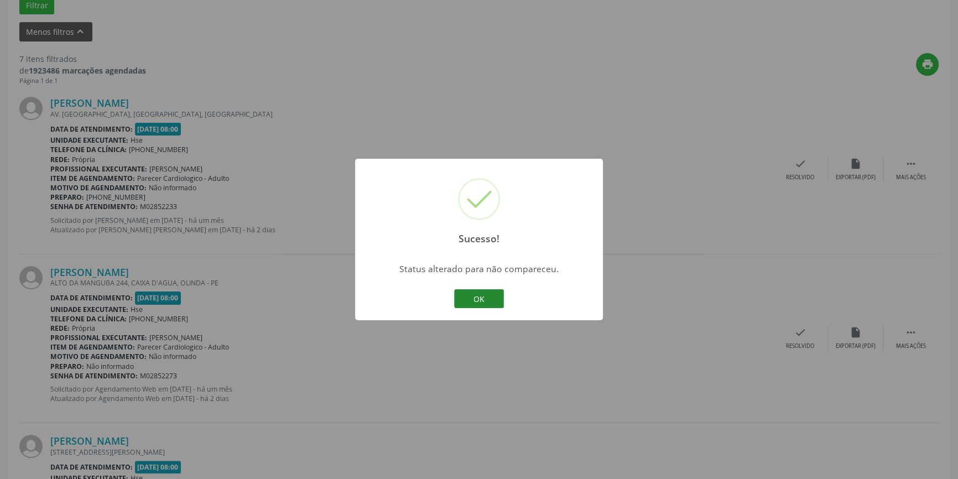
click at [487, 297] on button "OK" at bounding box center [479, 298] width 50 height 19
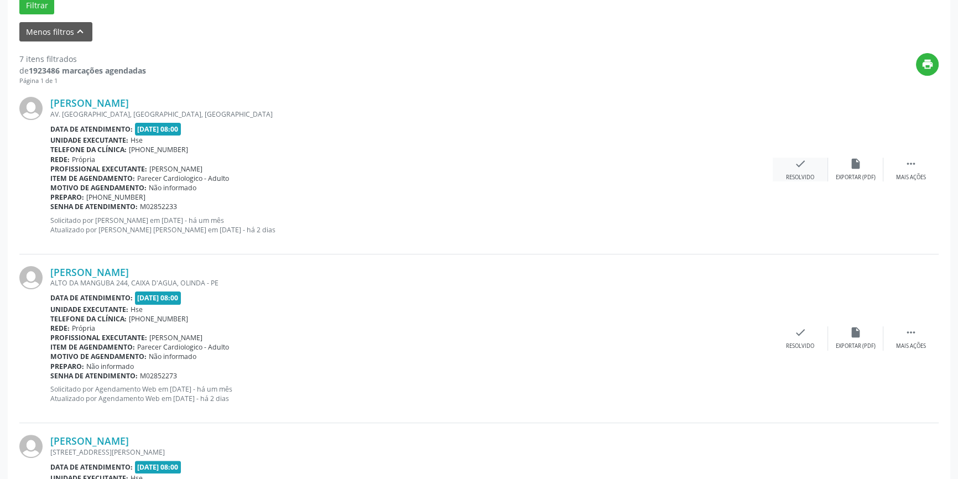
click at [796, 174] on div "Resolvido" at bounding box center [800, 178] width 28 height 8
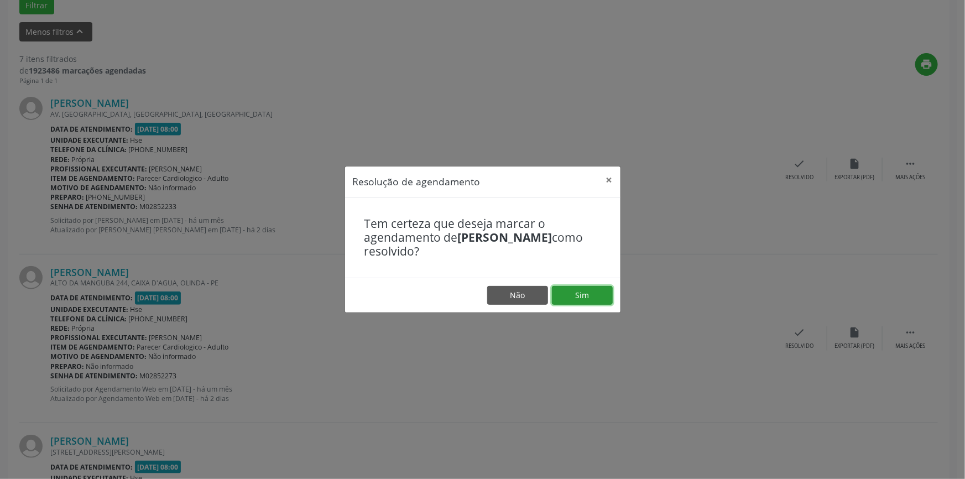
click at [586, 299] on button "Sim" at bounding box center [582, 295] width 61 height 19
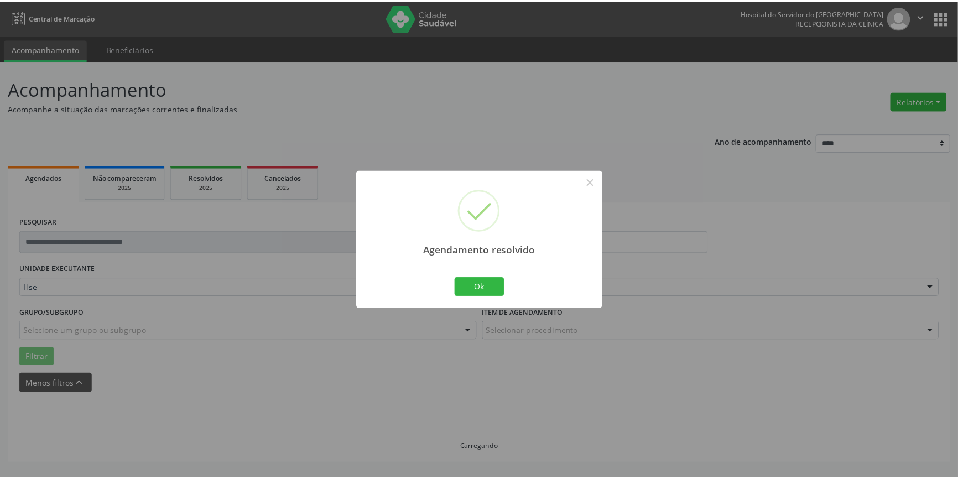
scroll to position [0, 0]
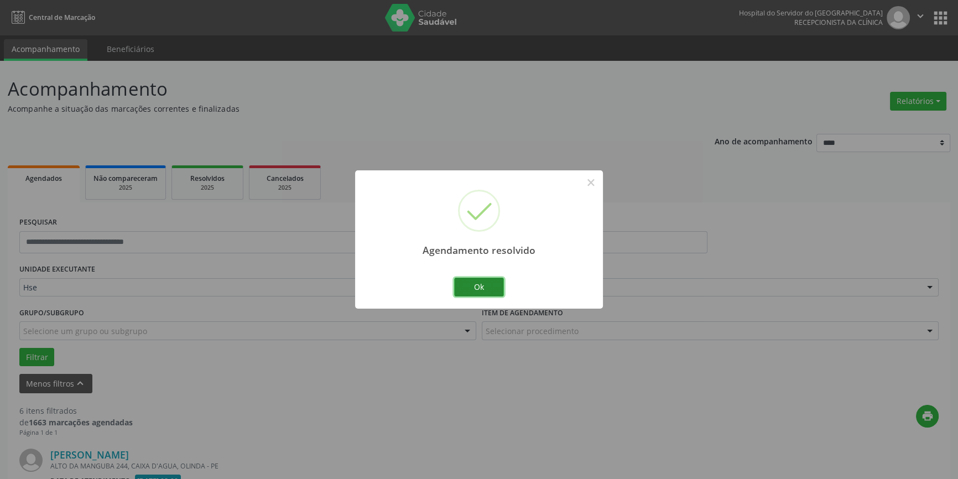
drag, startPoint x: 481, startPoint y: 283, endPoint x: 486, endPoint y: 272, distance: 12.4
click at [482, 280] on button "Ok" at bounding box center [479, 287] width 50 height 19
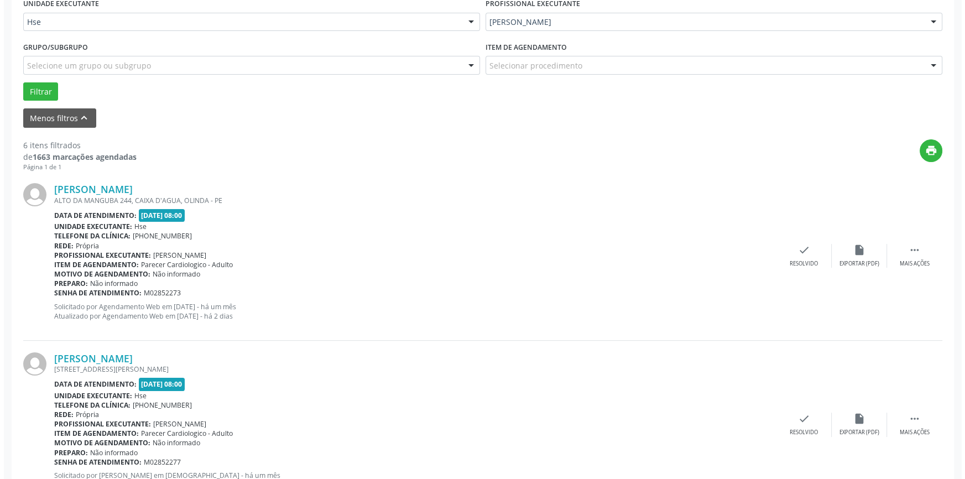
scroll to position [352, 0]
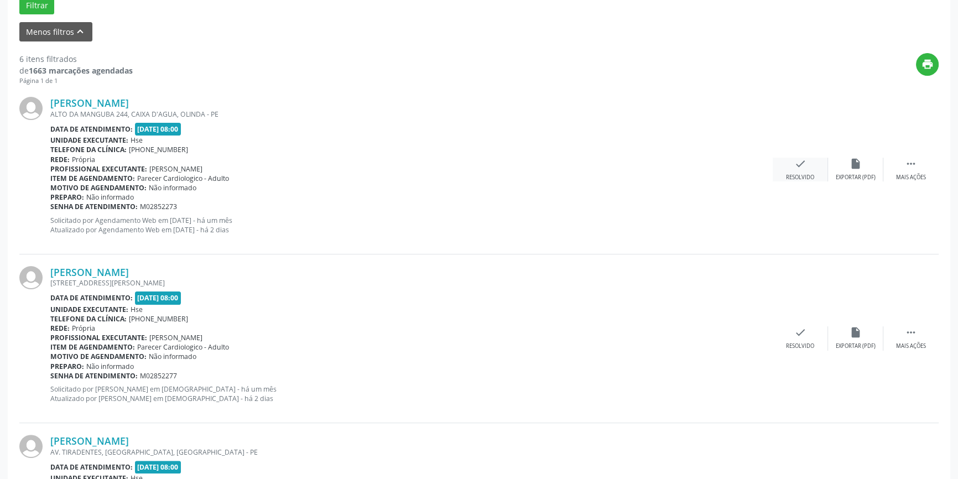
click at [802, 160] on icon "check" at bounding box center [800, 164] width 12 height 12
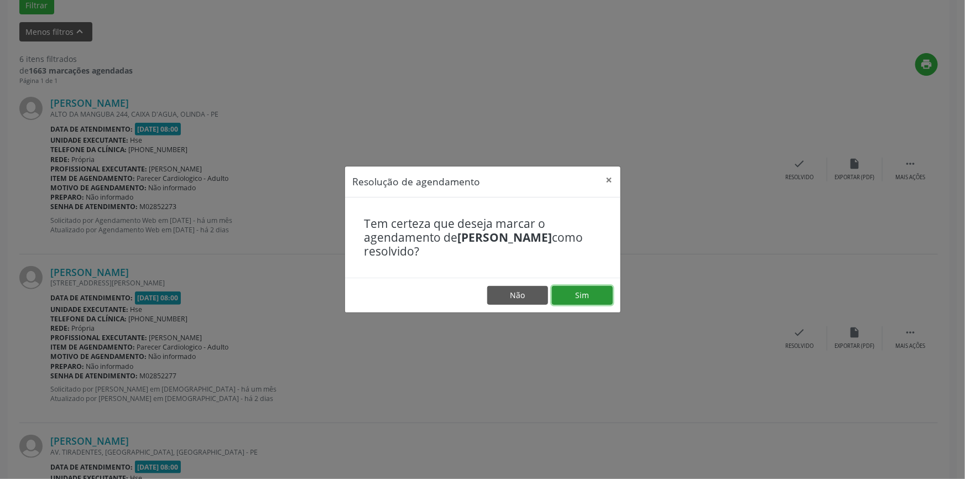
click at [597, 292] on button "Sim" at bounding box center [582, 295] width 61 height 19
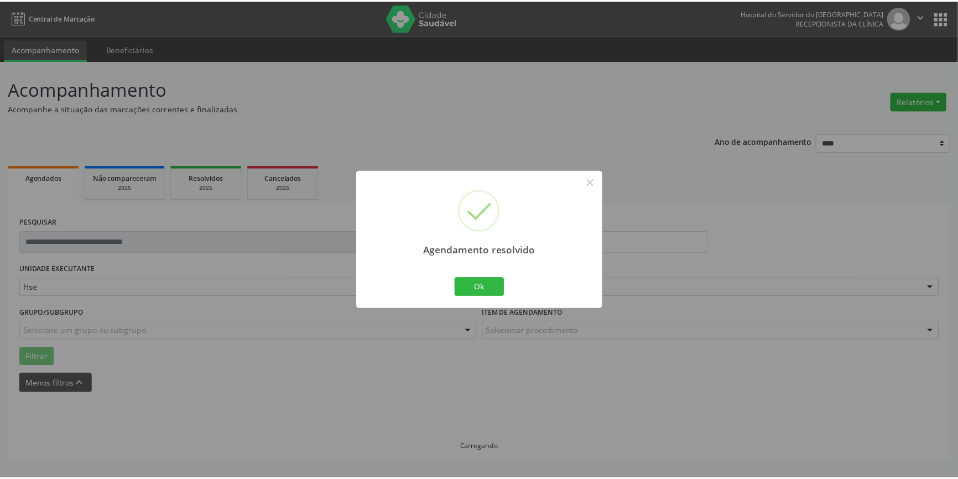
scroll to position [0, 0]
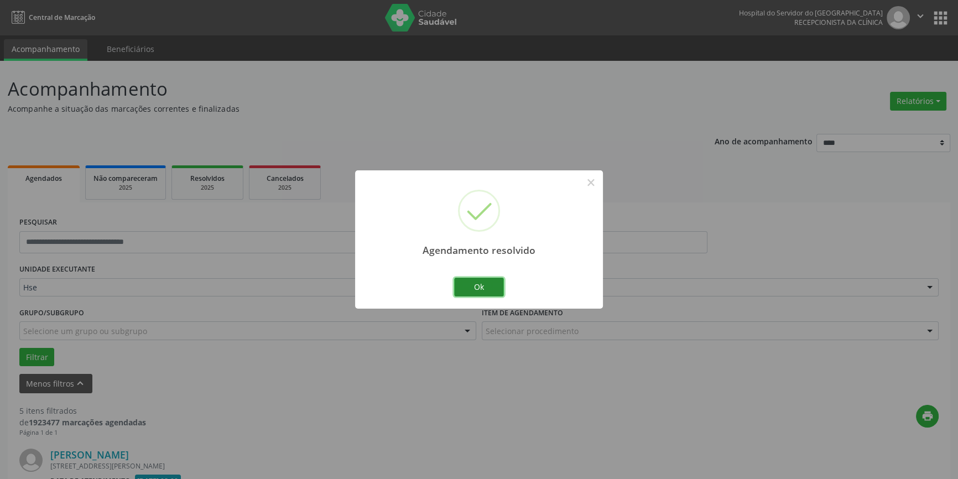
click at [469, 287] on button "Ok" at bounding box center [479, 287] width 50 height 19
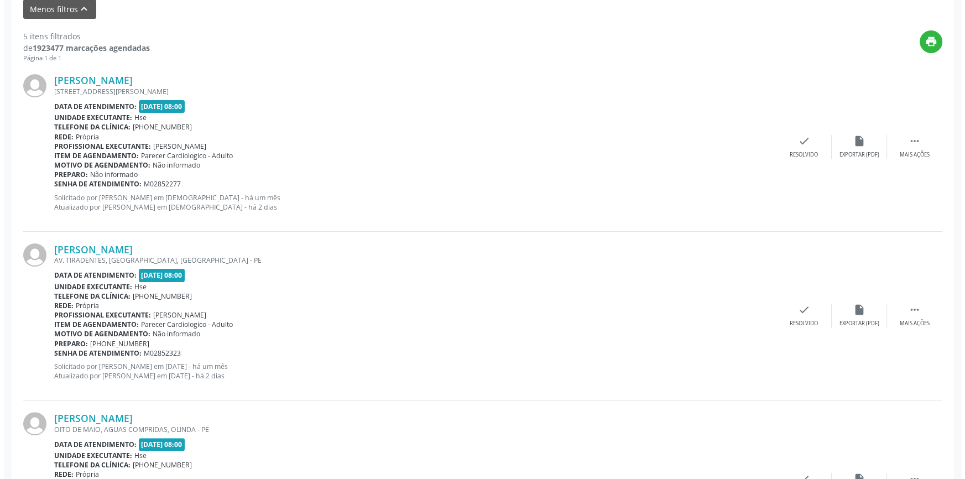
scroll to position [352, 0]
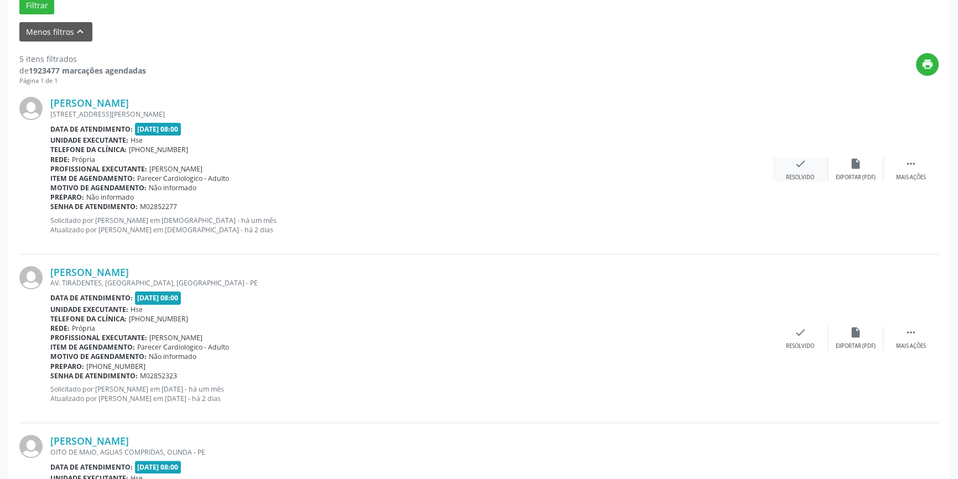
click at [803, 167] on icon "check" at bounding box center [800, 164] width 12 height 12
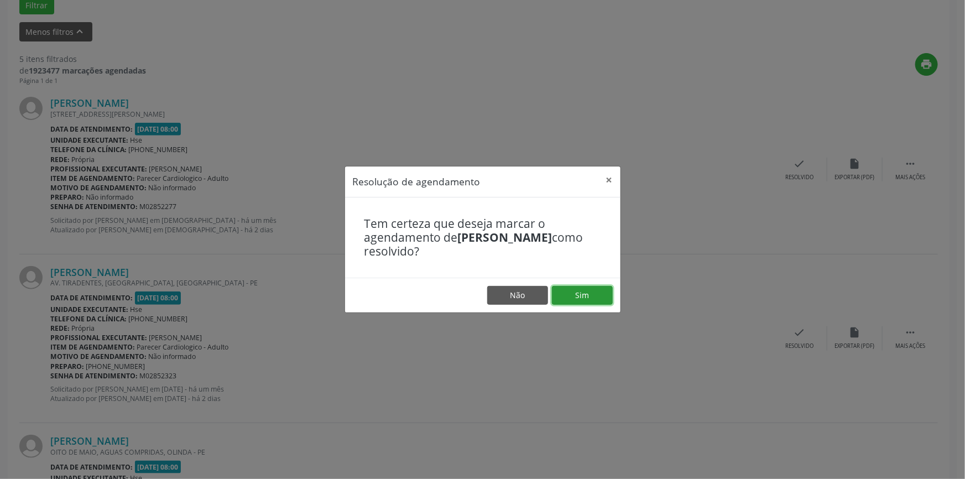
click at [579, 292] on button "Sim" at bounding box center [582, 295] width 61 height 19
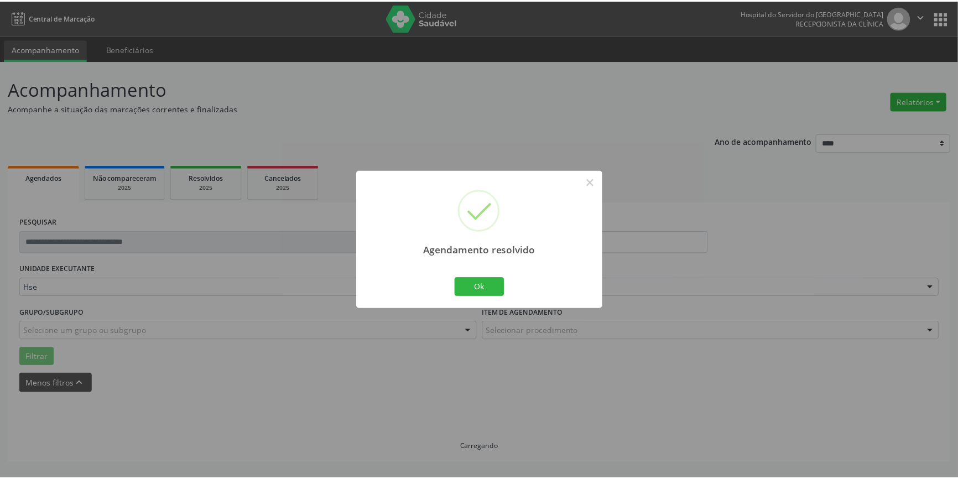
scroll to position [0, 0]
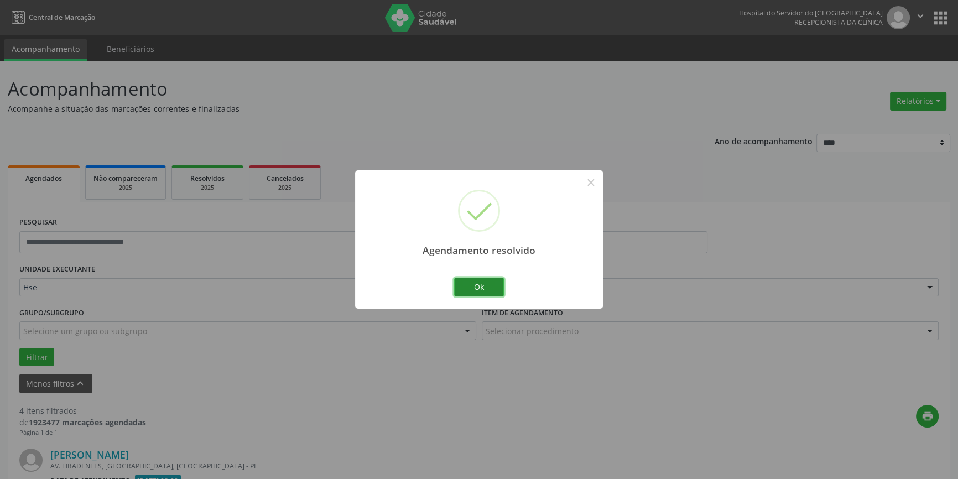
click at [481, 281] on button "Ok" at bounding box center [479, 287] width 50 height 19
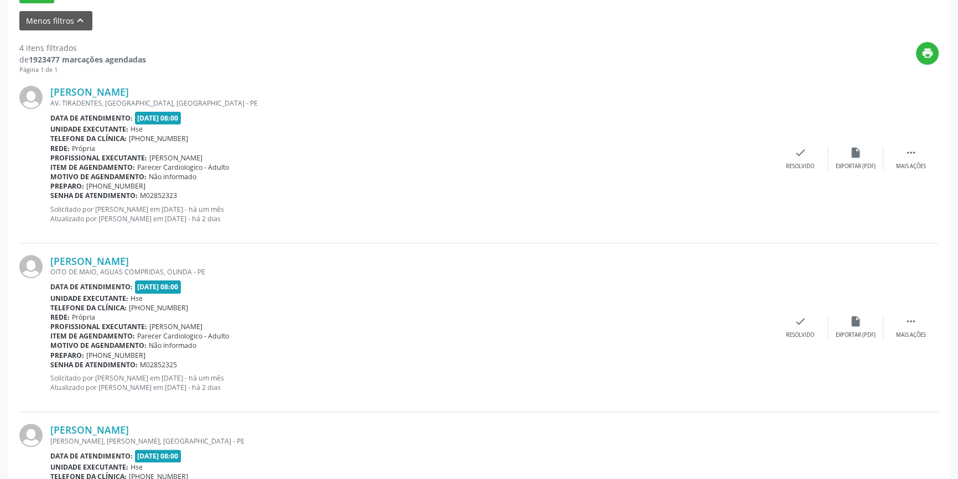
scroll to position [352, 0]
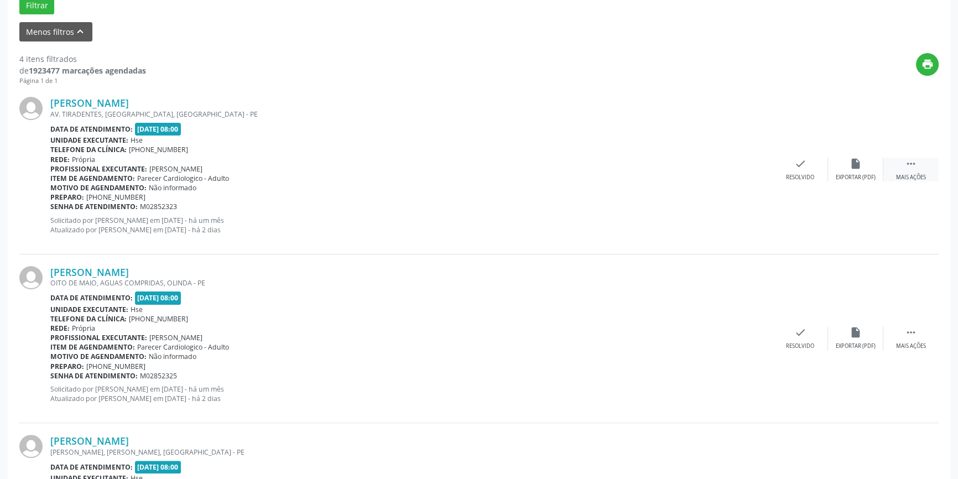
click at [902, 171] on div " Mais ações" at bounding box center [910, 170] width 55 height 24
click at [850, 171] on div "alarm_off Não compareceu" at bounding box center [855, 170] width 55 height 24
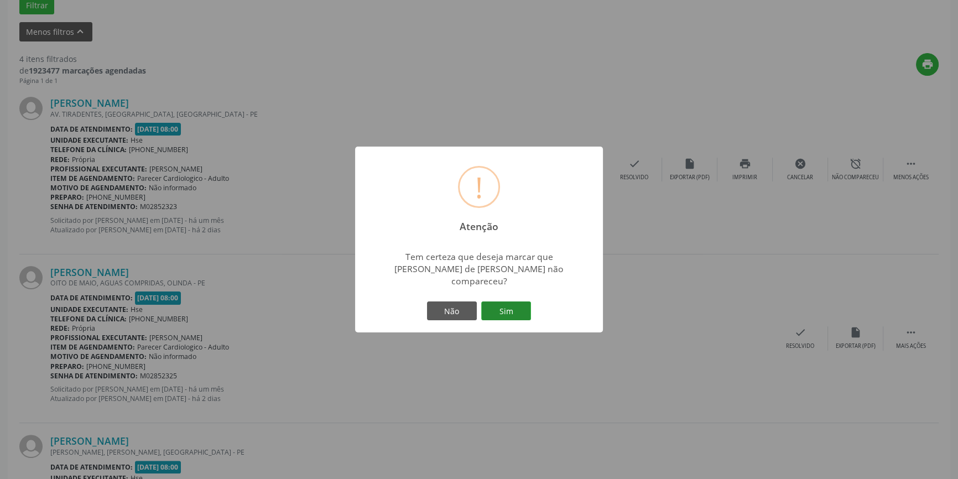
click at [500, 305] on button "Sim" at bounding box center [506, 311] width 50 height 19
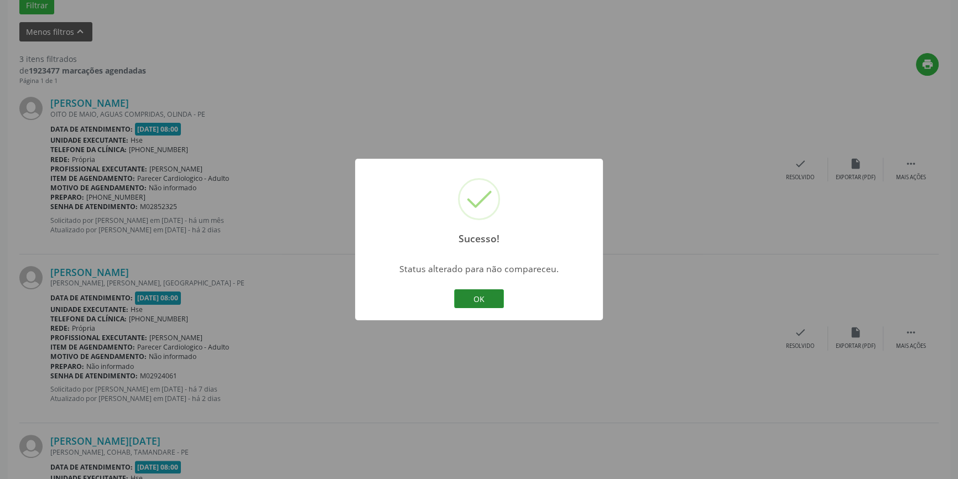
click at [485, 302] on button "OK" at bounding box center [479, 298] width 50 height 19
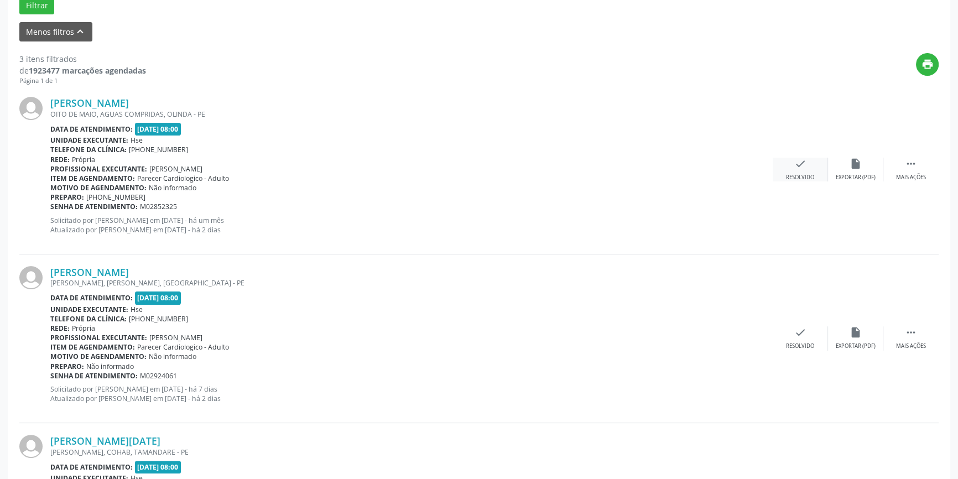
click at [805, 174] on div "Resolvido" at bounding box center [800, 178] width 28 height 8
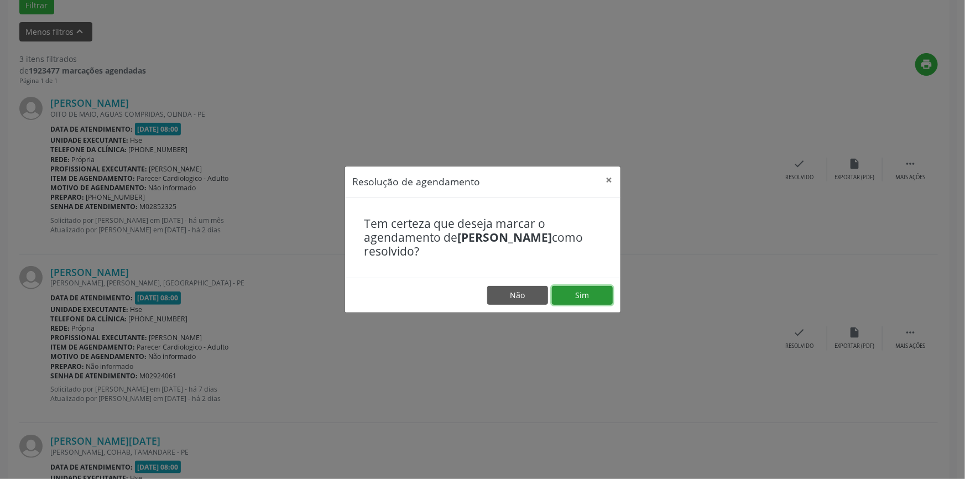
click at [574, 295] on button "Sim" at bounding box center [582, 295] width 61 height 19
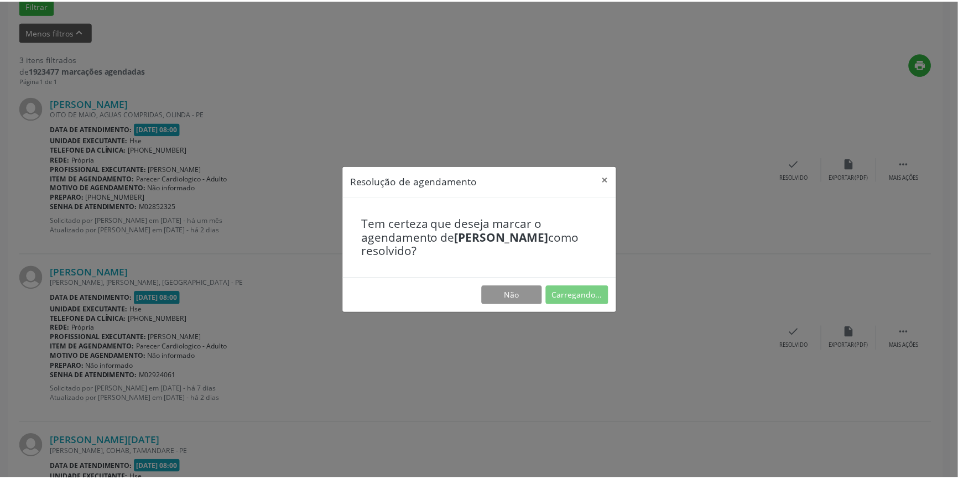
scroll to position [0, 0]
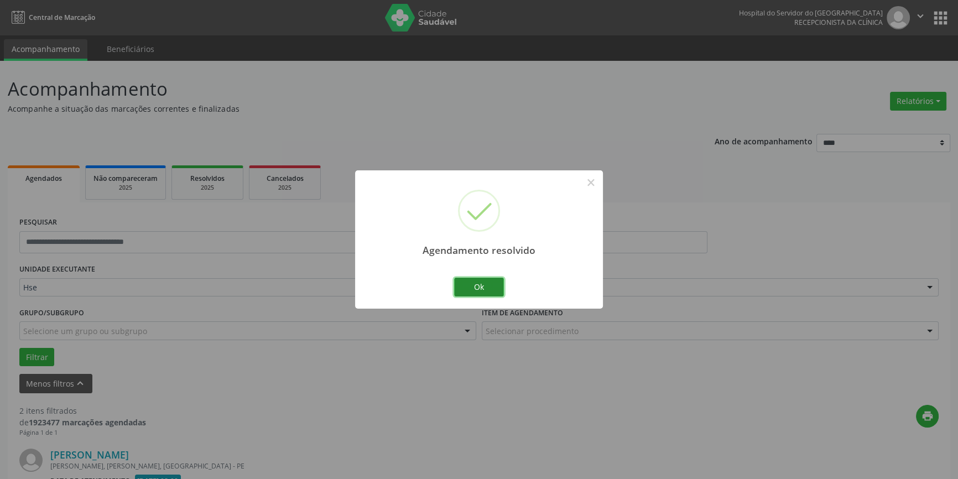
click at [481, 283] on button "Ok" at bounding box center [479, 287] width 50 height 19
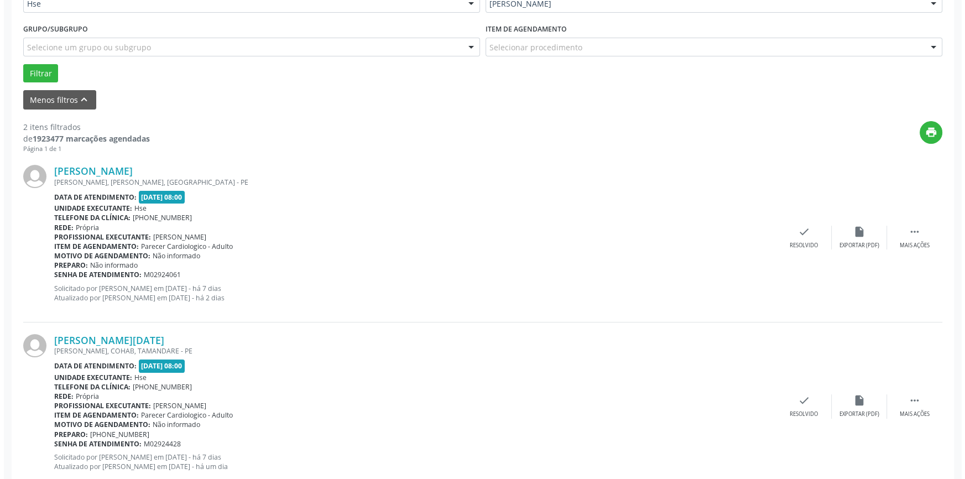
scroll to position [314, 0]
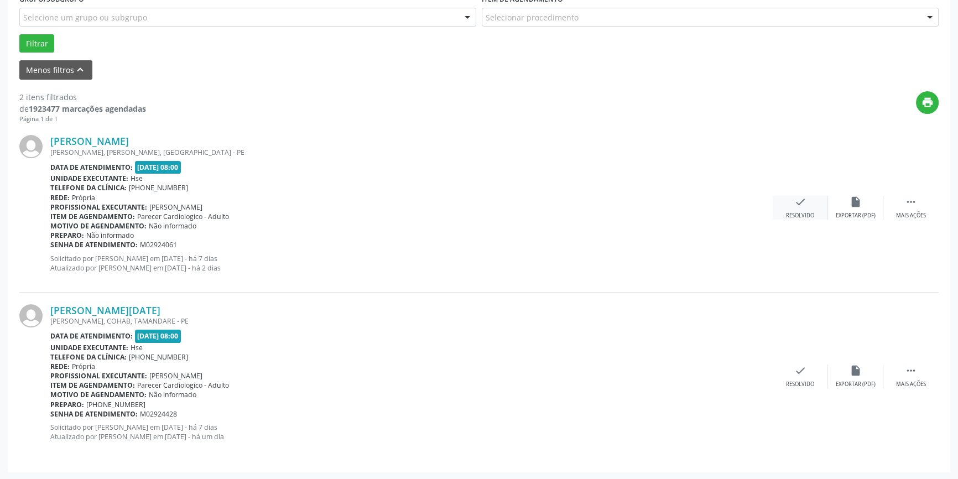
click at [811, 209] on div "check Resolvido" at bounding box center [800, 208] width 55 height 24
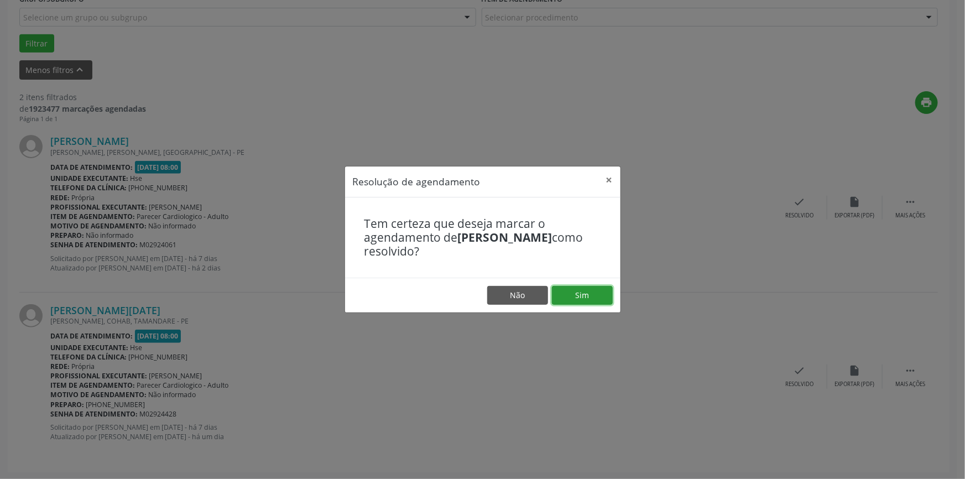
click at [595, 293] on button "Sim" at bounding box center [582, 295] width 61 height 19
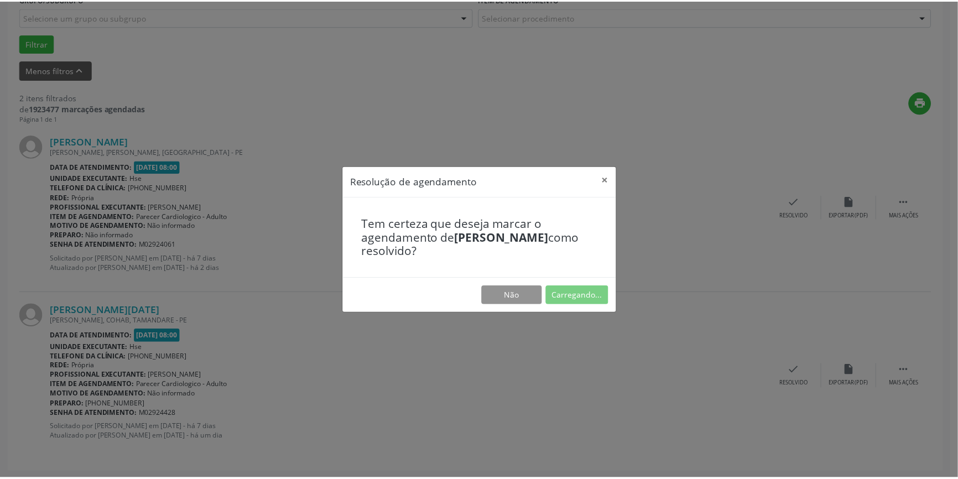
scroll to position [0, 0]
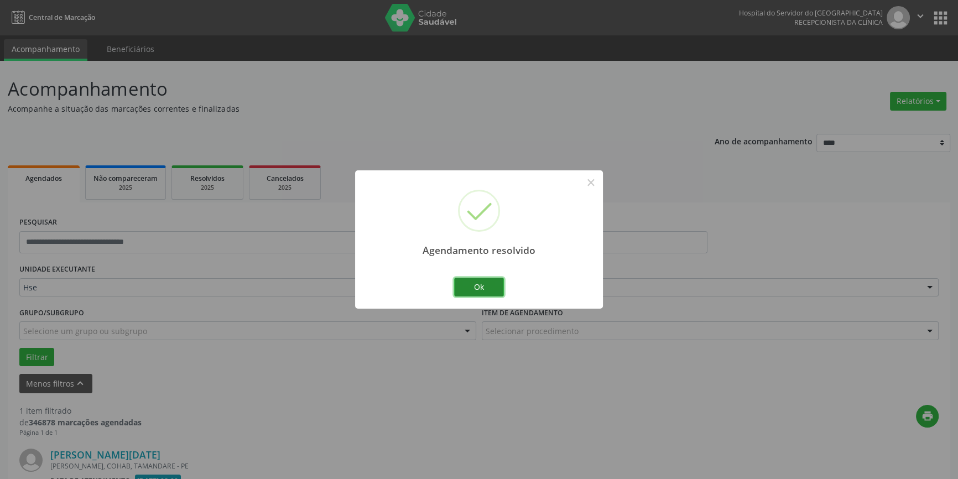
click at [490, 294] on button "Ok" at bounding box center [479, 287] width 50 height 19
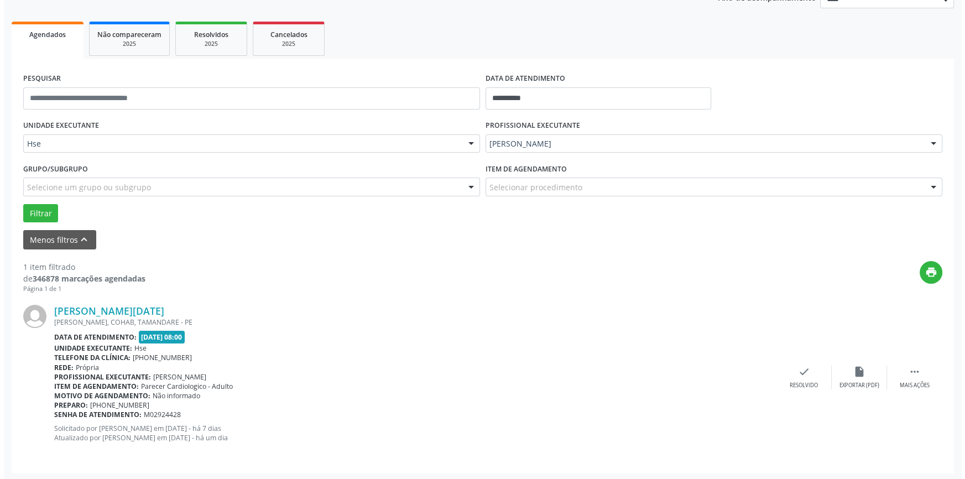
scroll to position [145, 0]
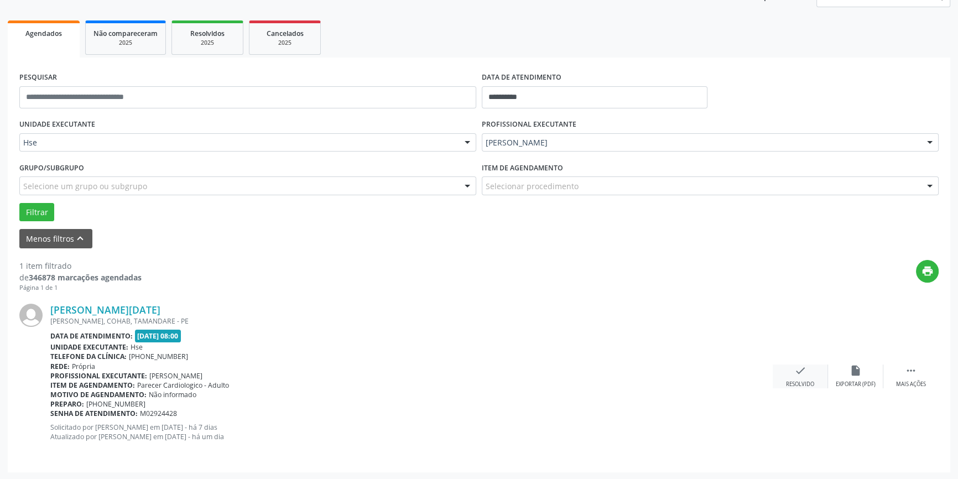
click at [799, 370] on icon "check" at bounding box center [800, 371] width 12 height 12
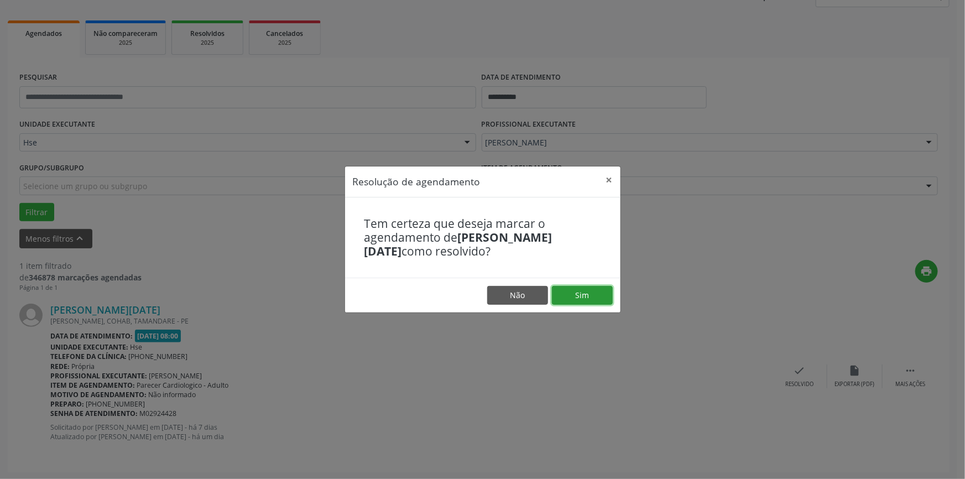
click at [594, 286] on button "Sim" at bounding box center [582, 295] width 61 height 19
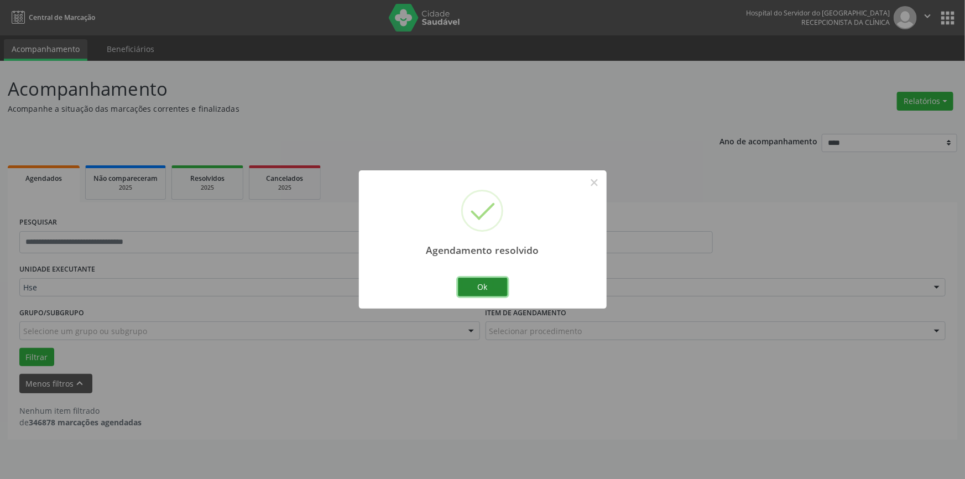
click at [481, 289] on button "Ok" at bounding box center [483, 287] width 50 height 19
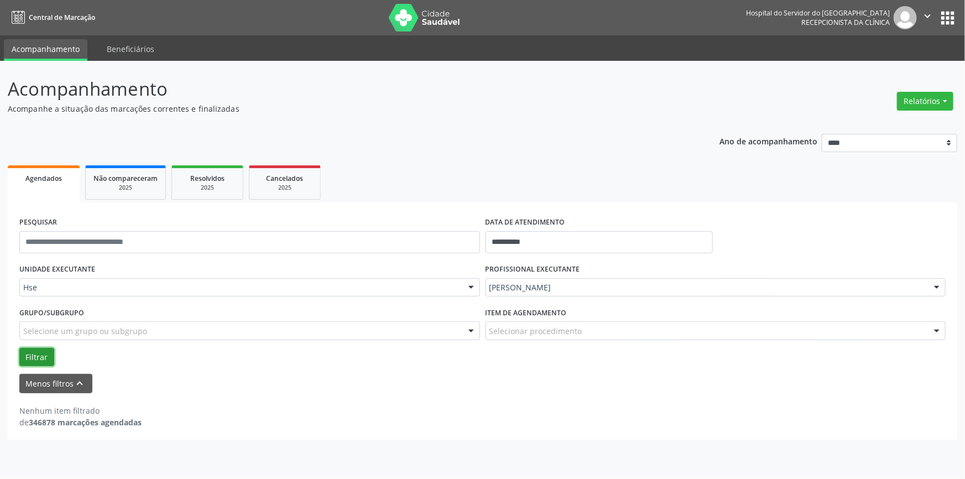
click at [40, 352] on button "Filtrar" at bounding box center [36, 357] width 35 height 19
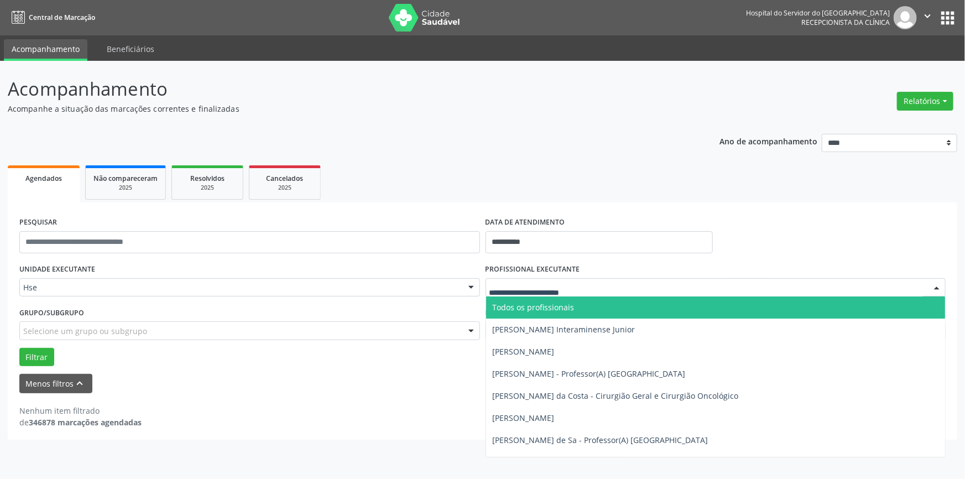
click at [935, 285] on div at bounding box center [937, 288] width 17 height 19
click at [560, 285] on input "text" at bounding box center [707, 293] width 434 height 22
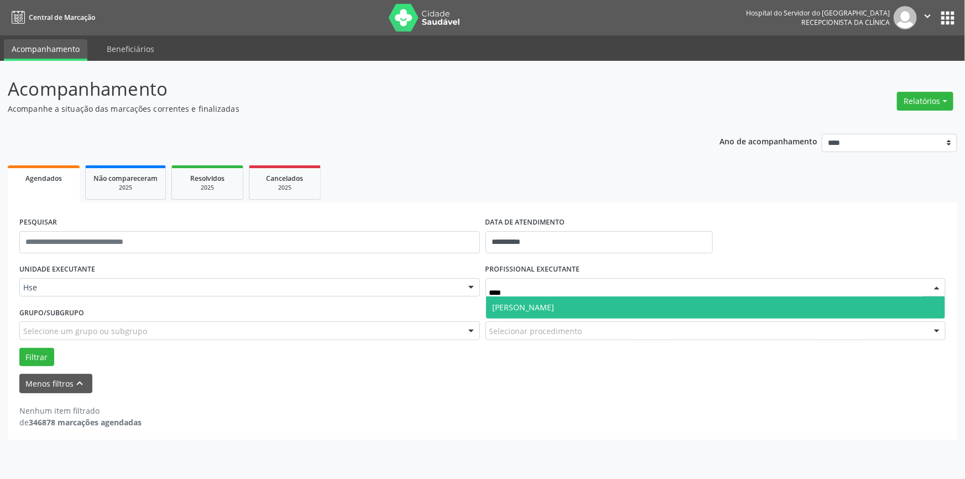
type input "*****"
click at [555, 310] on span "[PERSON_NAME]" at bounding box center [524, 307] width 62 height 11
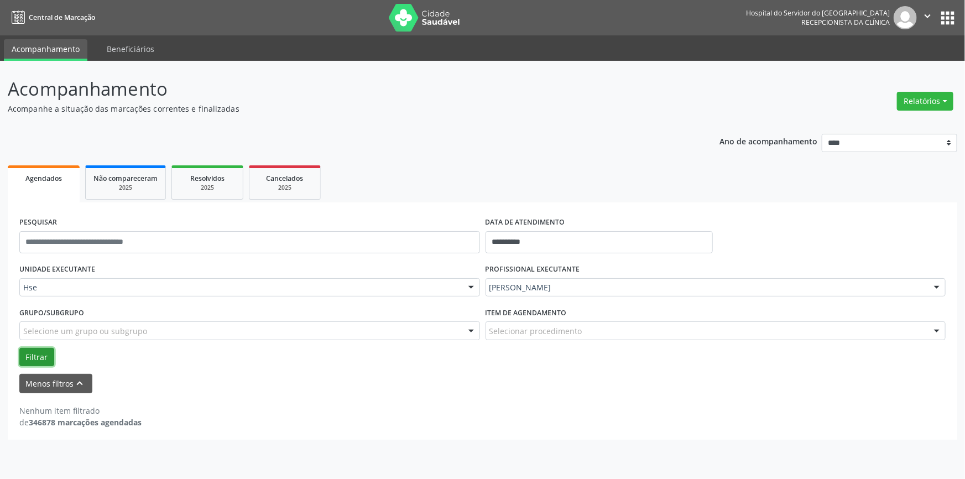
click at [37, 352] on button "Filtrar" at bounding box center [36, 357] width 35 height 19
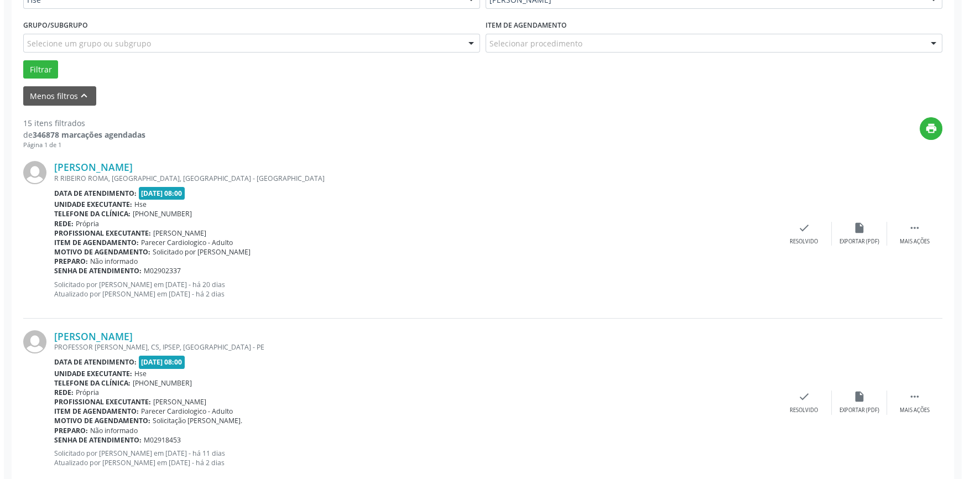
scroll to position [302, 0]
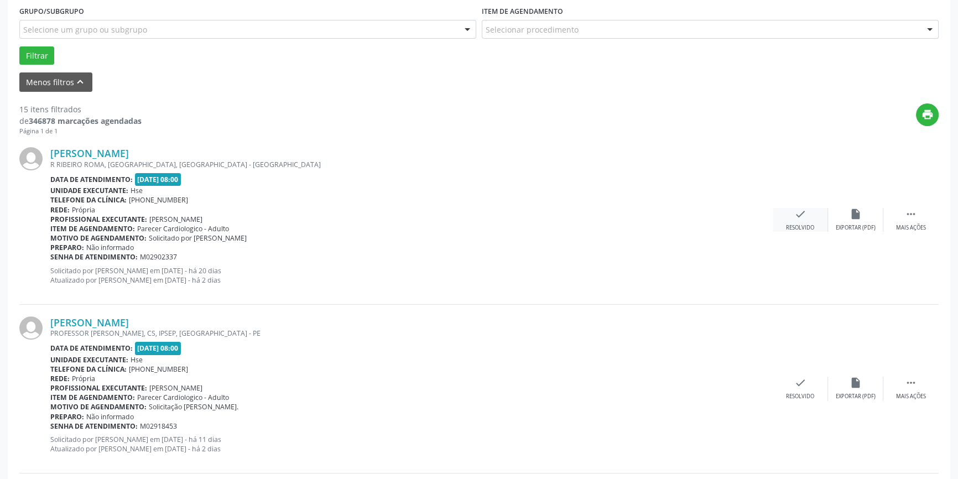
click at [808, 215] on div "check Resolvido" at bounding box center [800, 220] width 55 height 24
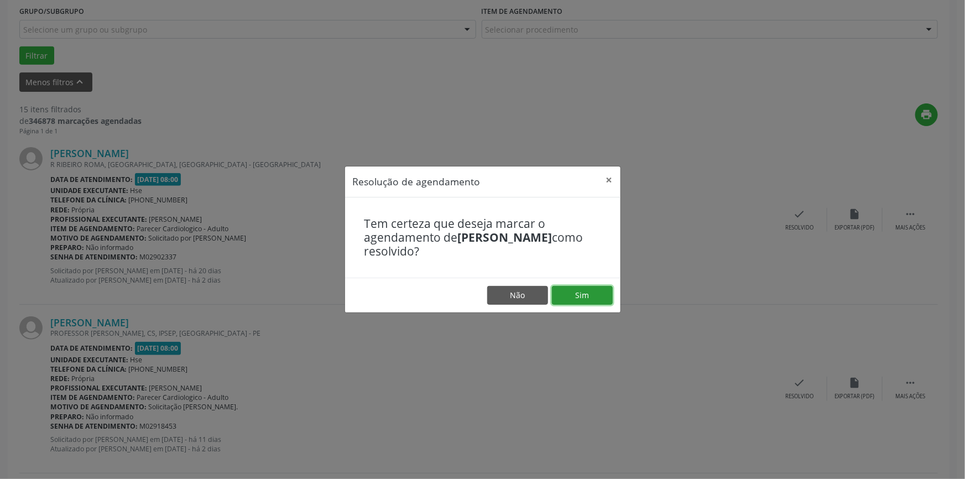
click at [585, 297] on button "Sim" at bounding box center [582, 295] width 61 height 19
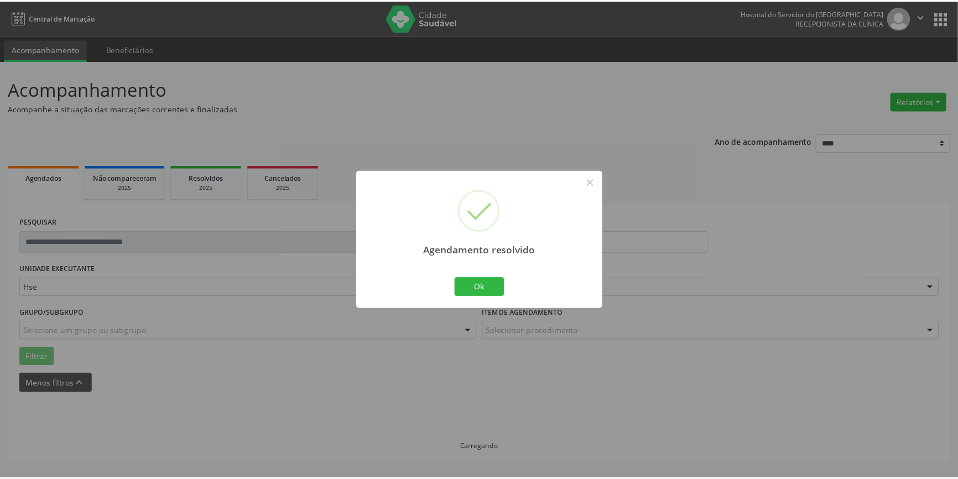
scroll to position [0, 0]
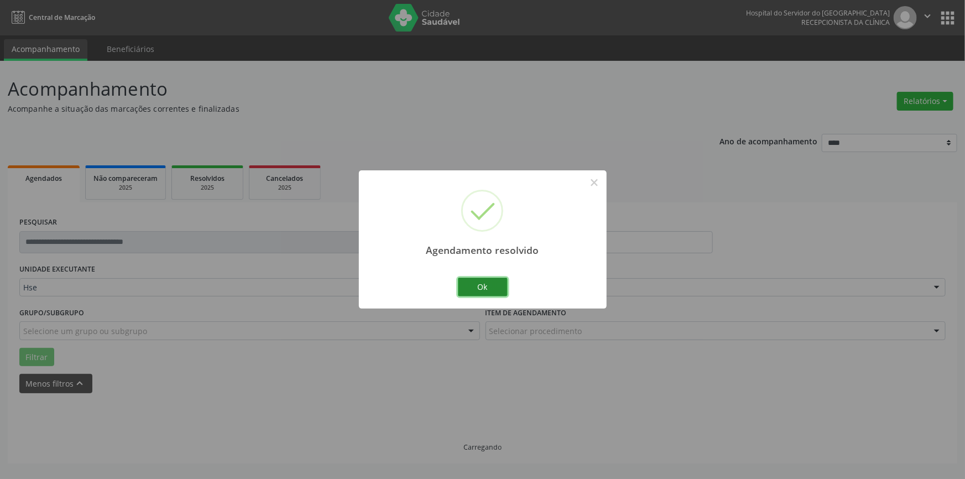
click at [488, 280] on button "Ok" at bounding box center [483, 287] width 50 height 19
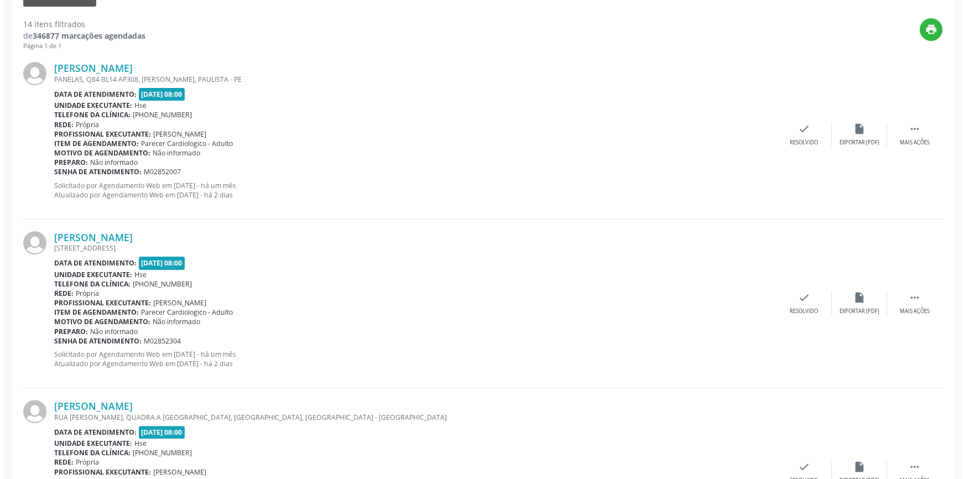
scroll to position [402, 0]
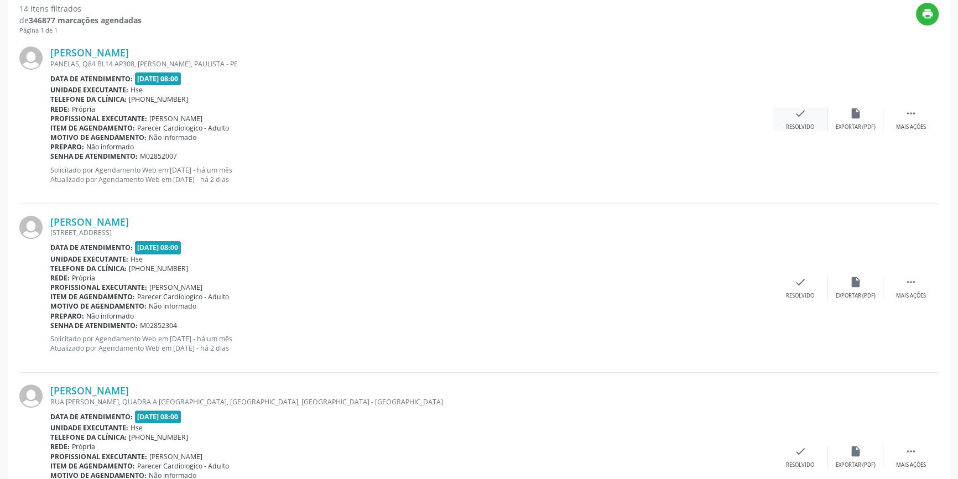
click at [807, 112] on div "check Resolvido" at bounding box center [800, 119] width 55 height 24
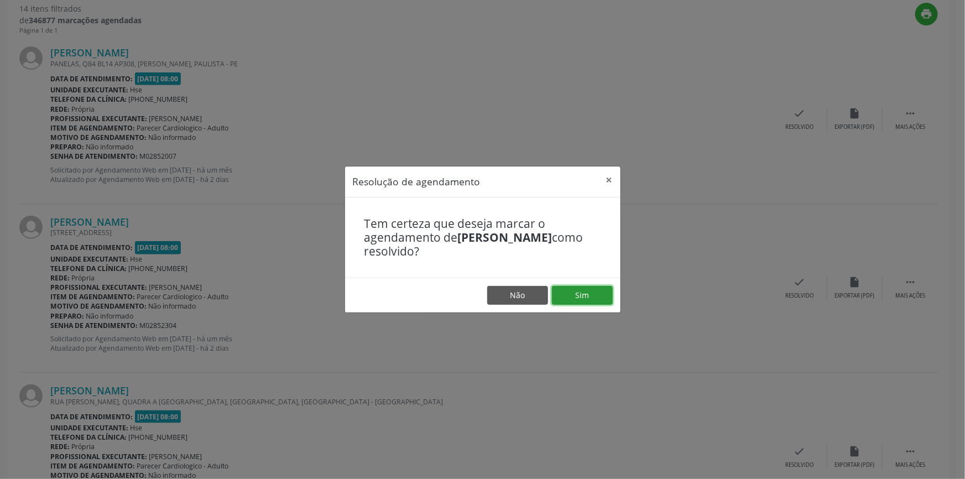
click at [592, 303] on button "Sim" at bounding box center [582, 295] width 61 height 19
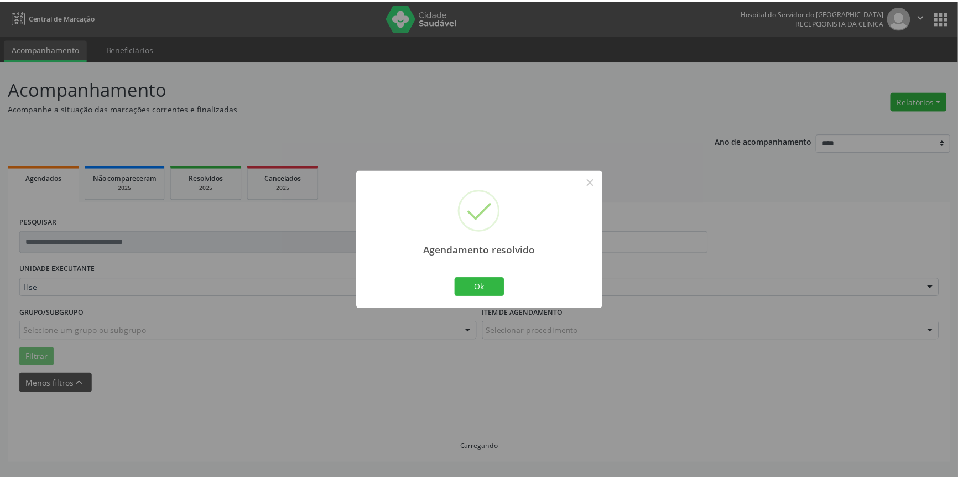
scroll to position [0, 0]
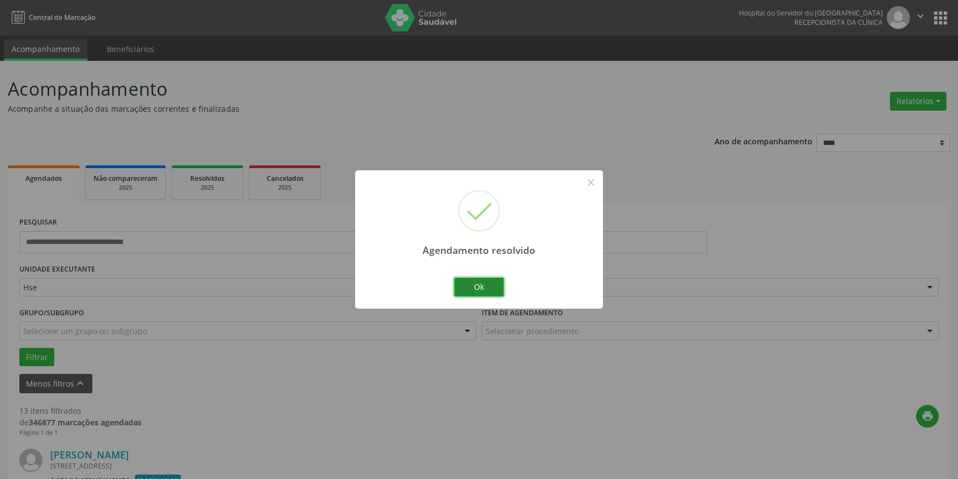
click at [477, 289] on button "Ok" at bounding box center [479, 287] width 50 height 19
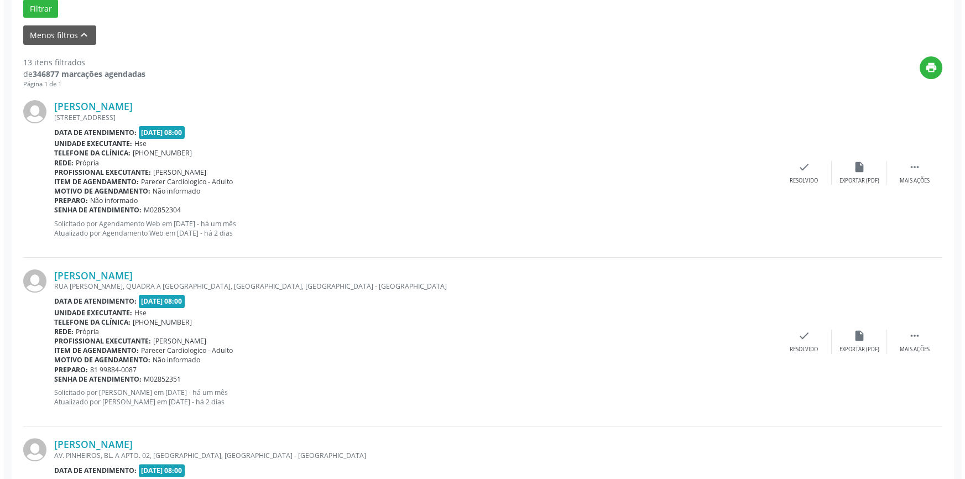
scroll to position [352, 0]
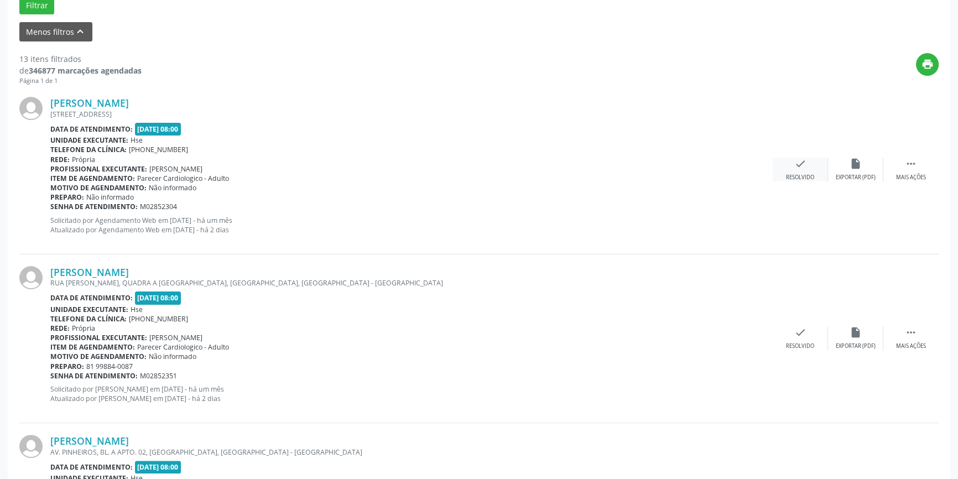
click at [804, 164] on icon "check" at bounding box center [800, 164] width 12 height 12
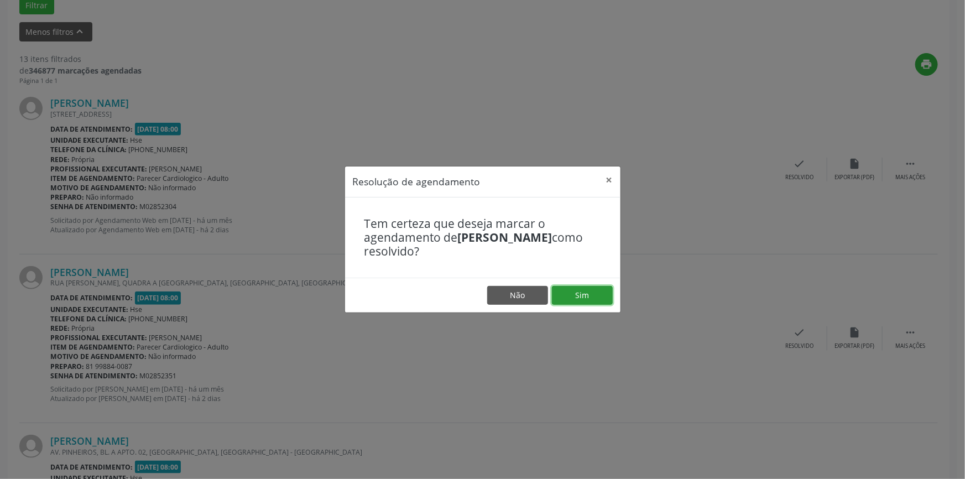
click at [581, 295] on button "Sim" at bounding box center [582, 295] width 61 height 19
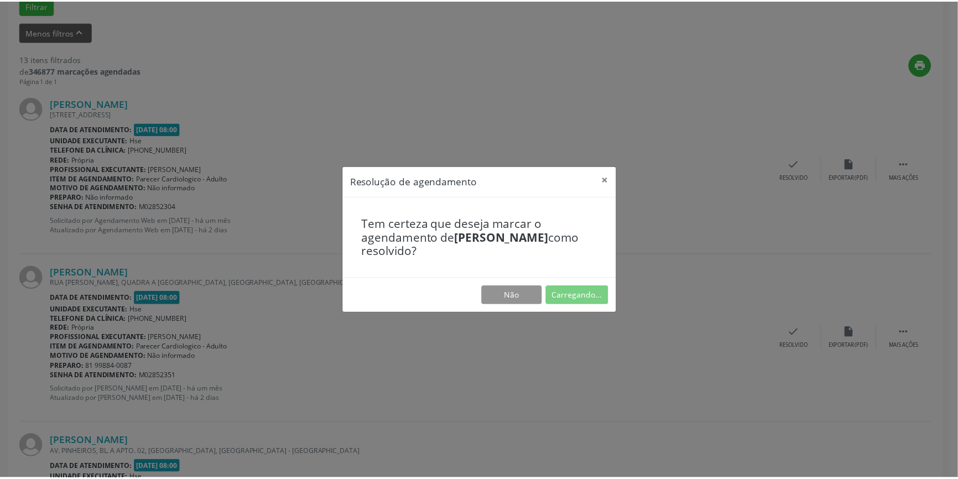
scroll to position [0, 0]
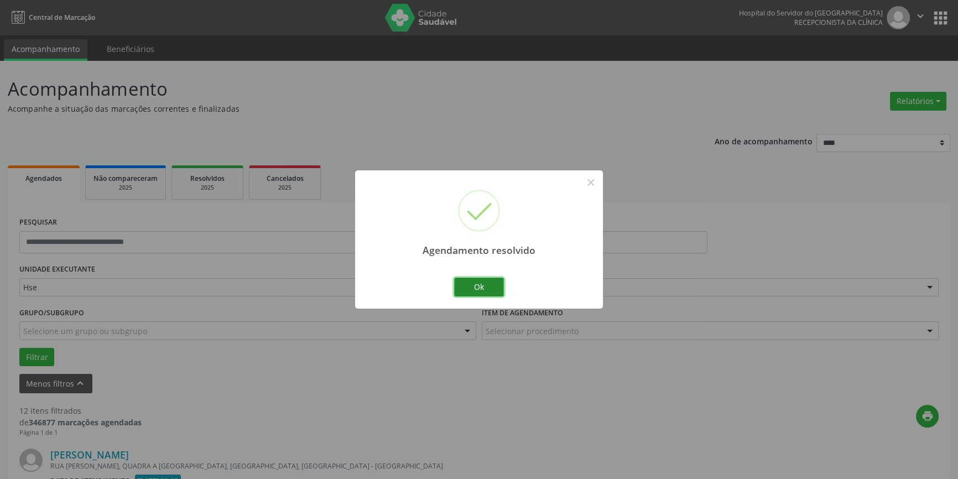
click at [480, 280] on button "Ok" at bounding box center [479, 287] width 50 height 19
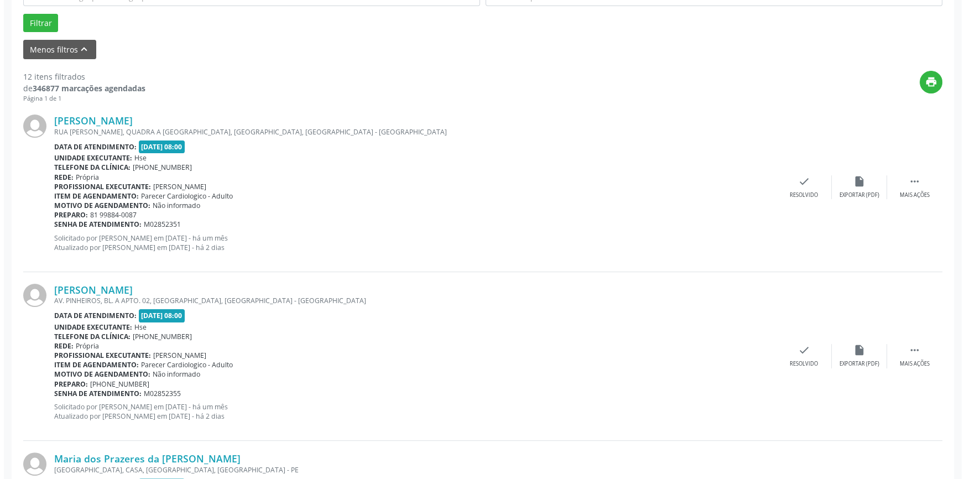
scroll to position [352, 0]
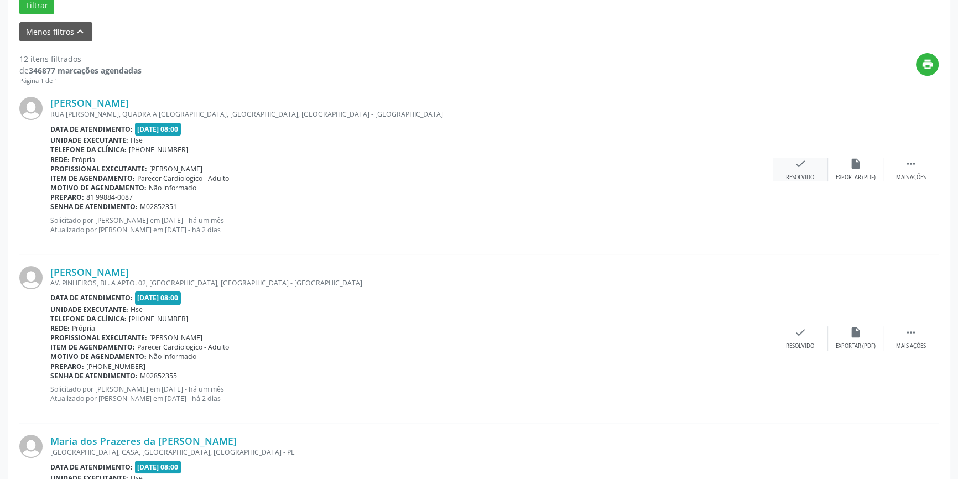
click at [808, 167] on div "check Resolvido" at bounding box center [800, 170] width 55 height 24
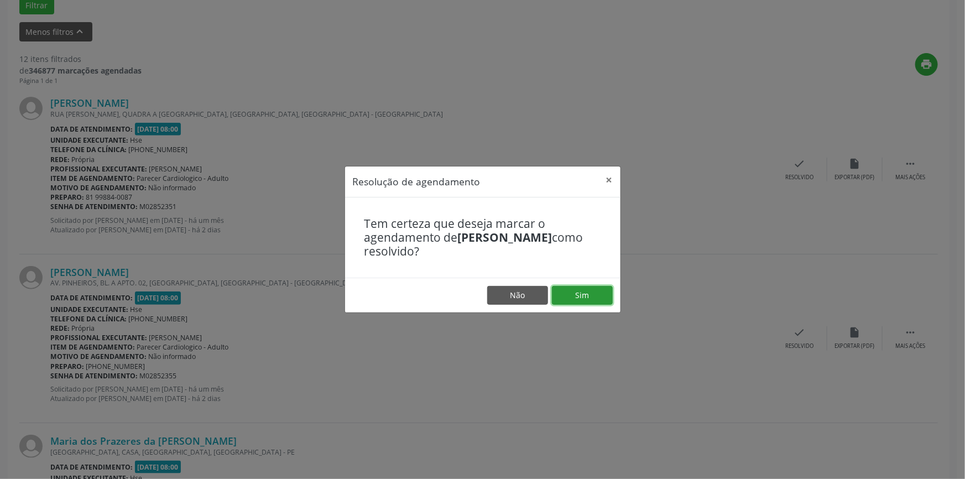
click at [581, 299] on button "Sim" at bounding box center [582, 295] width 61 height 19
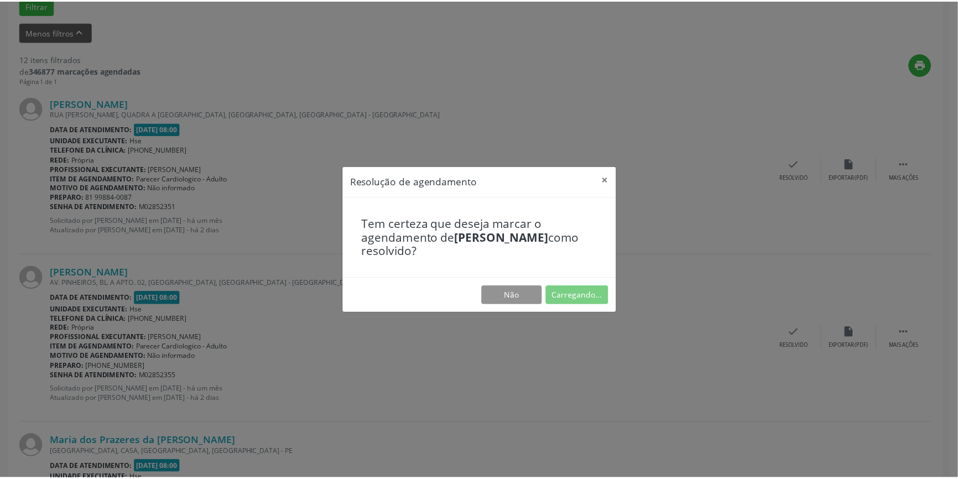
scroll to position [0, 0]
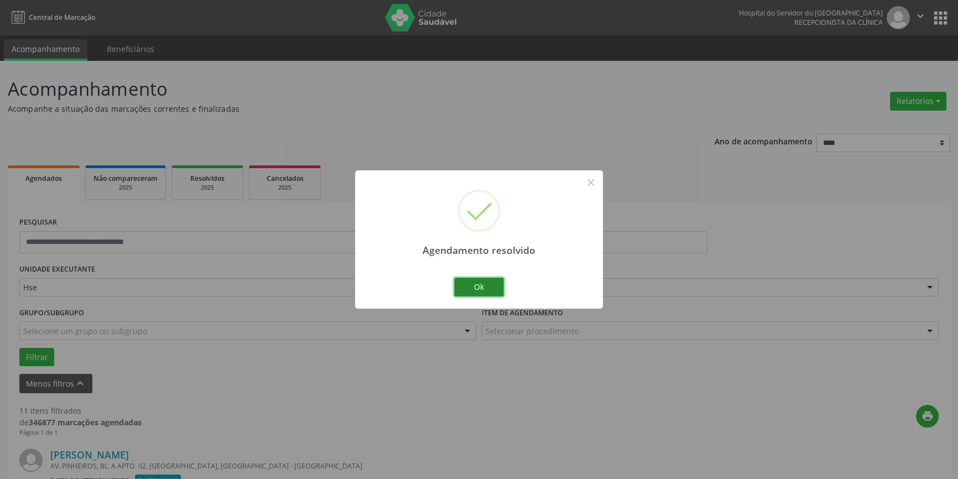
click at [474, 288] on button "Ok" at bounding box center [479, 287] width 50 height 19
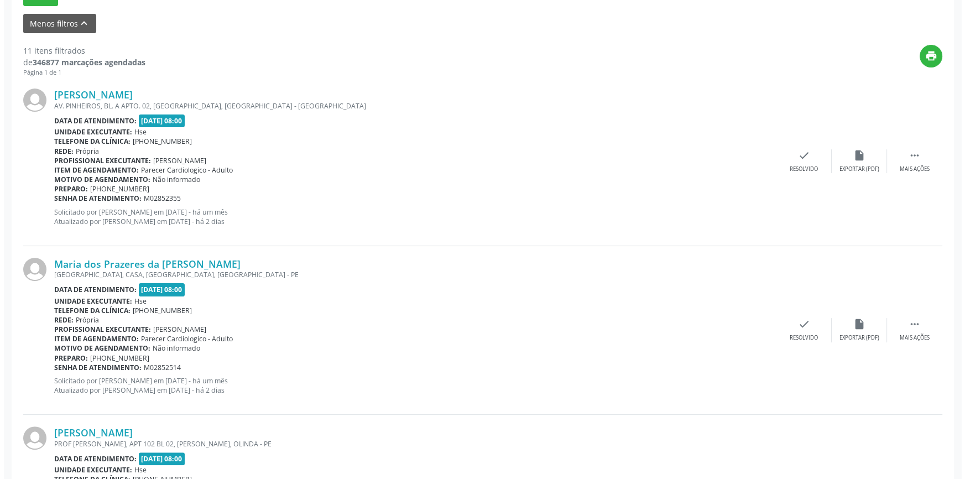
scroll to position [352, 0]
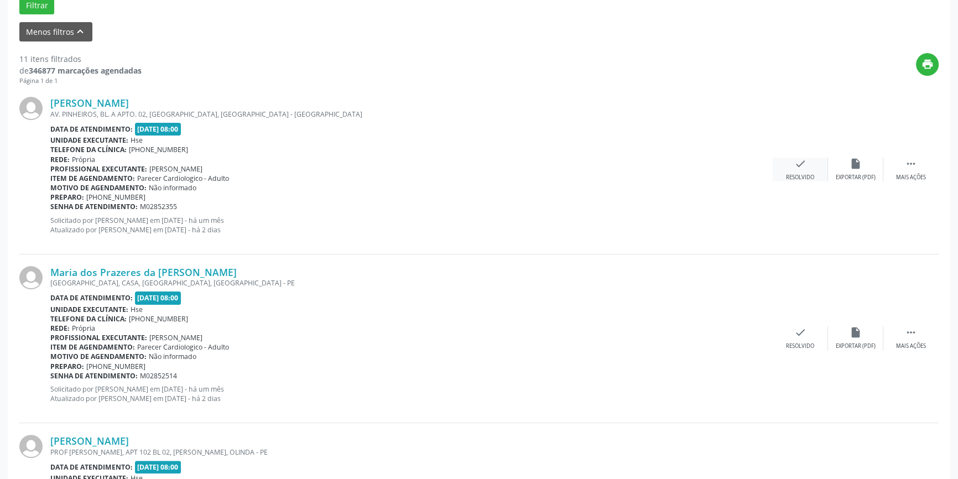
click at [792, 161] on div "check Resolvido" at bounding box center [800, 170] width 55 height 24
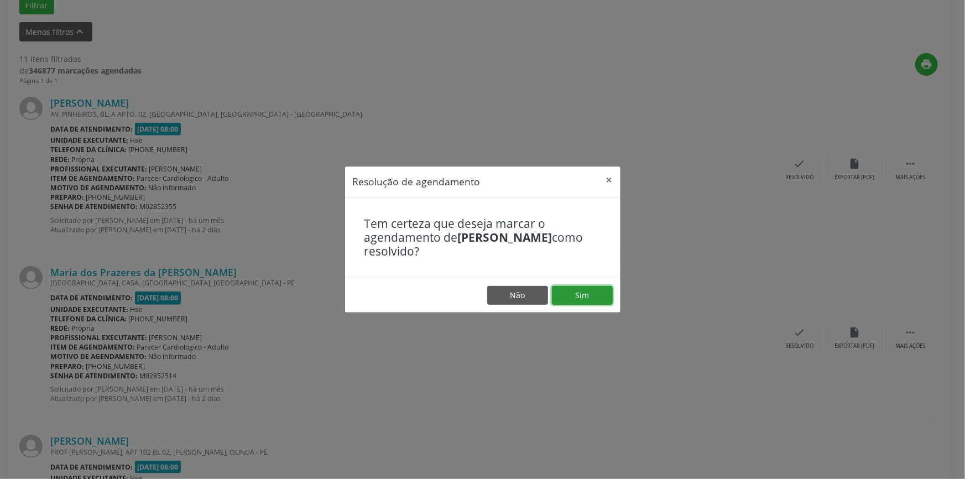
click at [578, 286] on button "Sim" at bounding box center [582, 295] width 61 height 19
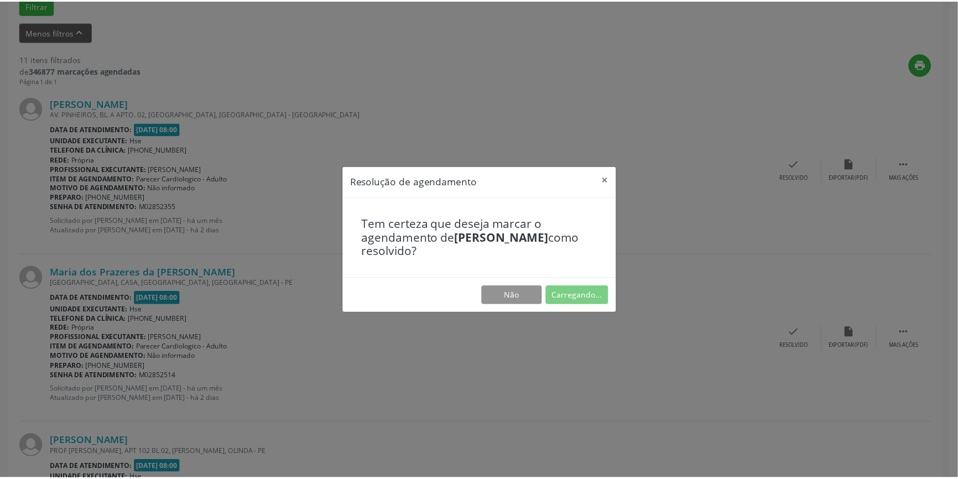
scroll to position [0, 0]
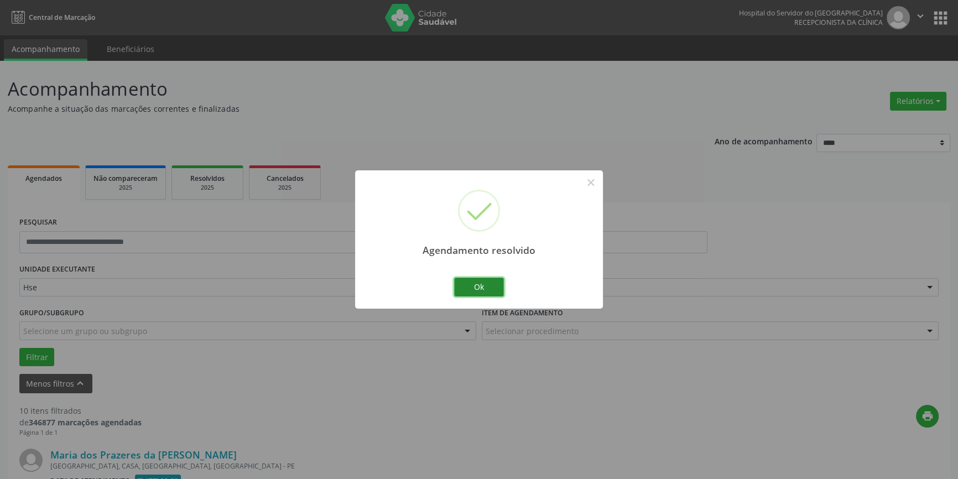
click at [467, 283] on button "Ok" at bounding box center [479, 287] width 50 height 19
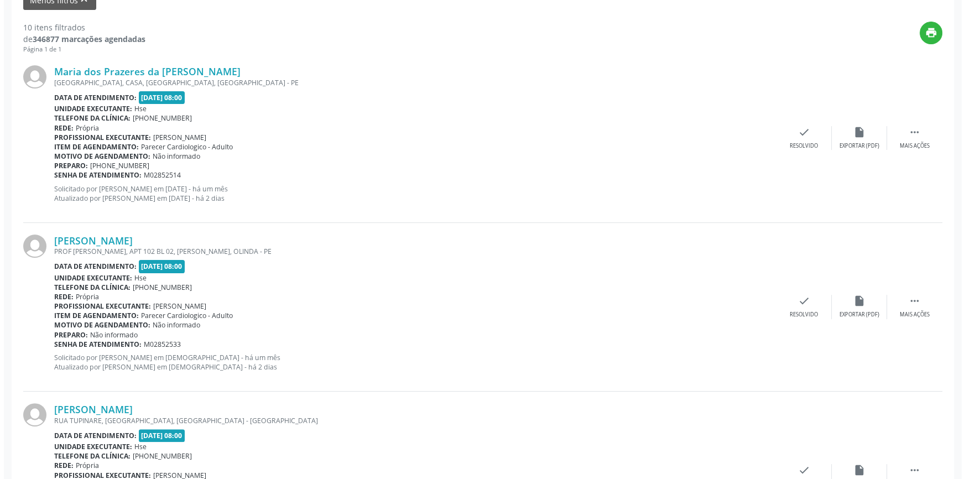
scroll to position [402, 0]
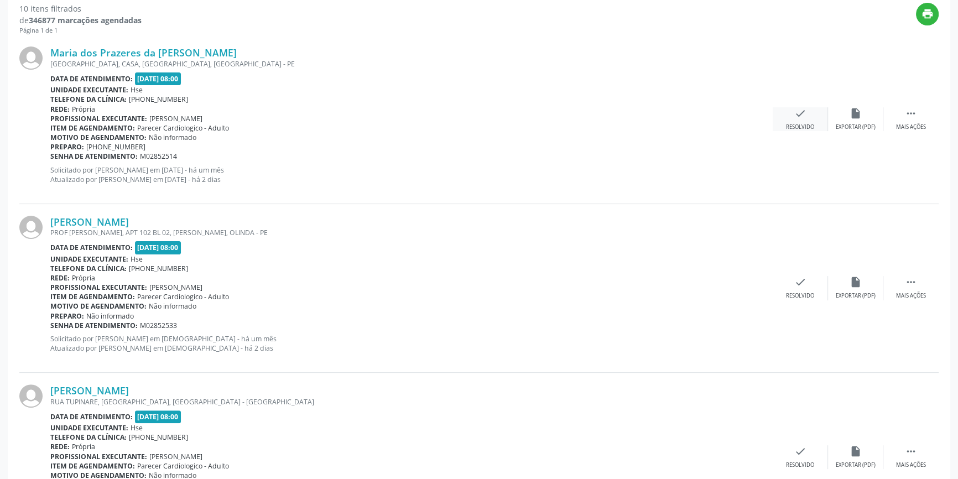
click at [808, 111] on div "check Resolvido" at bounding box center [800, 119] width 55 height 24
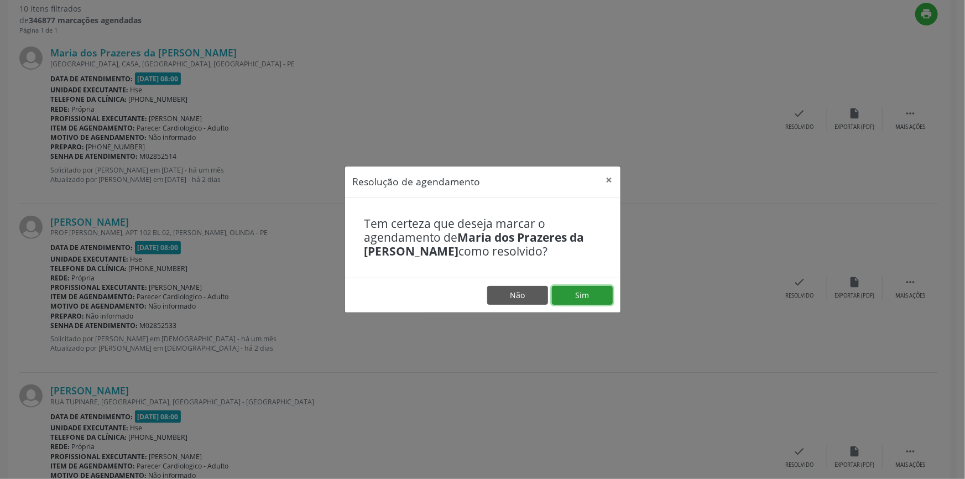
click at [573, 295] on button "Sim" at bounding box center [582, 295] width 61 height 19
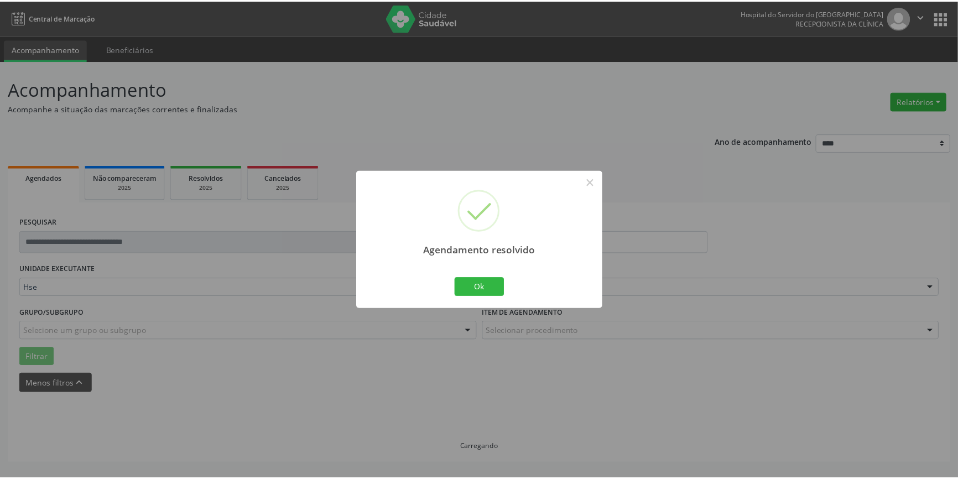
scroll to position [0, 0]
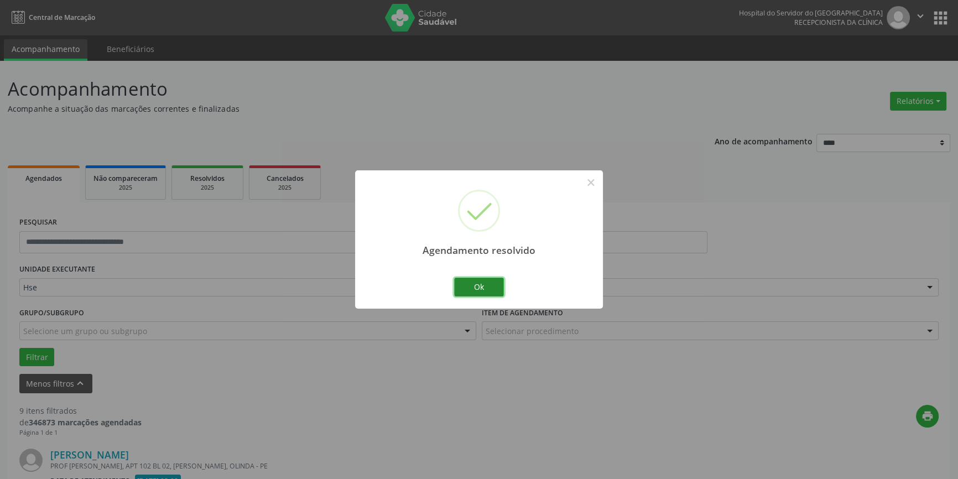
click at [487, 288] on button "Ok" at bounding box center [479, 287] width 50 height 19
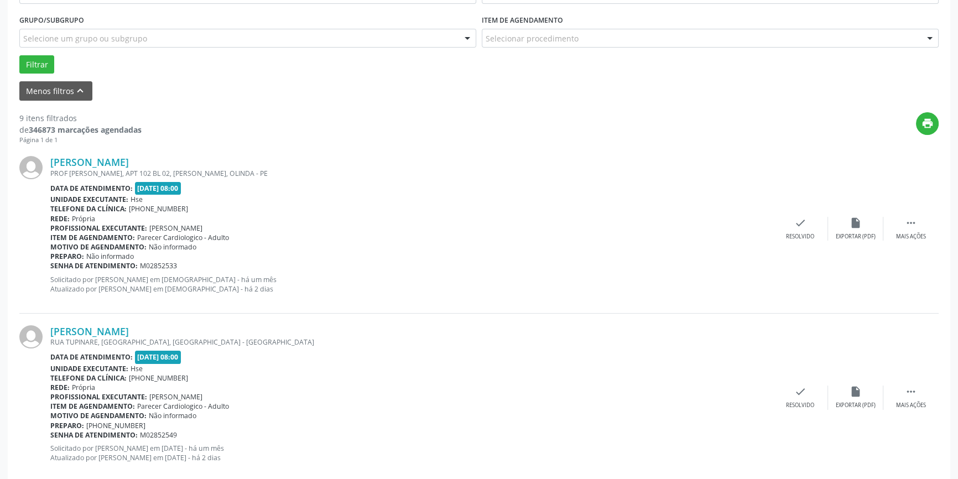
scroll to position [302, 0]
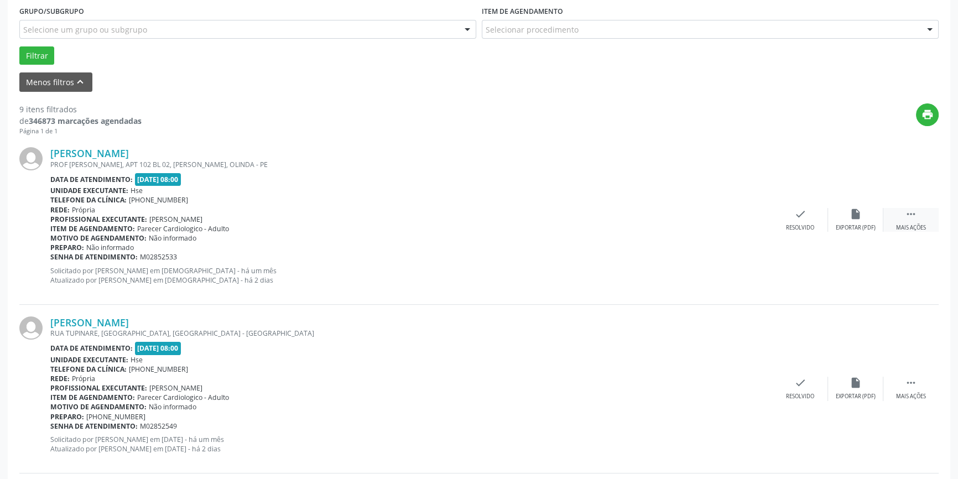
click at [906, 212] on icon "" at bounding box center [911, 214] width 12 height 12
click at [850, 224] on div "Não compareceu" at bounding box center [855, 228] width 47 height 8
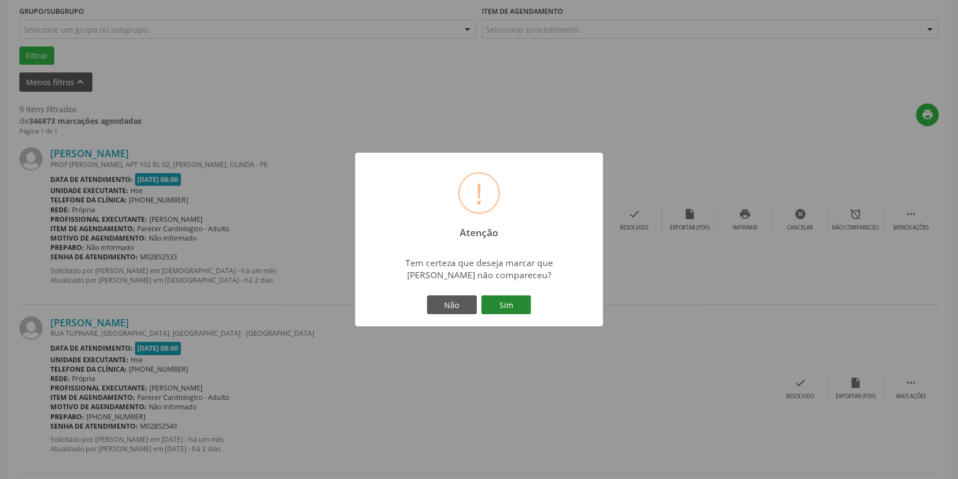
click at [512, 310] on button "Sim" at bounding box center [506, 304] width 50 height 19
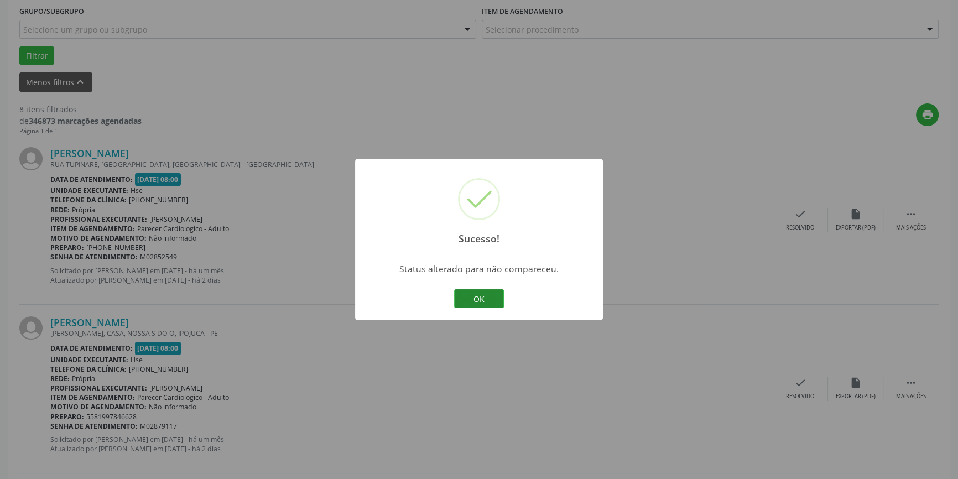
click at [492, 300] on button "OK" at bounding box center [479, 298] width 50 height 19
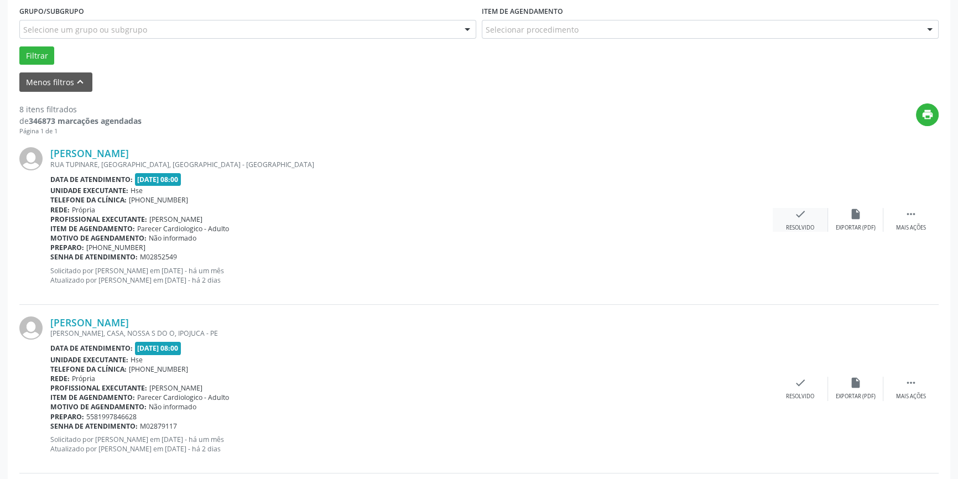
click at [796, 221] on div "check Resolvido" at bounding box center [800, 220] width 55 height 24
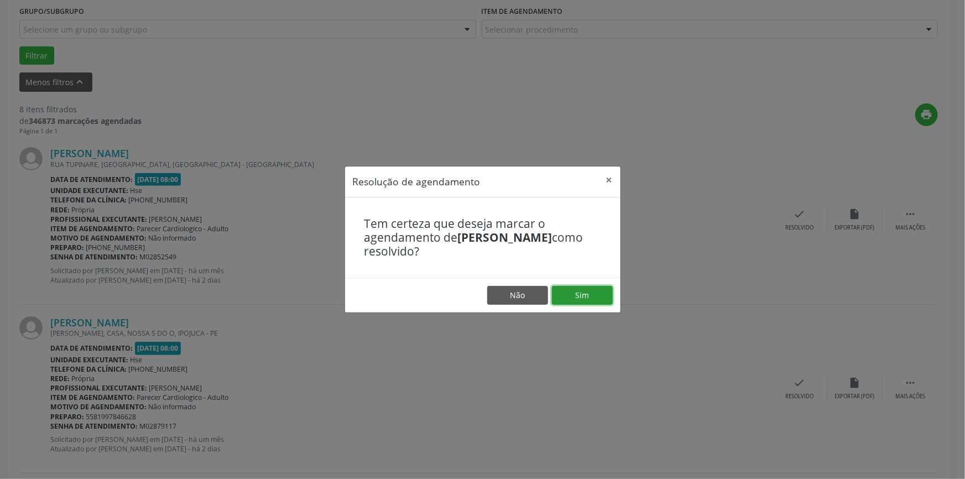
click at [572, 287] on button "Sim" at bounding box center [582, 295] width 61 height 19
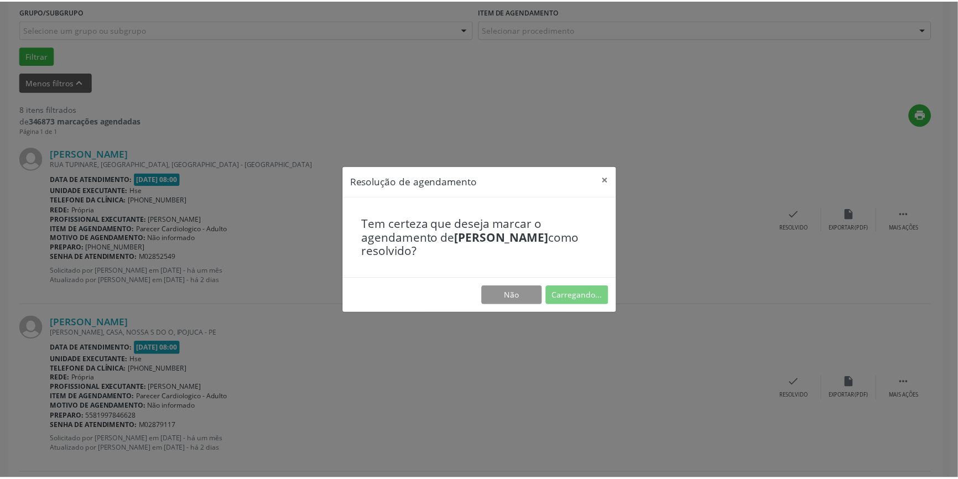
scroll to position [0, 0]
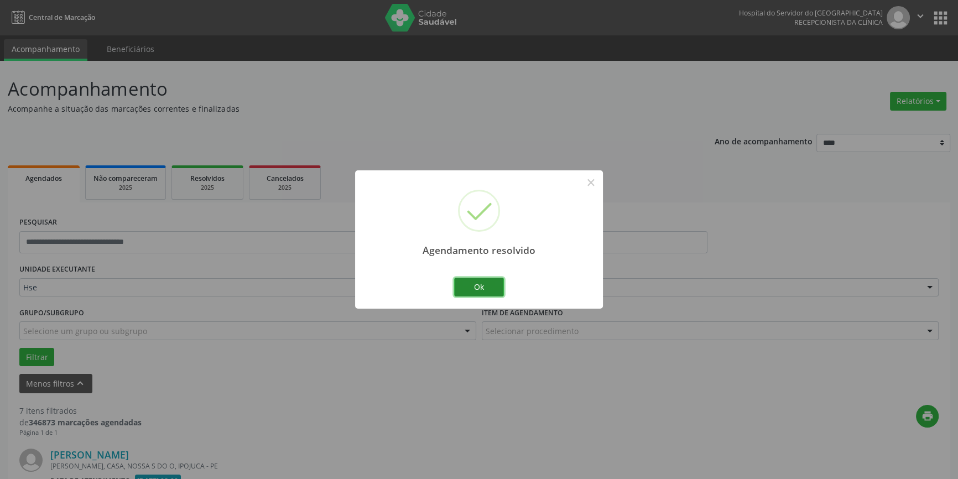
click at [471, 283] on button "Ok" at bounding box center [479, 287] width 50 height 19
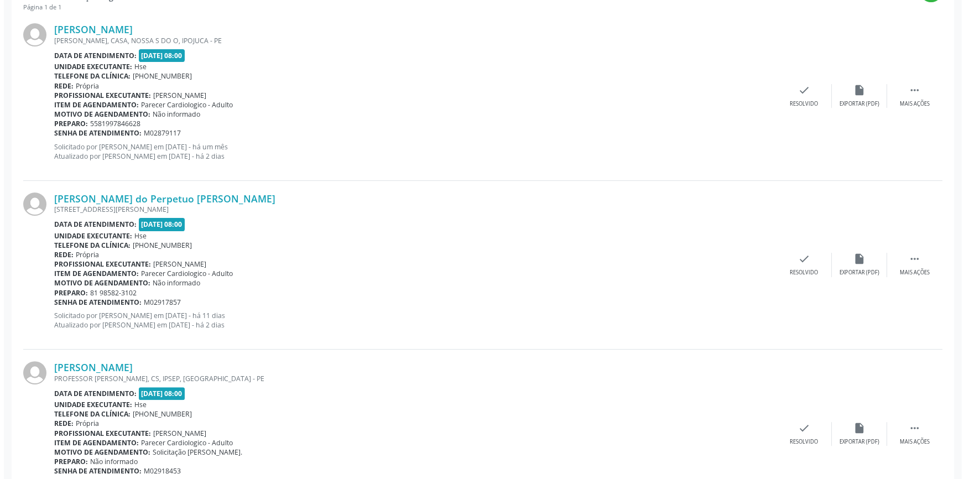
scroll to position [402, 0]
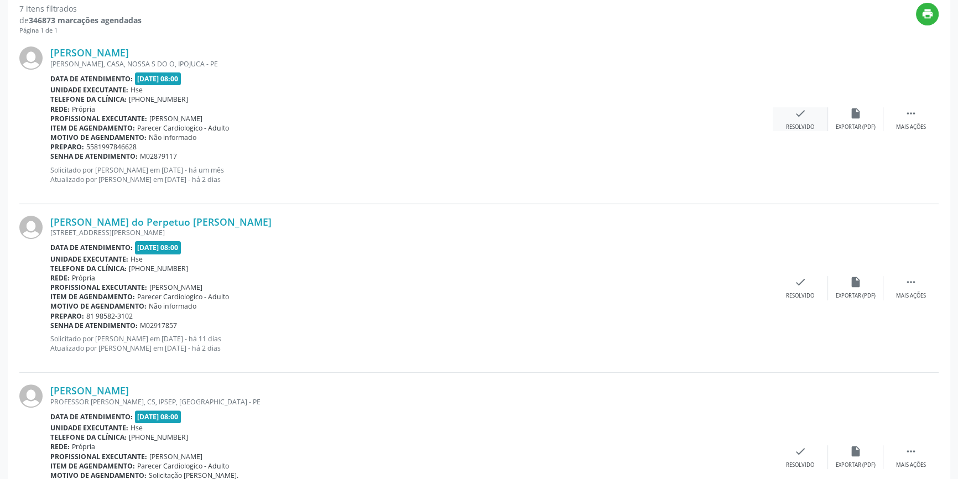
click at [802, 123] on div "Resolvido" at bounding box center [800, 127] width 28 height 8
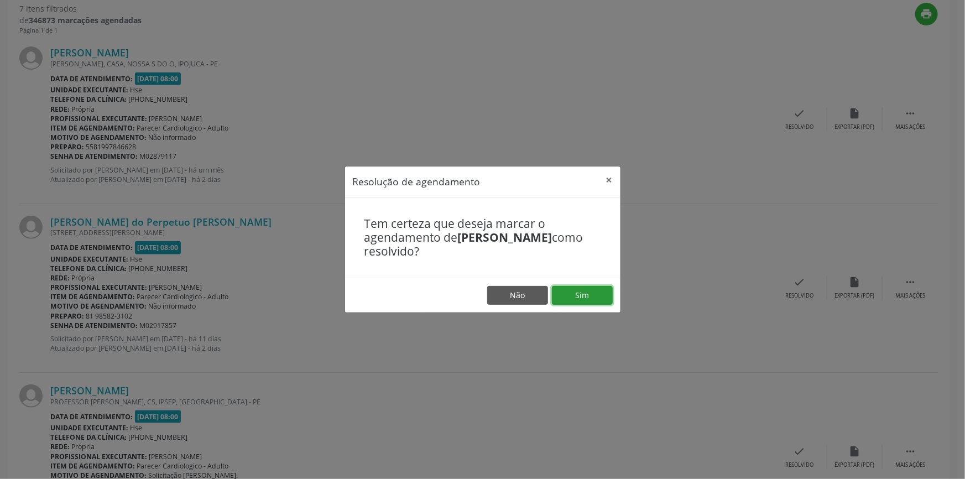
click at [581, 298] on button "Sim" at bounding box center [582, 295] width 61 height 19
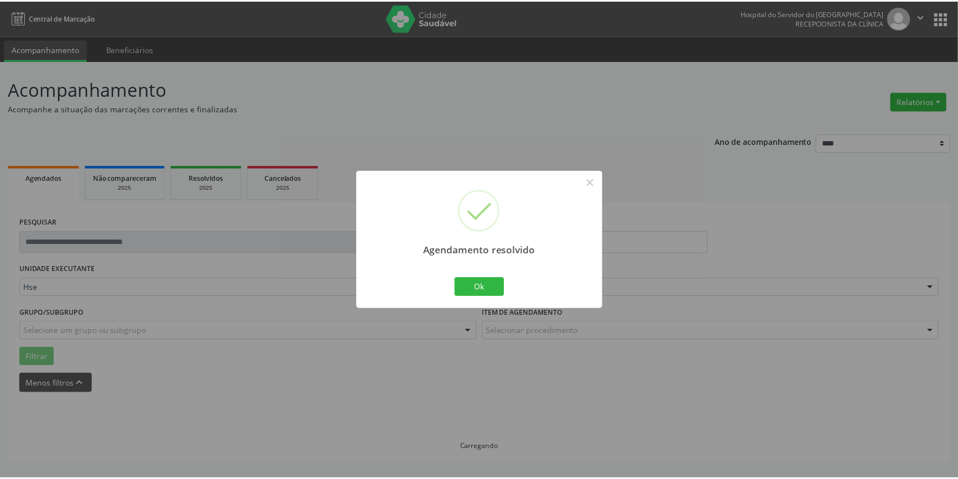
scroll to position [0, 0]
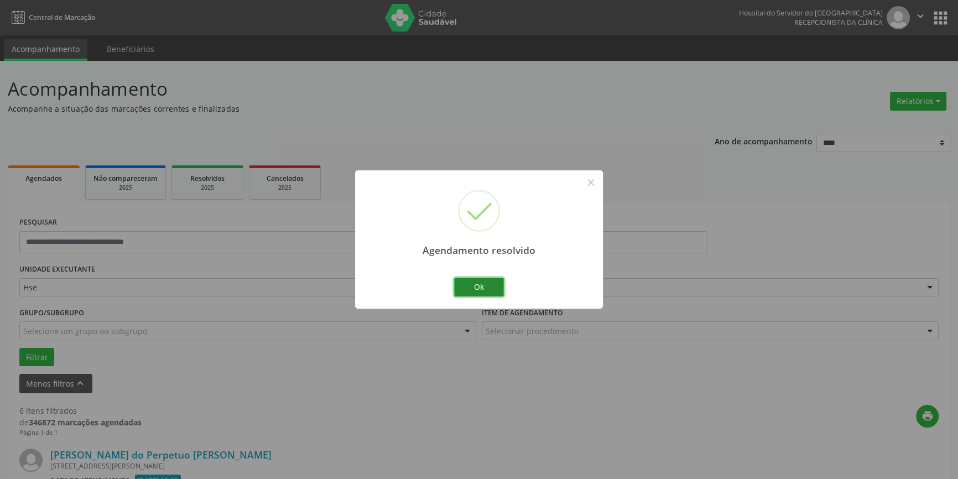
click at [482, 282] on button "Ok" at bounding box center [479, 287] width 50 height 19
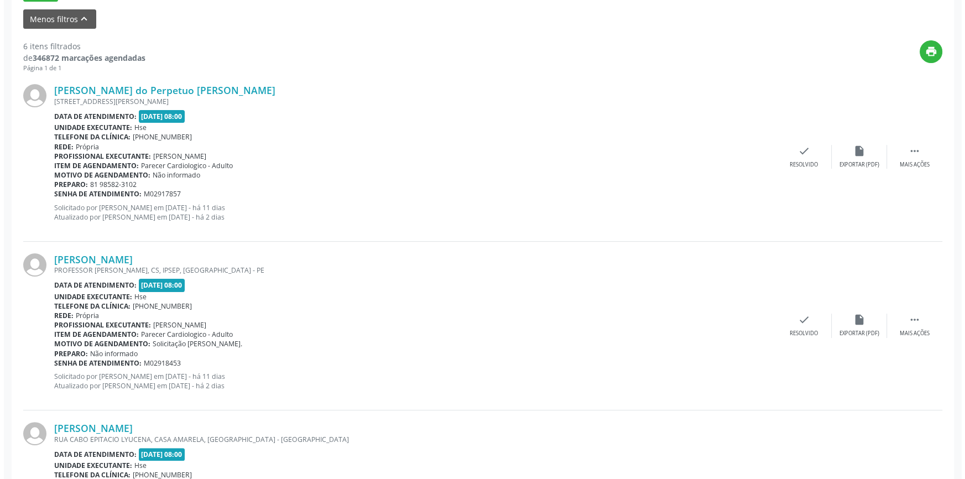
scroll to position [402, 0]
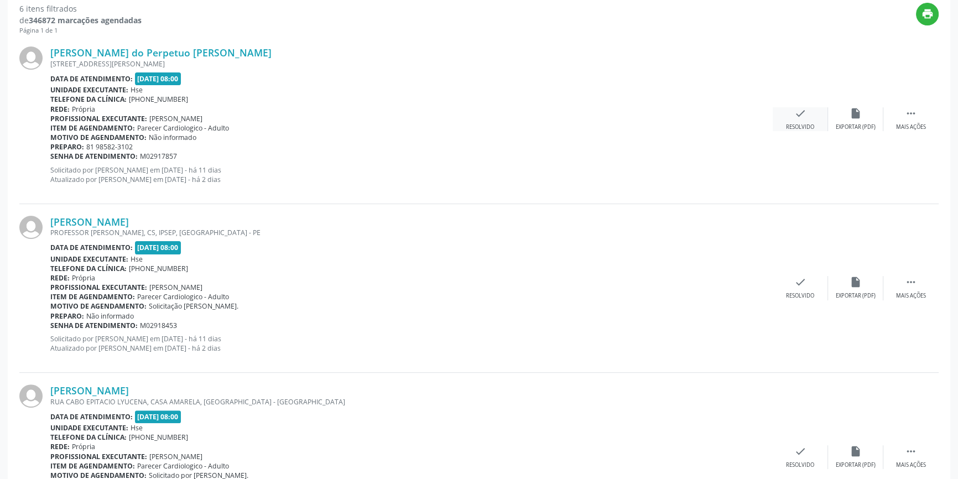
click at [806, 107] on icon "check" at bounding box center [800, 113] width 12 height 12
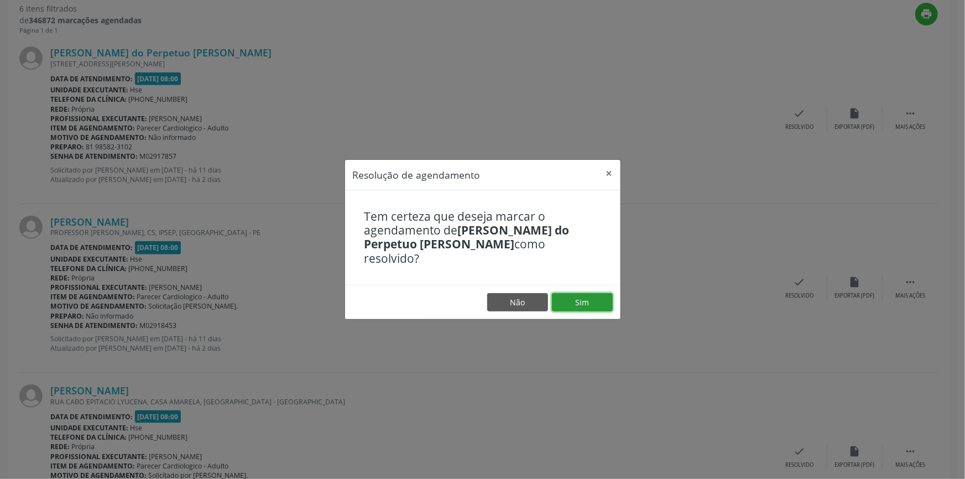
click at [585, 303] on button "Sim" at bounding box center [582, 302] width 61 height 19
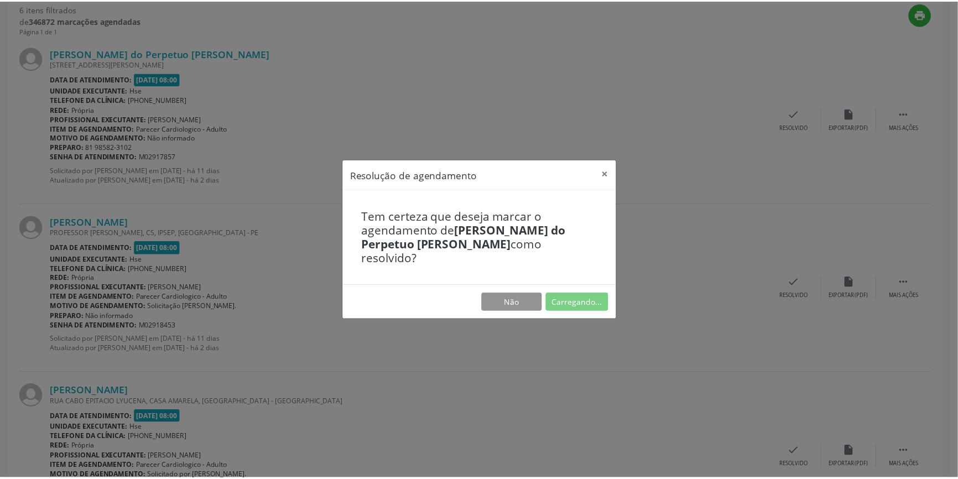
scroll to position [0, 0]
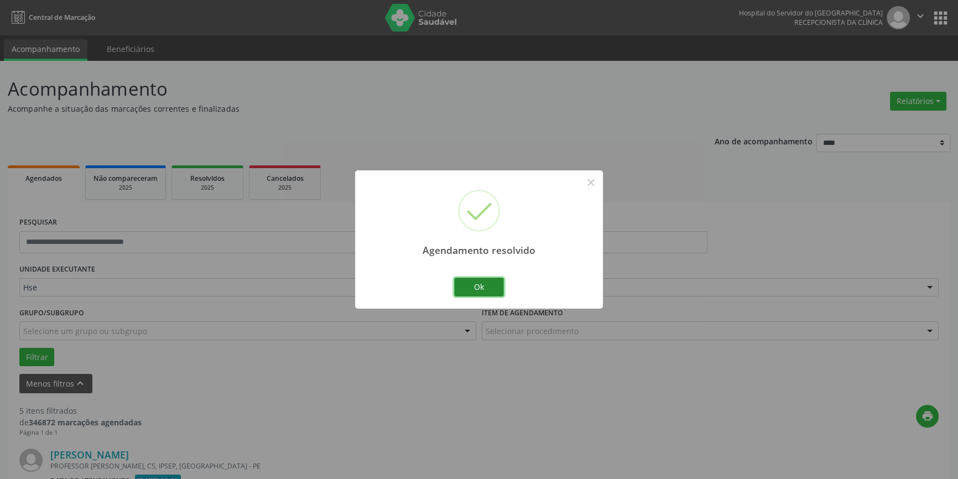
click at [492, 286] on button "Ok" at bounding box center [479, 287] width 50 height 19
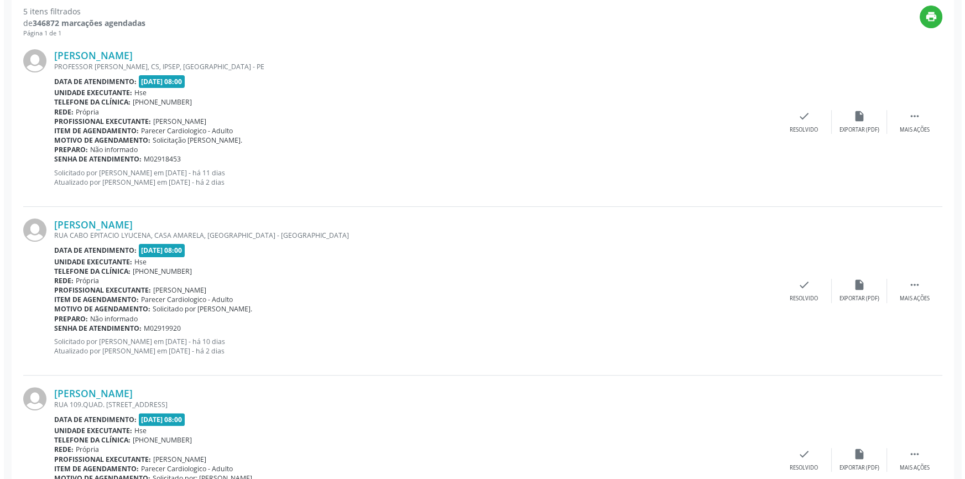
scroll to position [402, 0]
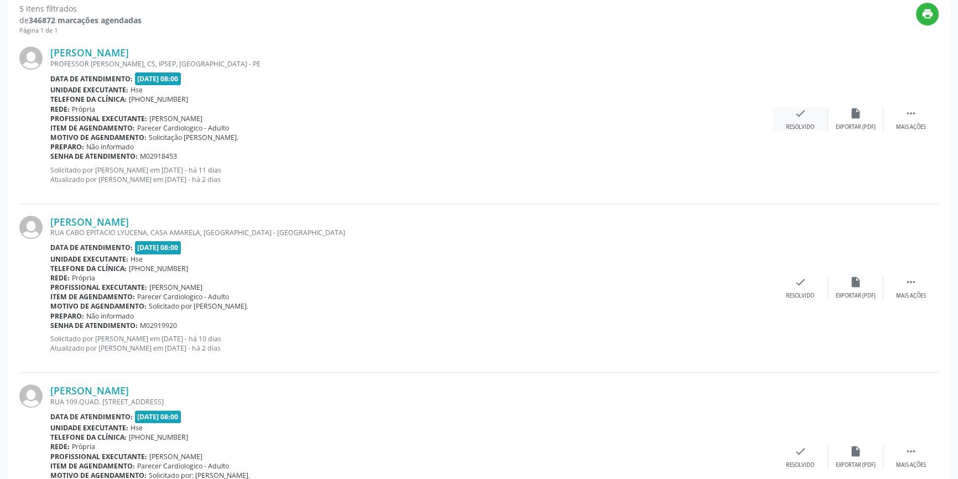
click at [796, 115] on icon "check" at bounding box center [800, 113] width 12 height 12
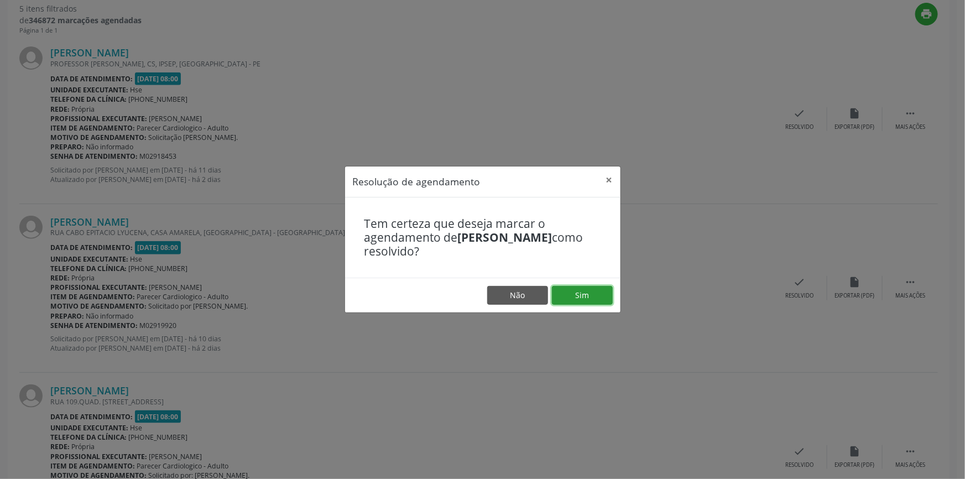
click at [605, 297] on button "Sim" at bounding box center [582, 295] width 61 height 19
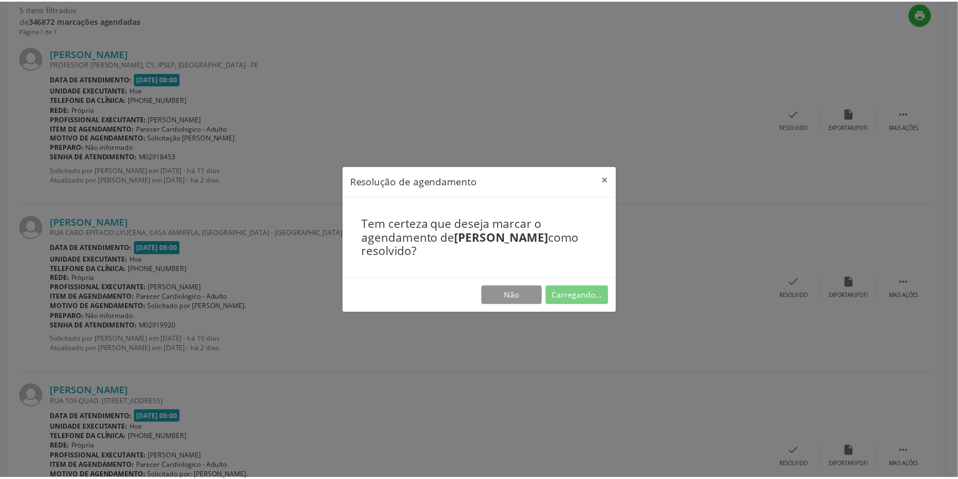
scroll to position [0, 0]
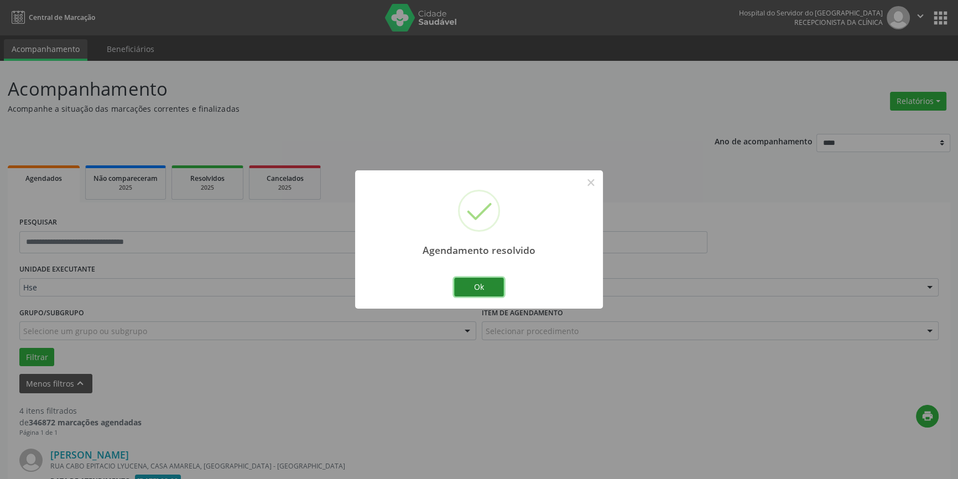
click at [481, 294] on button "Ok" at bounding box center [479, 287] width 50 height 19
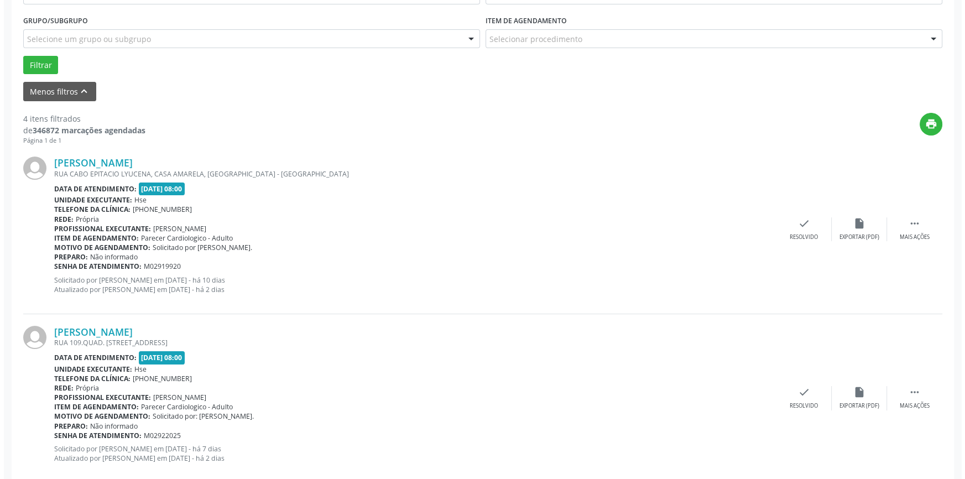
scroll to position [352, 0]
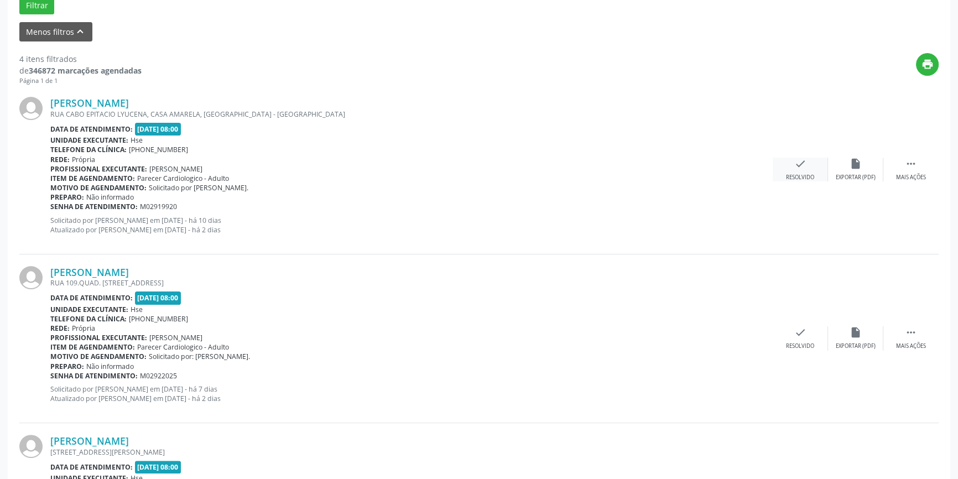
click at [804, 163] on icon "check" at bounding box center [800, 164] width 12 height 12
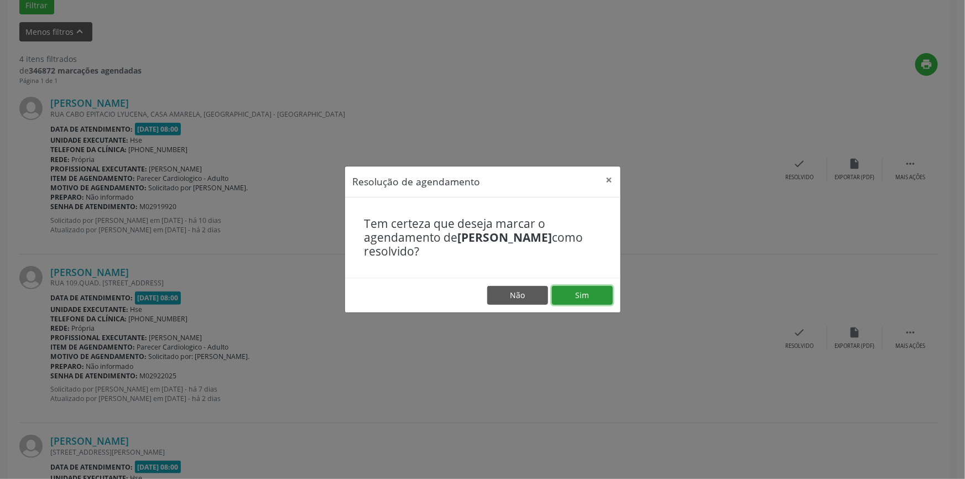
click at [581, 290] on button "Sim" at bounding box center [582, 295] width 61 height 19
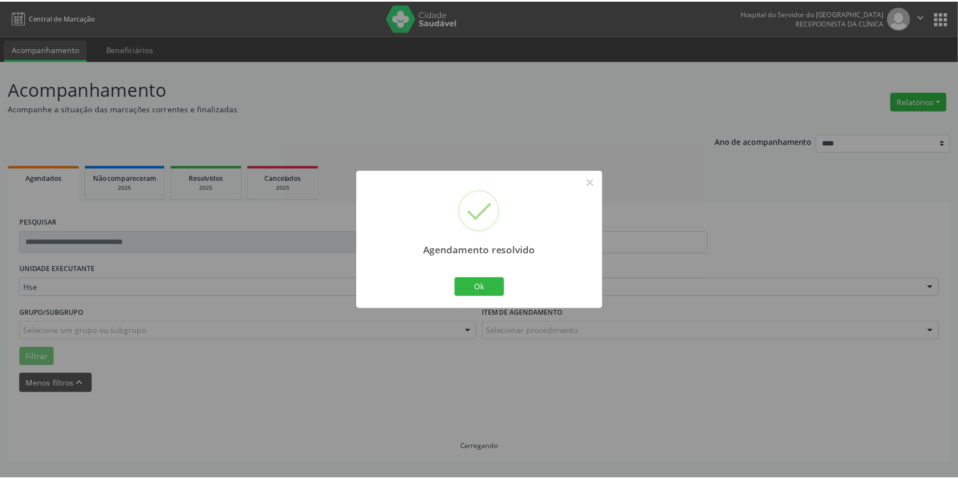
scroll to position [0, 0]
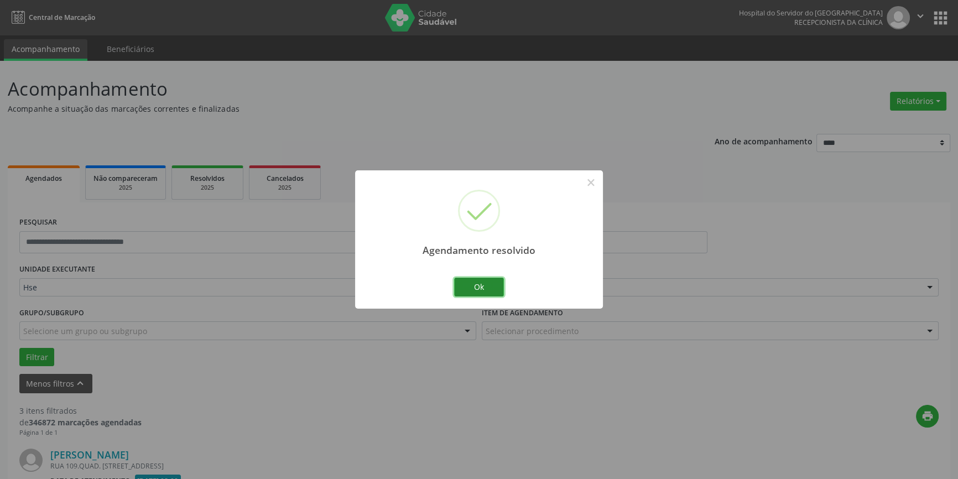
click at [492, 288] on button "Ok" at bounding box center [479, 287] width 50 height 19
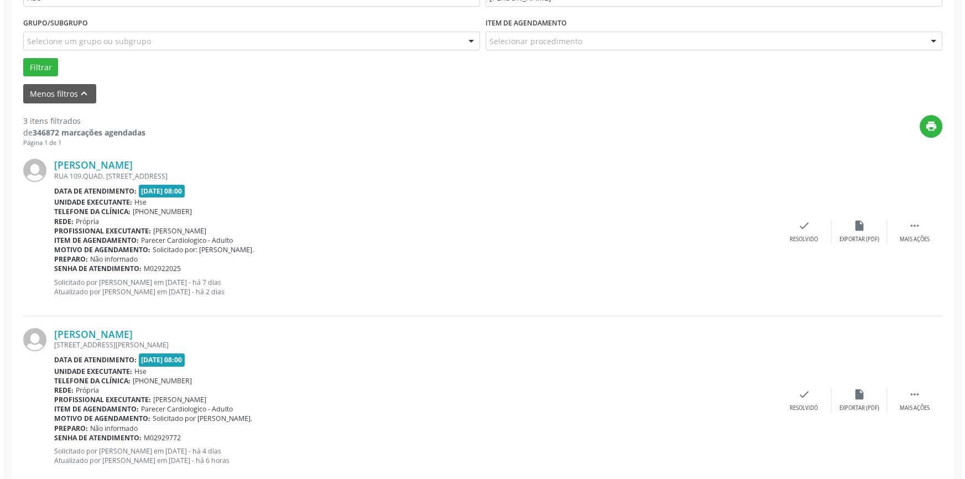
scroll to position [302, 0]
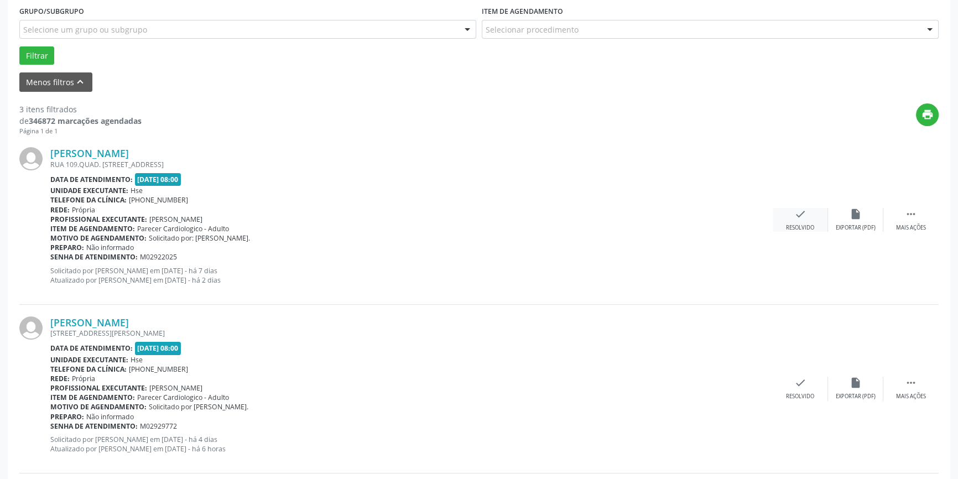
click at [807, 215] on div "check Resolvido" at bounding box center [800, 220] width 55 height 24
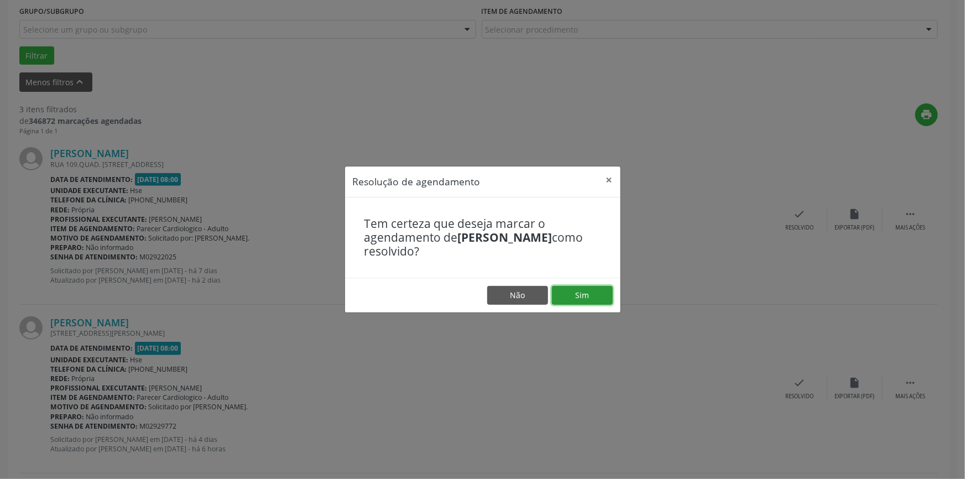
click at [575, 289] on button "Sim" at bounding box center [582, 295] width 61 height 19
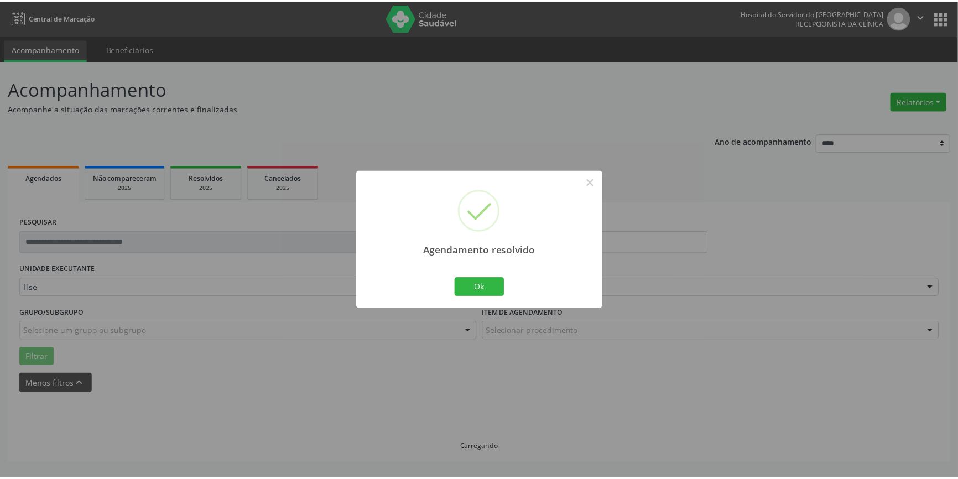
scroll to position [0, 0]
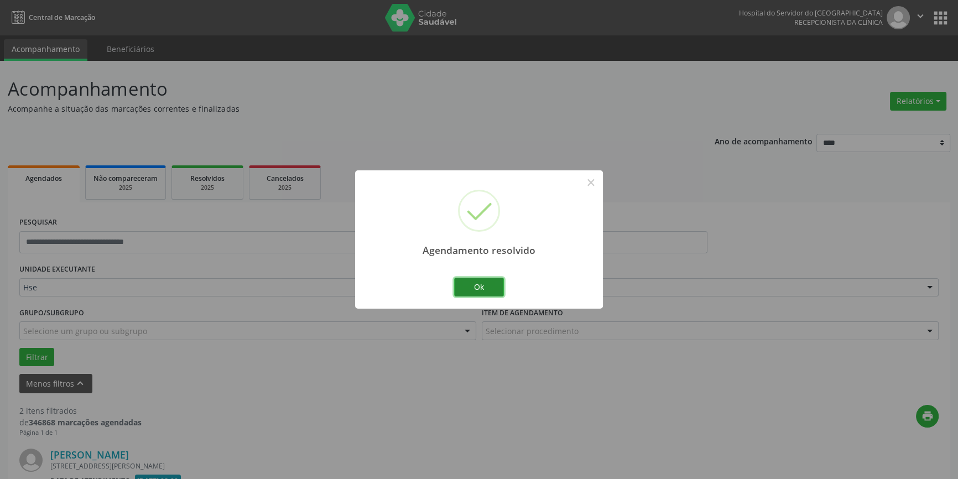
click at [481, 283] on button "Ok" at bounding box center [479, 287] width 50 height 19
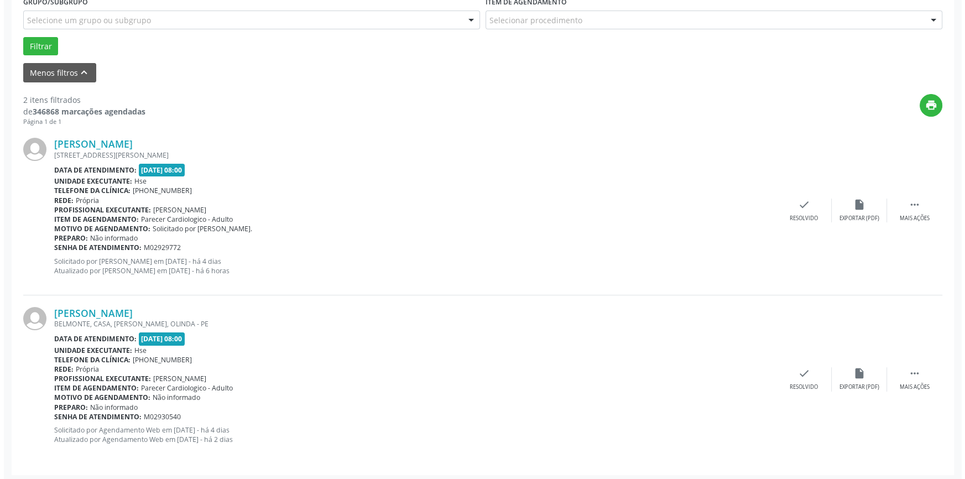
scroll to position [314, 0]
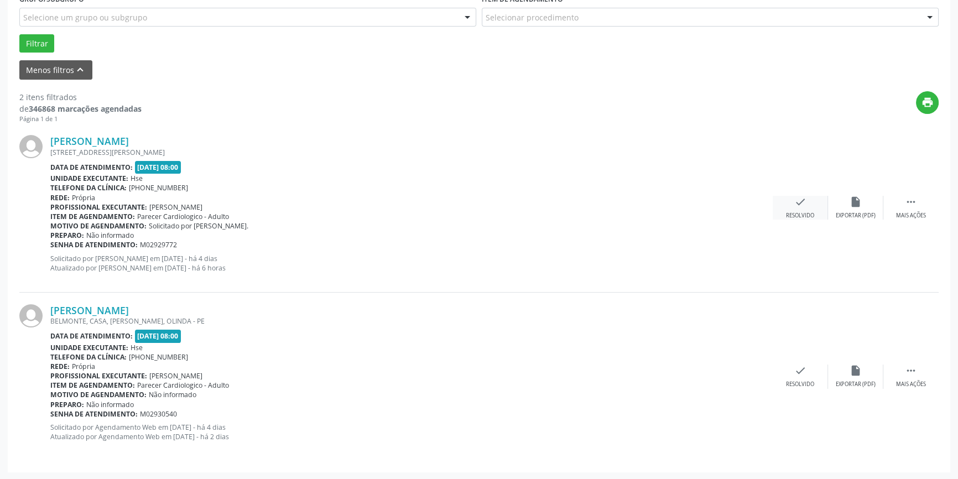
click at [792, 208] on div "check Resolvido" at bounding box center [800, 208] width 55 height 24
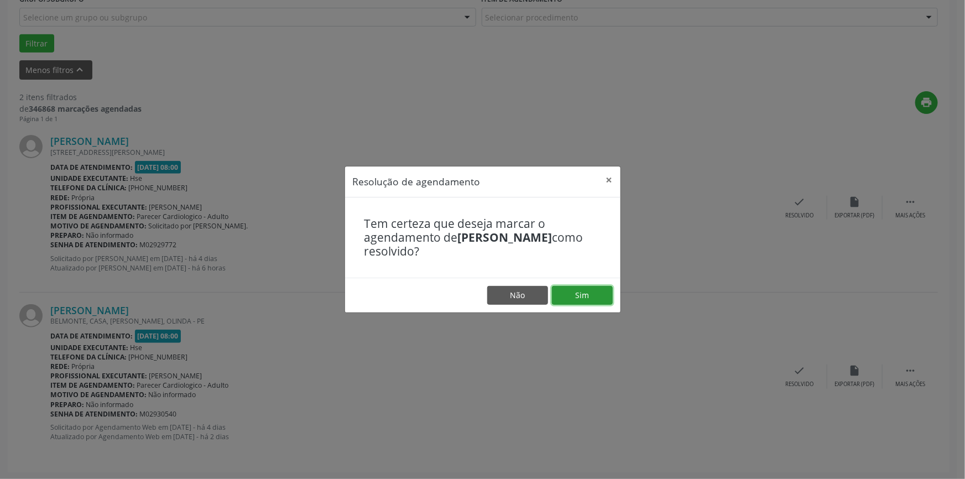
click at [587, 299] on button "Sim" at bounding box center [582, 295] width 61 height 19
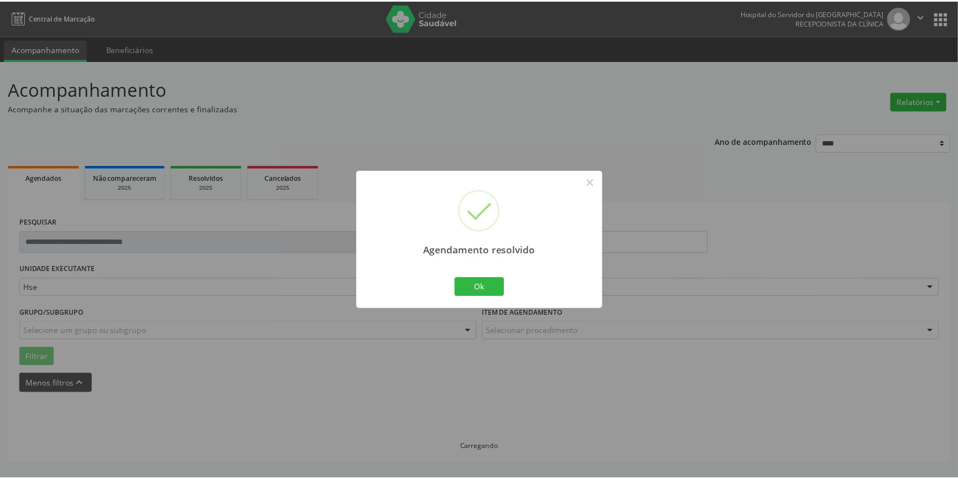
scroll to position [0, 0]
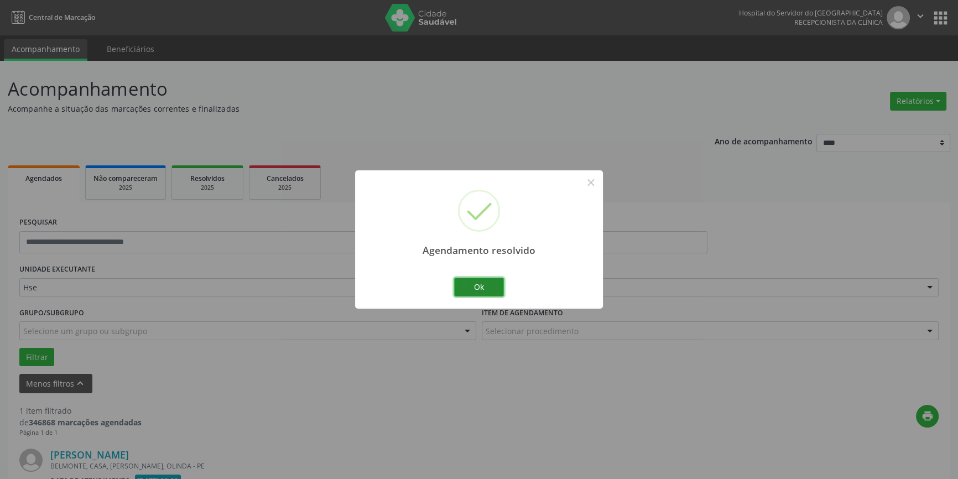
click at [480, 288] on button "Ok" at bounding box center [479, 287] width 50 height 19
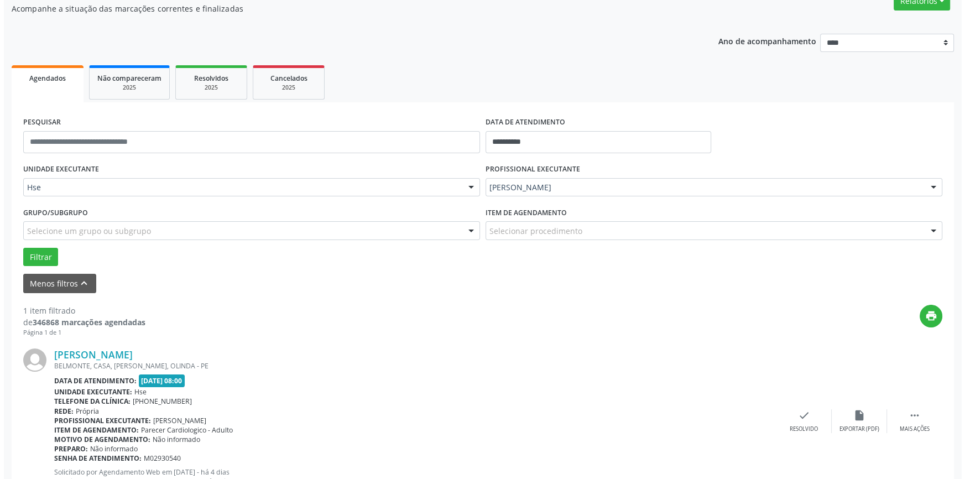
scroll to position [145, 0]
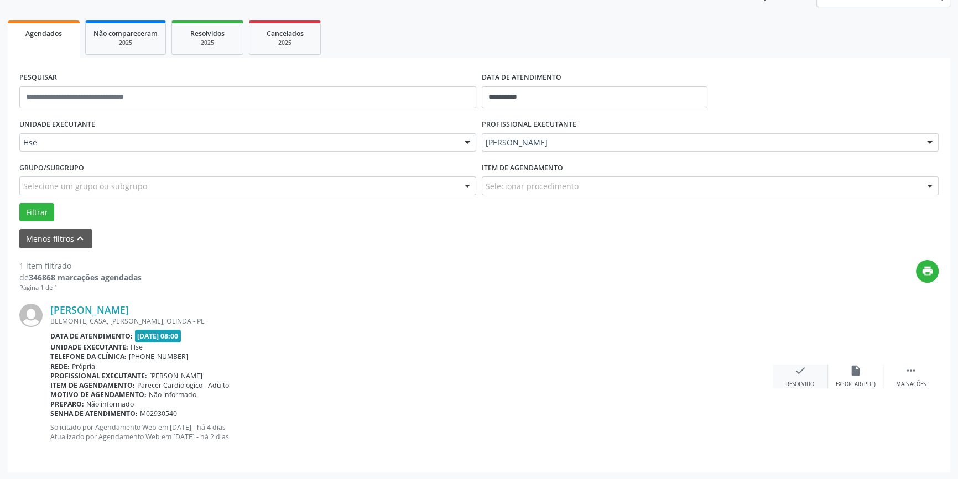
click at [804, 376] on icon "check" at bounding box center [800, 371] width 12 height 12
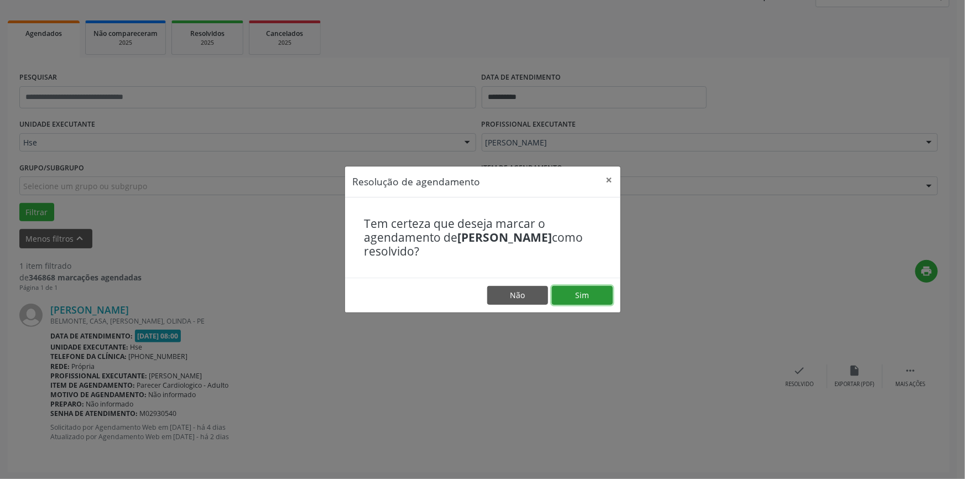
click at [587, 299] on button "Sim" at bounding box center [582, 295] width 61 height 19
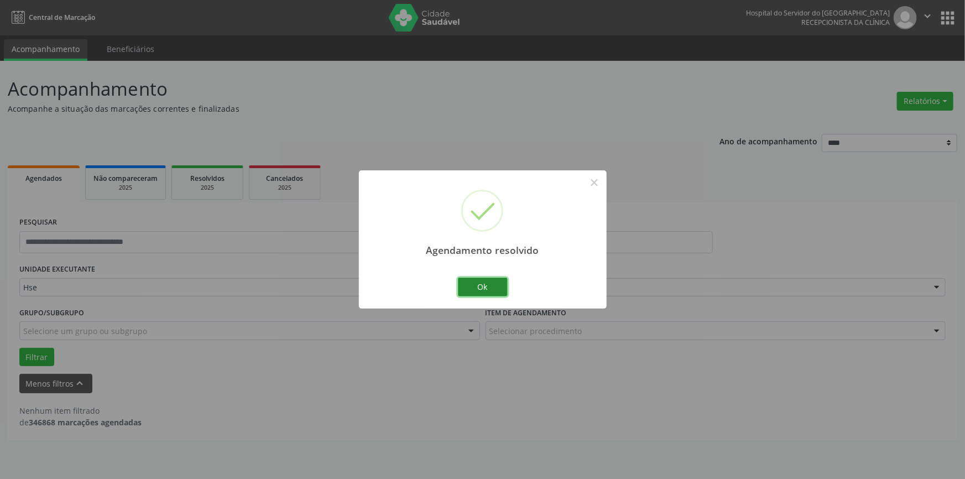
click at [483, 289] on button "Ok" at bounding box center [483, 287] width 50 height 19
